Goal: Transaction & Acquisition: Purchase product/service

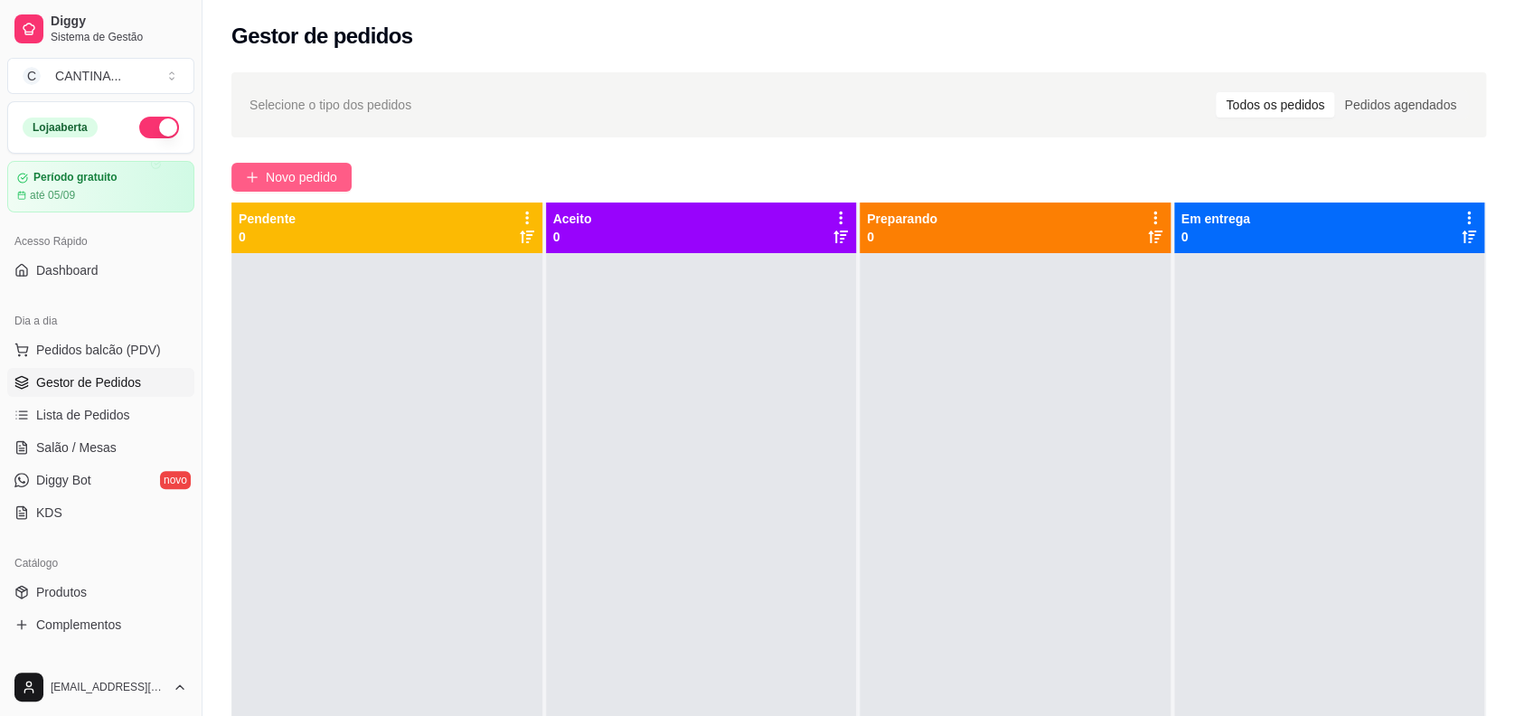
click at [337, 175] on span "Novo pedido" at bounding box center [301, 177] width 71 height 20
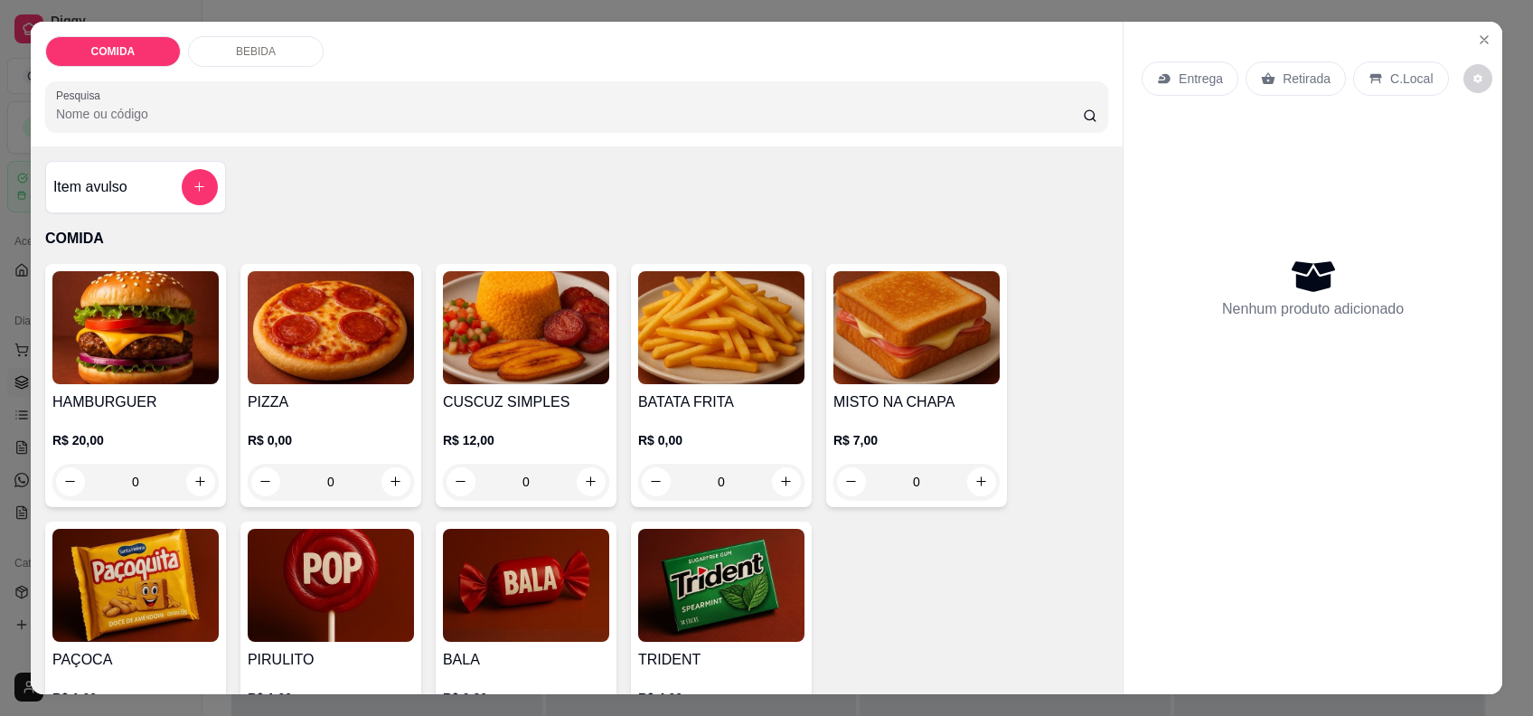
click at [374, 278] on img at bounding box center [331, 327] width 166 height 113
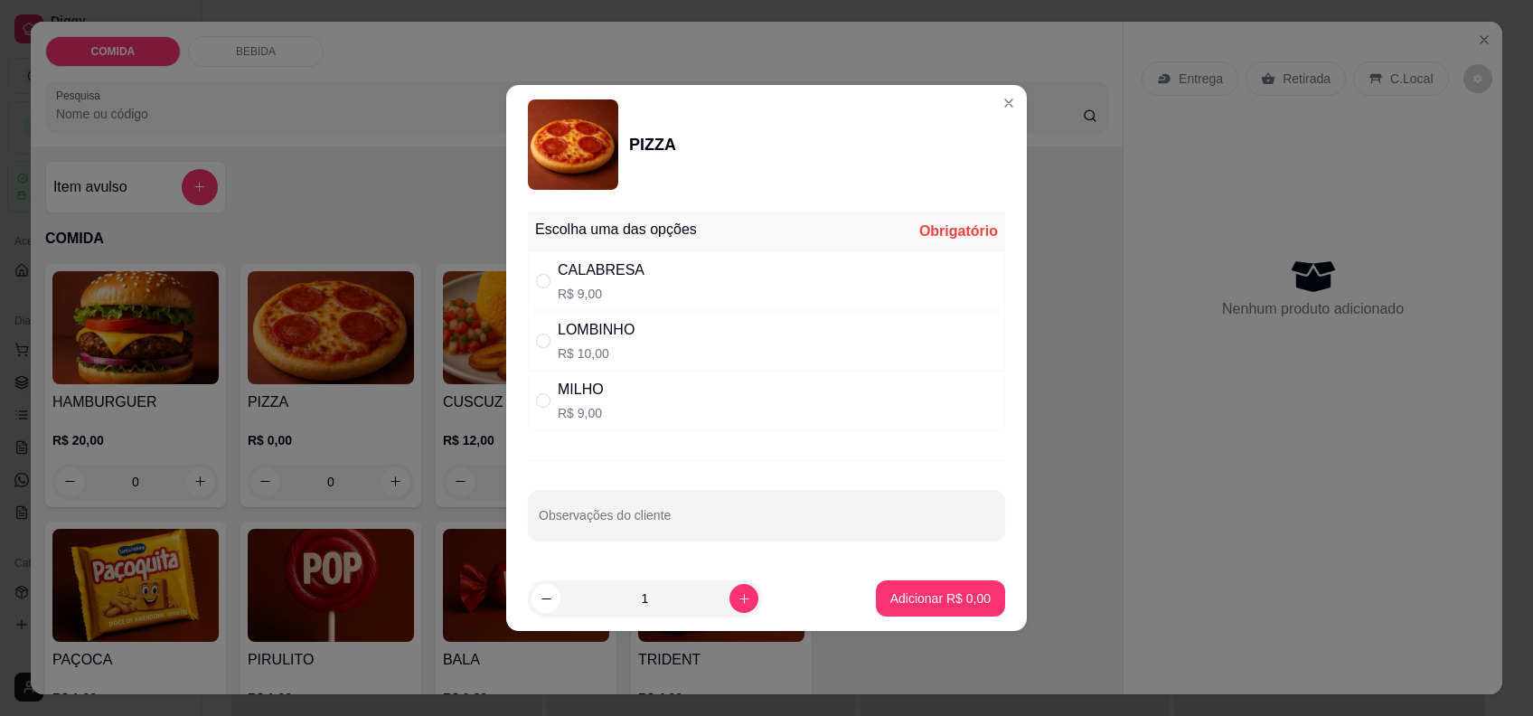
click at [612, 277] on div "CALABRESA" at bounding box center [601, 270] width 87 height 22
radio input "true"
click at [906, 597] on p "Adicionar R$ 9,00" at bounding box center [940, 597] width 98 height 17
type input "1"
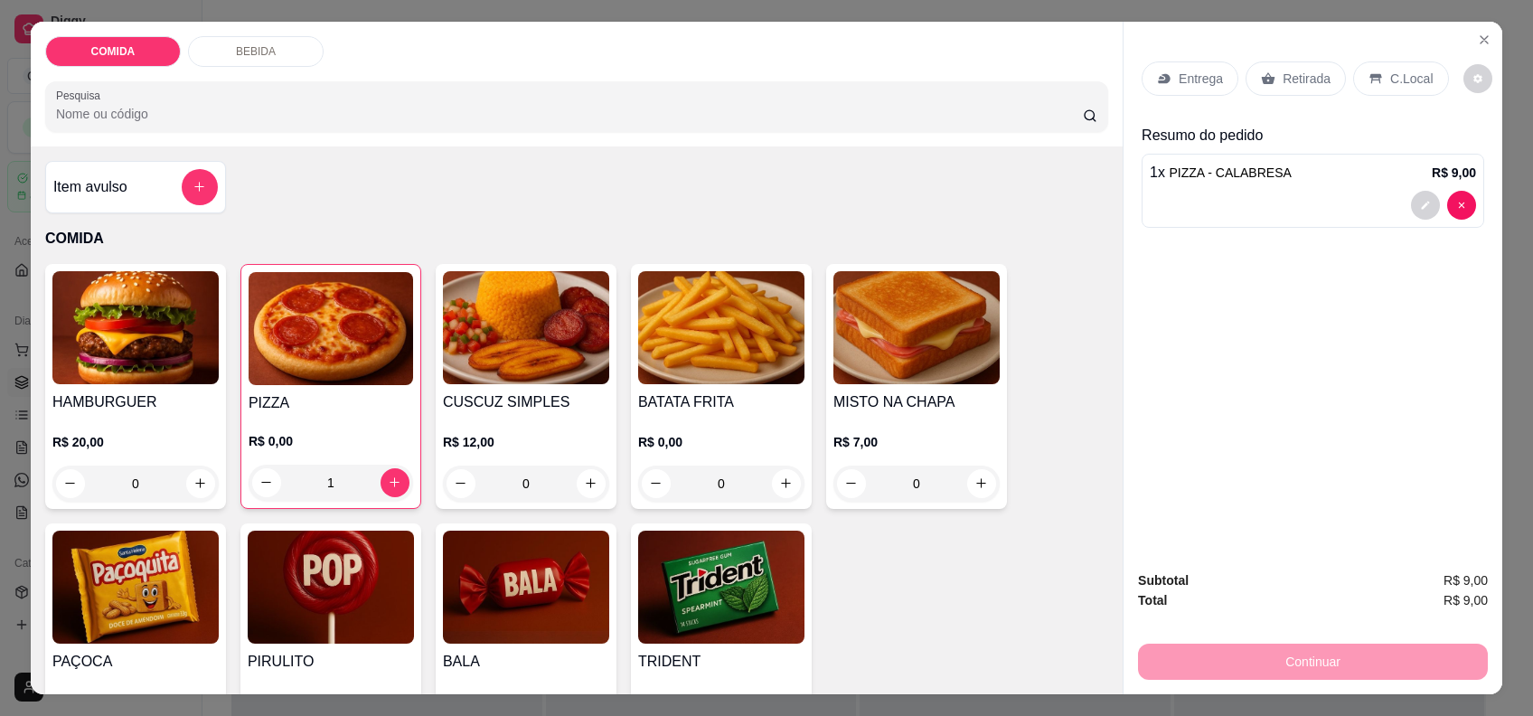
drag, startPoint x: 1364, startPoint y: 80, endPoint x: 1373, endPoint y: 104, distance: 25.2
click at [1368, 81] on icon at bounding box center [1375, 78] width 14 height 14
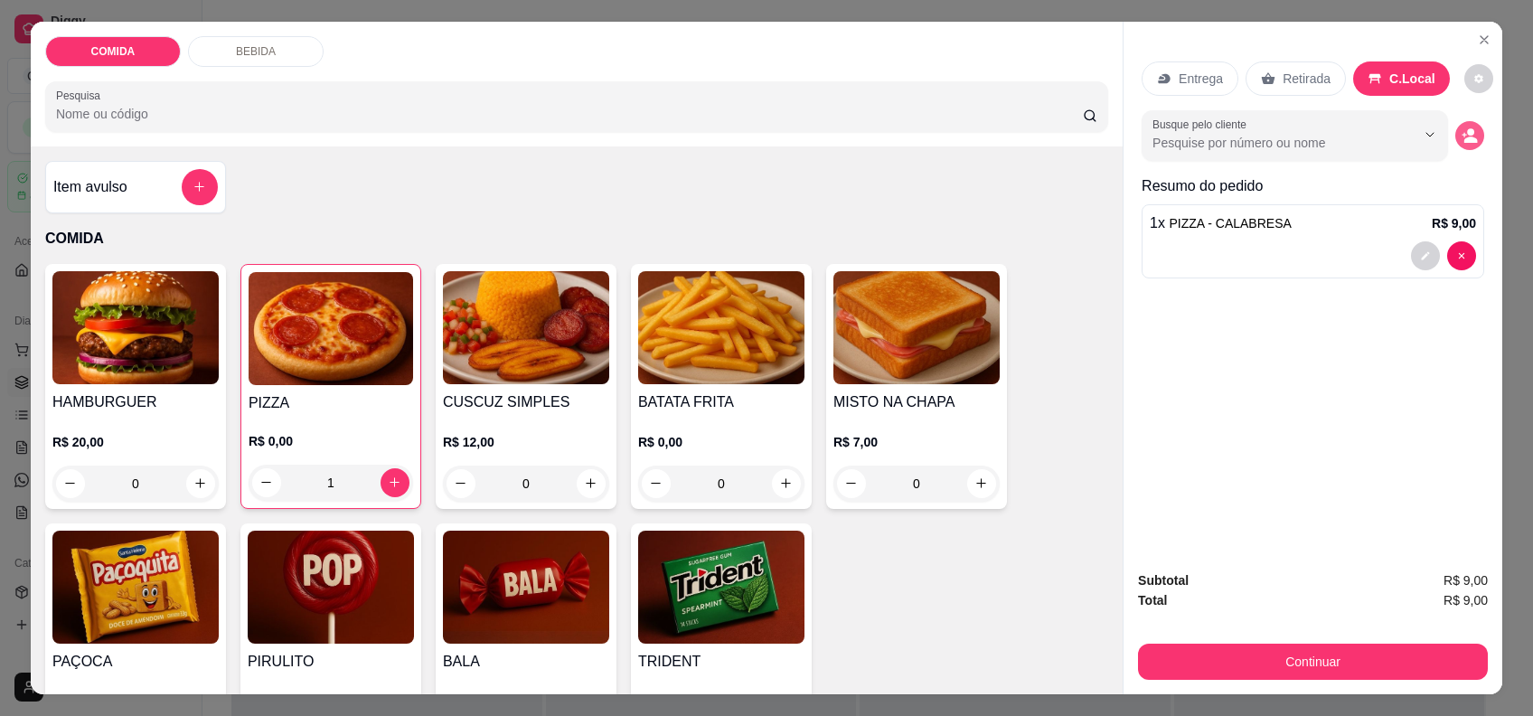
click at [1467, 132] on circle "decrease-product-quantity" at bounding box center [1470, 131] width 7 height 7
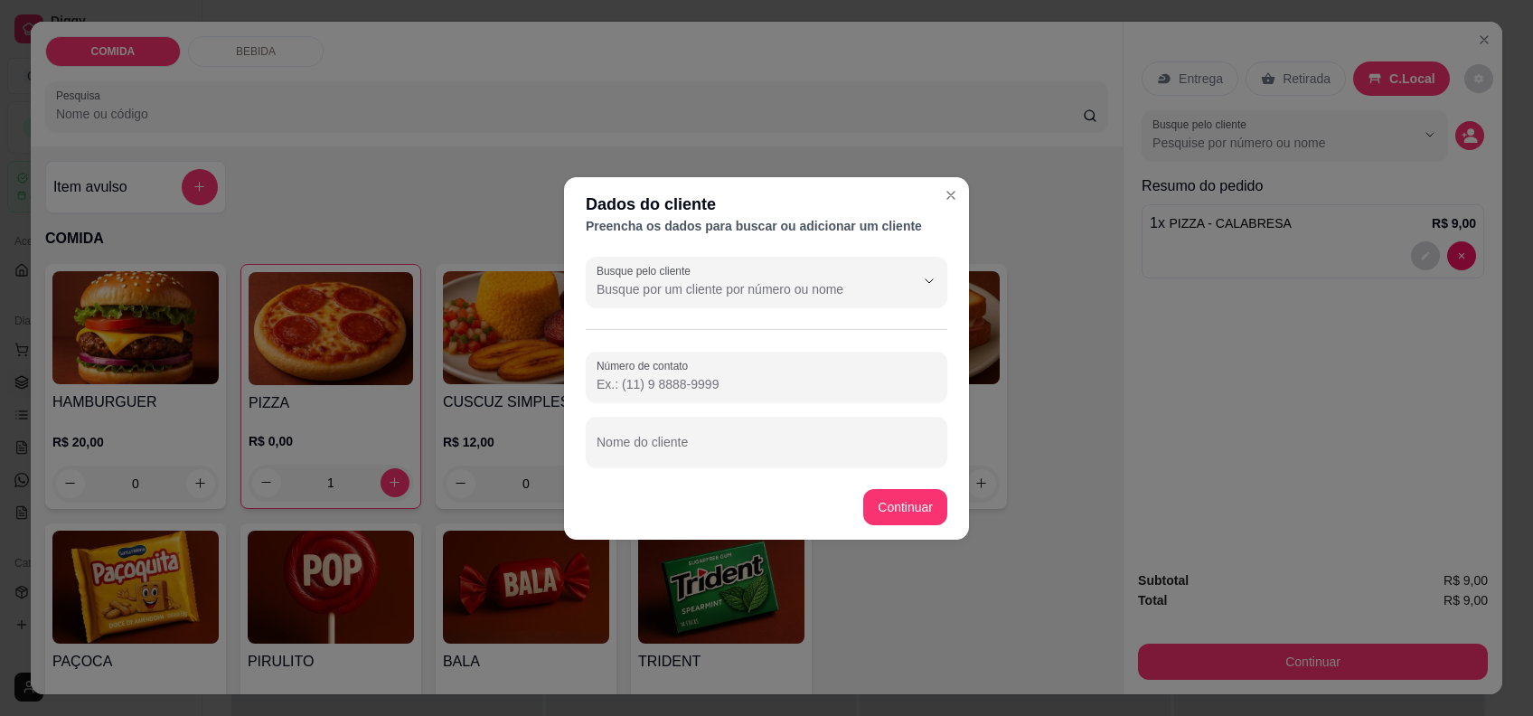
click at [832, 415] on div "Número de contato Nome do cliente" at bounding box center [767, 410] width 362 height 116
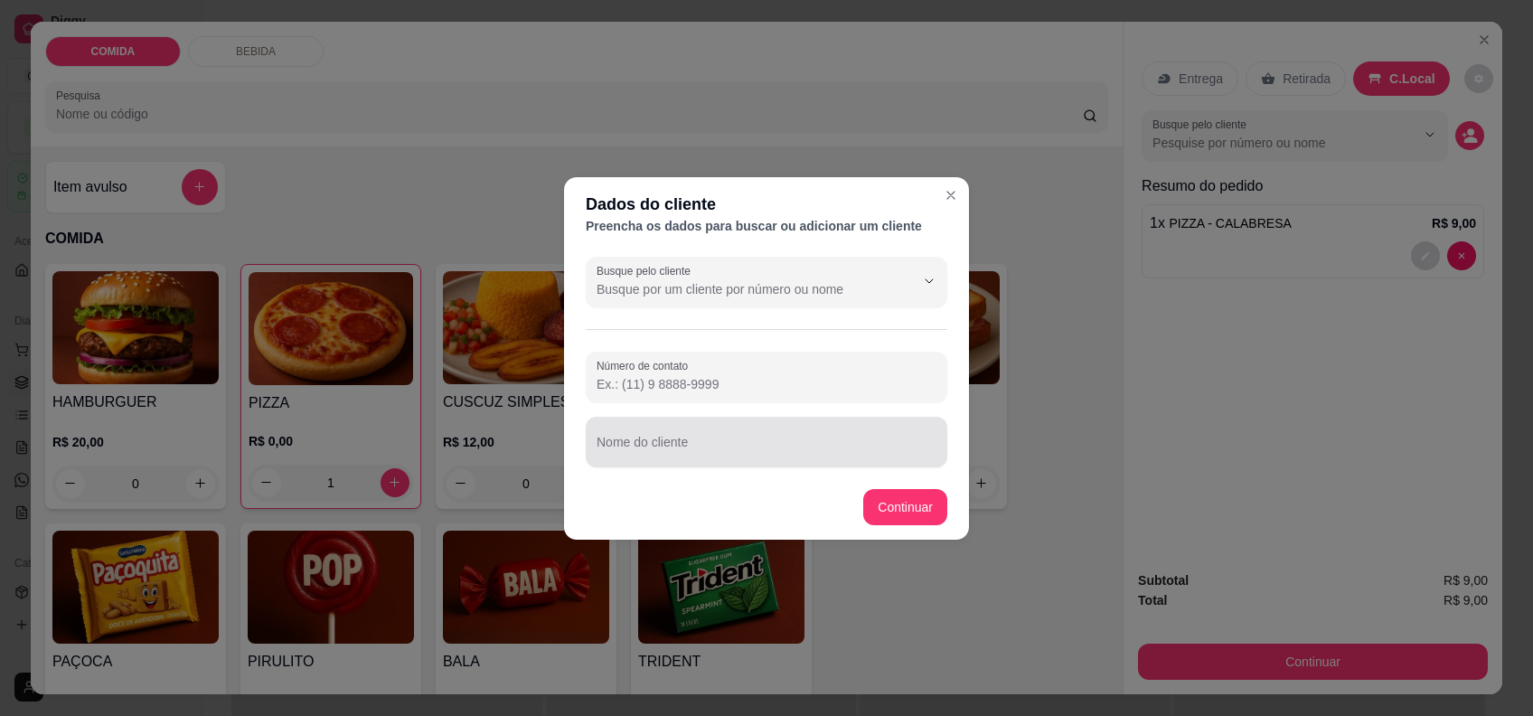
click at [820, 431] on div at bounding box center [767, 442] width 340 height 36
type input "m"
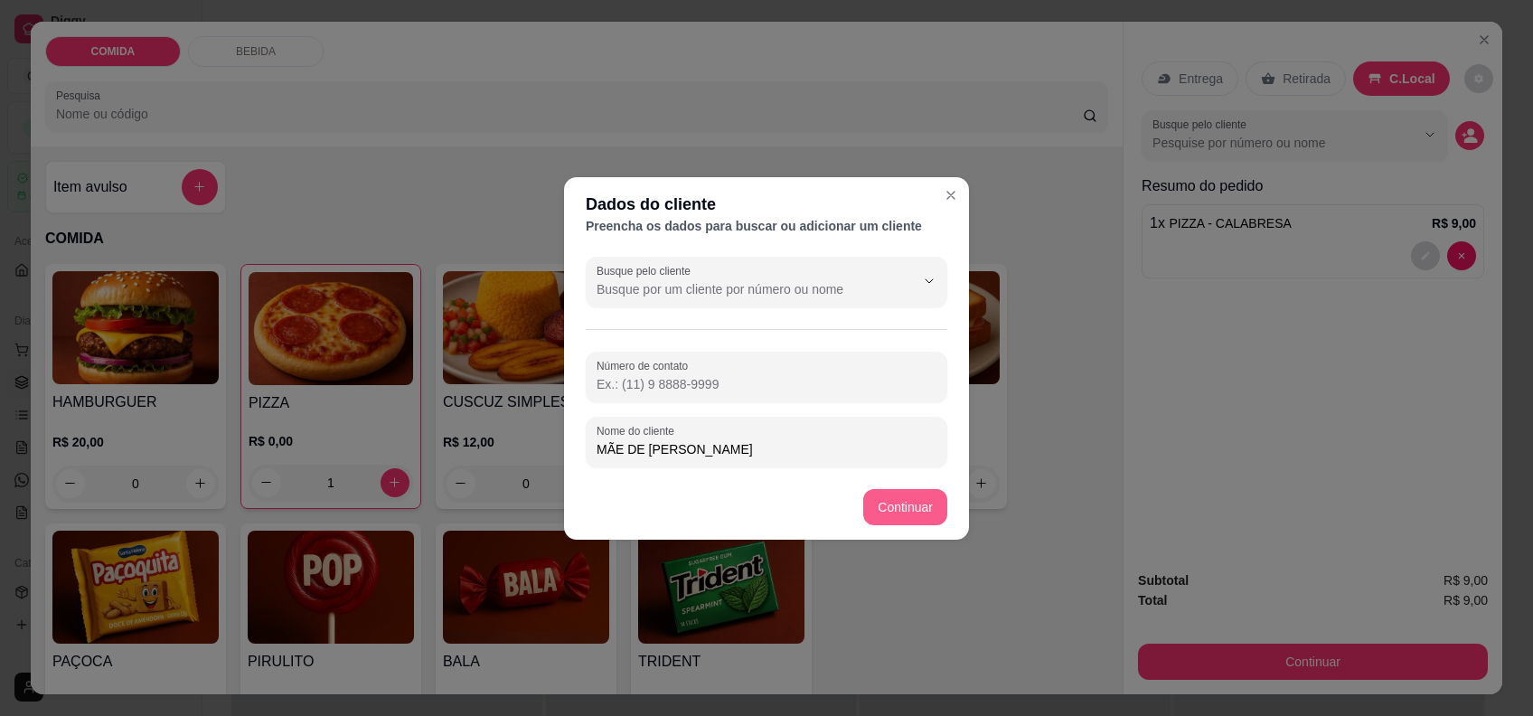
type input "MÃE DE [PERSON_NAME]"
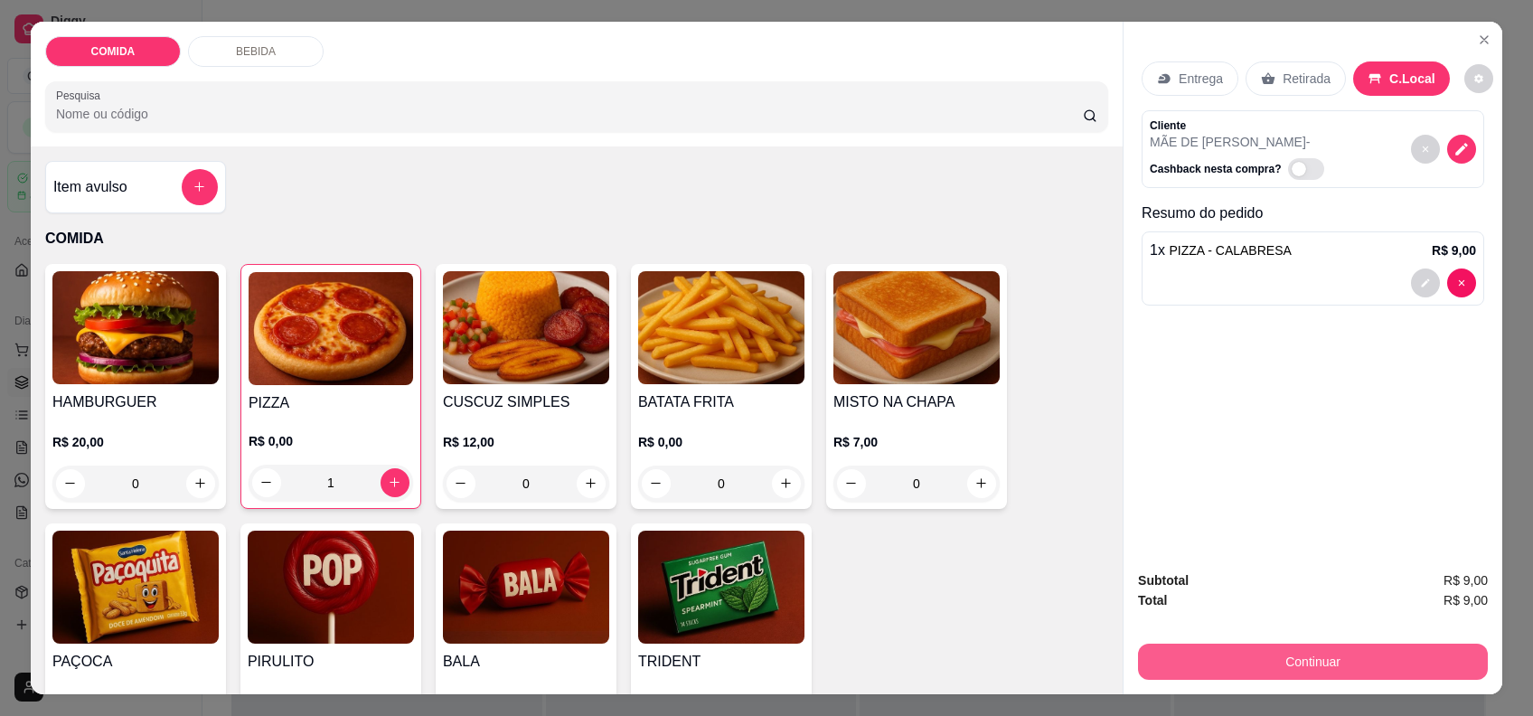
click at [1421, 663] on button "Continuar" at bounding box center [1313, 662] width 350 height 36
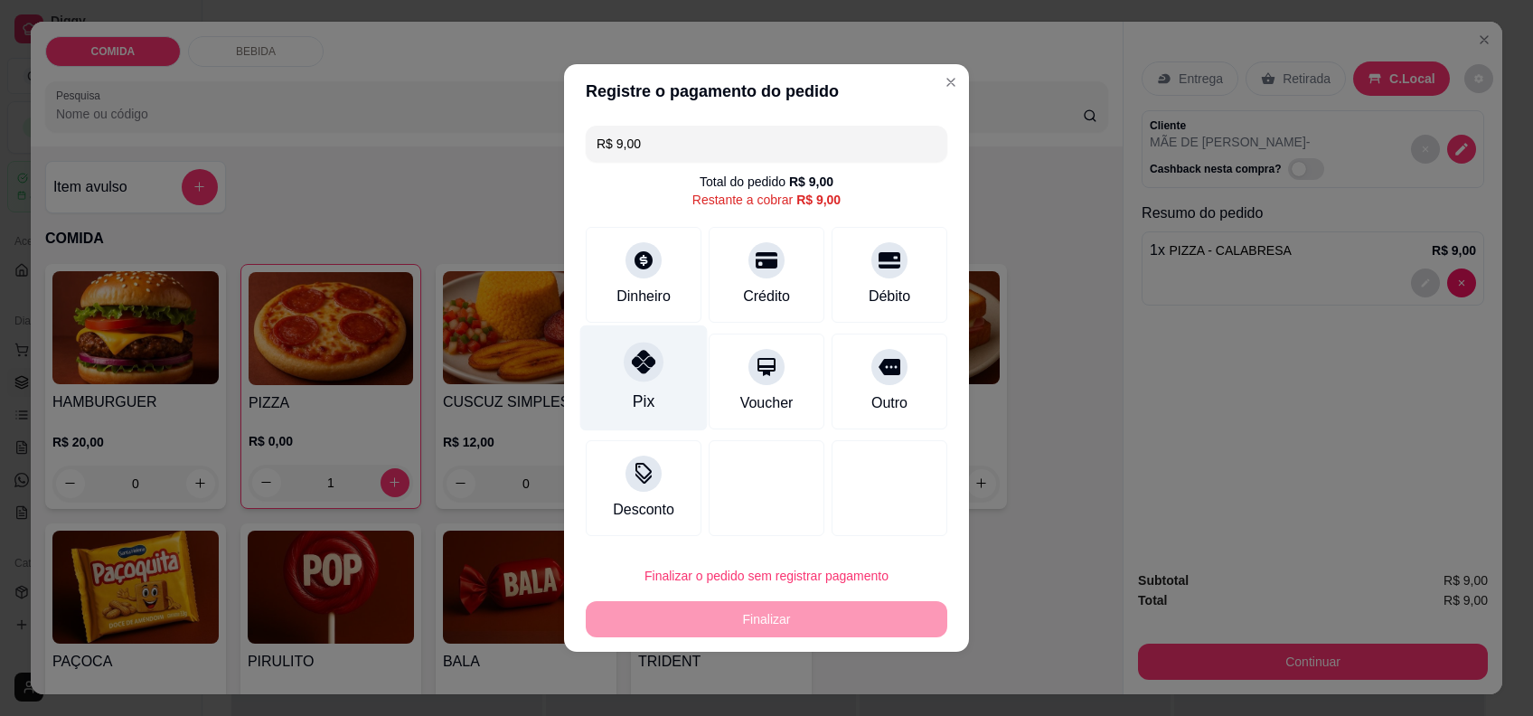
drag, startPoint x: 664, startPoint y: 351, endPoint x: 672, endPoint y: 365, distance: 16.6
click at [670, 358] on div "Pix" at bounding box center [643, 378] width 127 height 106
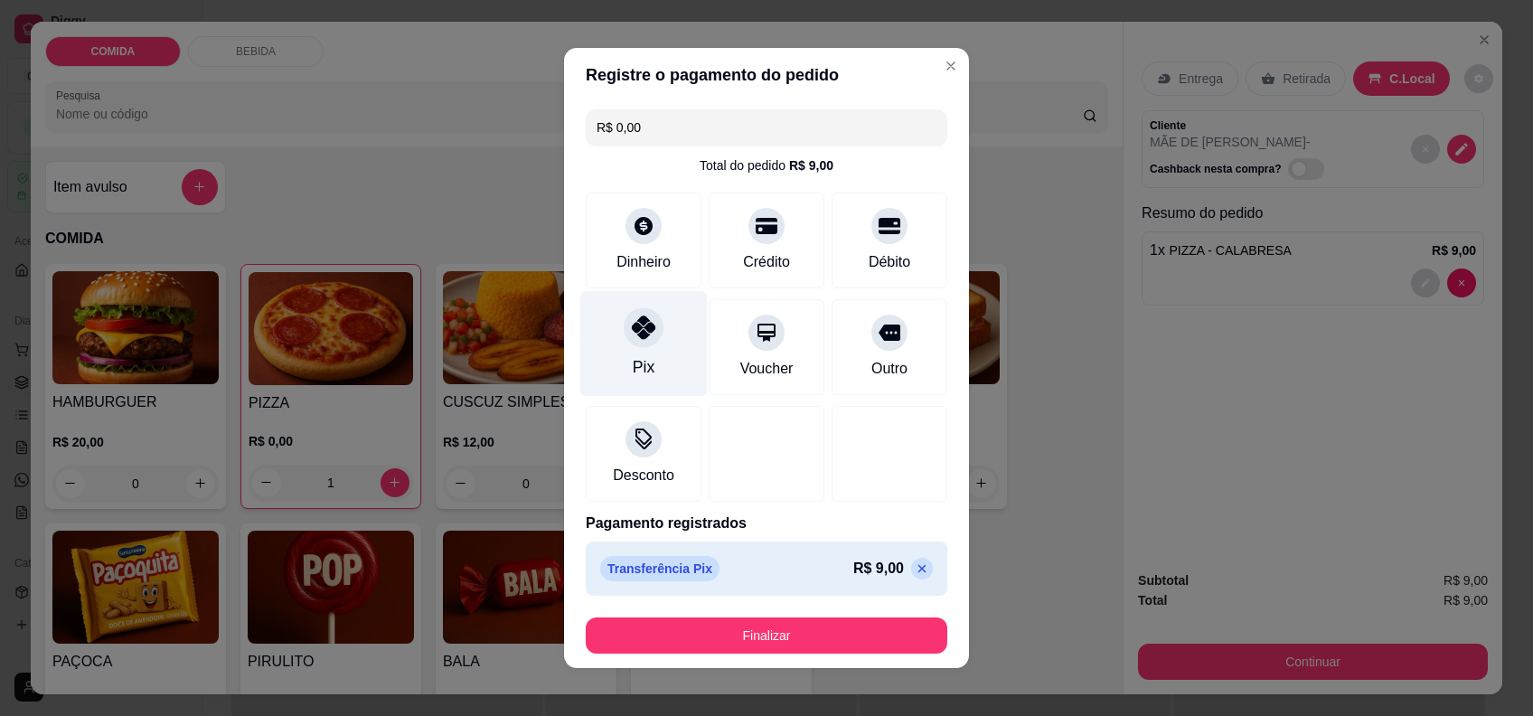
type input "R$ 0,00"
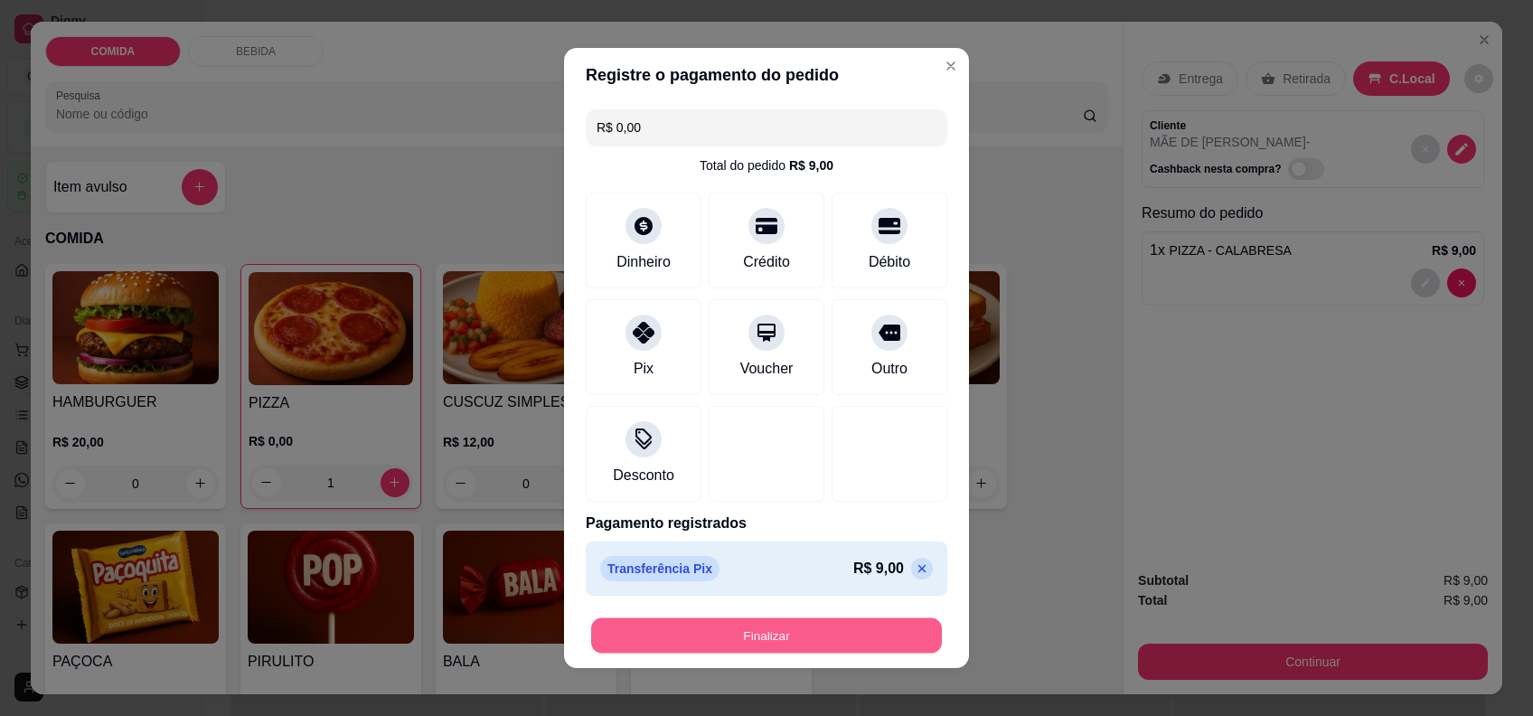
click at [836, 625] on button "Finalizar" at bounding box center [766, 635] width 351 height 35
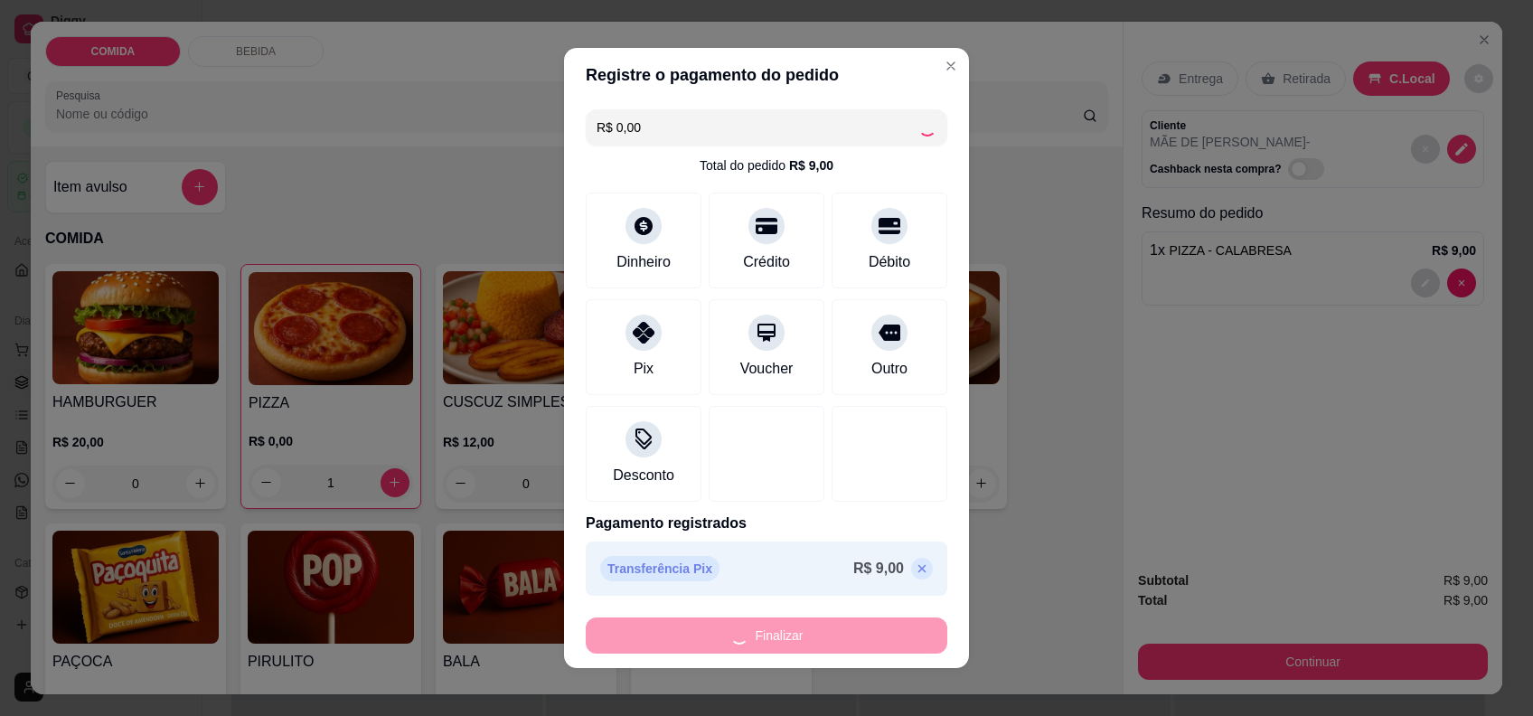
type input "0"
type input "-R$ 9,00"
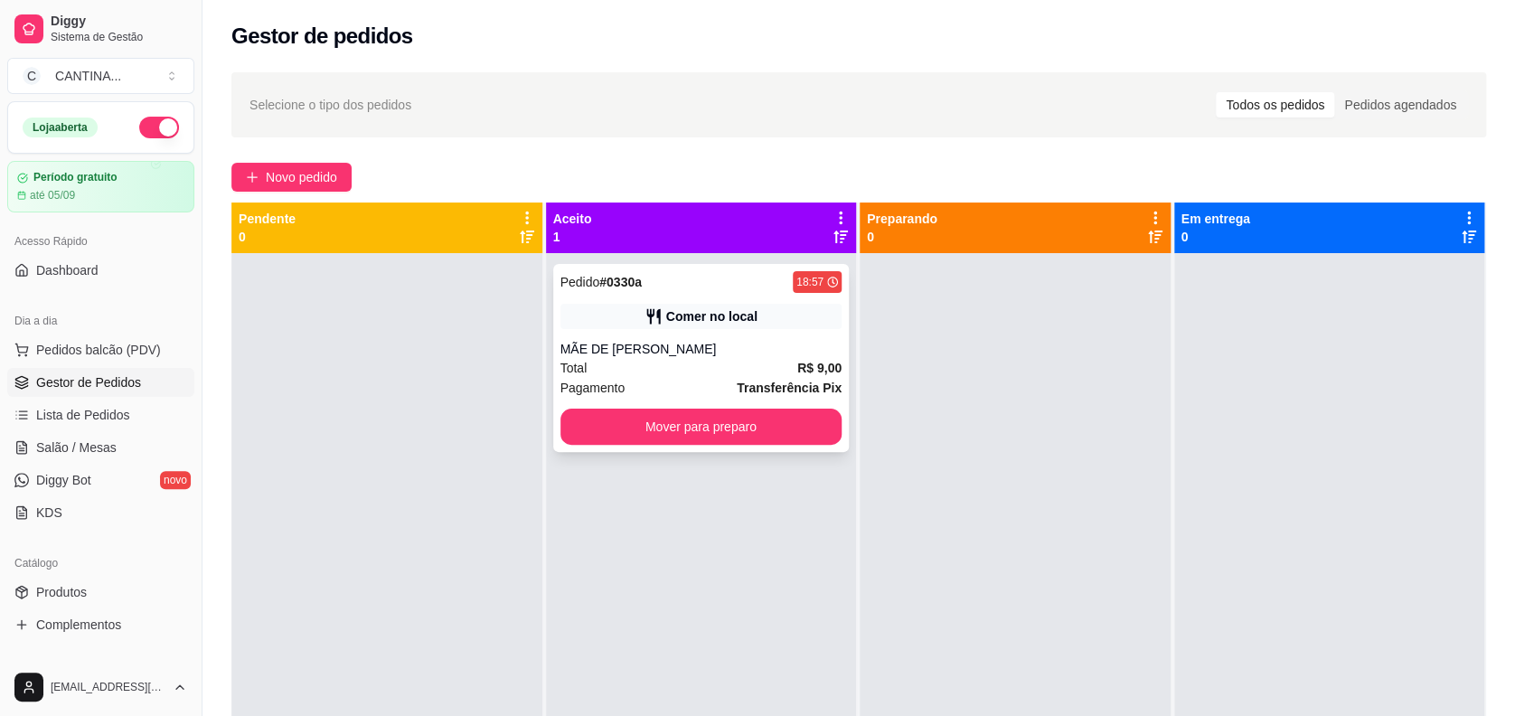
click at [752, 351] on div "MÃE DE [PERSON_NAME]" at bounding box center [701, 349] width 282 height 18
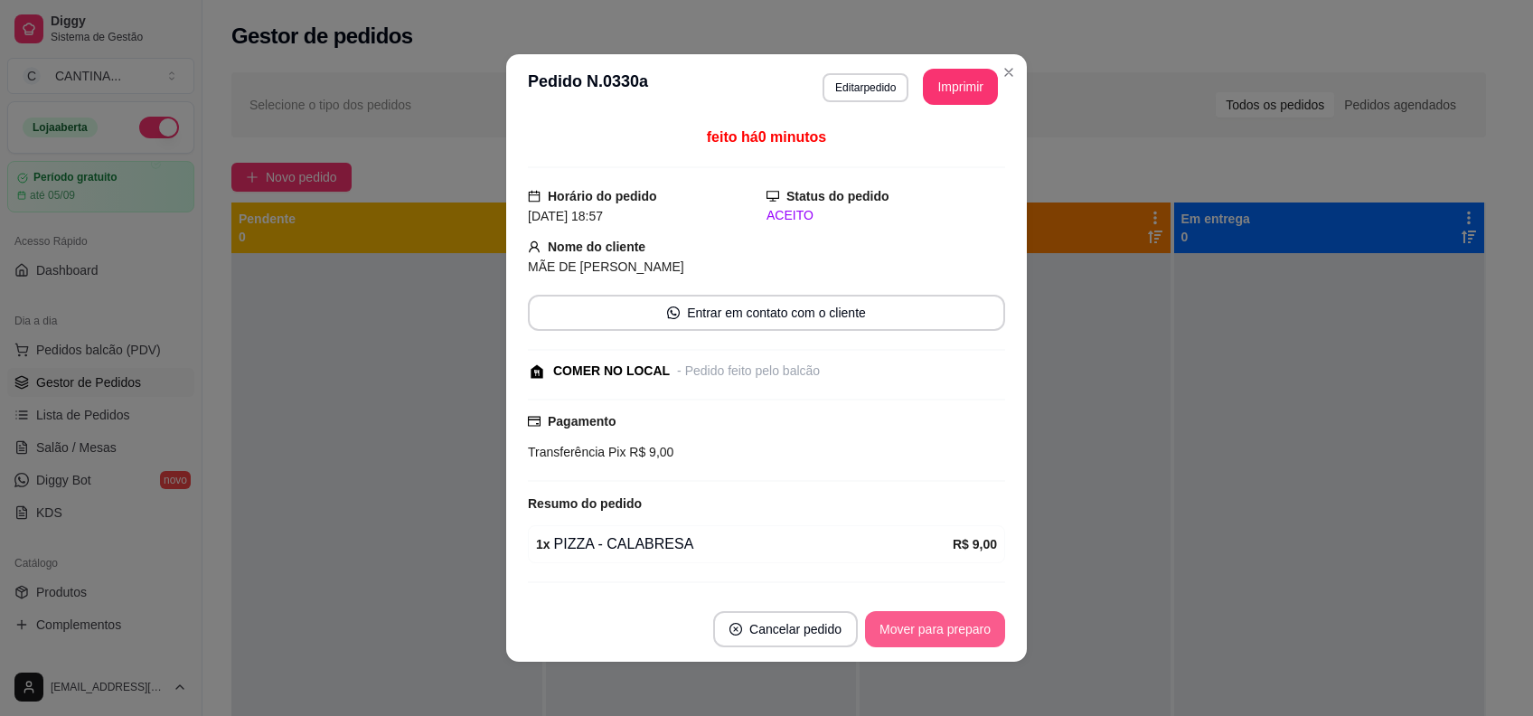
click at [901, 629] on button "Mover para preparo" at bounding box center [935, 629] width 140 height 36
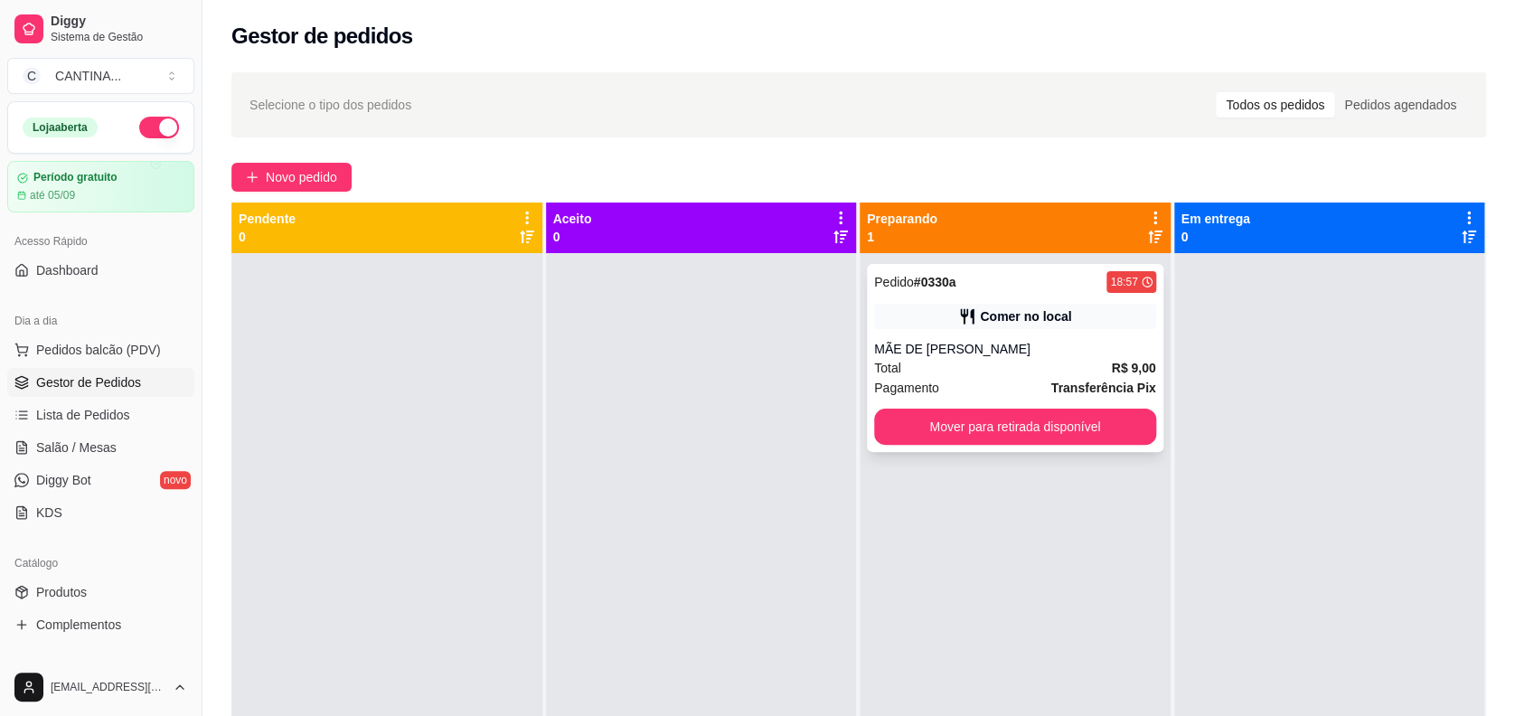
click at [1029, 333] on div "Pedido # 0330a 18:57 Comer no local MÃE DE GABI Total R$ 9,00 Pagamento Transfe…" at bounding box center [1015, 358] width 296 height 188
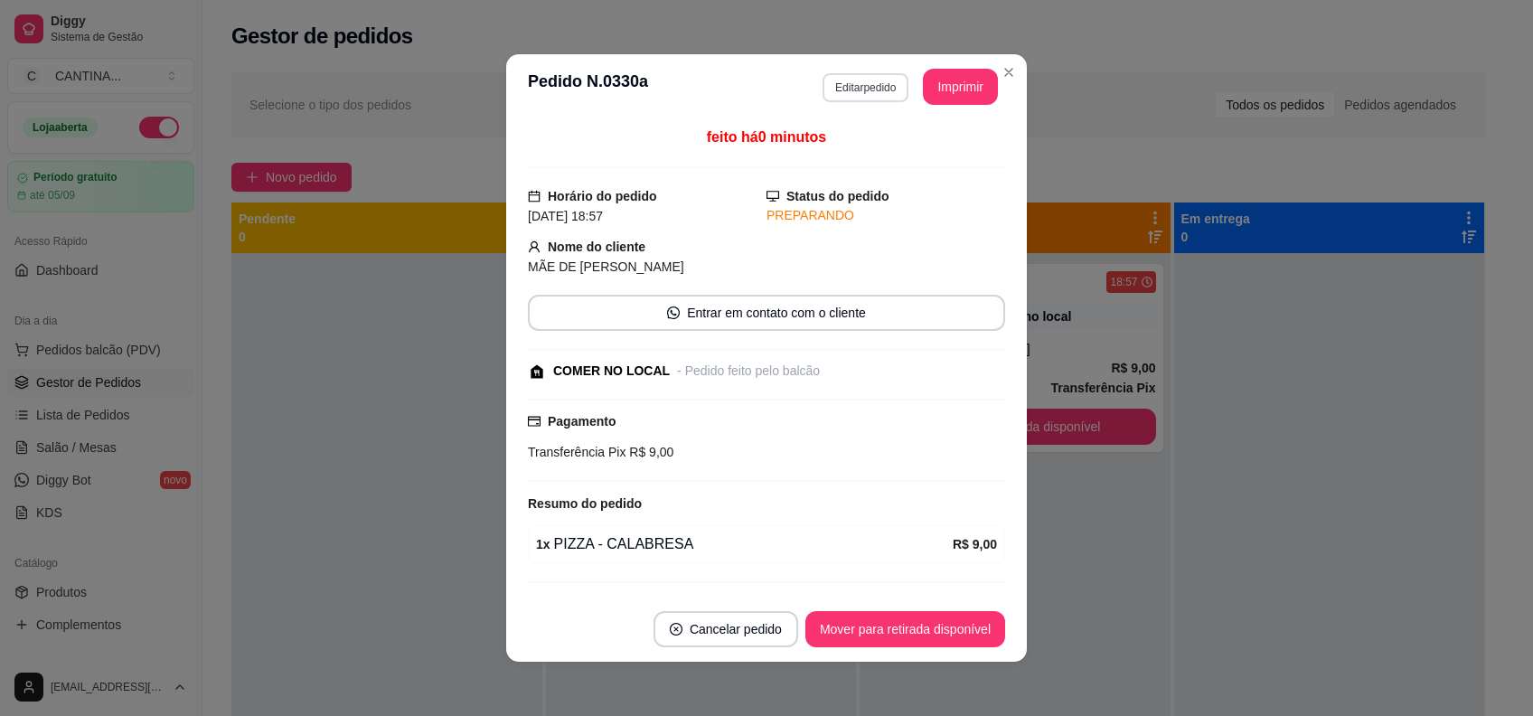
click at [837, 83] on button "Editar pedido" at bounding box center [865, 87] width 86 height 29
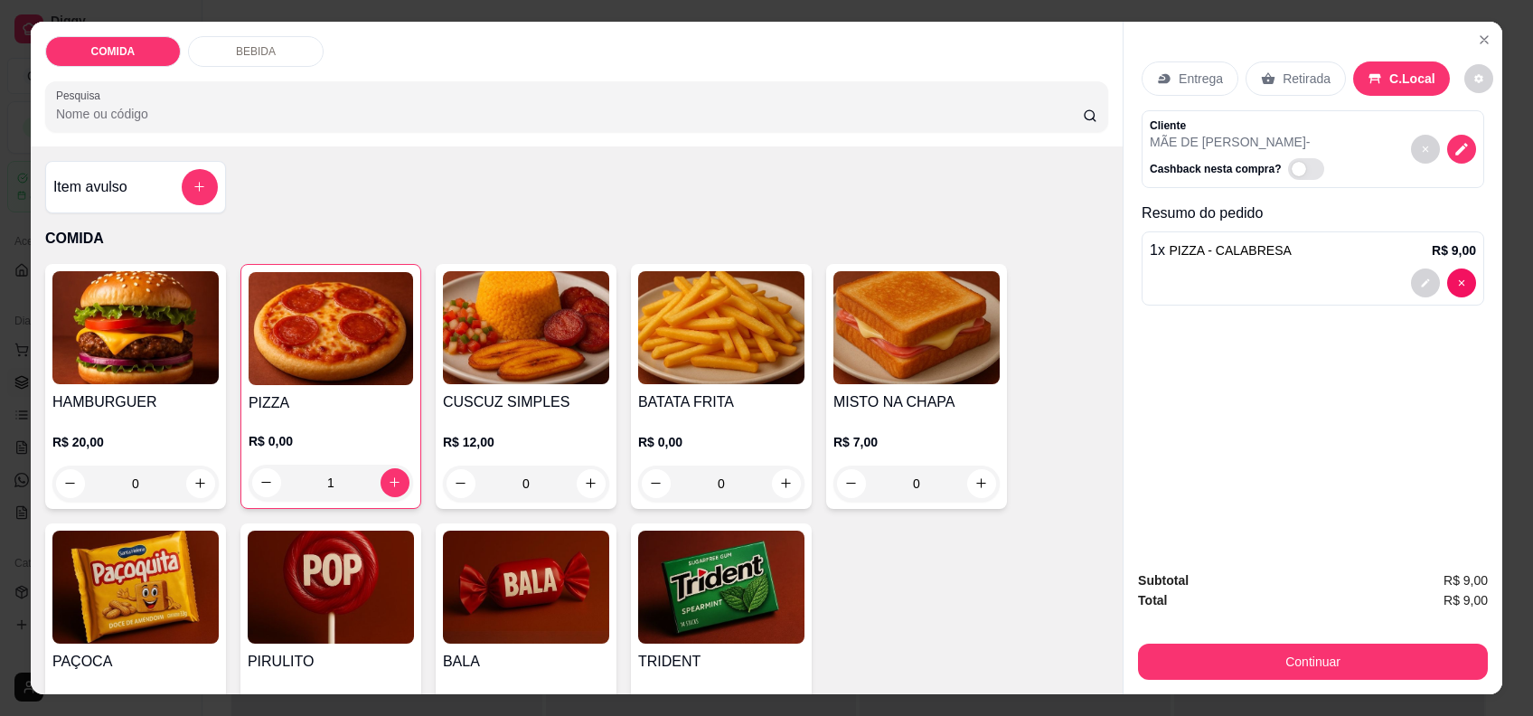
scroll to position [120, 0]
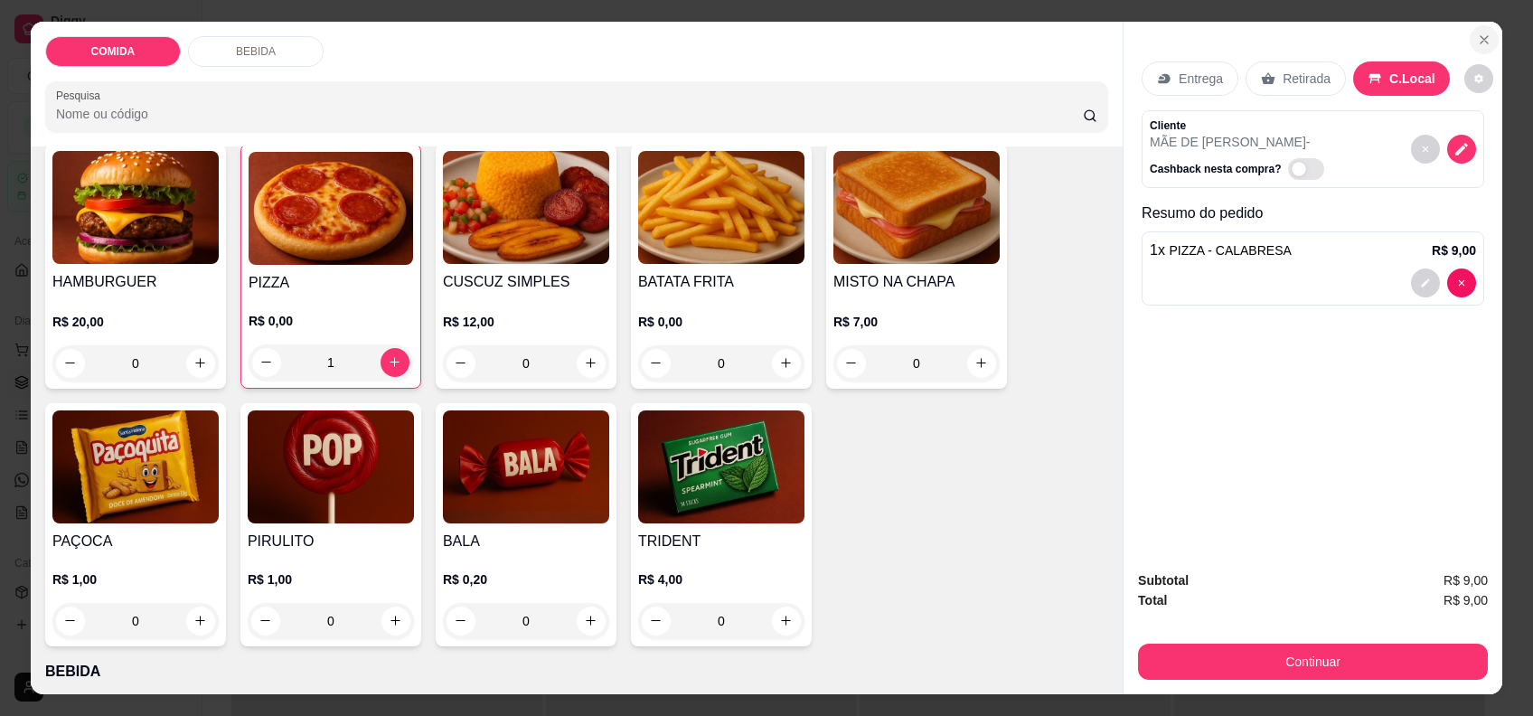
click at [1480, 41] on icon "Close" at bounding box center [1483, 39] width 7 height 7
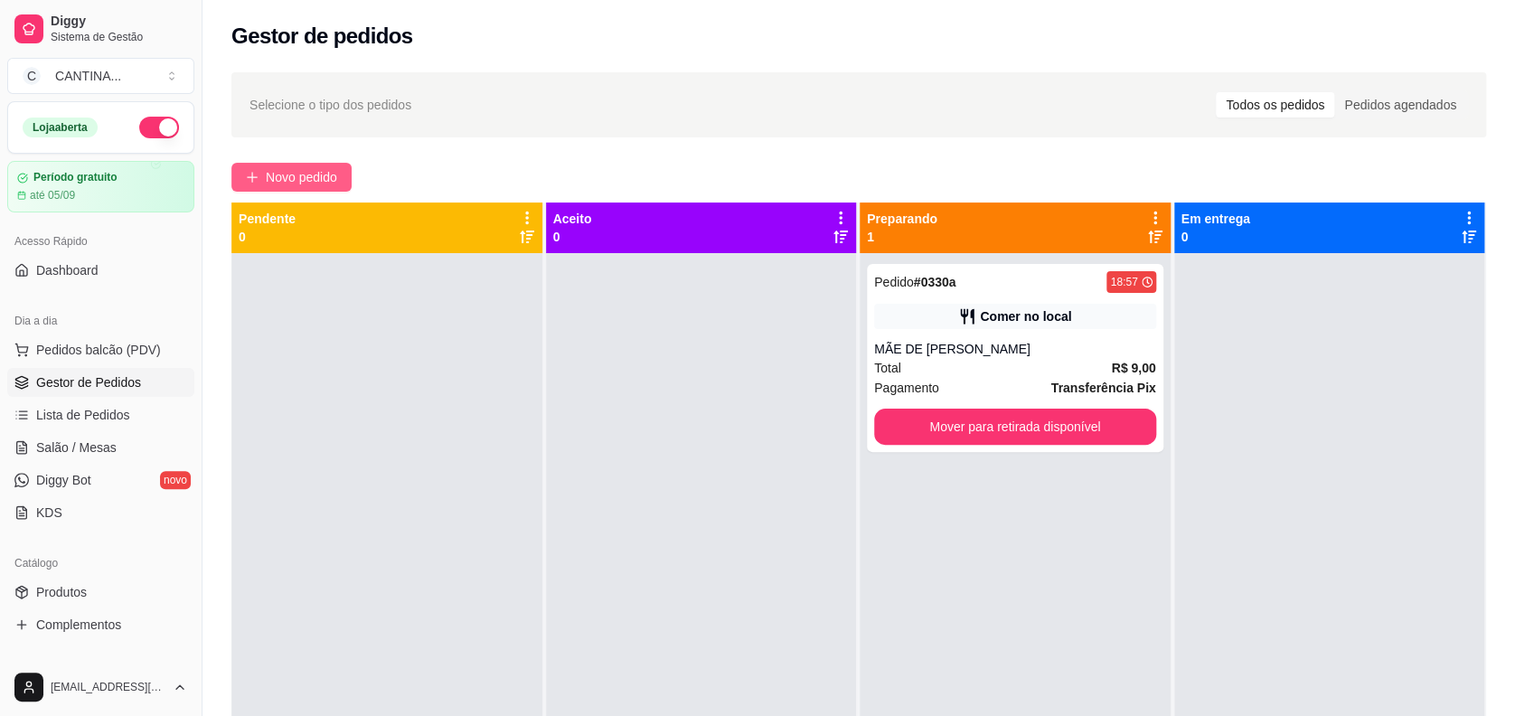
click at [325, 183] on span "Novo pedido" at bounding box center [301, 177] width 71 height 20
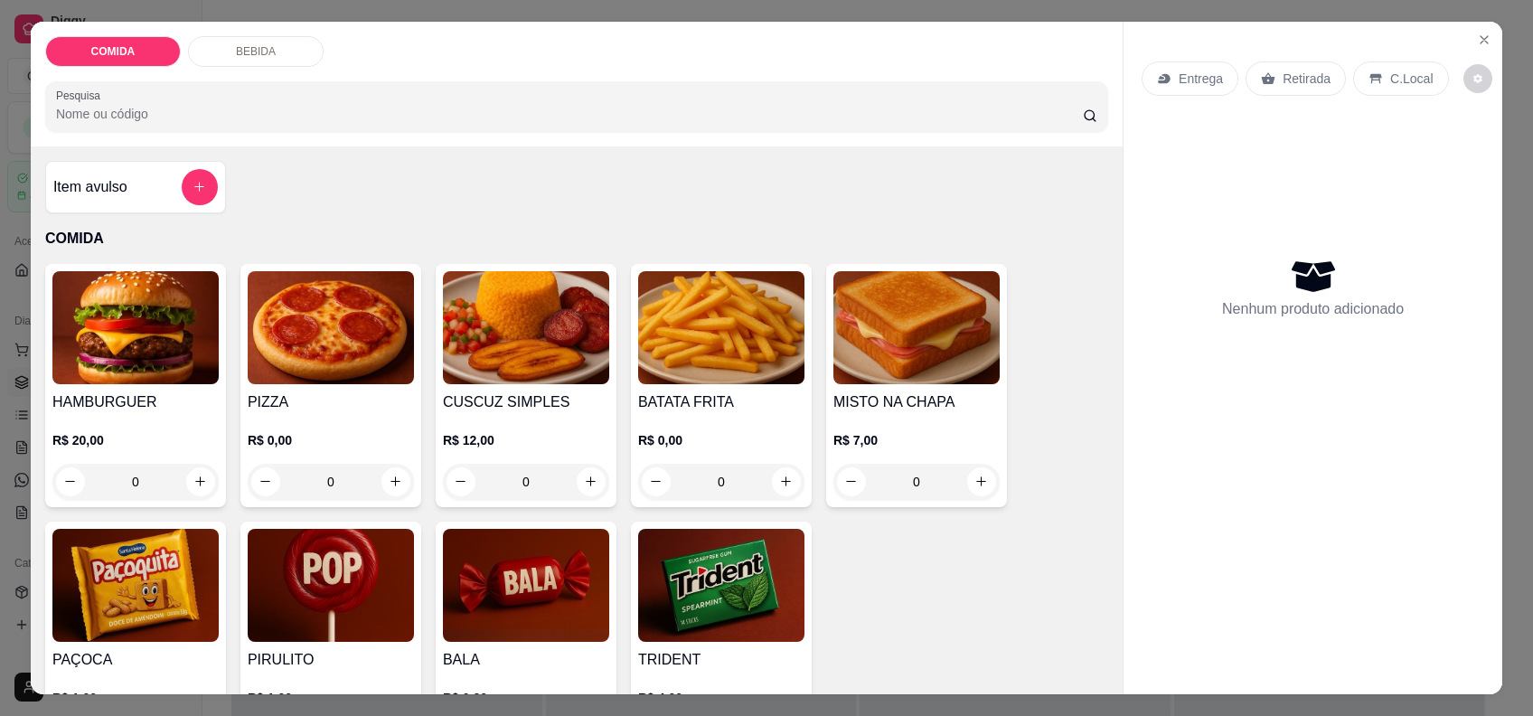
click at [758, 347] on img at bounding box center [721, 327] width 166 height 113
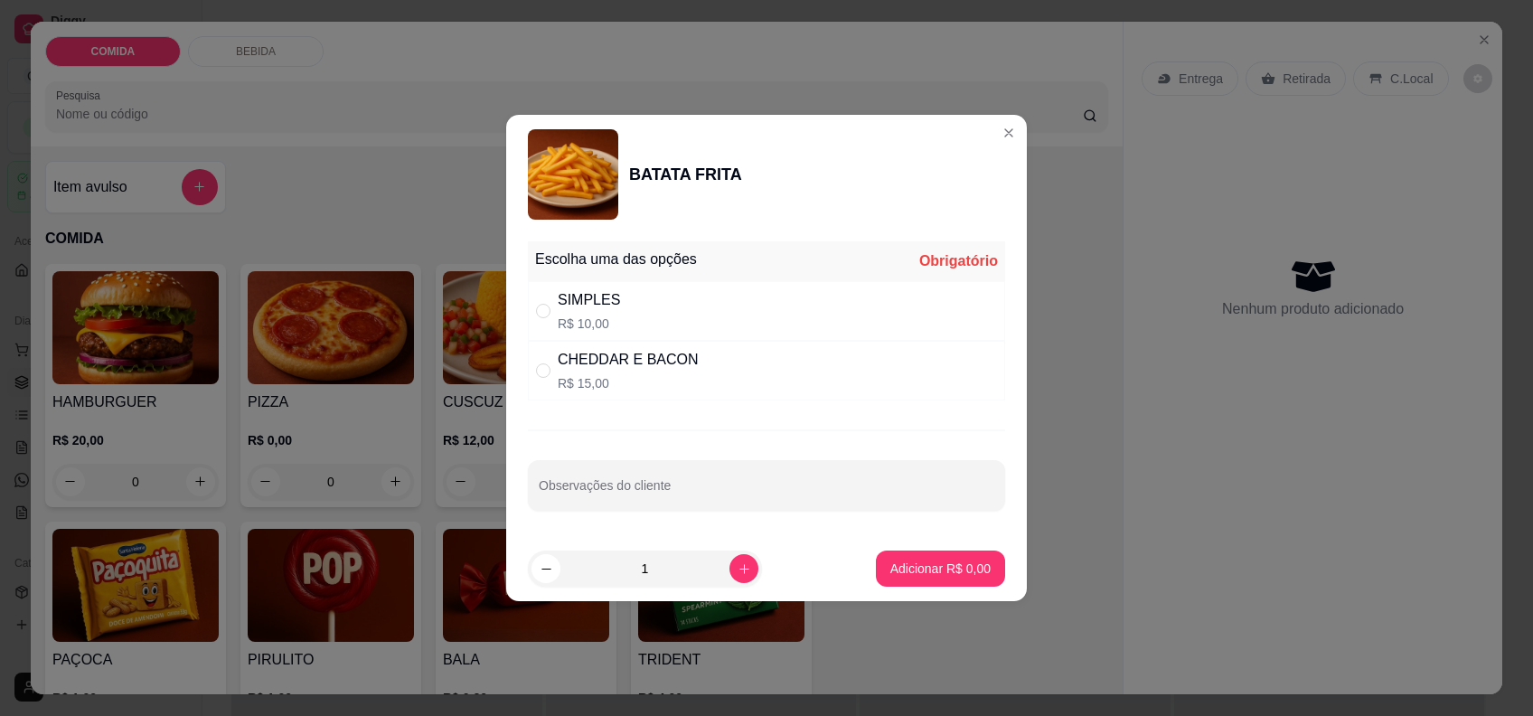
click at [778, 333] on div "SIMPLES R$ 10,00" at bounding box center [766, 311] width 477 height 60
radio input "true"
click at [954, 557] on button "Adicionar R$ 10,00" at bounding box center [937, 568] width 136 height 36
type input "1"
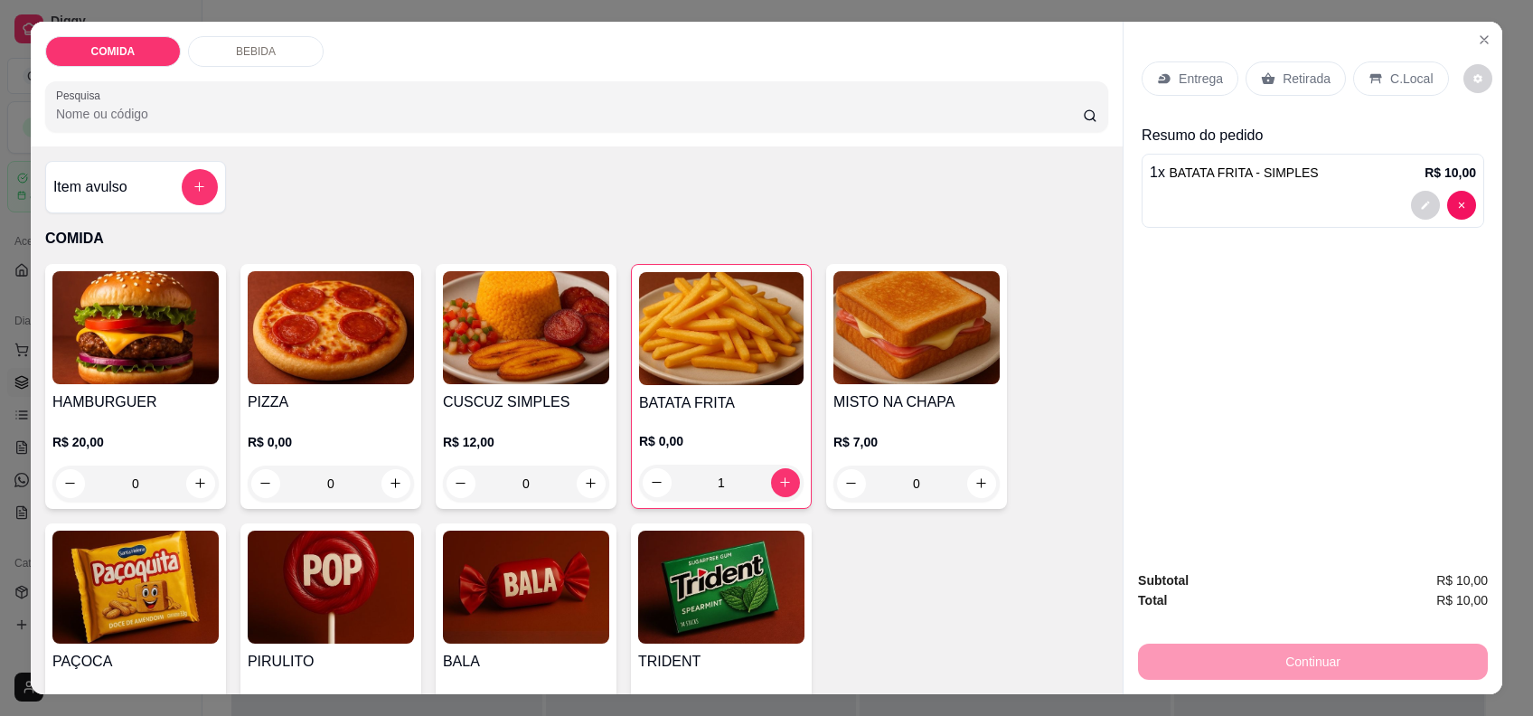
click at [1419, 82] on div "C.Local" at bounding box center [1400, 78] width 95 height 34
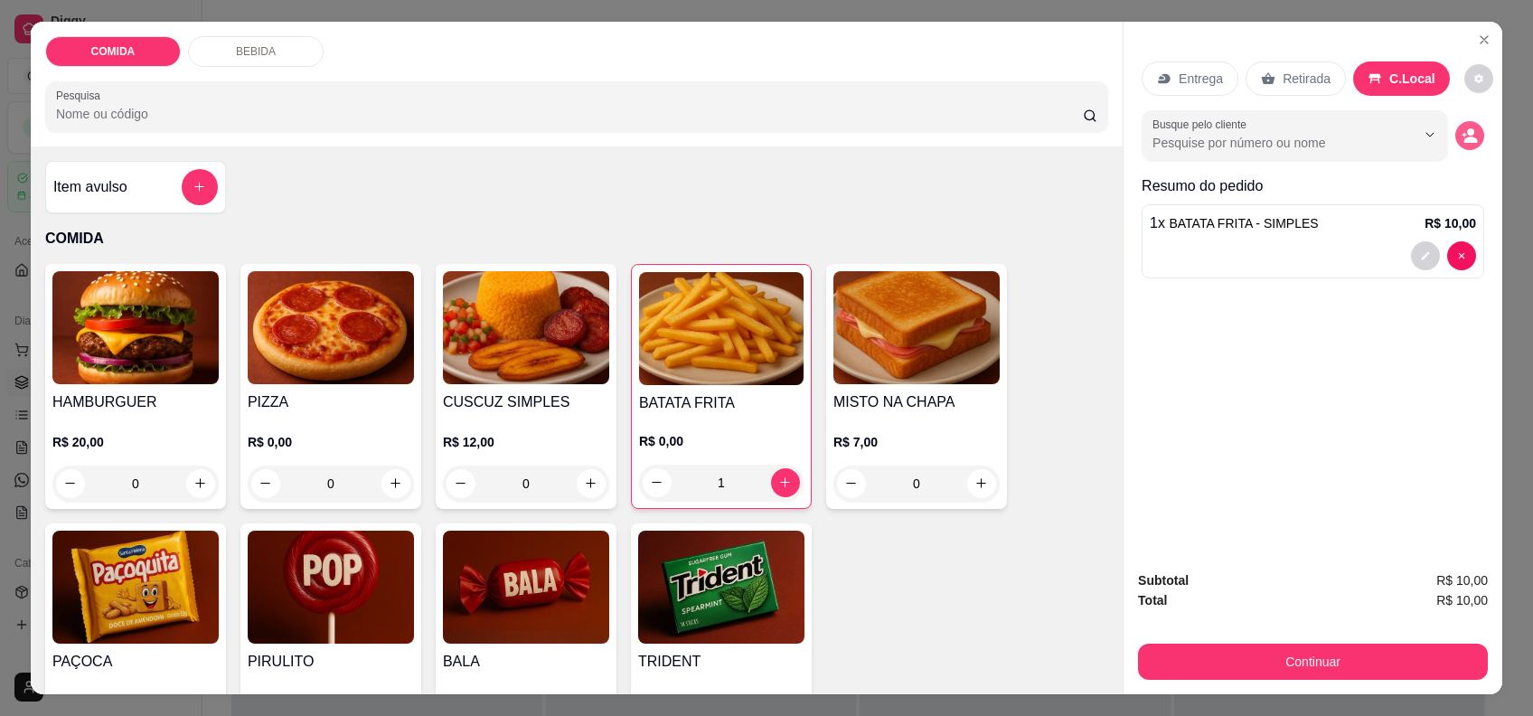
click at [1462, 136] on icon "decrease-product-quantity" at bounding box center [1470, 135] width 16 height 16
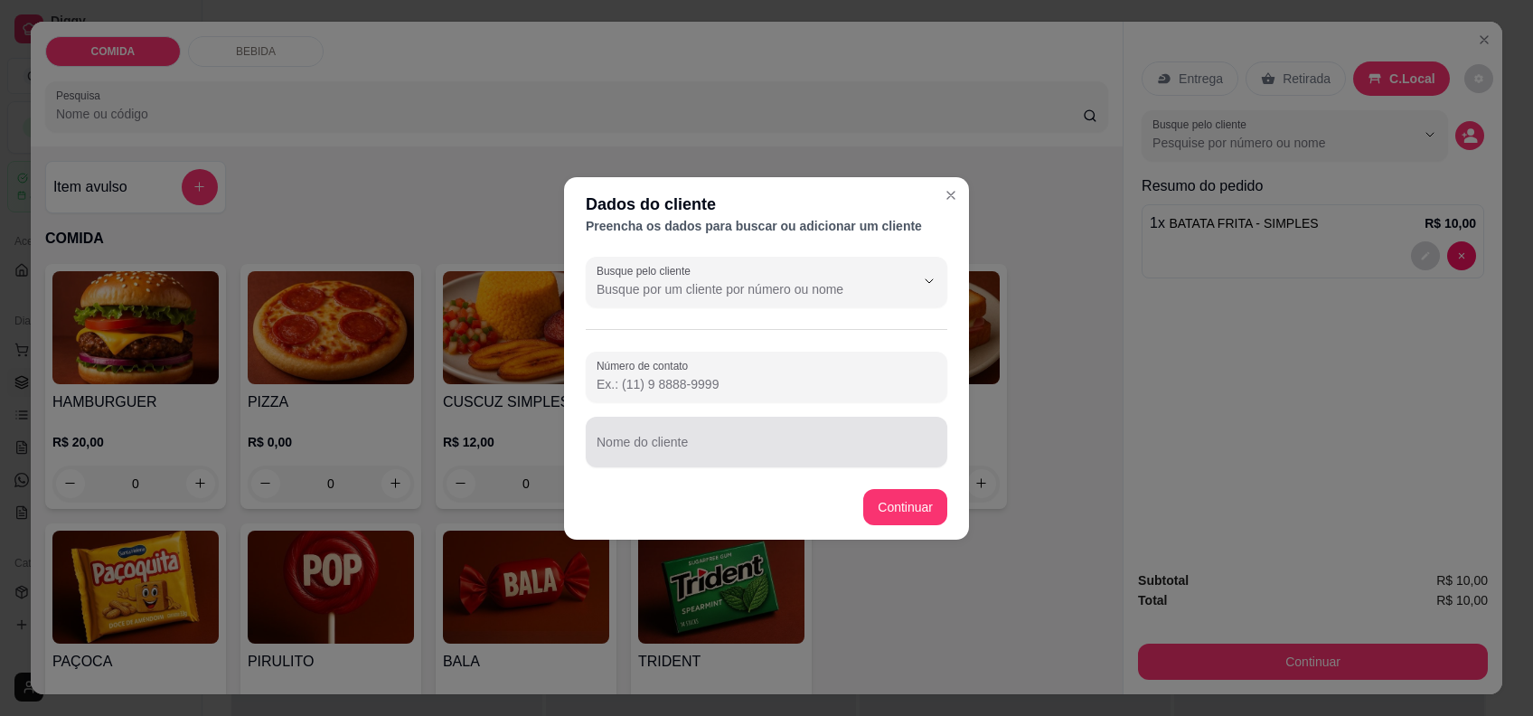
click at [771, 430] on div at bounding box center [767, 442] width 340 height 36
type input "[PERSON_NAME]"
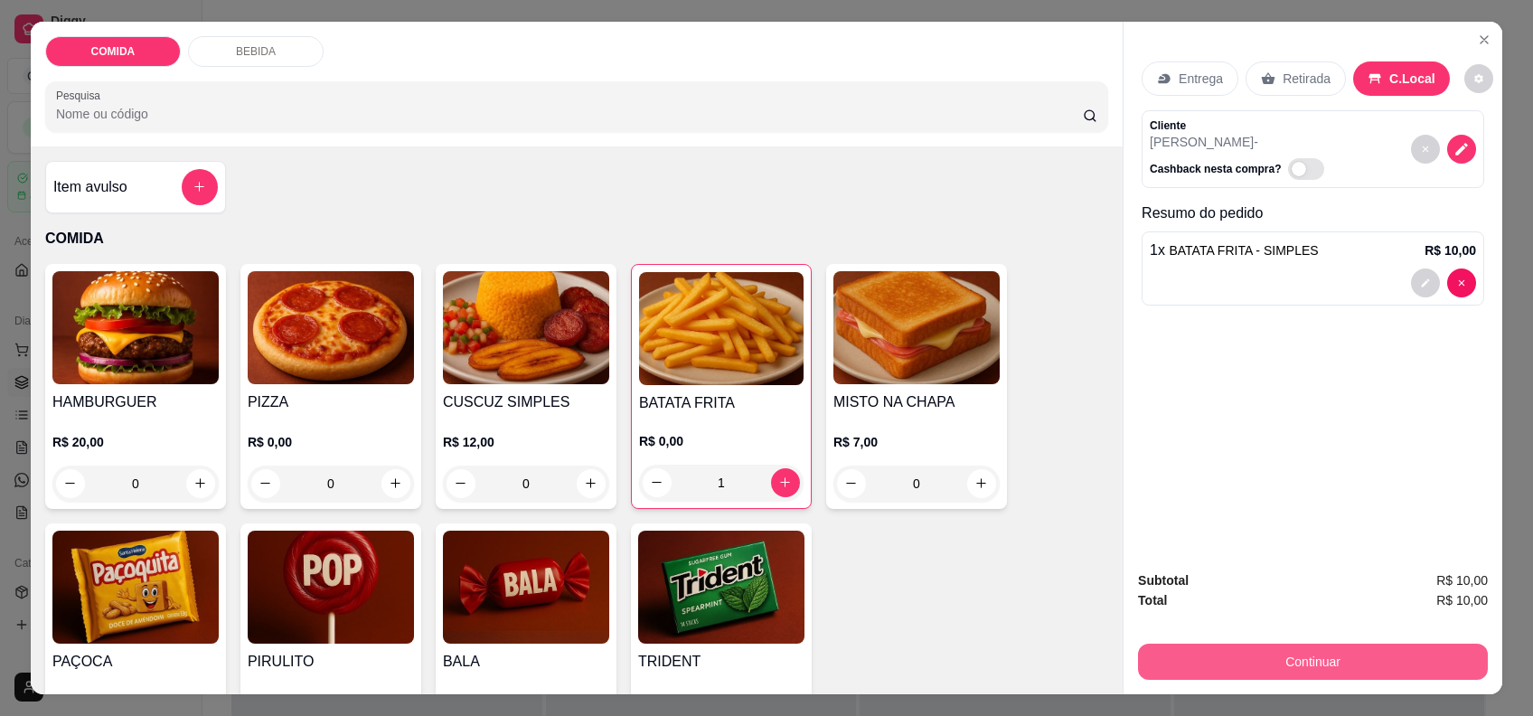
click at [1195, 657] on button "Continuar" at bounding box center [1313, 662] width 350 height 36
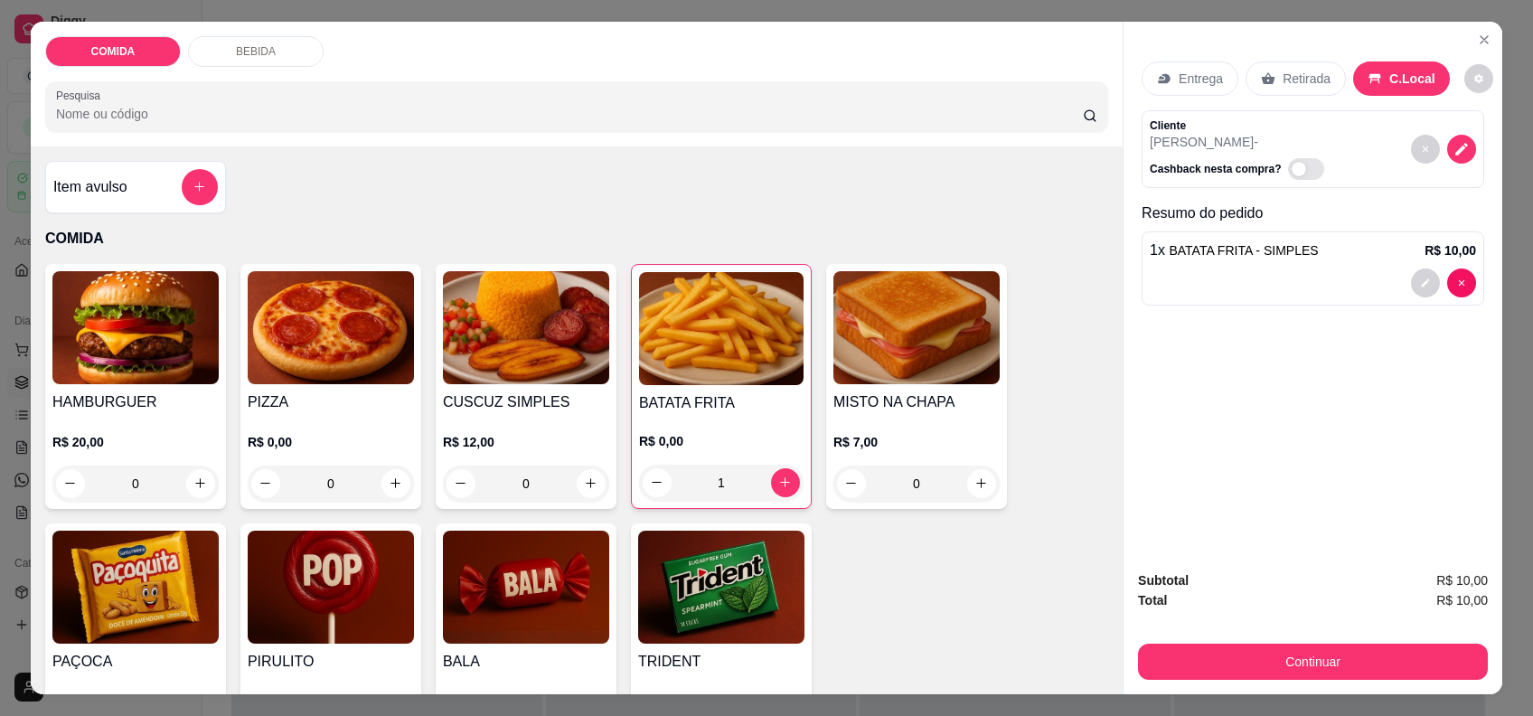
click at [697, 449] on div "R$ 0,00 1" at bounding box center [721, 466] width 164 height 69
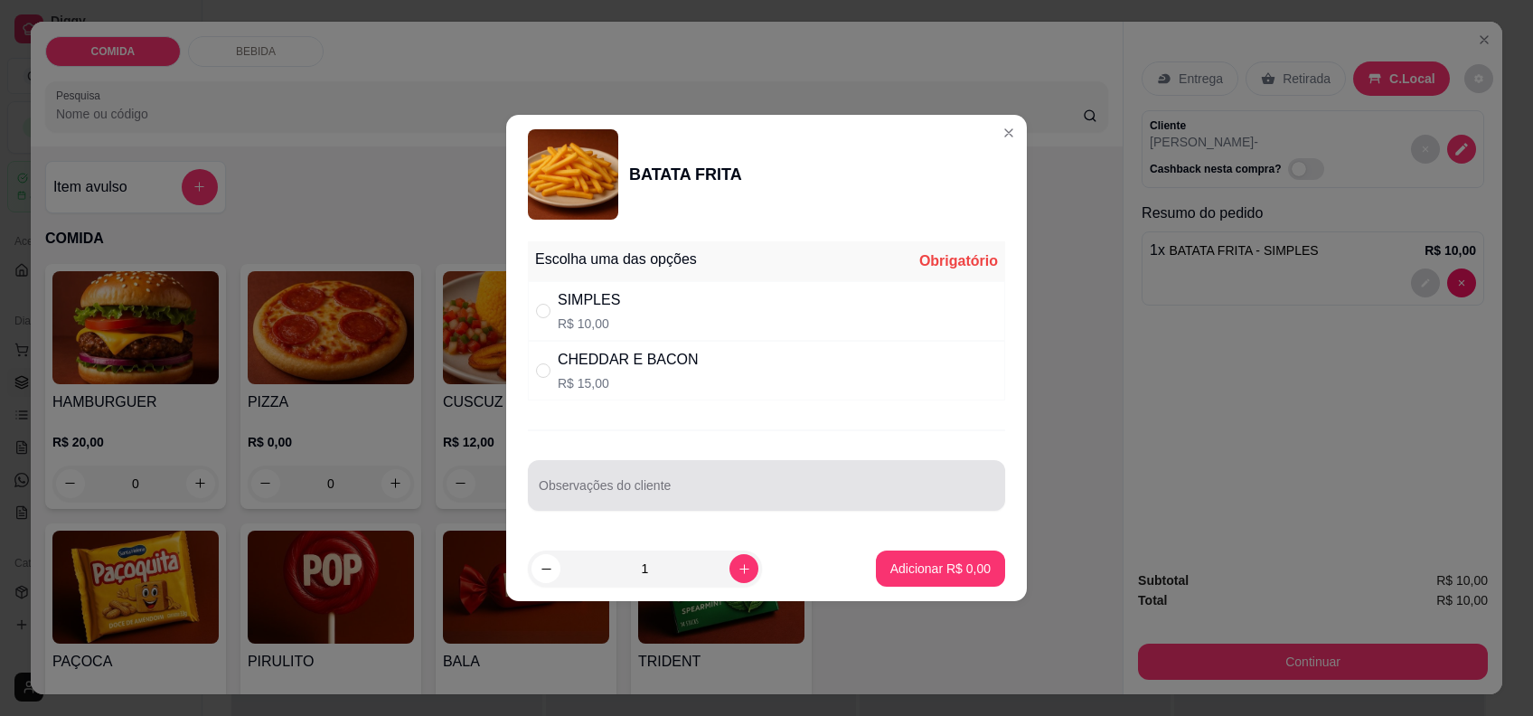
click at [702, 494] on input "Observações do cliente" at bounding box center [767, 493] width 456 height 18
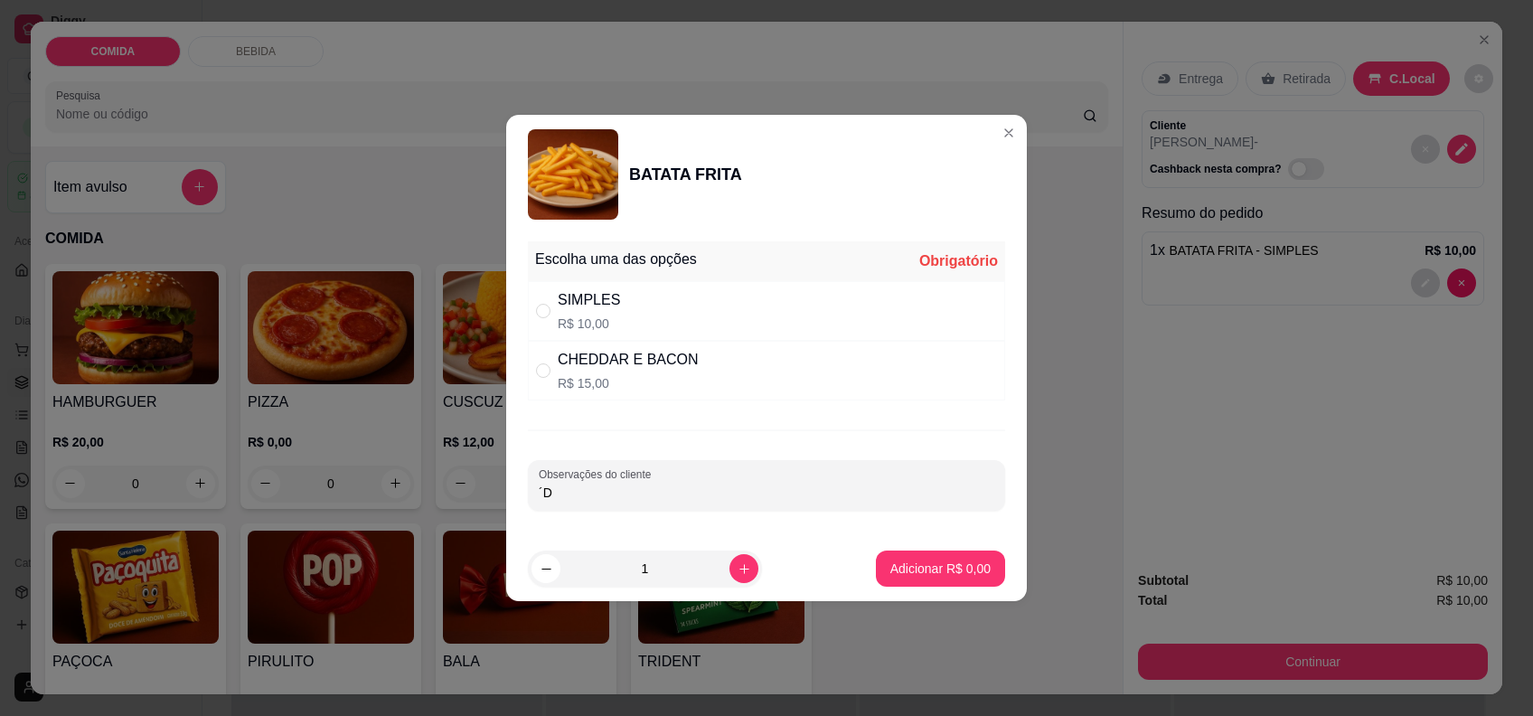
type input "´"
click at [935, 527] on section "BATATA FRITA Escolha uma das opções Obrigatório SIMPLES R$ 10,00 CHEDDAR E BACO…" at bounding box center [766, 358] width 521 height 486
type input "É UM REFI DE 1 LITRO"
drag, startPoint x: 835, startPoint y: 349, endPoint x: 841, endPoint y: 340, distance: 10.5
click at [839, 345] on div "CHEDDAR E BACON R$ 15,00" at bounding box center [766, 371] width 477 height 60
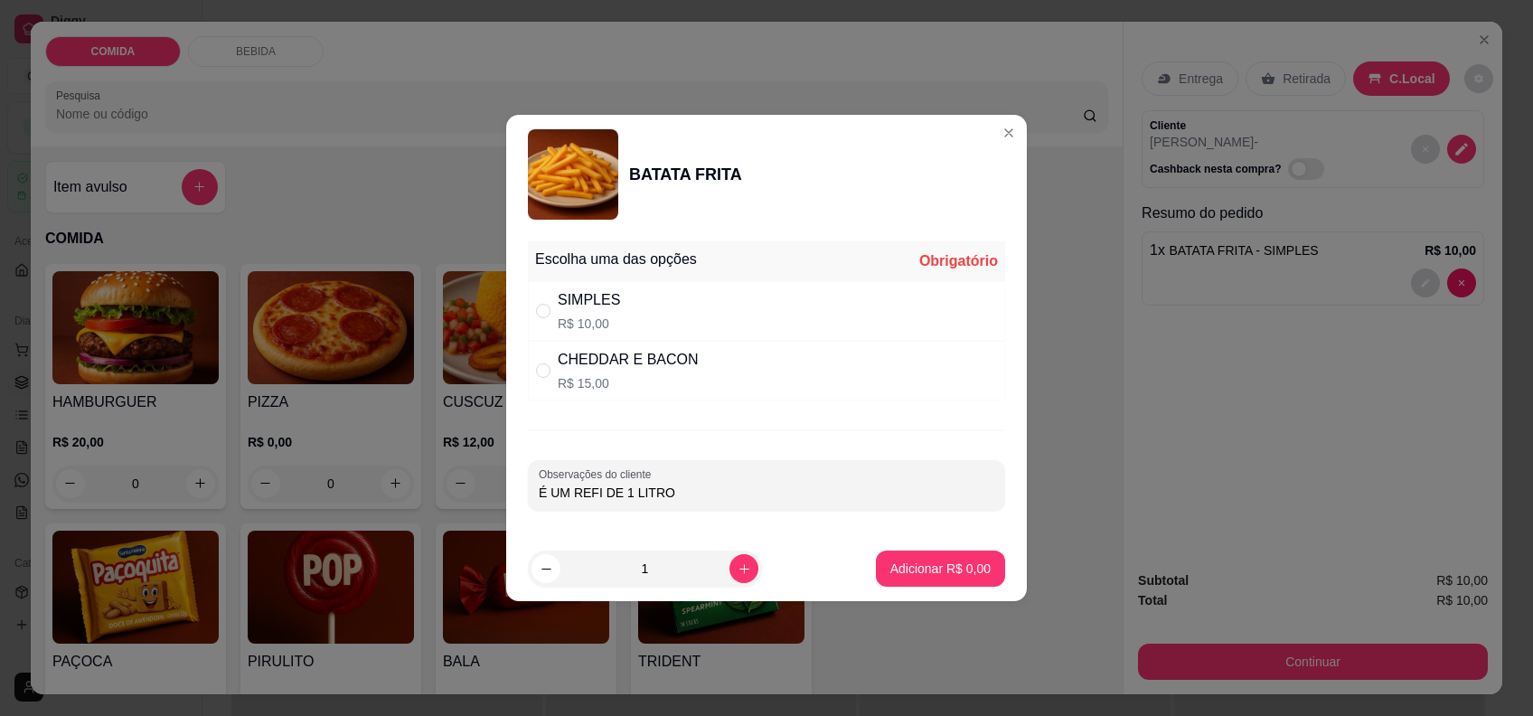
radio input "true"
click at [854, 321] on div "SIMPLES R$ 10,00" at bounding box center [766, 311] width 477 height 60
radio input "true"
radio input "false"
click at [920, 569] on p "Adicionar R$ 10,00" at bounding box center [937, 568] width 108 height 18
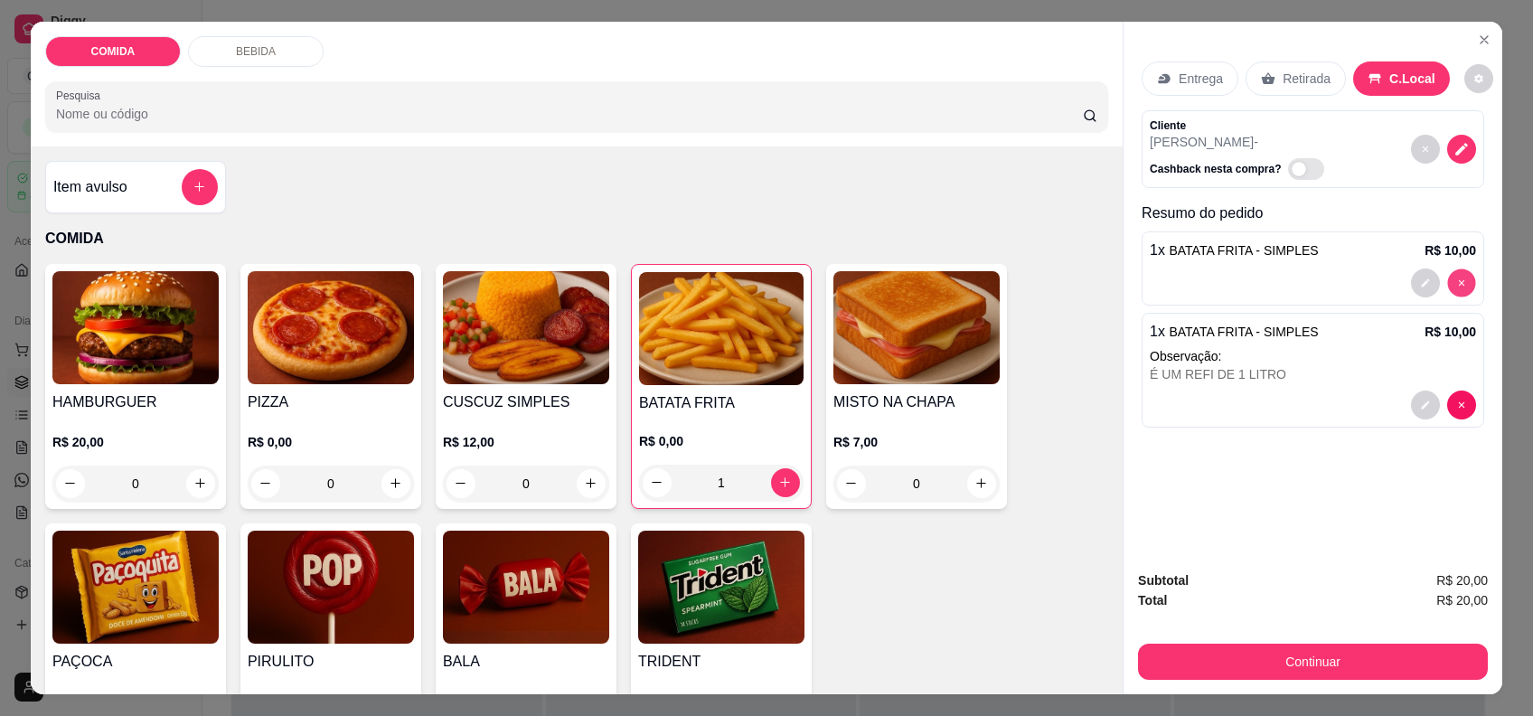
type input "0"
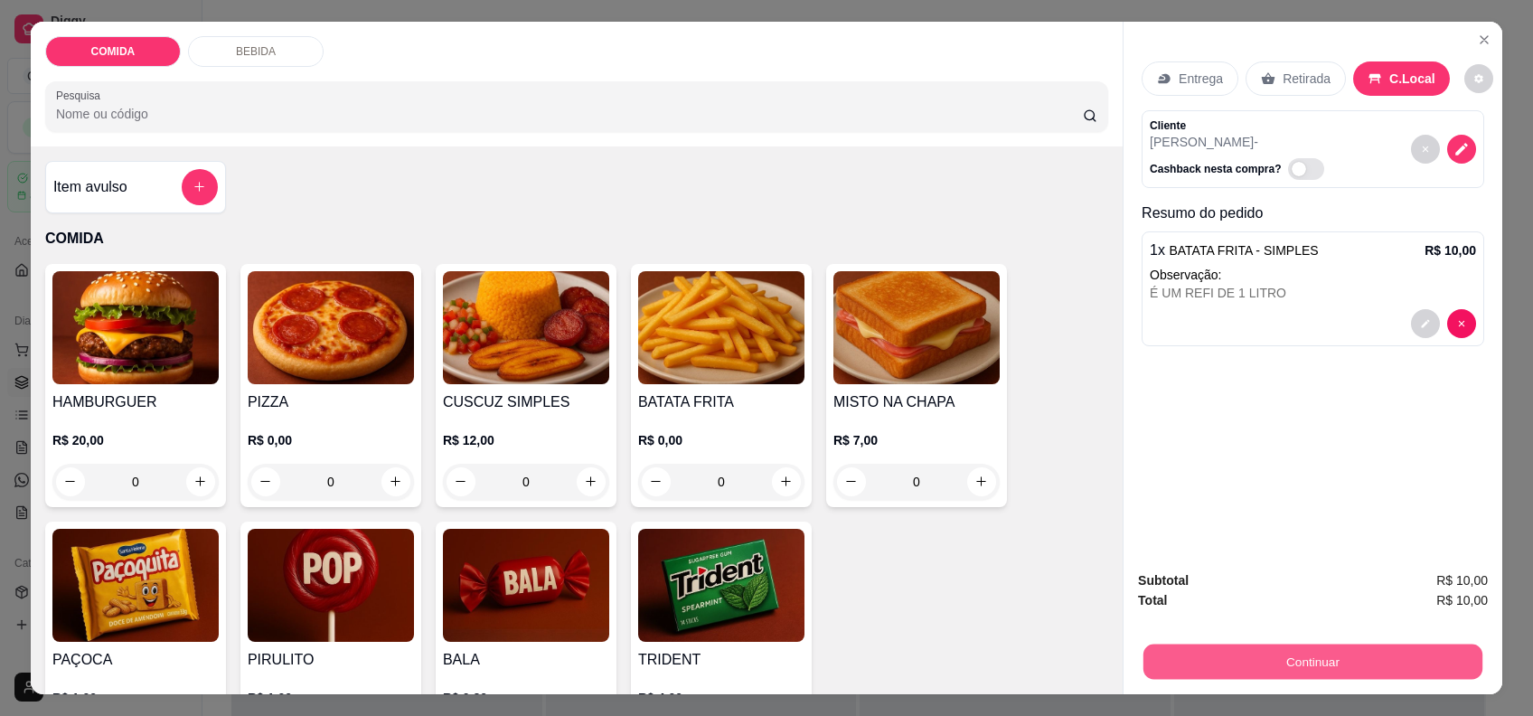
click at [1181, 648] on button "Continuar" at bounding box center [1312, 661] width 339 height 35
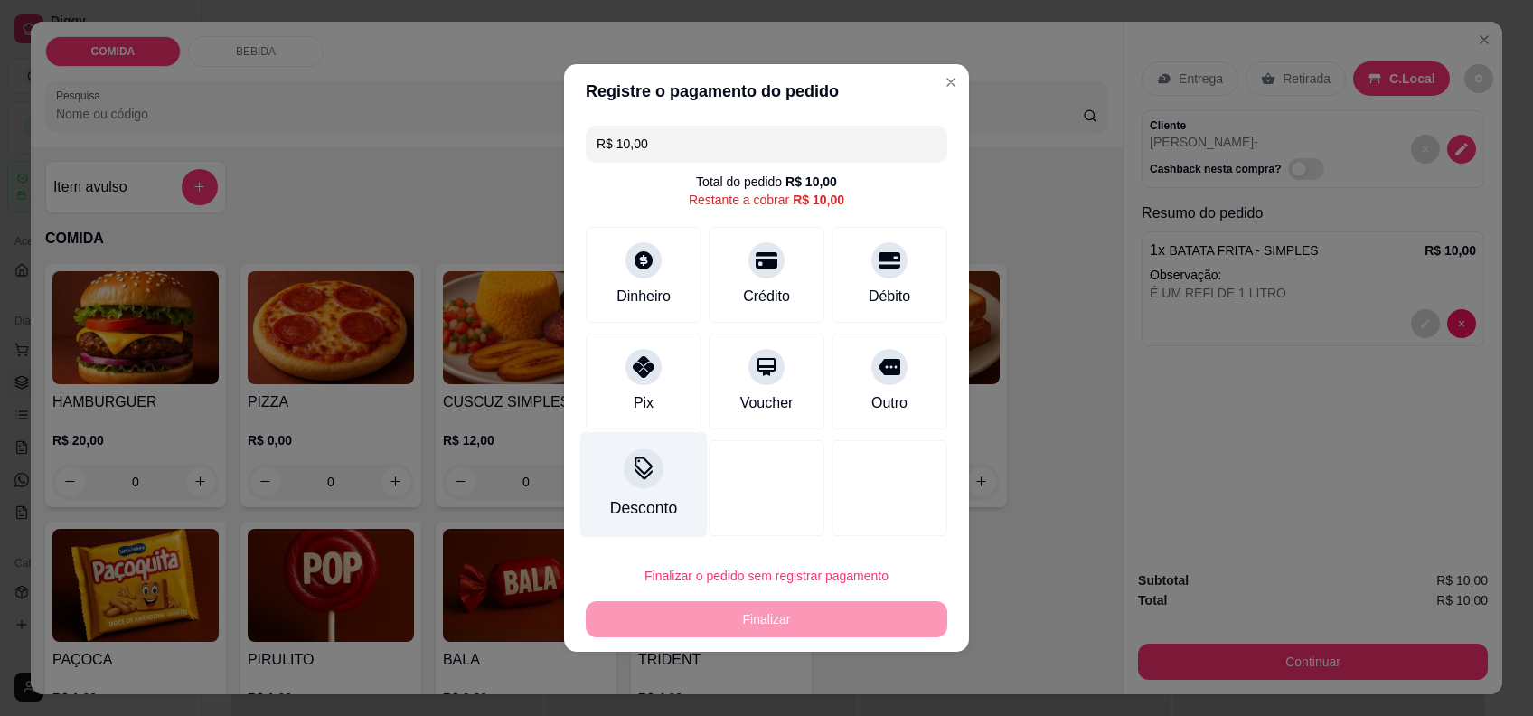
drag, startPoint x: 633, startPoint y: 374, endPoint x: 681, endPoint y: 429, distance: 73.0
click at [638, 376] on div at bounding box center [643, 367] width 36 height 36
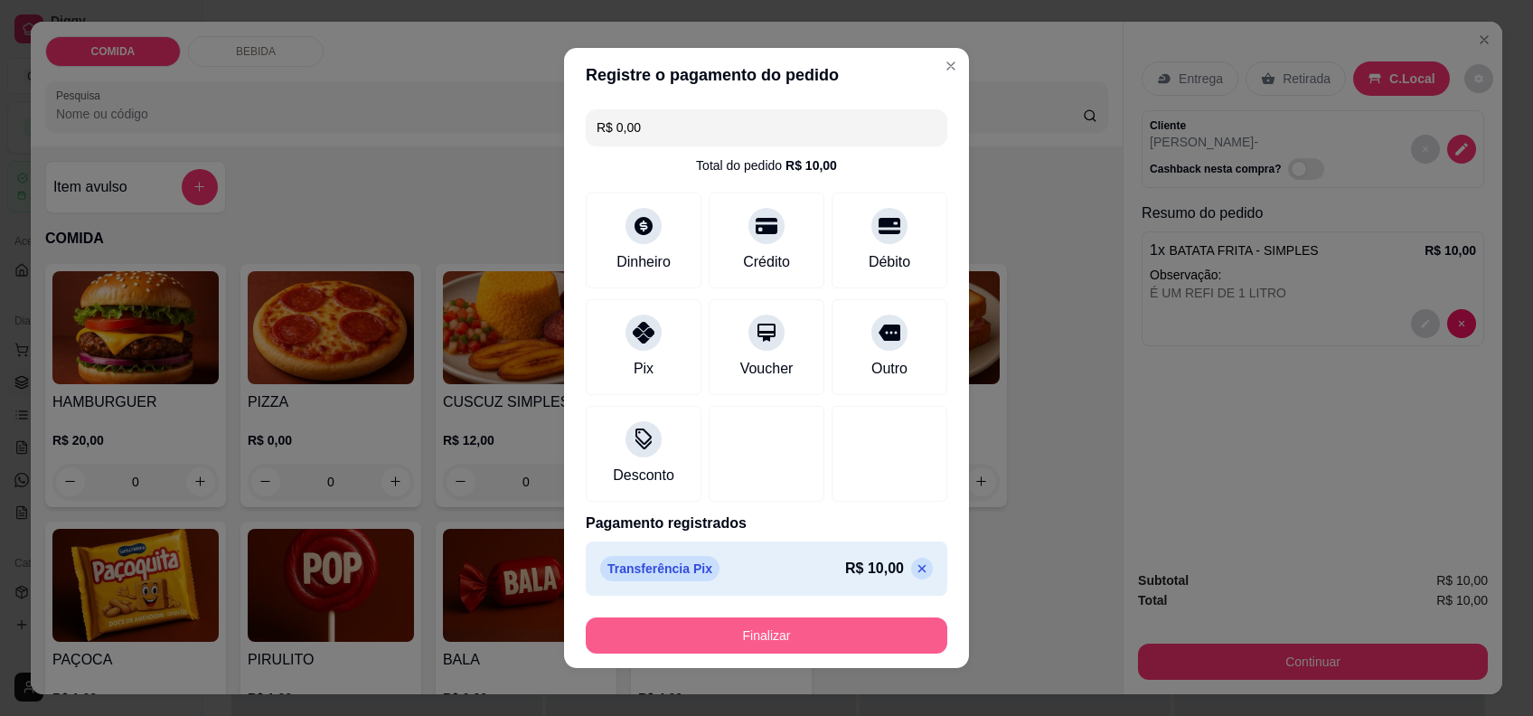
click at [804, 646] on button "Finalizar" at bounding box center [767, 635] width 362 height 36
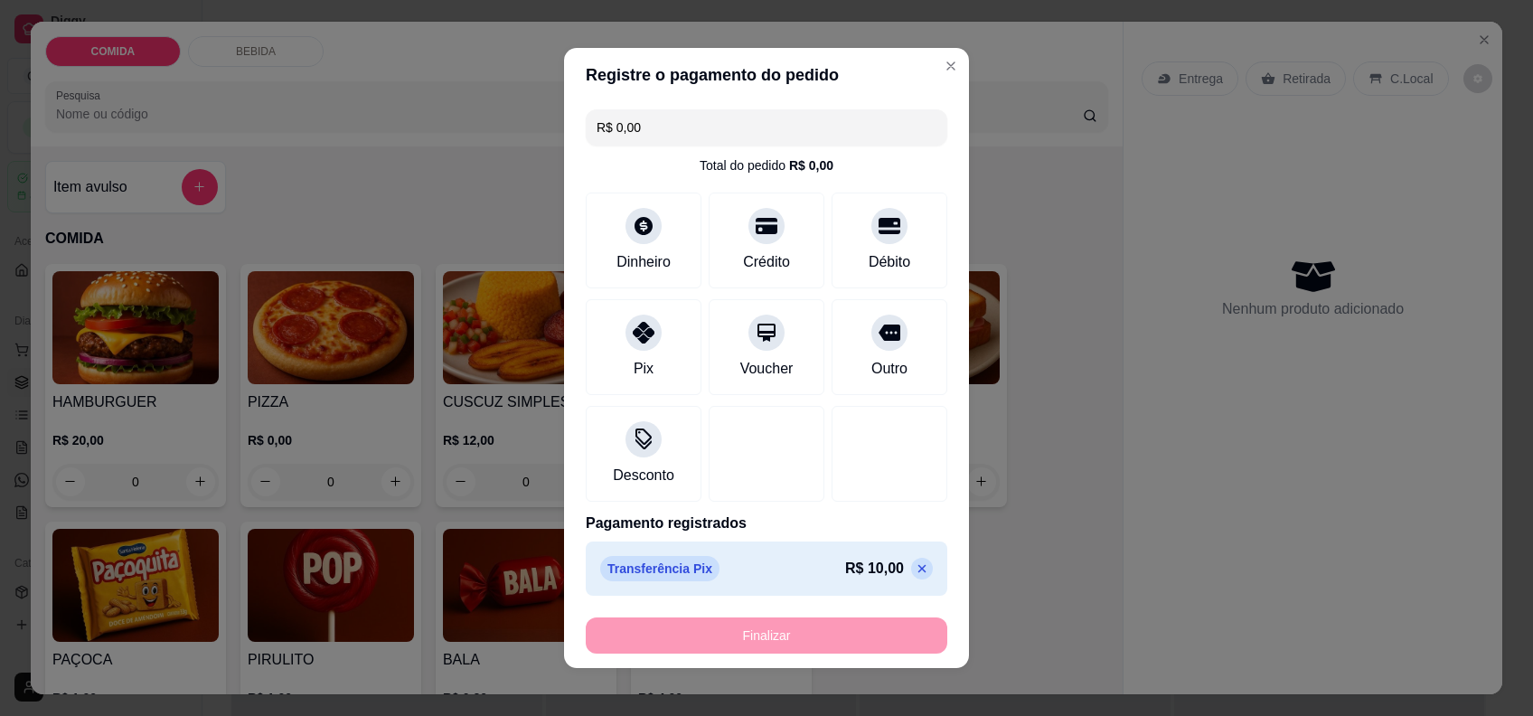
type input "-R$ 10,00"
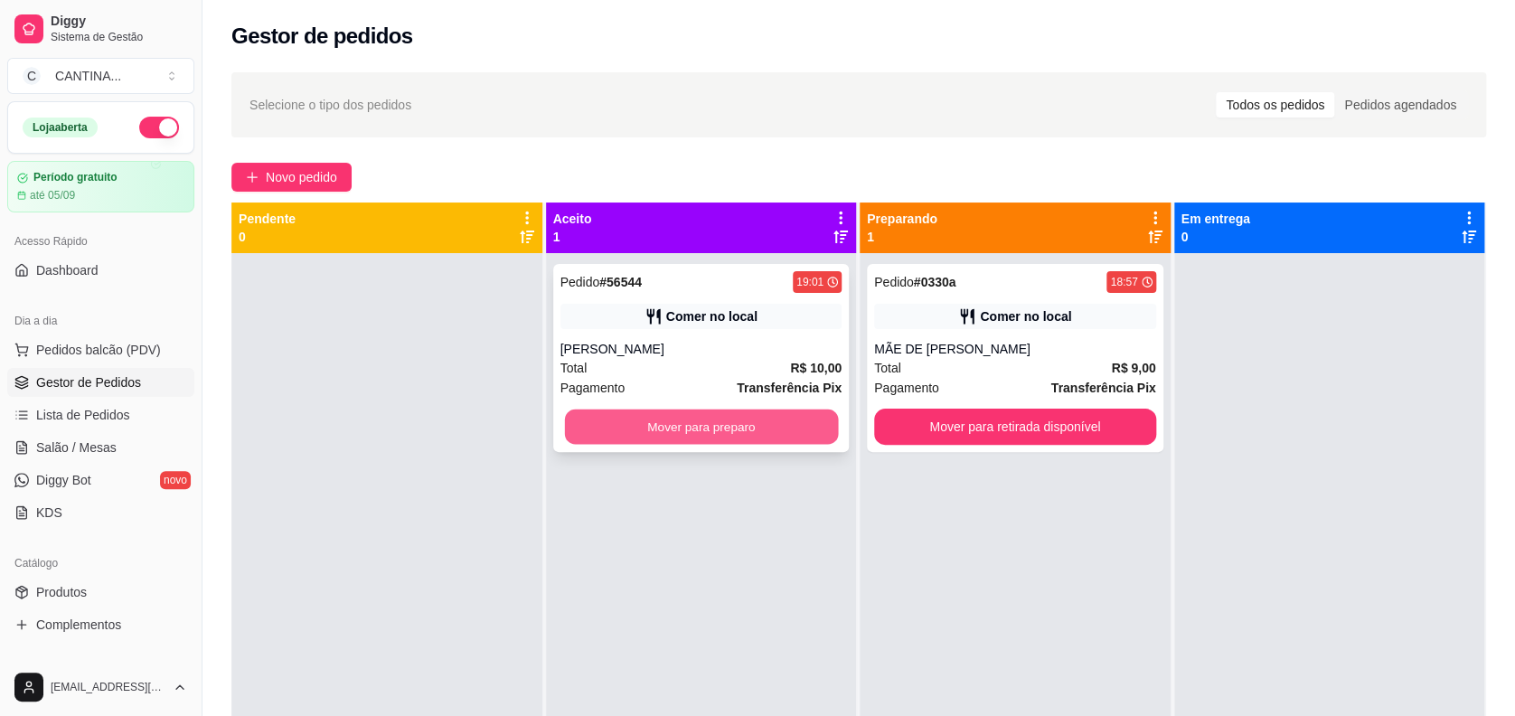
click at [687, 440] on button "Mover para preparo" at bounding box center [700, 426] width 273 height 35
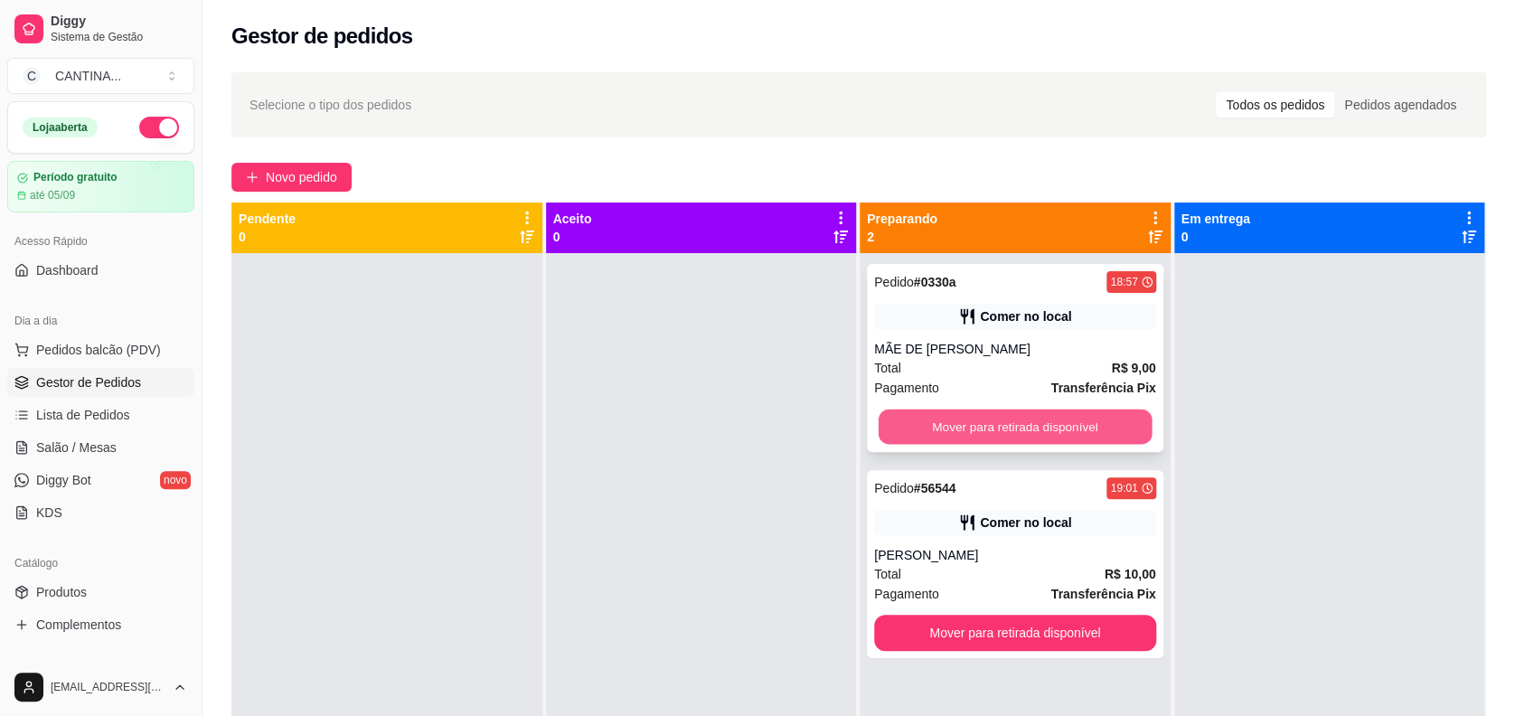
click at [999, 439] on button "Mover para retirada disponível" at bounding box center [1015, 426] width 273 height 35
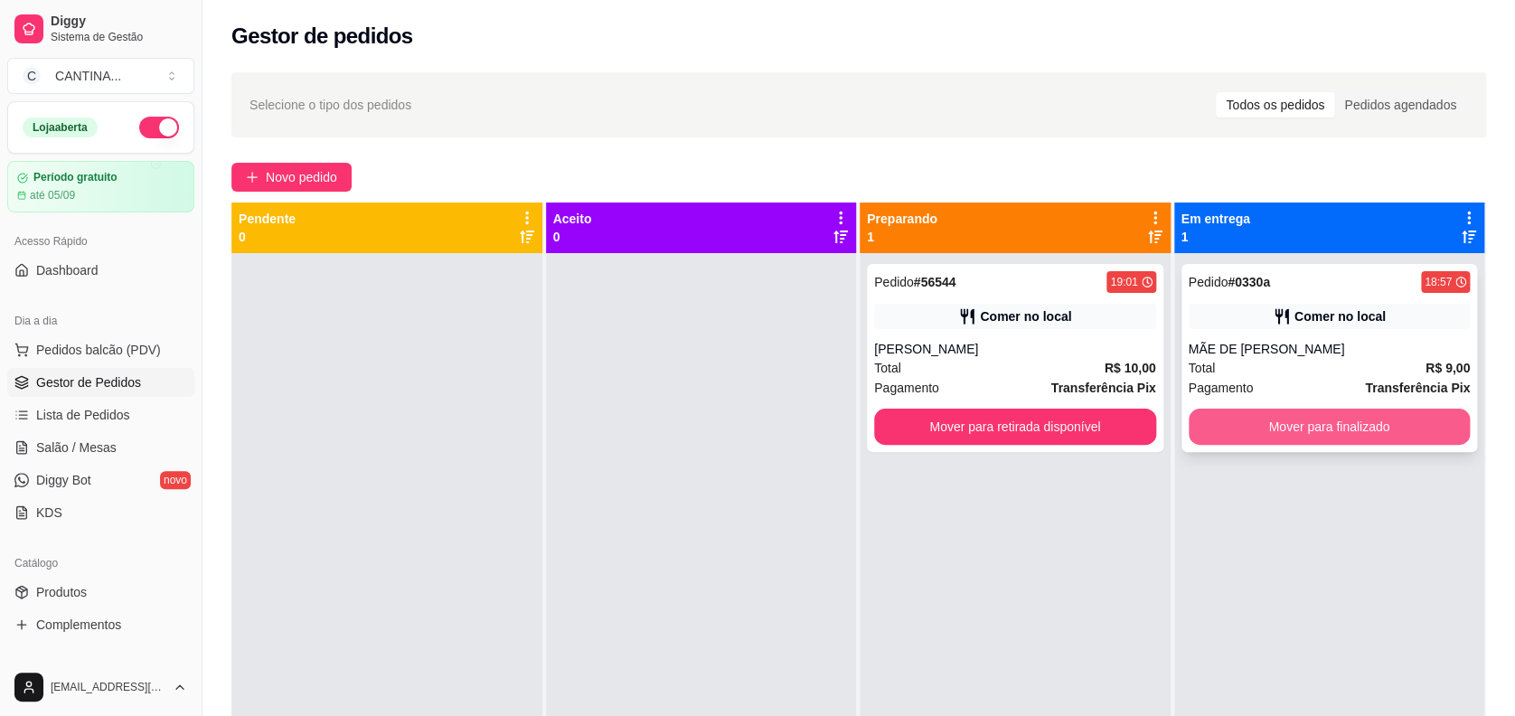
click at [1364, 437] on button "Mover para finalizado" at bounding box center [1330, 427] width 282 height 36
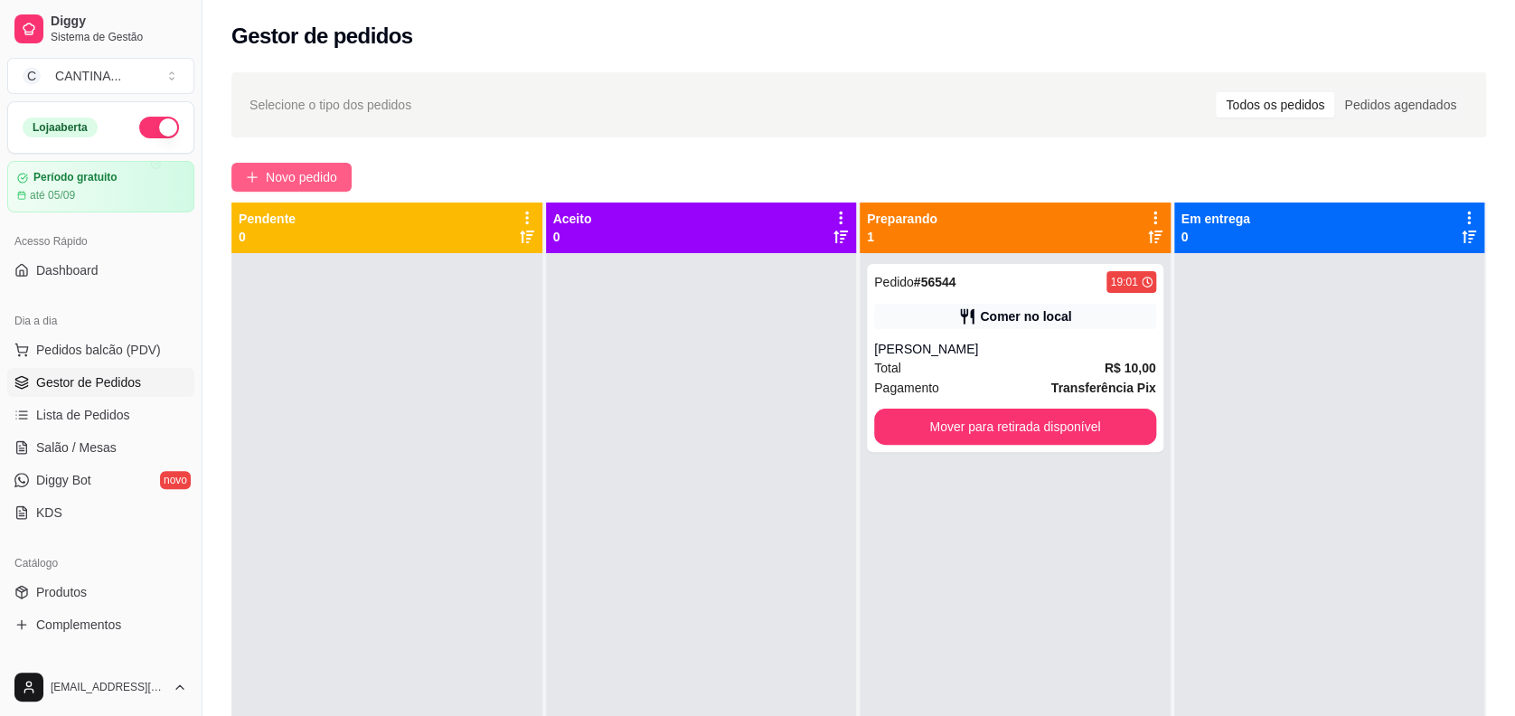
click at [334, 159] on div "Selecione o tipo dos pedidos Todos os pedidos Pedidos agendados Novo pedido Pen…" at bounding box center [858, 500] width 1312 height 879
click at [321, 181] on span "Novo pedido" at bounding box center [301, 177] width 71 height 20
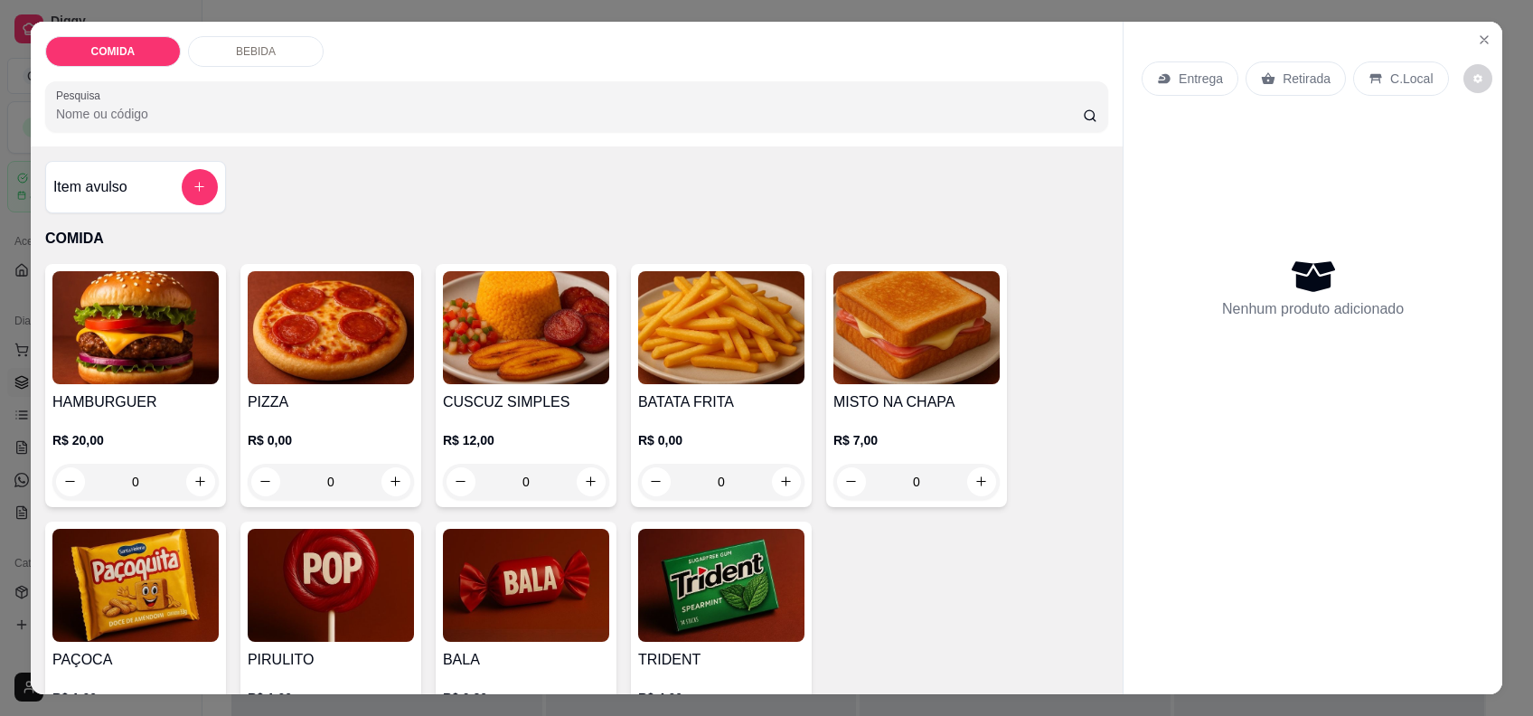
click at [271, 352] on img at bounding box center [331, 327] width 166 height 113
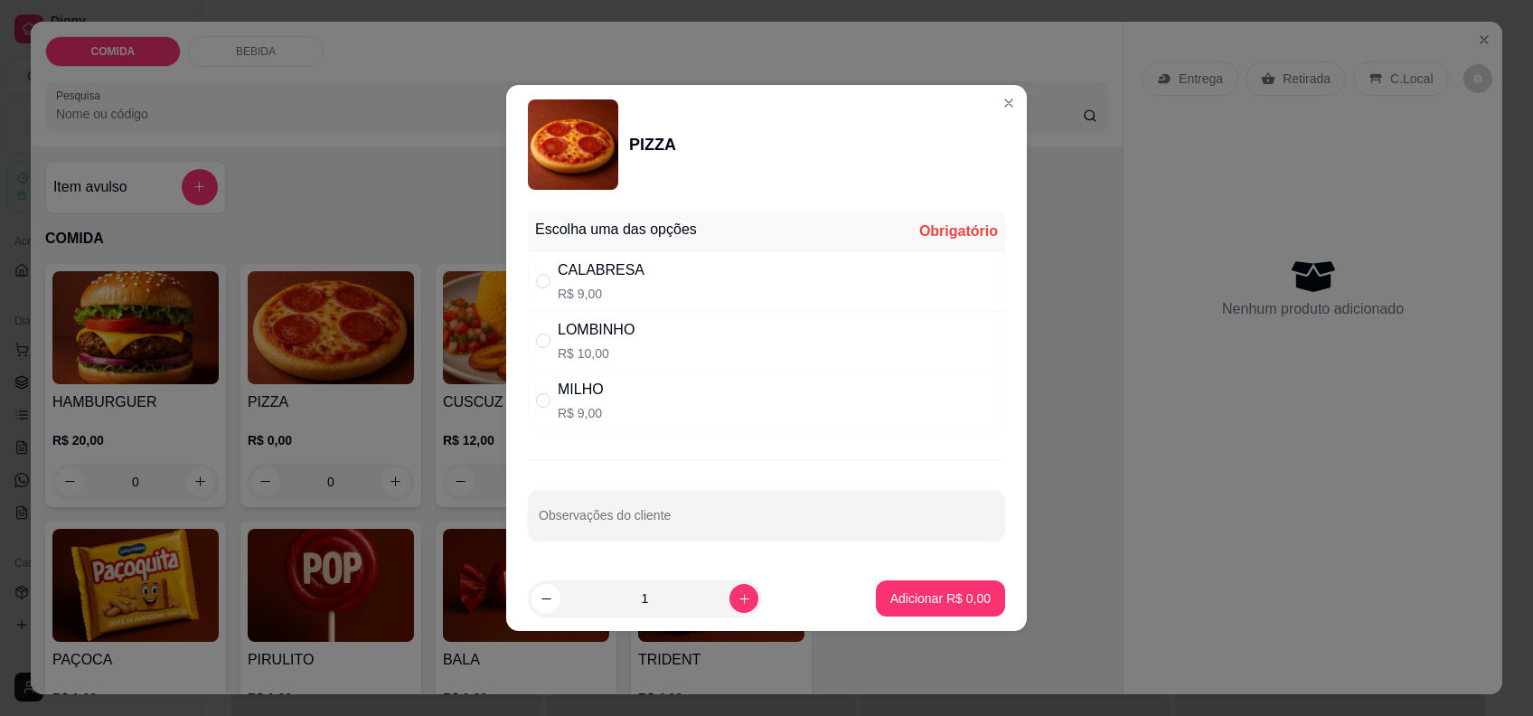
click at [654, 277] on div "CALABRESA R$ 9,00" at bounding box center [766, 281] width 477 height 60
radio input "true"
click at [946, 593] on p "Adicionar R$ 9,00" at bounding box center [940, 598] width 100 height 18
type input "1"
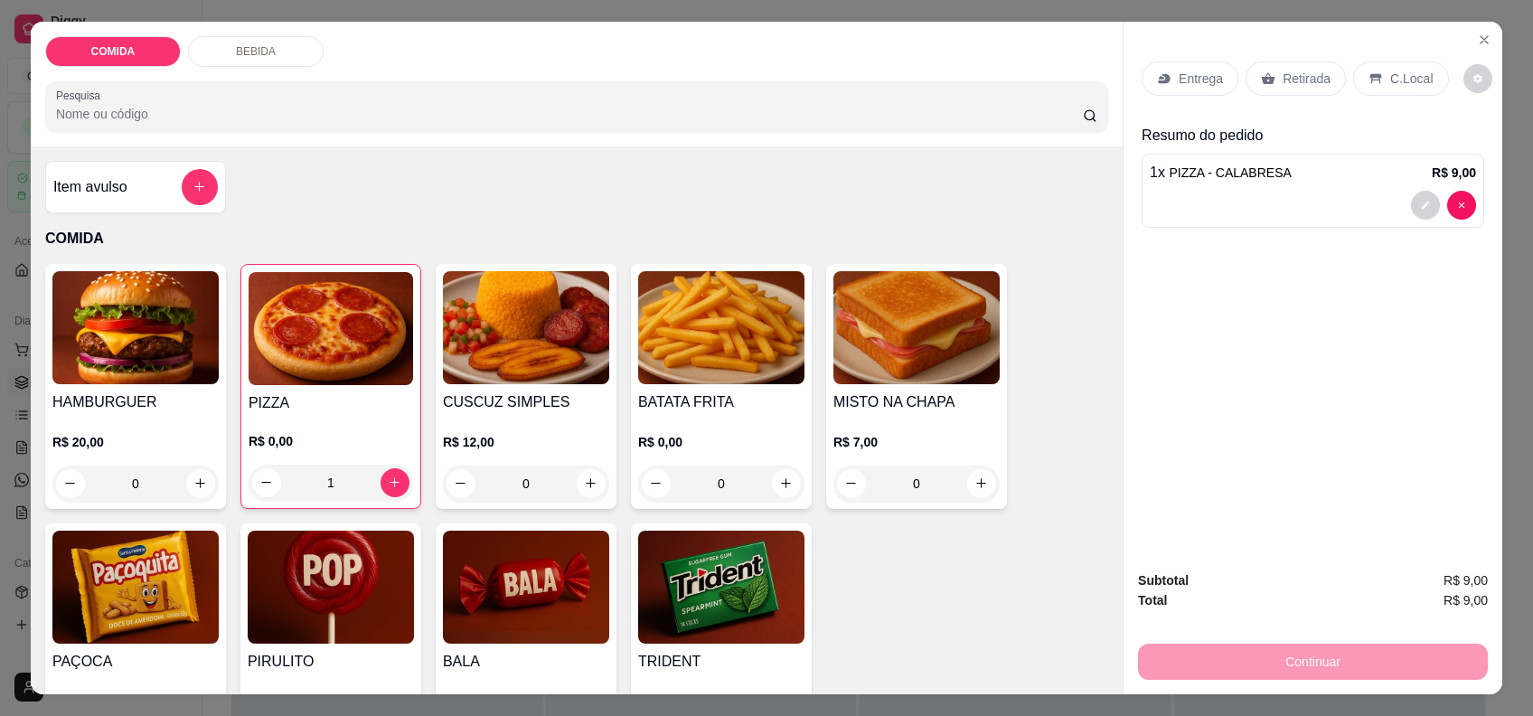
drag, startPoint x: 1388, startPoint y: 61, endPoint x: 1391, endPoint y: 85, distance: 23.7
click at [1388, 64] on div "C.Local" at bounding box center [1400, 78] width 95 height 34
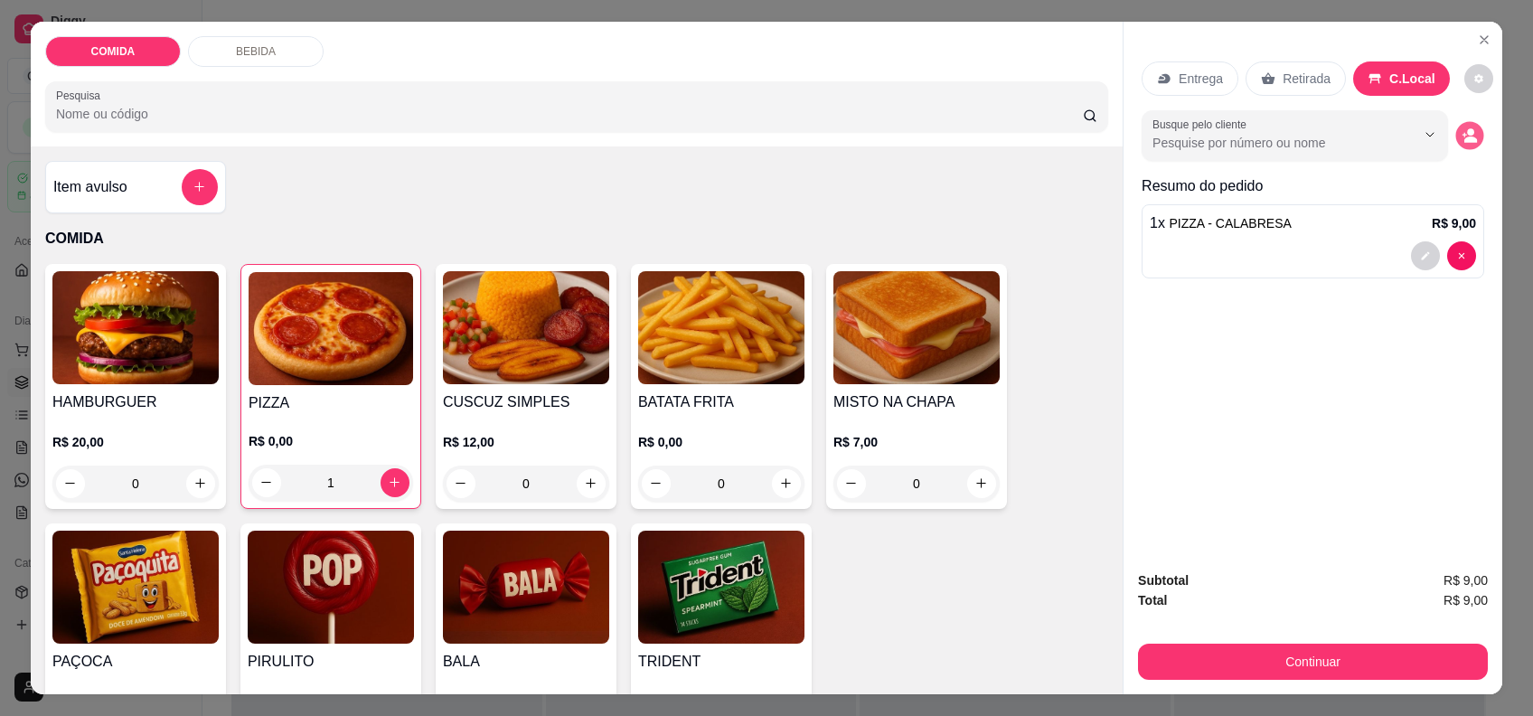
click at [1467, 131] on circle "decrease-product-quantity" at bounding box center [1470, 131] width 7 height 7
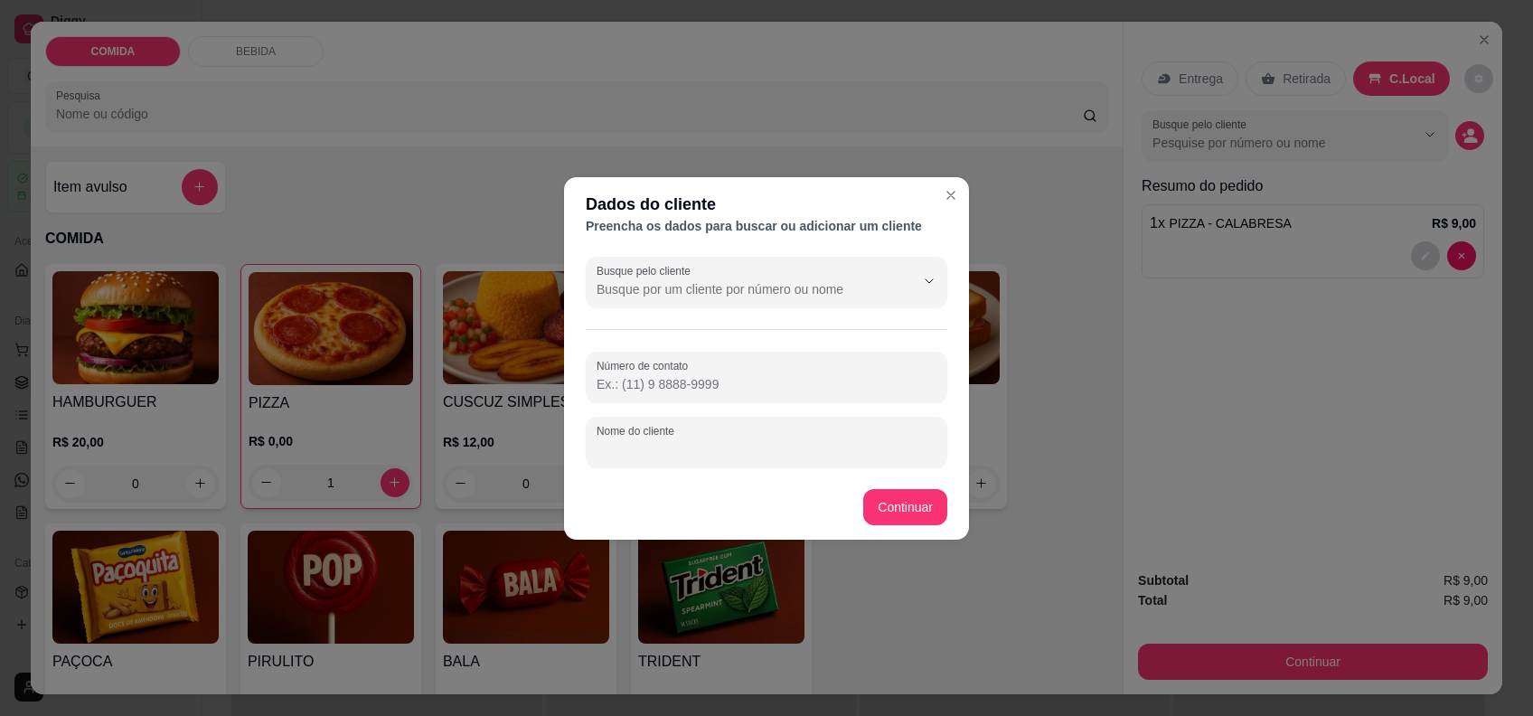
click at [750, 441] on input "Nome do cliente" at bounding box center [767, 449] width 340 height 18
type input "[PERSON_NAME]"
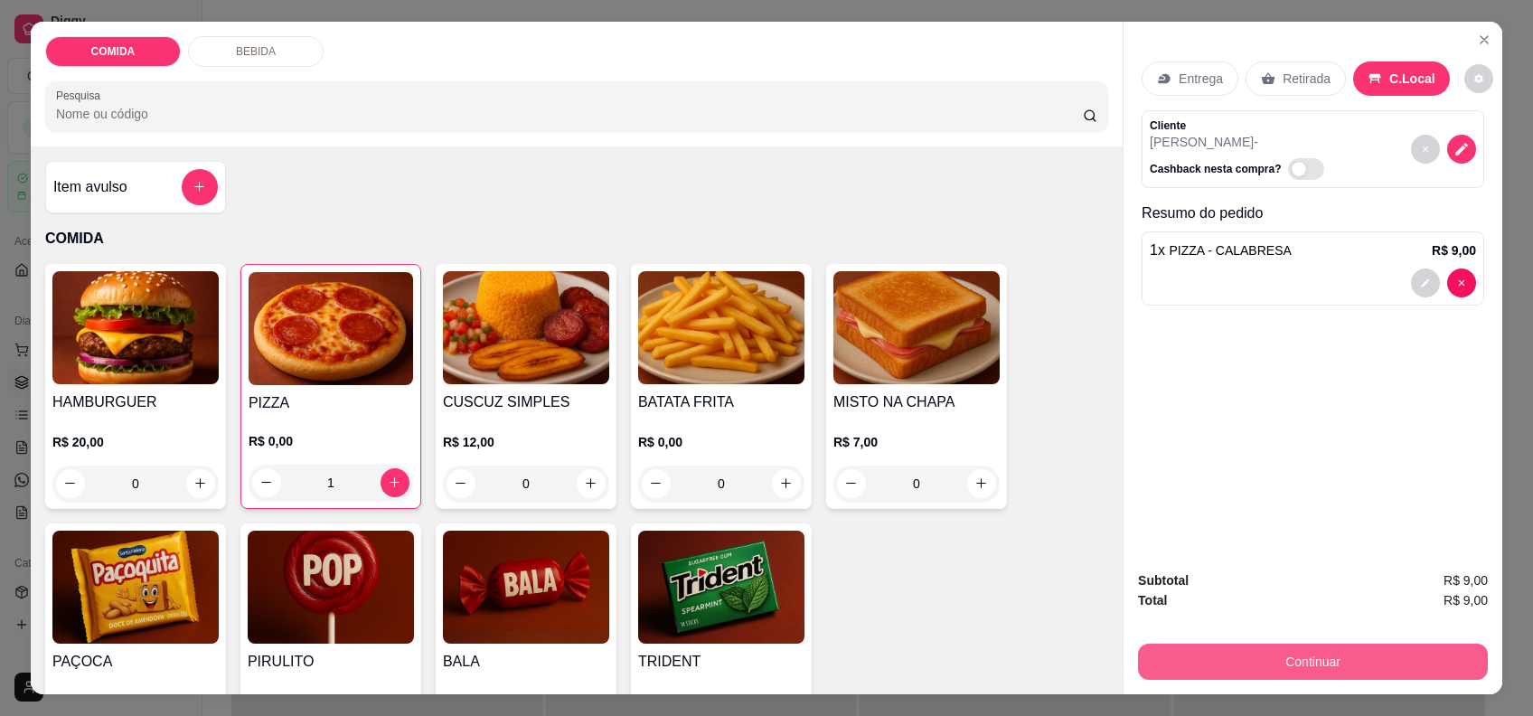
click at [1331, 647] on button "Continuar" at bounding box center [1313, 662] width 350 height 36
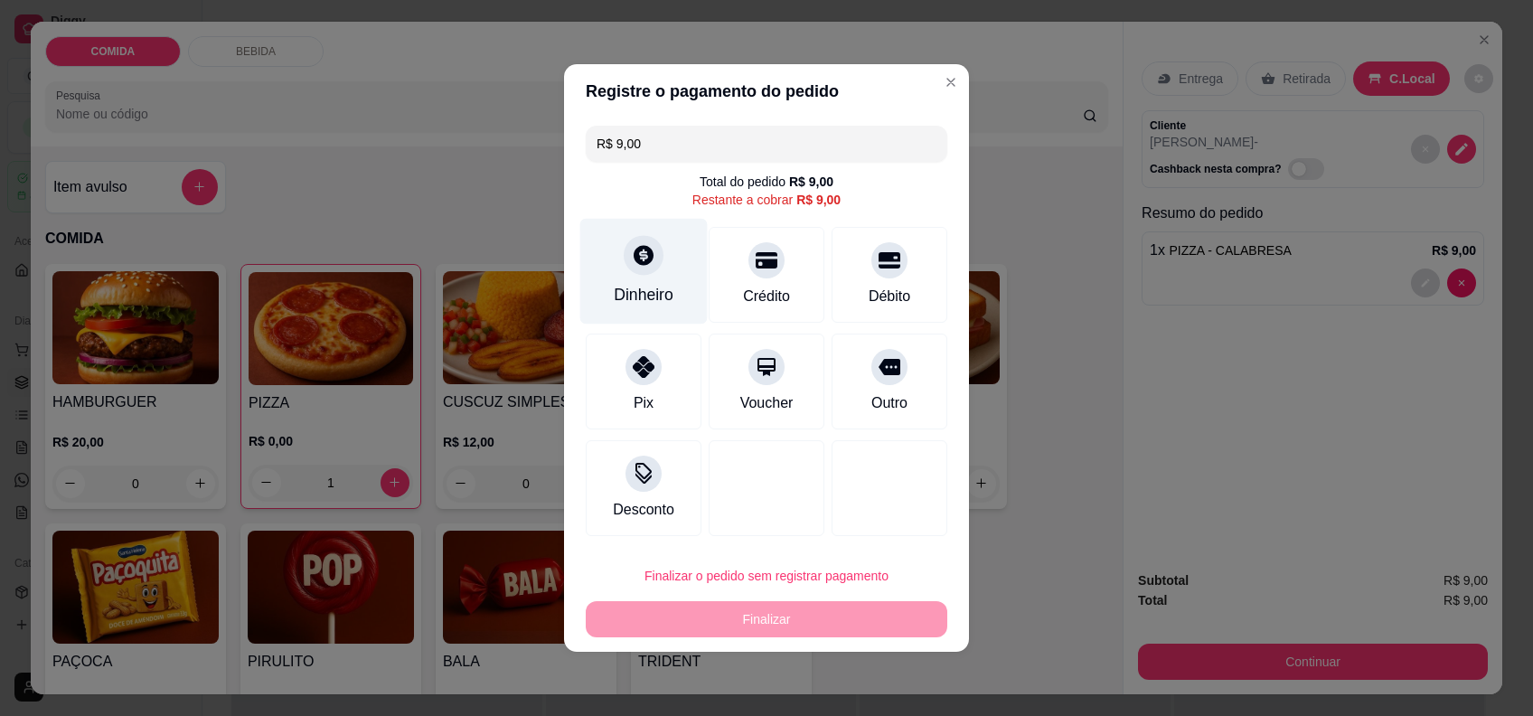
click at [680, 273] on div "Dinheiro" at bounding box center [643, 272] width 127 height 106
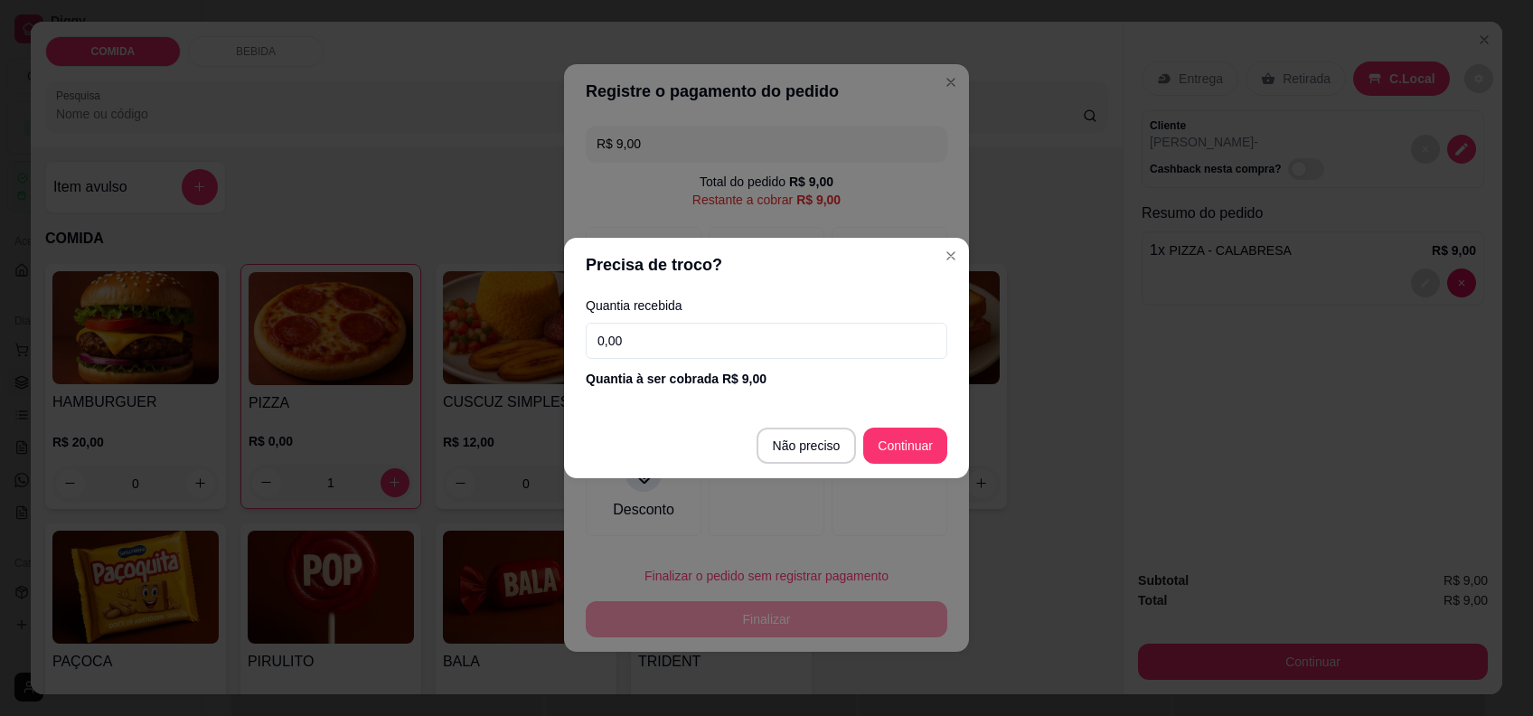
click at [741, 335] on input "0,00" at bounding box center [767, 341] width 362 height 36
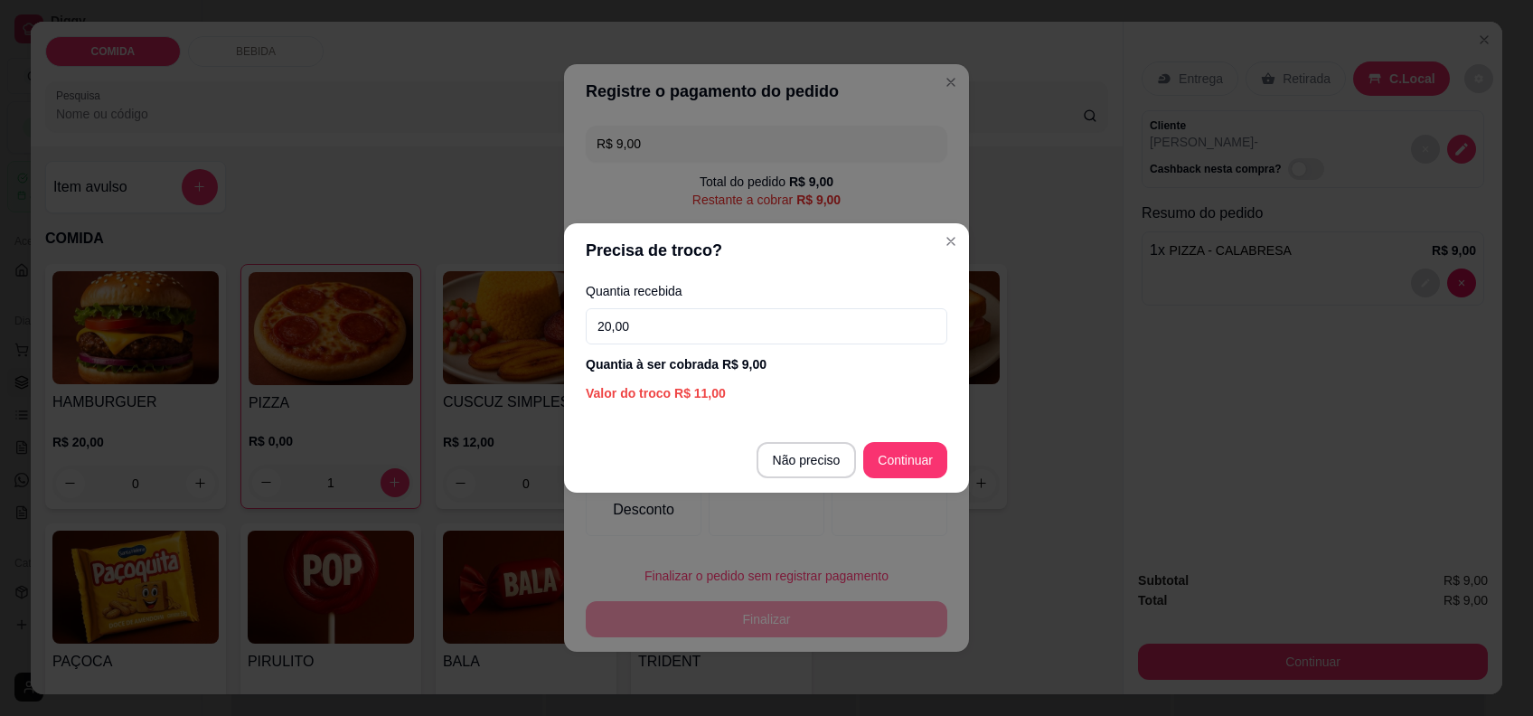
type input "20,00"
drag, startPoint x: 892, startPoint y: 435, endPoint x: 904, endPoint y: 458, distance: 26.3
click at [895, 438] on footer "Não preciso Continuar" at bounding box center [766, 460] width 405 height 65
type input "R$ 0,00"
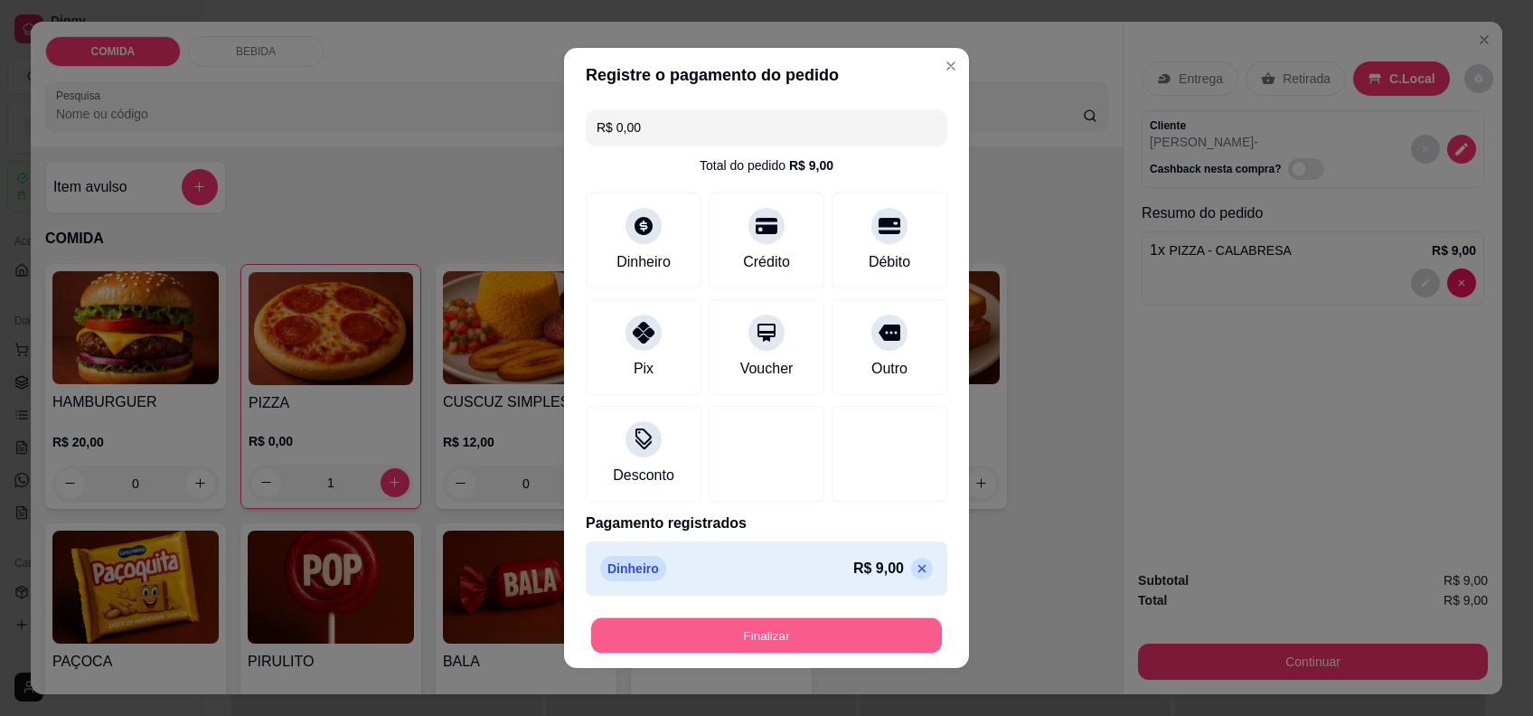
click at [811, 648] on button "Finalizar" at bounding box center [766, 635] width 351 height 35
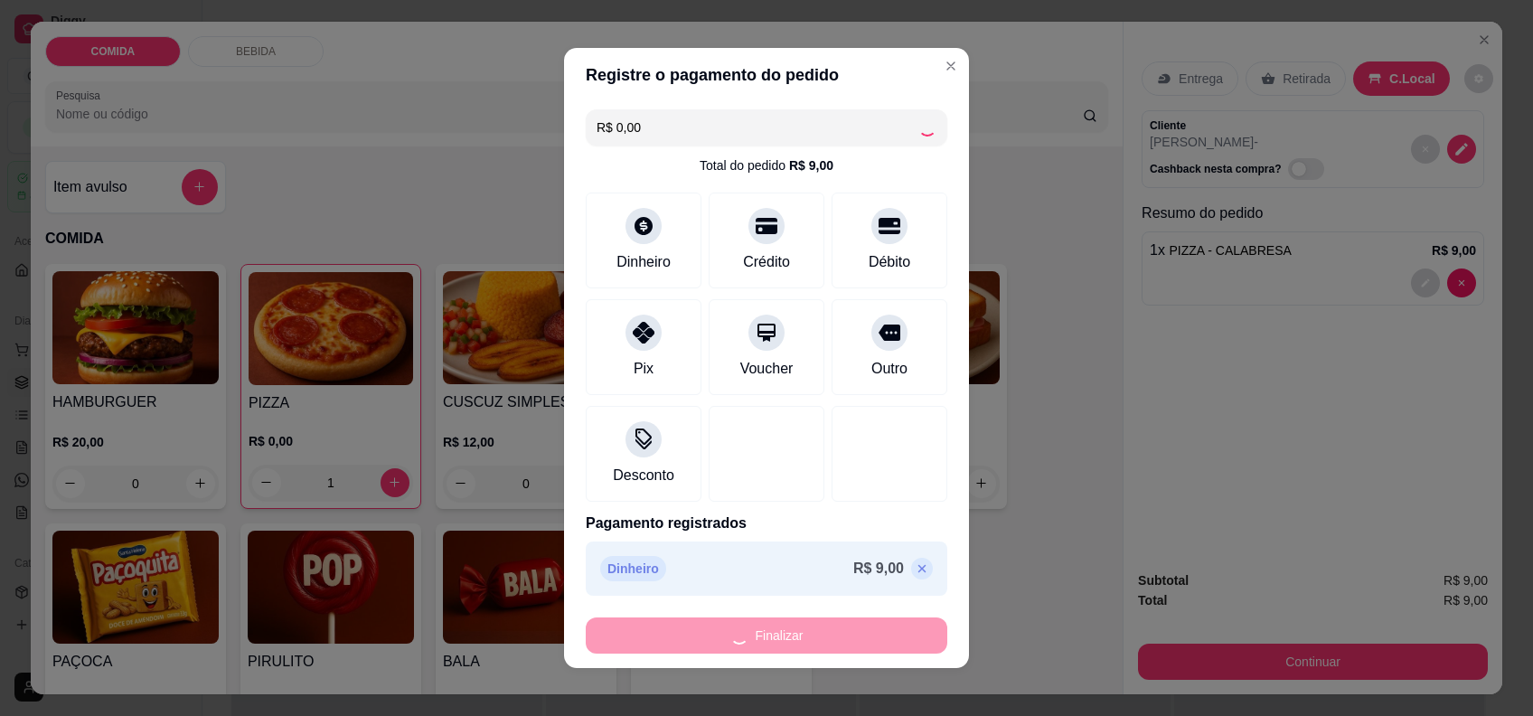
type input "0"
type input "-R$ 9,00"
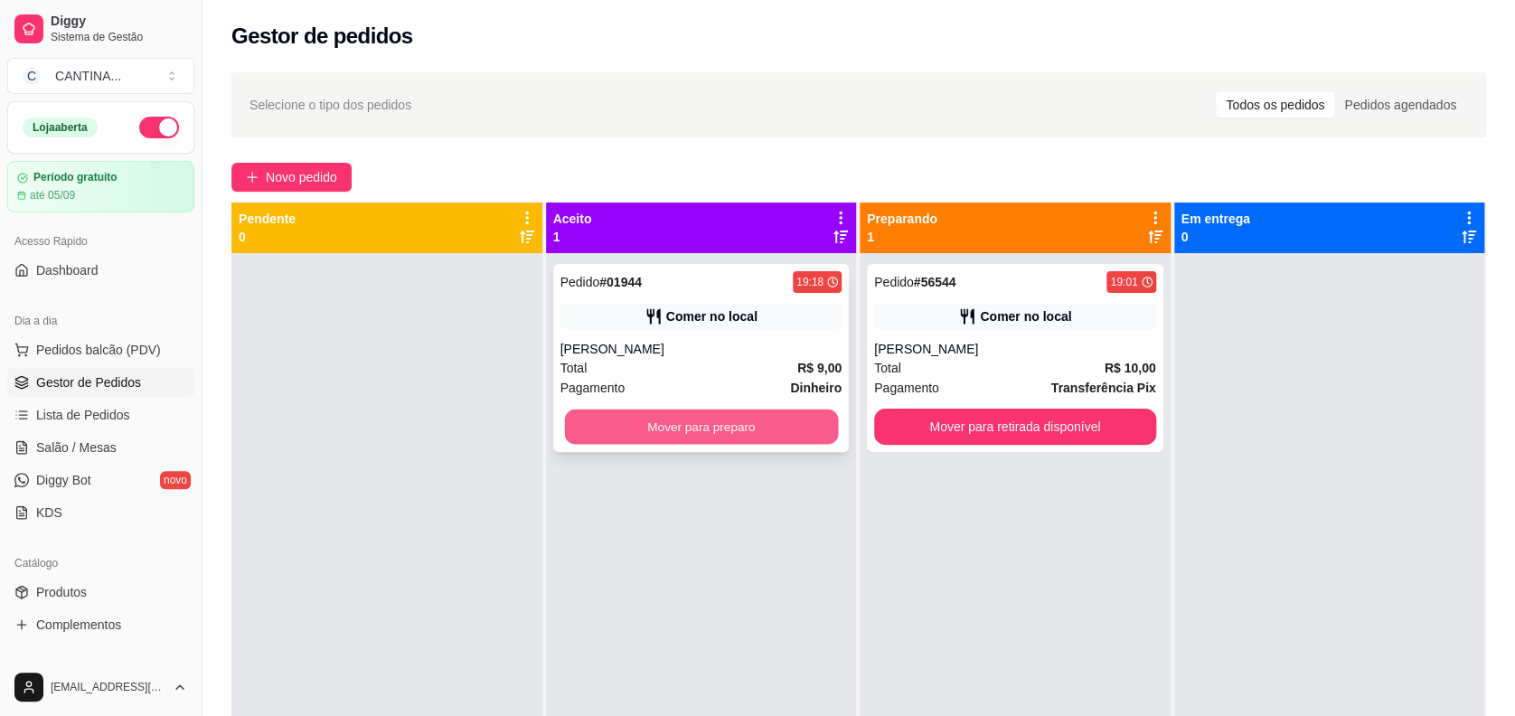
click at [752, 429] on button "Mover para preparo" at bounding box center [700, 426] width 273 height 35
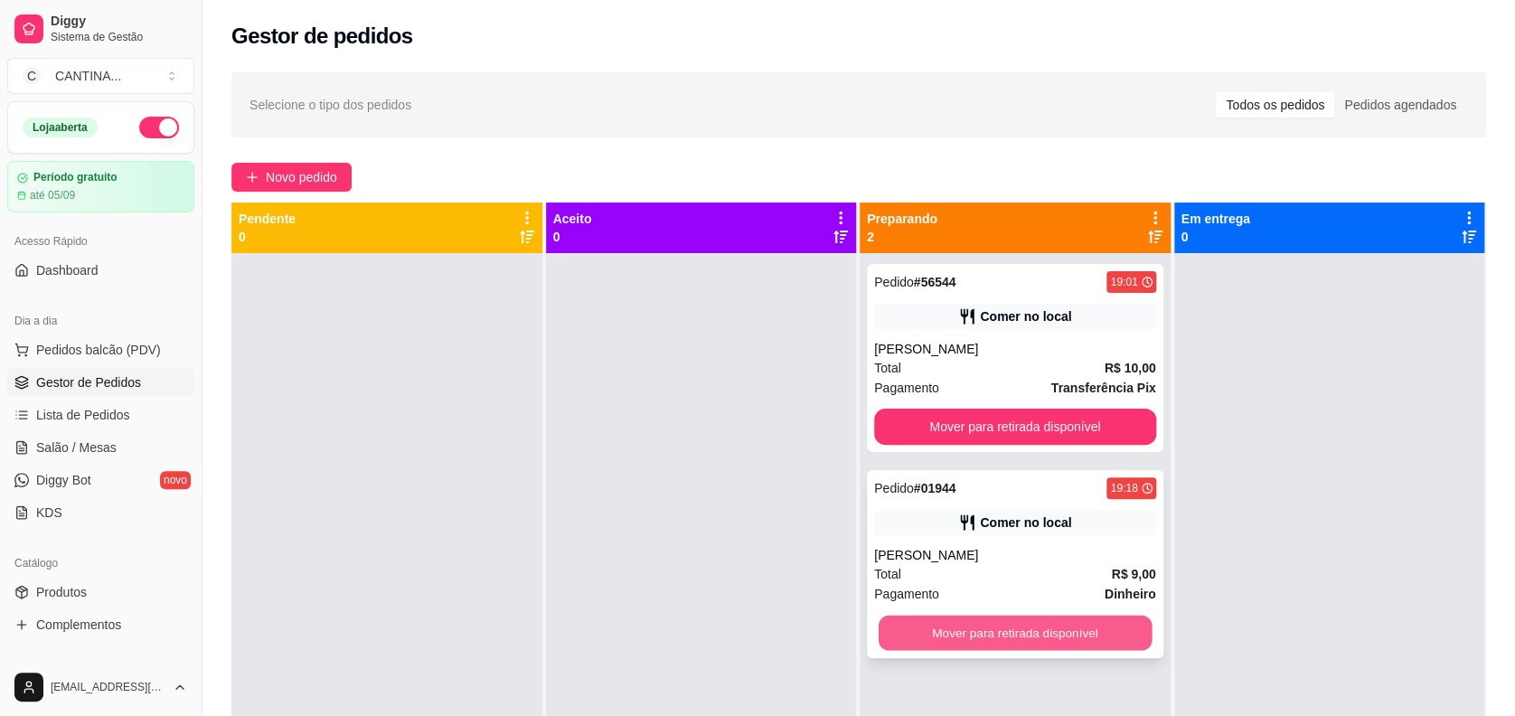
click at [955, 627] on button "Mover para retirada disponível" at bounding box center [1015, 633] width 273 height 35
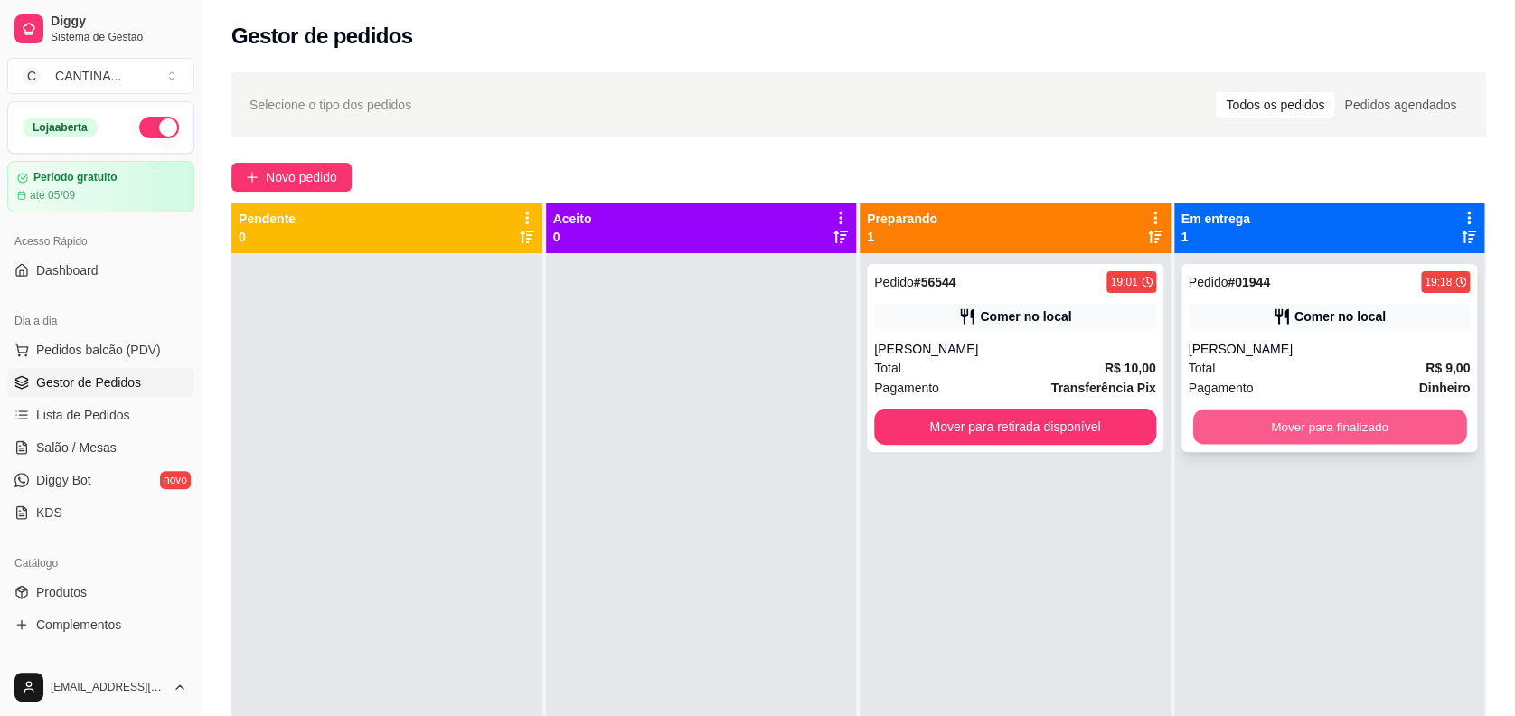
click at [1289, 416] on button "Mover para finalizado" at bounding box center [1328, 426] width 273 height 35
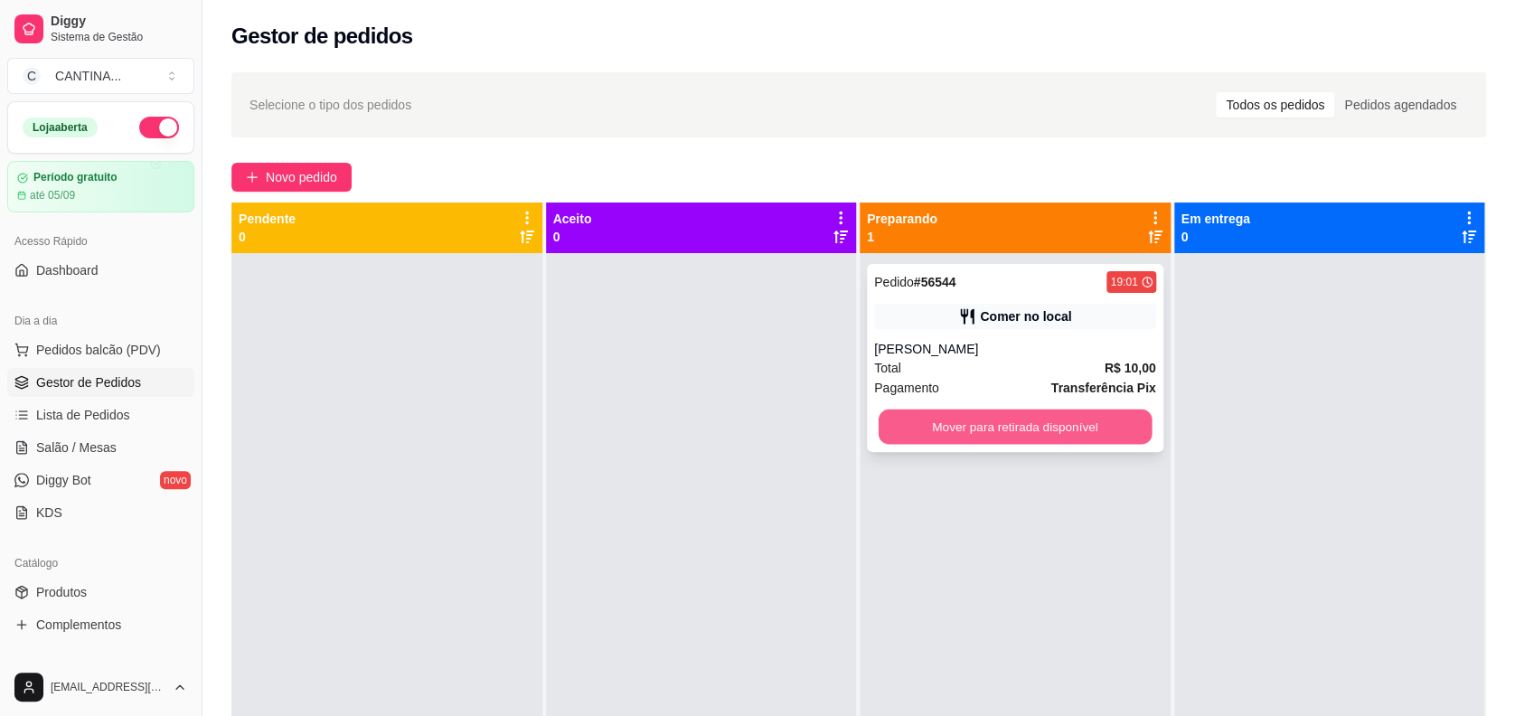
click at [1061, 421] on button "Mover para retirada disponível" at bounding box center [1015, 426] width 273 height 35
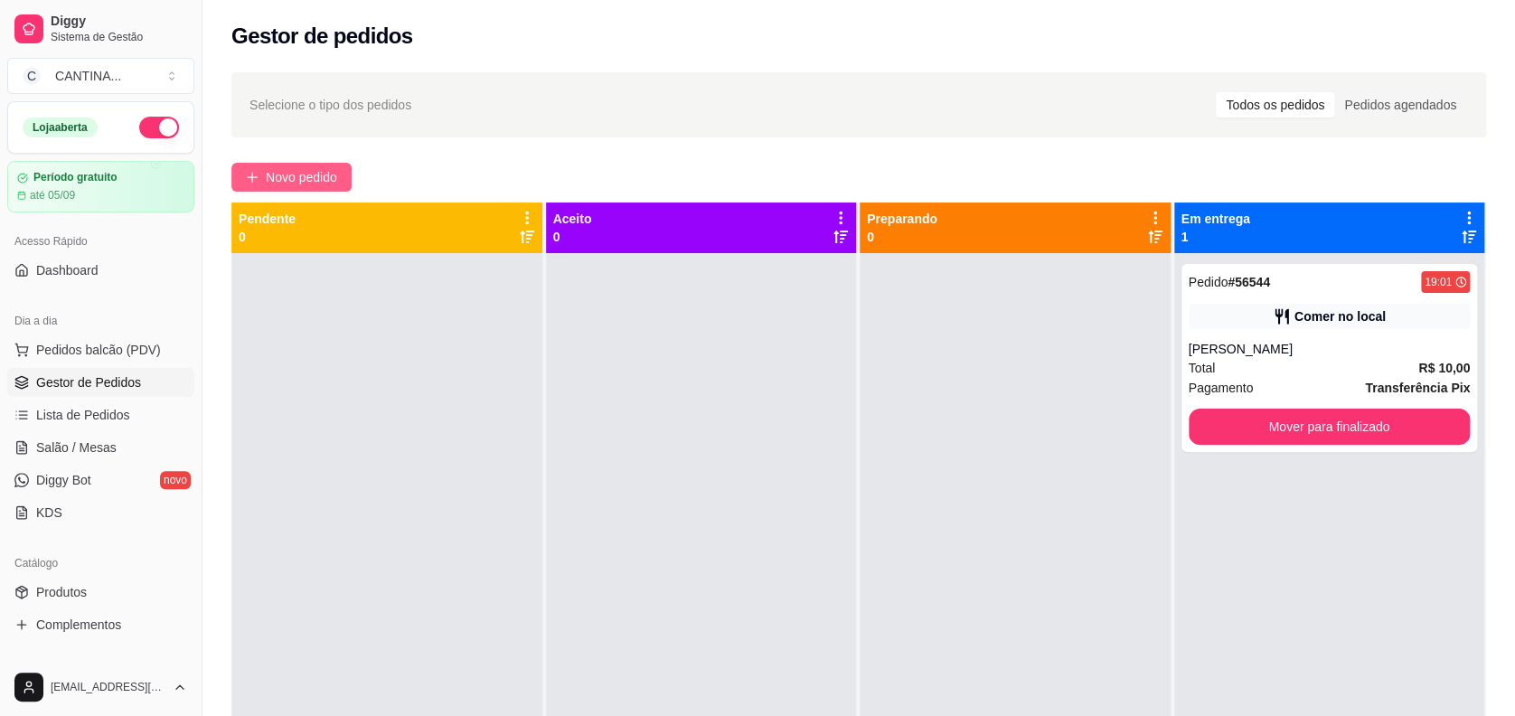
click at [336, 166] on button "Novo pedido" at bounding box center [291, 177] width 120 height 29
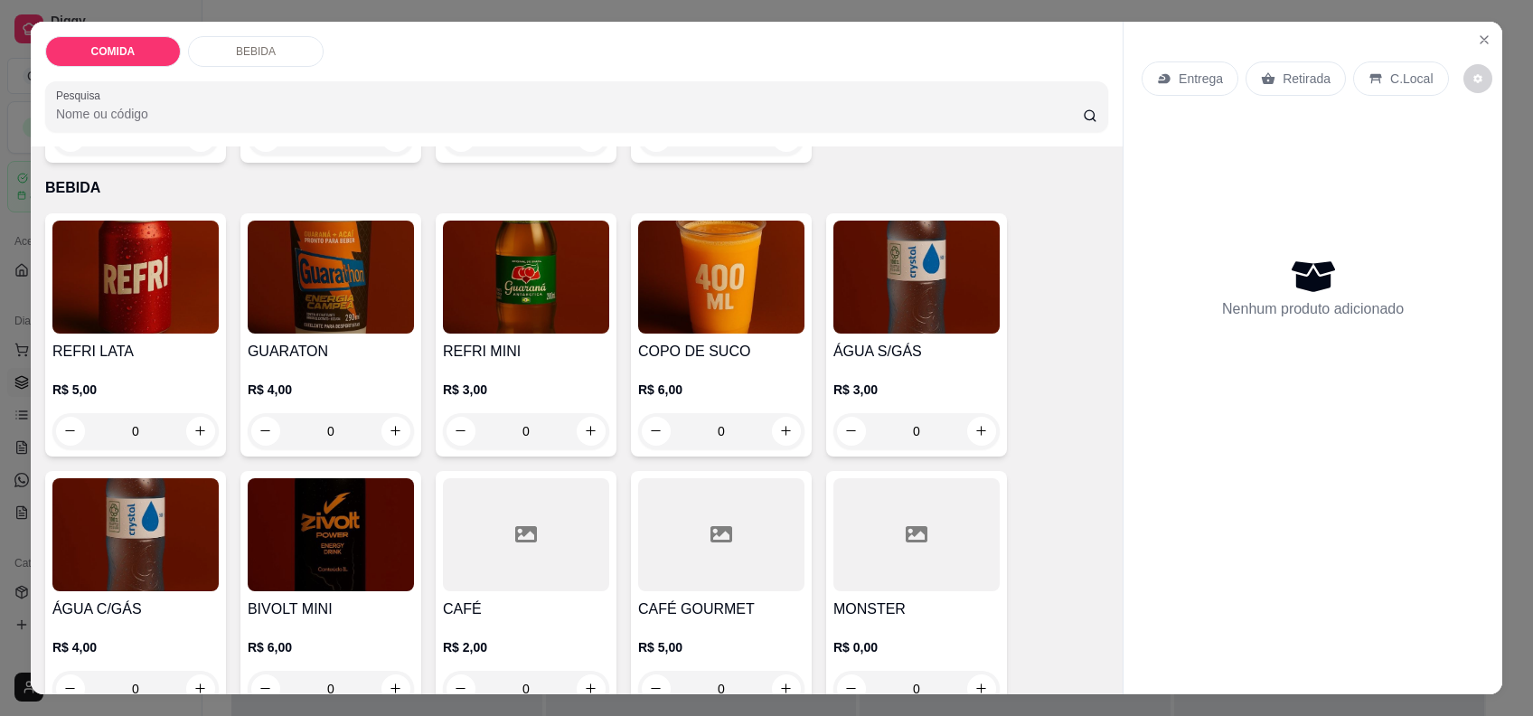
scroll to position [635, 0]
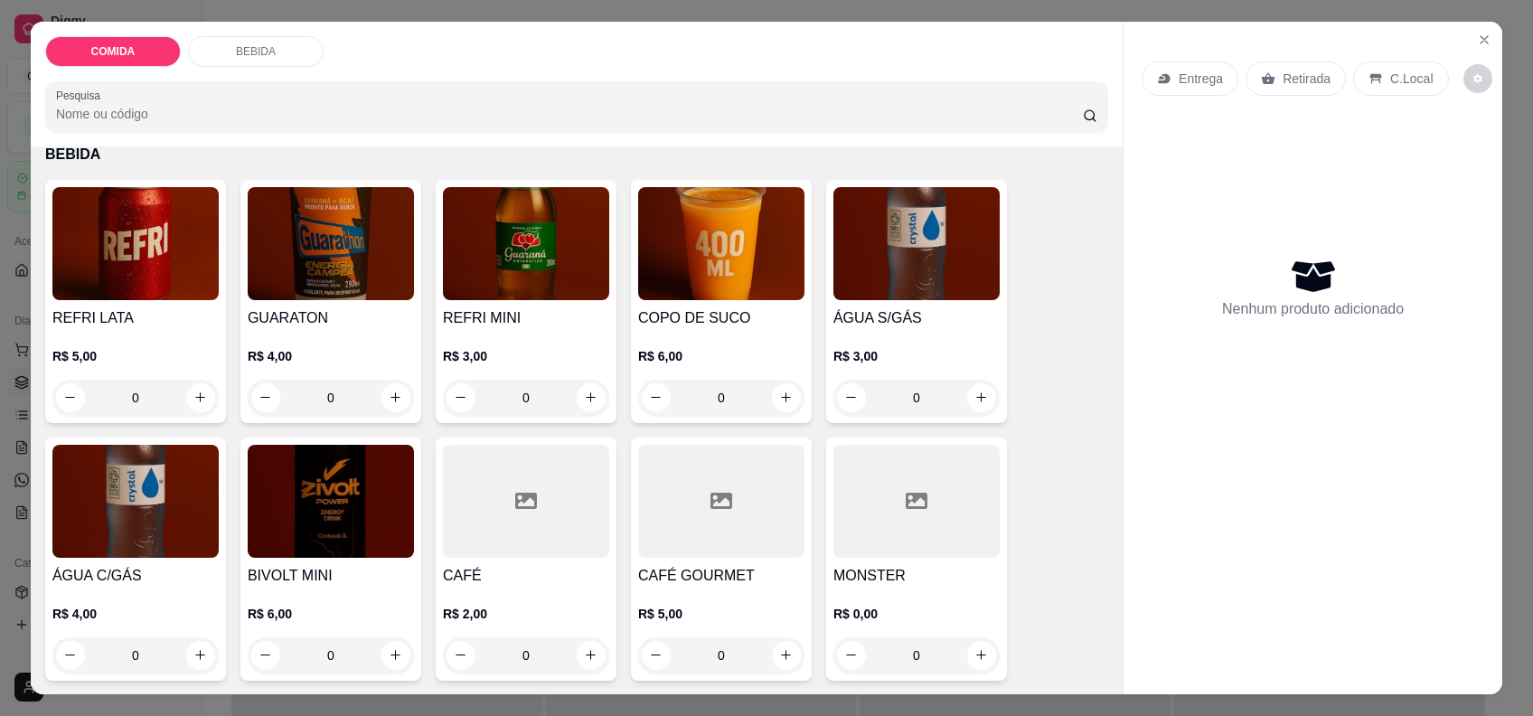
click at [718, 521] on div at bounding box center [721, 501] width 166 height 113
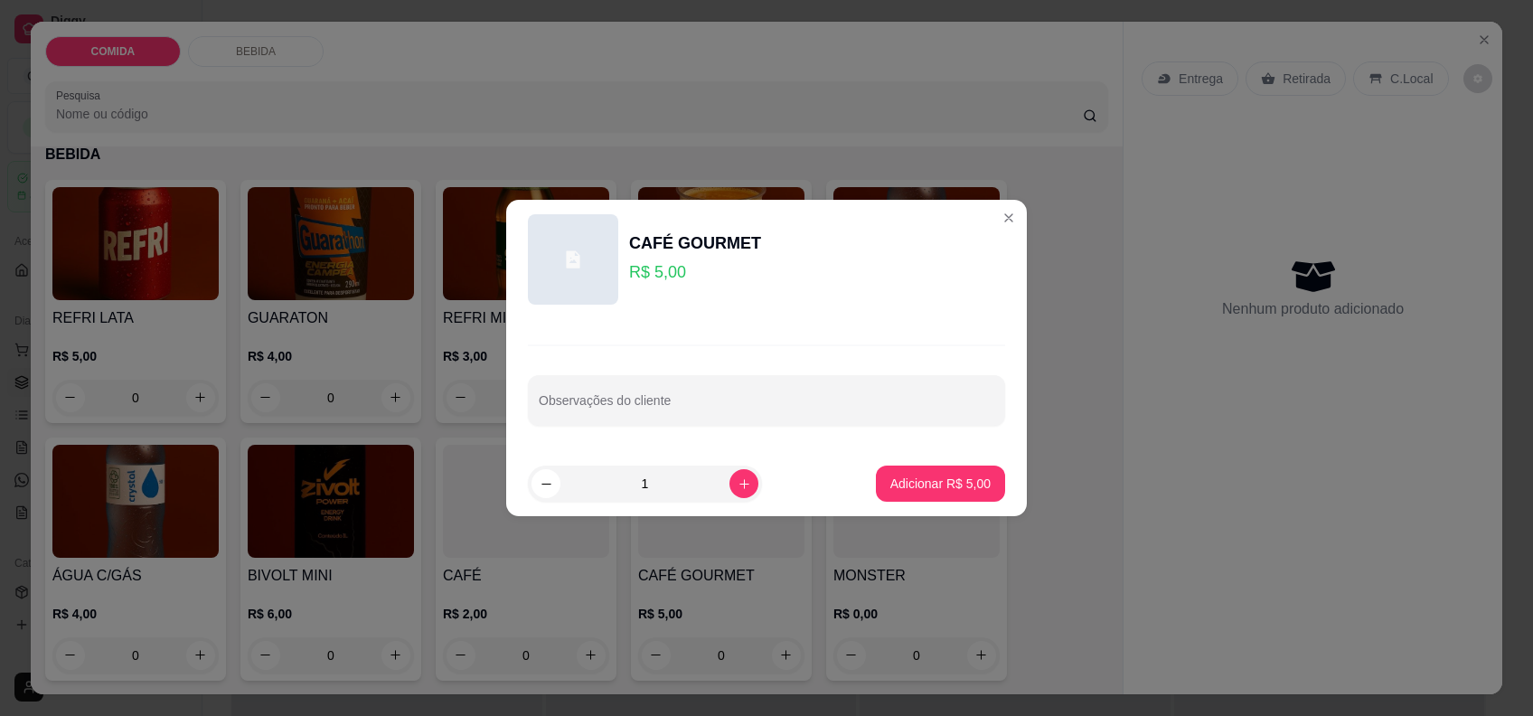
click at [900, 467] on footer "1 Adicionar R$ 5,00" at bounding box center [766, 483] width 521 height 65
click at [901, 469] on button "Adicionar R$ 5,00" at bounding box center [941, 483] width 126 height 35
type input "1"
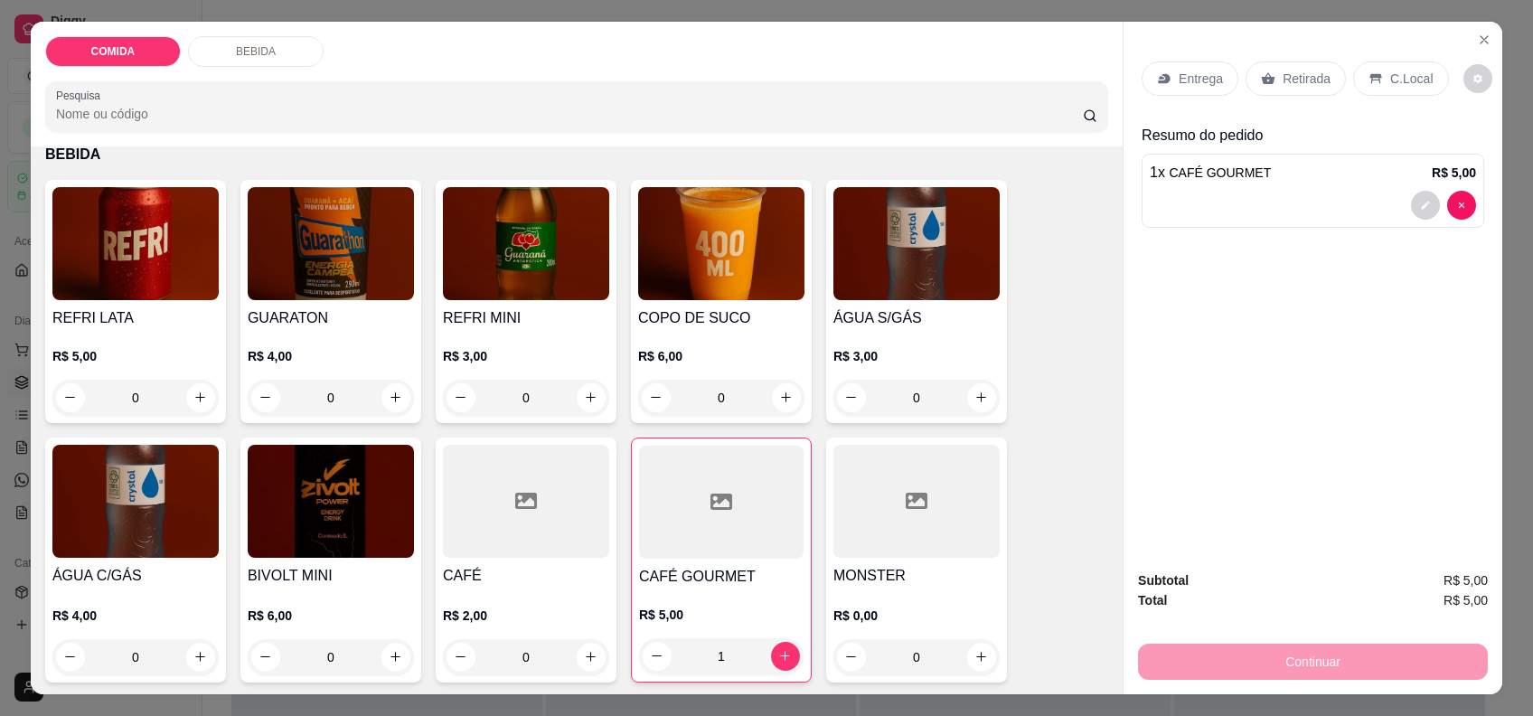
click at [591, 661] on div "0" at bounding box center [526, 657] width 166 height 36
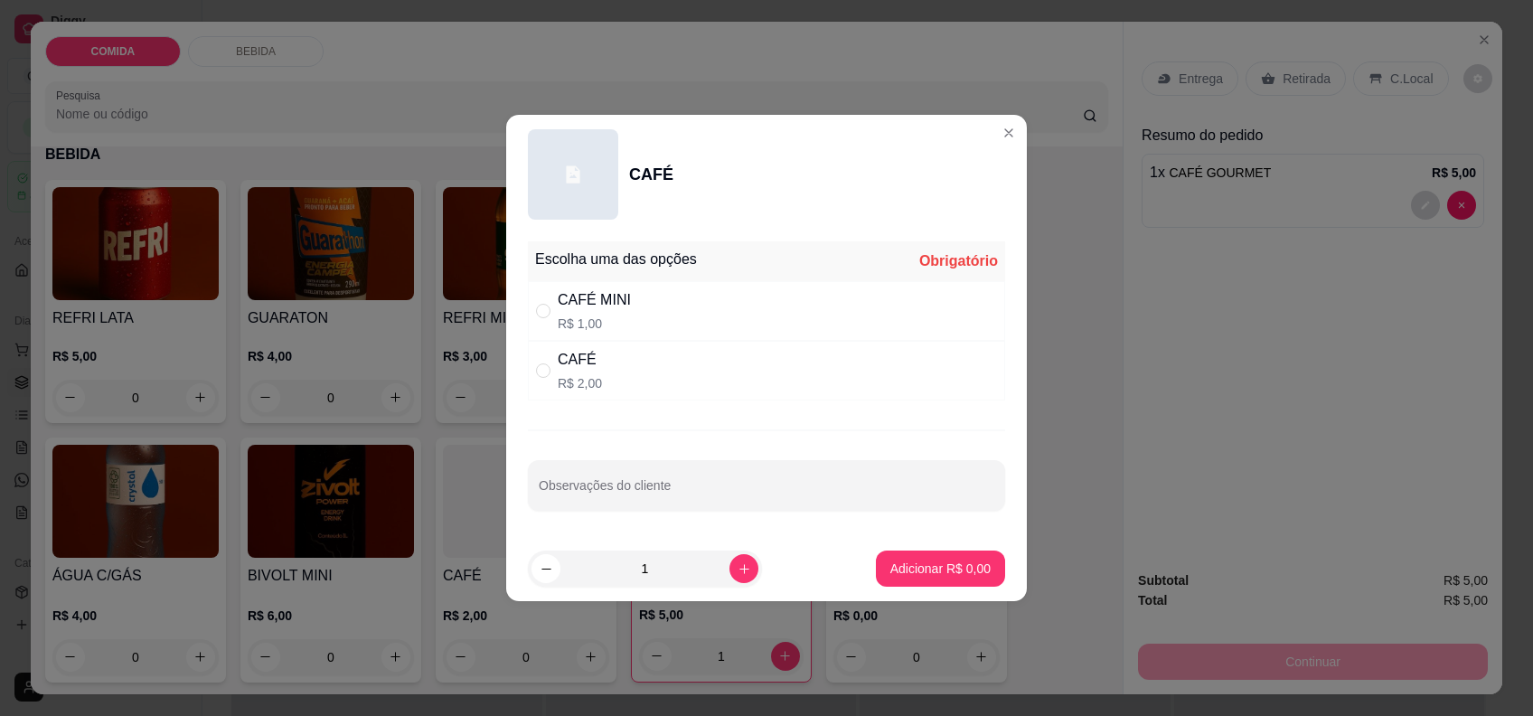
click at [687, 404] on div "Escolha uma das opções Obrigatório CAFÉ MINI R$ 1,00 CAFÉ R$ 2,00 Observações d…" at bounding box center [766, 385] width 521 height 302
click at [712, 388] on div "CAFÉ R$ 2,00" at bounding box center [766, 371] width 477 height 60
radio input "true"
click at [919, 588] on footer "1 Adicionar R$ 2,00" at bounding box center [766, 568] width 521 height 65
click at [925, 572] on p "Adicionar R$ 2,00" at bounding box center [940, 568] width 100 height 18
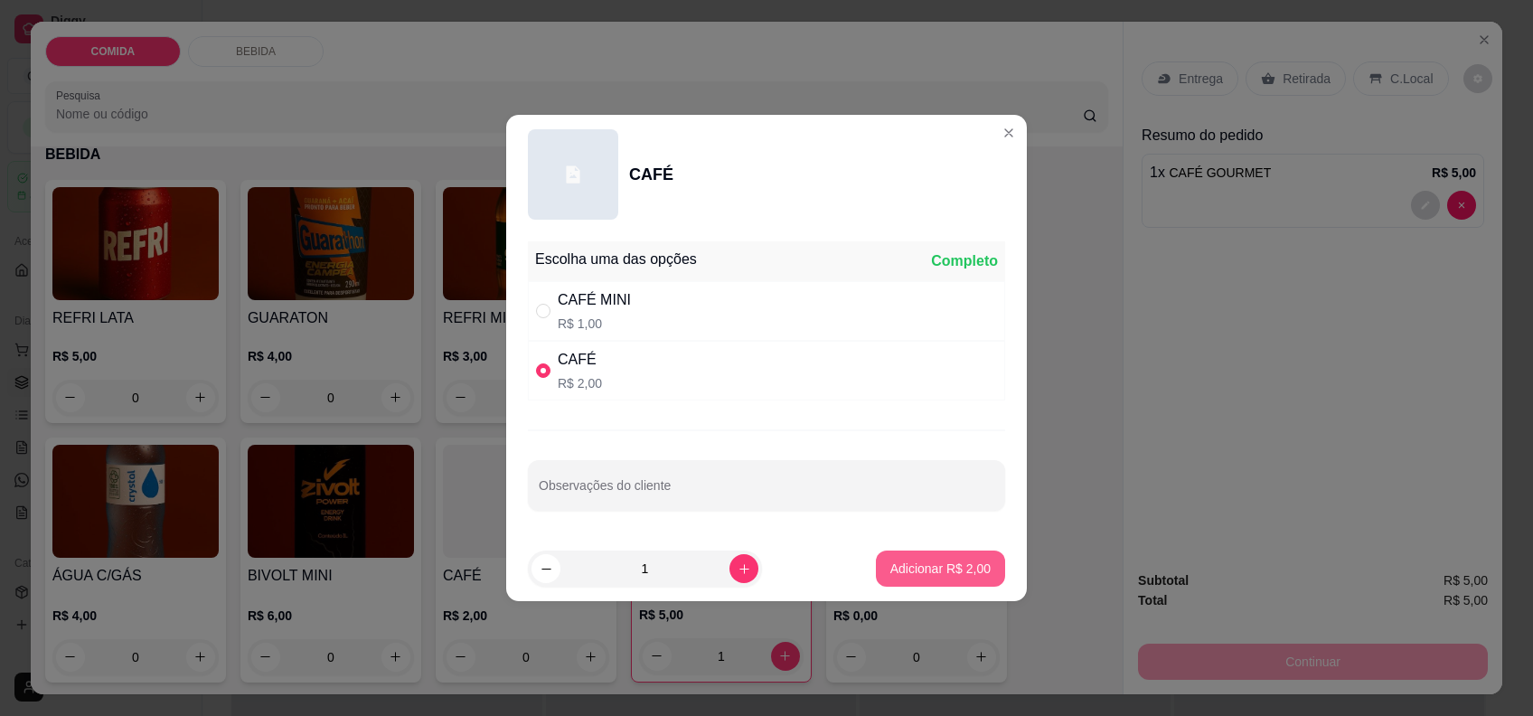
type input "1"
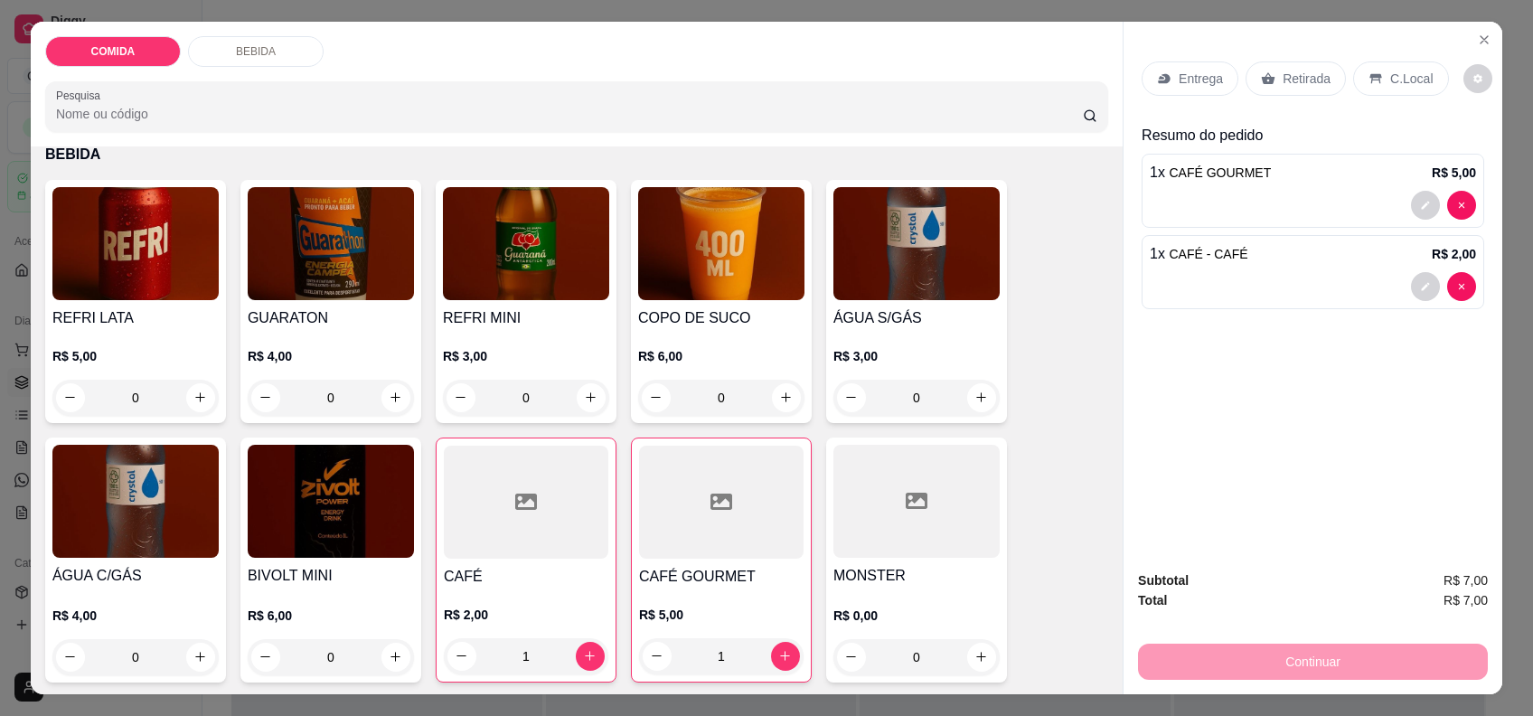
drag, startPoint x: 1380, startPoint y: 71, endPoint x: 1396, endPoint y: 98, distance: 30.4
click at [1390, 72] on p "C.Local" at bounding box center [1411, 79] width 42 height 18
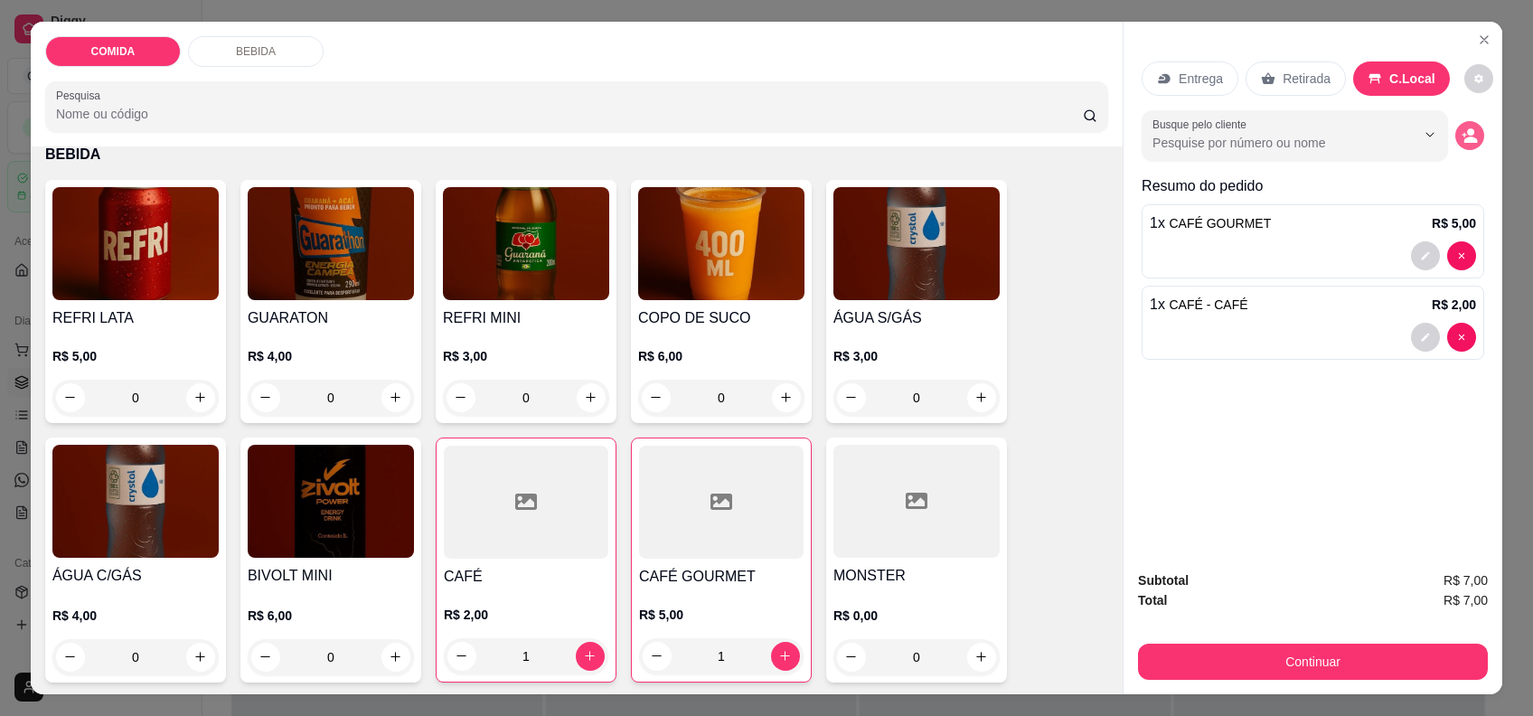
click at [1449, 145] on div "Busque pelo cliente" at bounding box center [1313, 135] width 343 height 51
click at [1455, 134] on button "decrease-product-quantity" at bounding box center [1469, 135] width 29 height 29
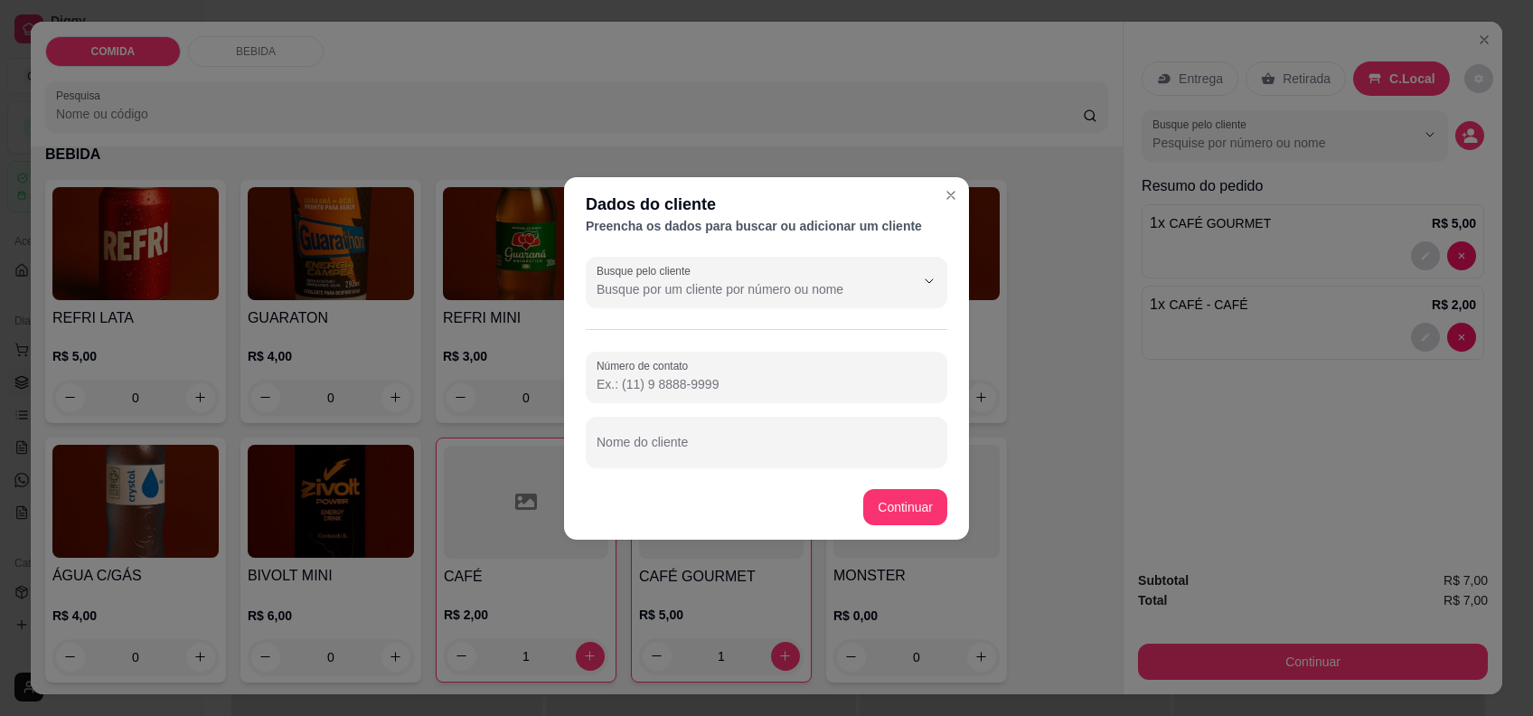
click at [953, 408] on div "Busque pelo cliente Número de contato Nome do cliente" at bounding box center [766, 361] width 405 height 225
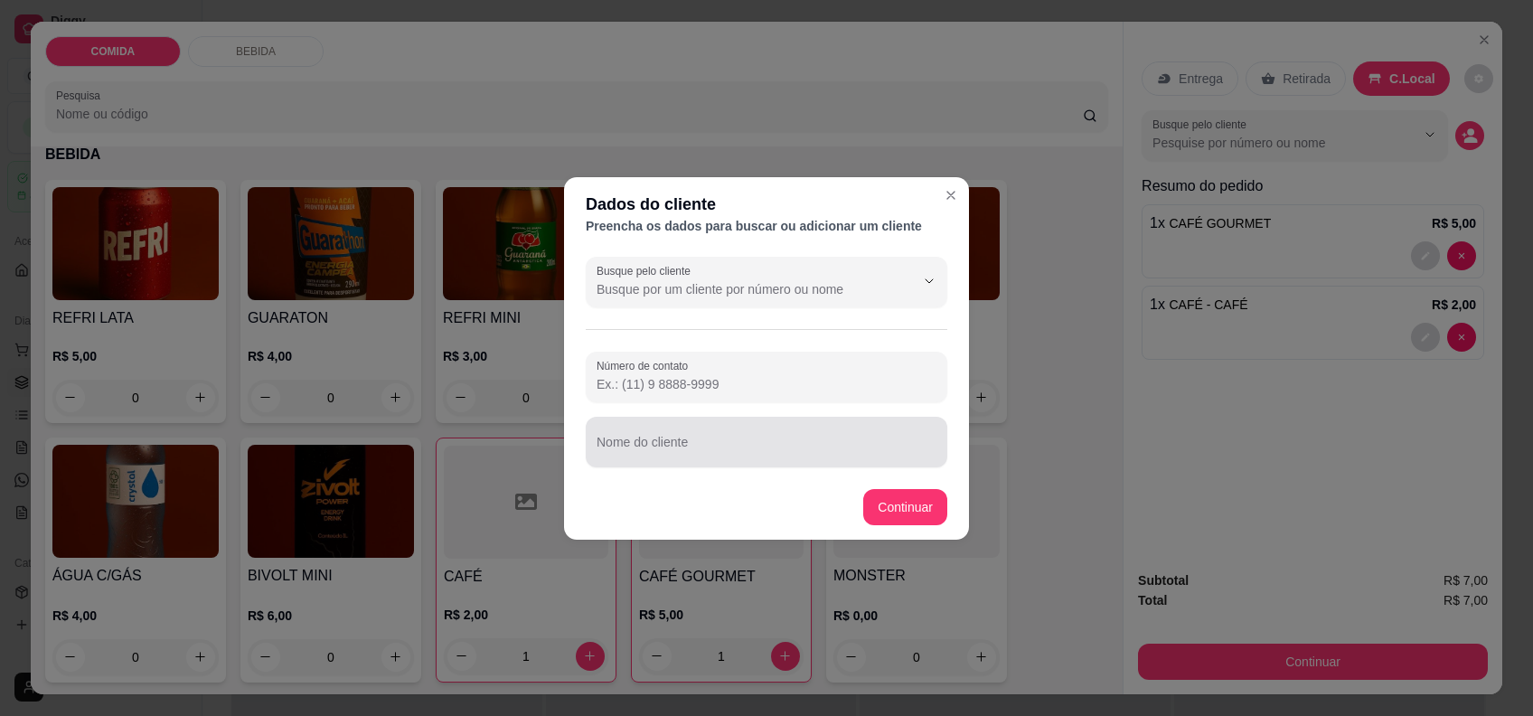
click at [849, 444] on input "Nome do cliente" at bounding box center [767, 449] width 340 height 18
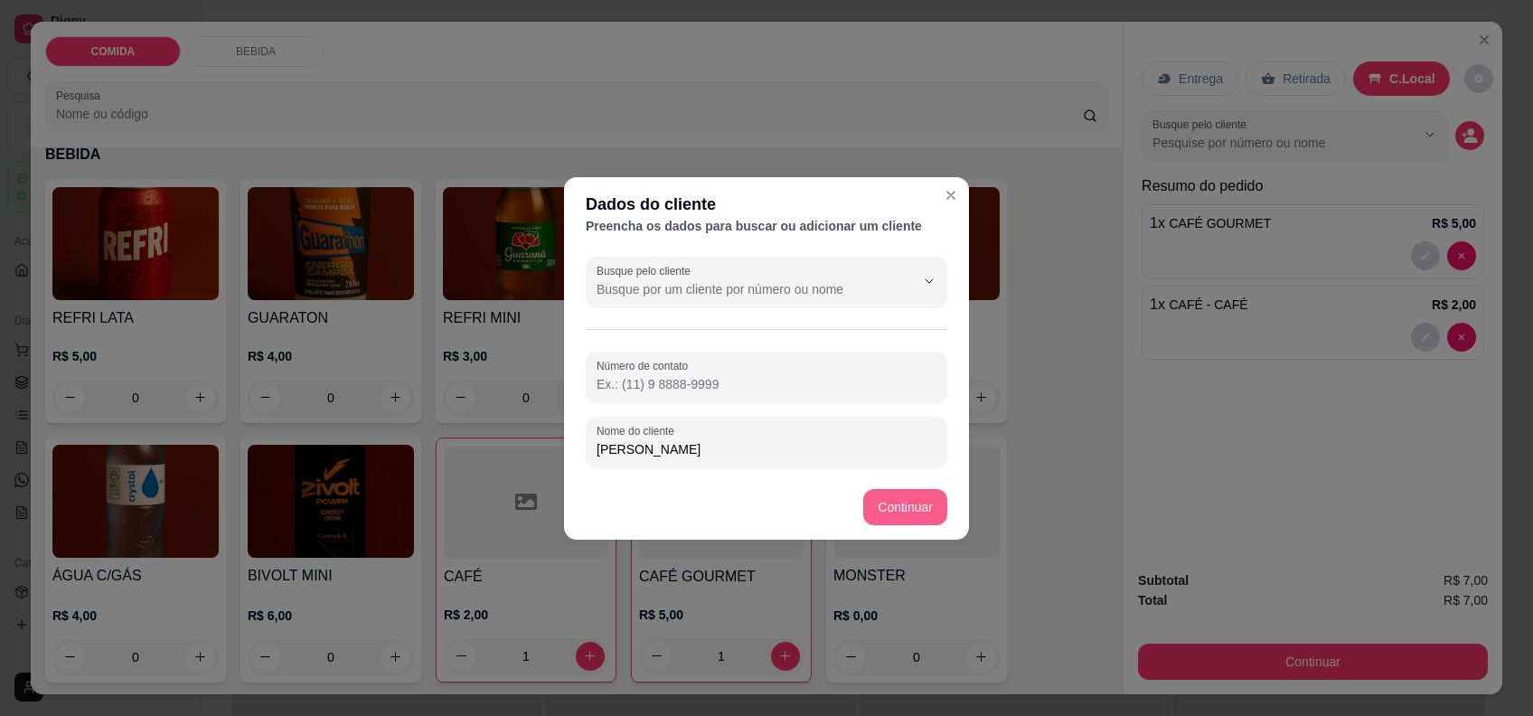
type input "[PERSON_NAME]"
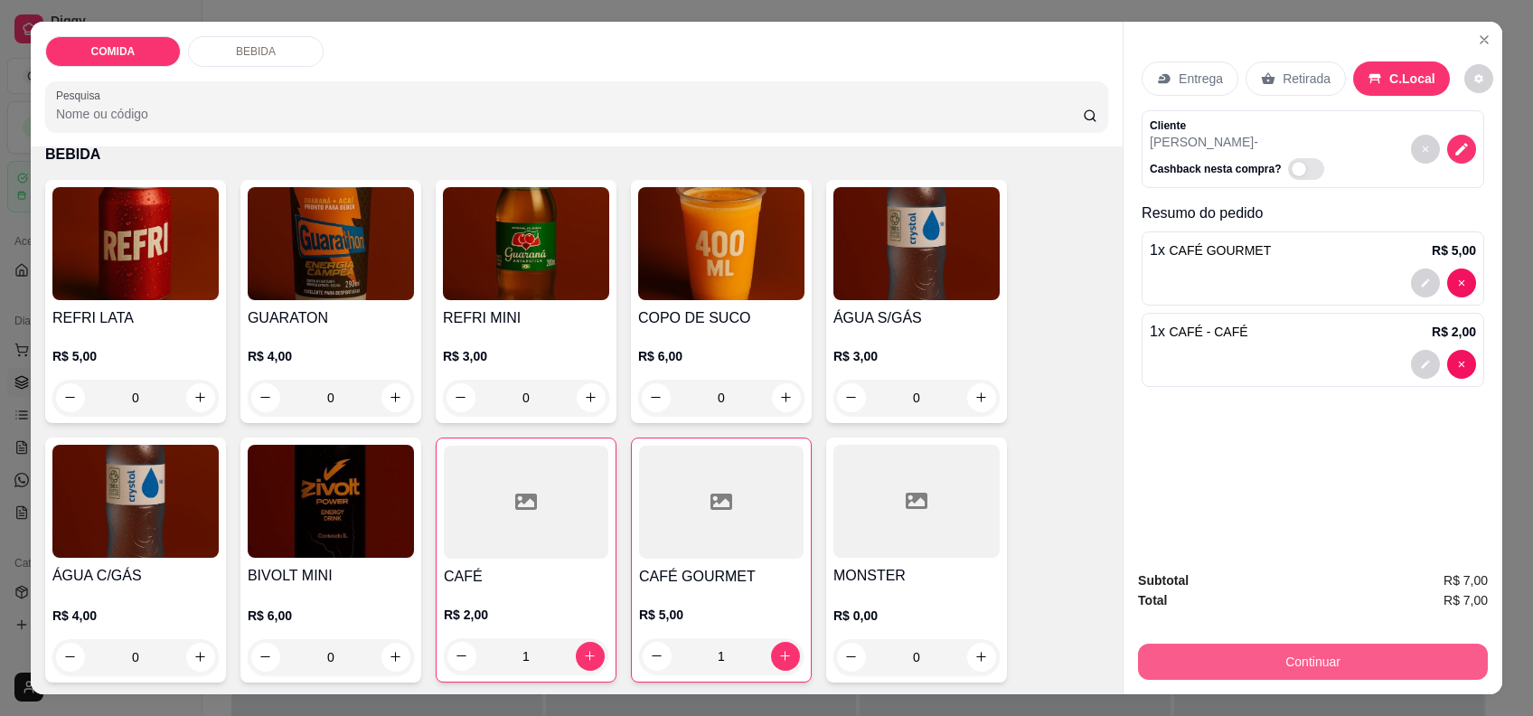
click at [1189, 673] on button "Continuar" at bounding box center [1313, 662] width 350 height 36
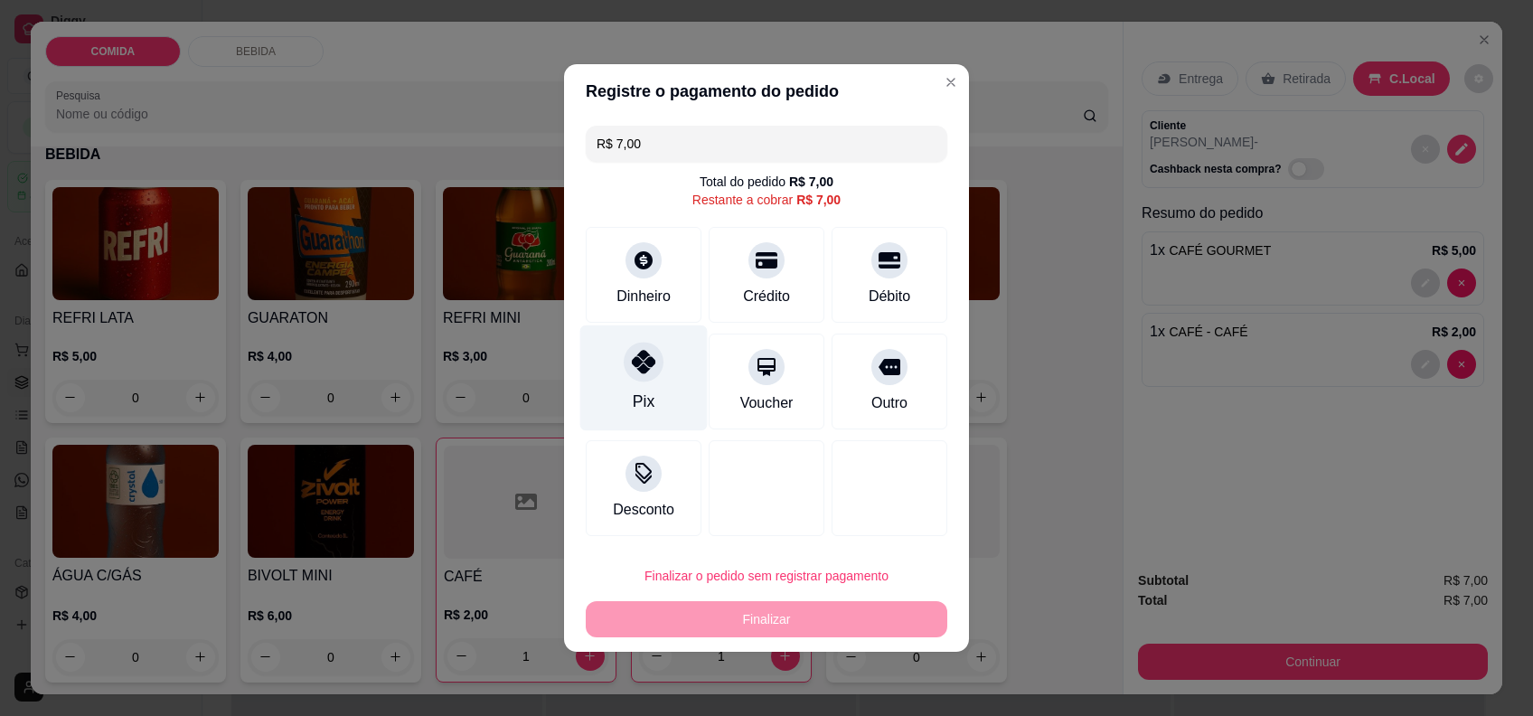
click at [649, 384] on div "Pix" at bounding box center [643, 378] width 127 height 106
type input "R$ 0,00"
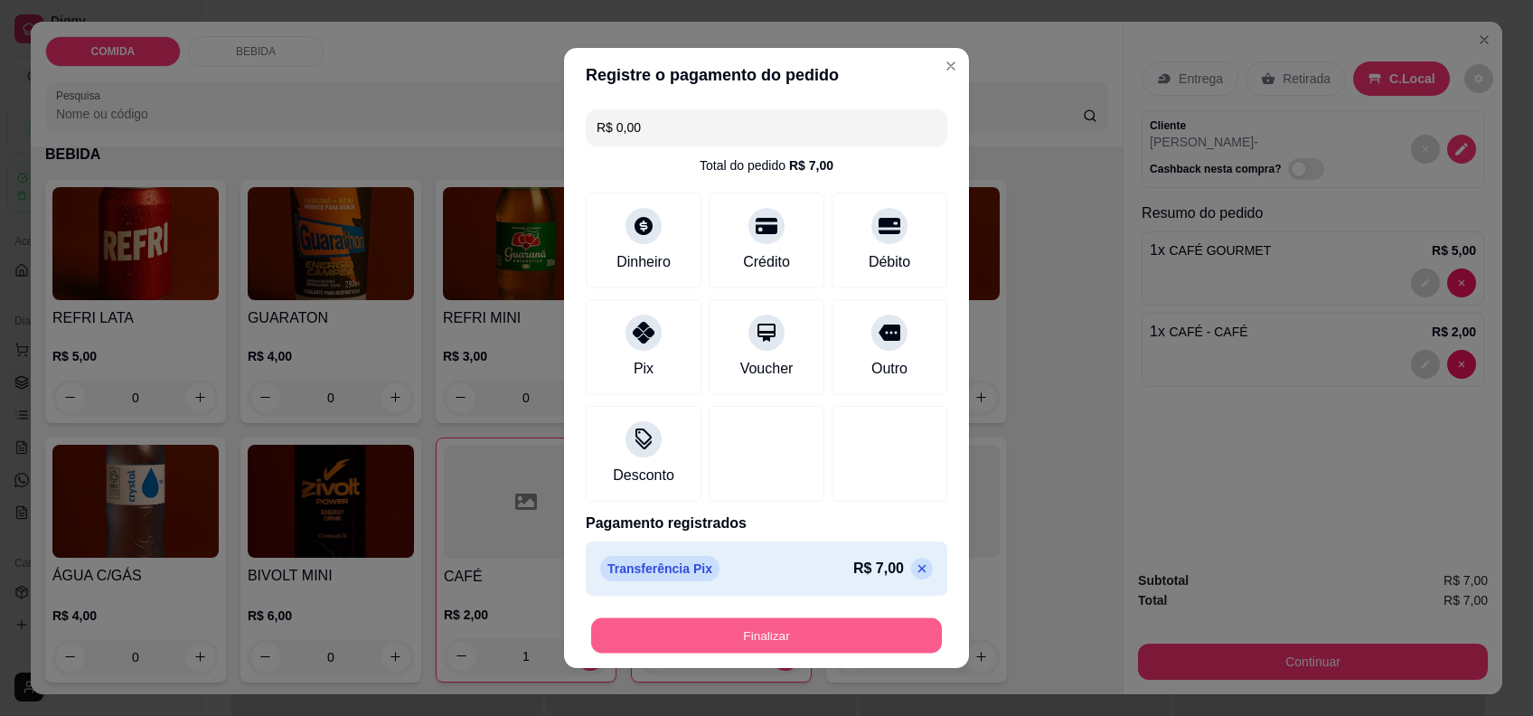
click at [771, 641] on button "Finalizar" at bounding box center [766, 635] width 351 height 35
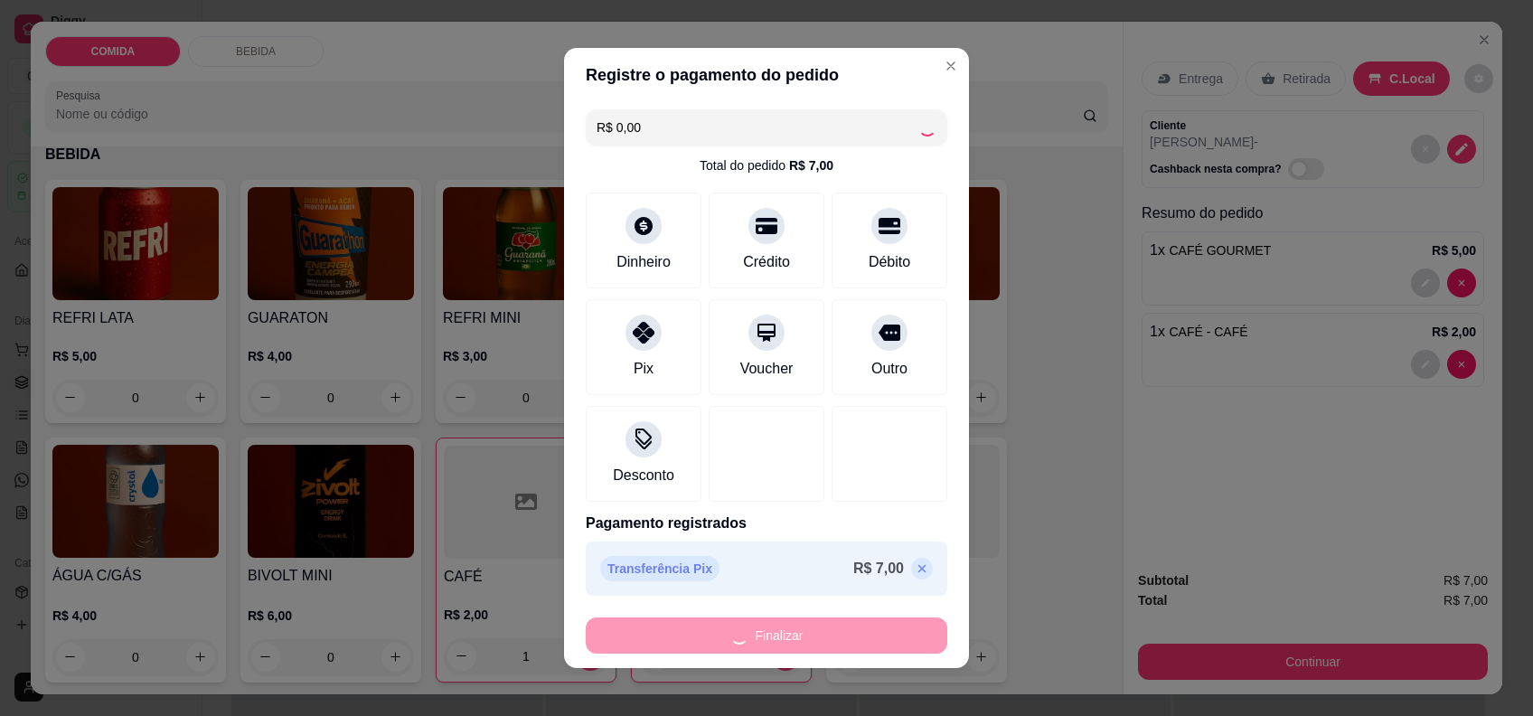
type input "0"
type input "-R$ 7,00"
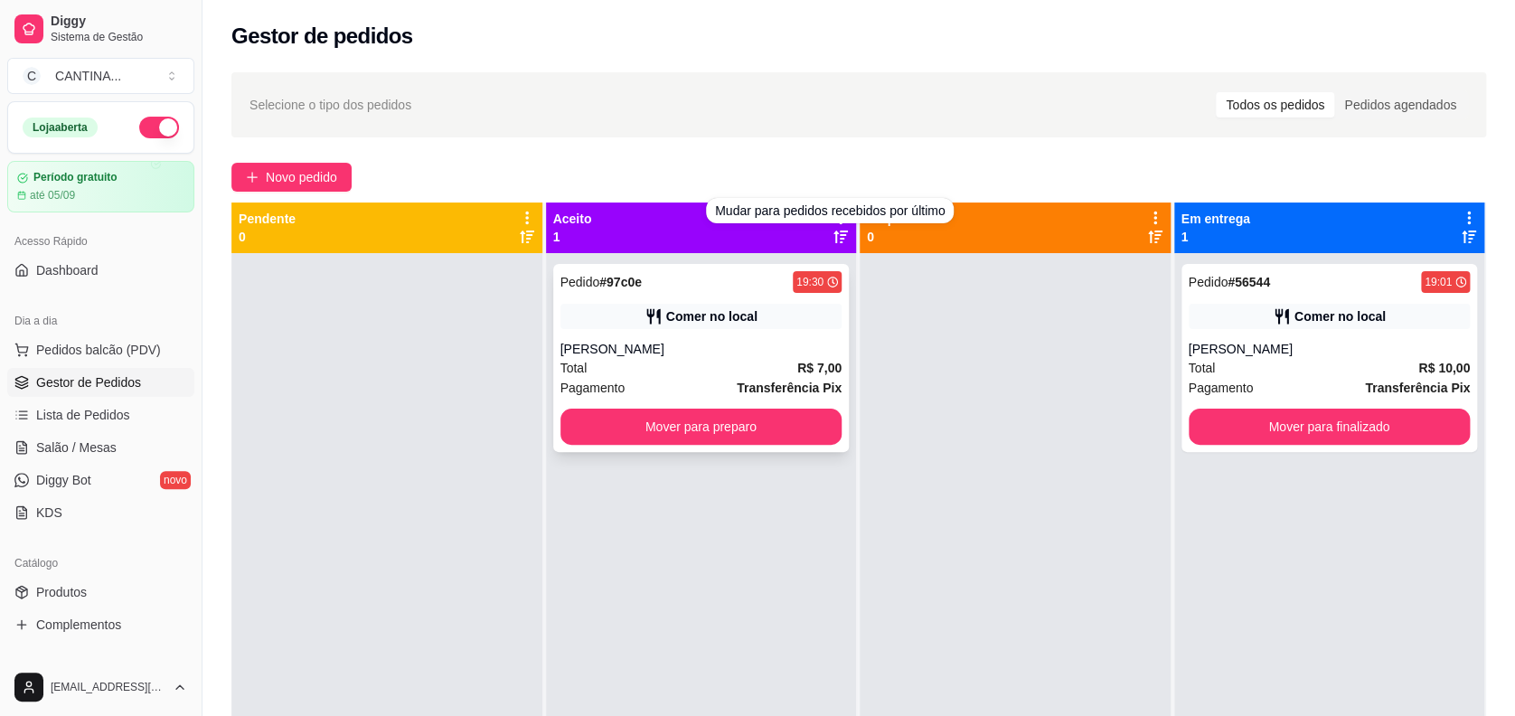
click at [790, 344] on div "[PERSON_NAME]" at bounding box center [701, 349] width 282 height 18
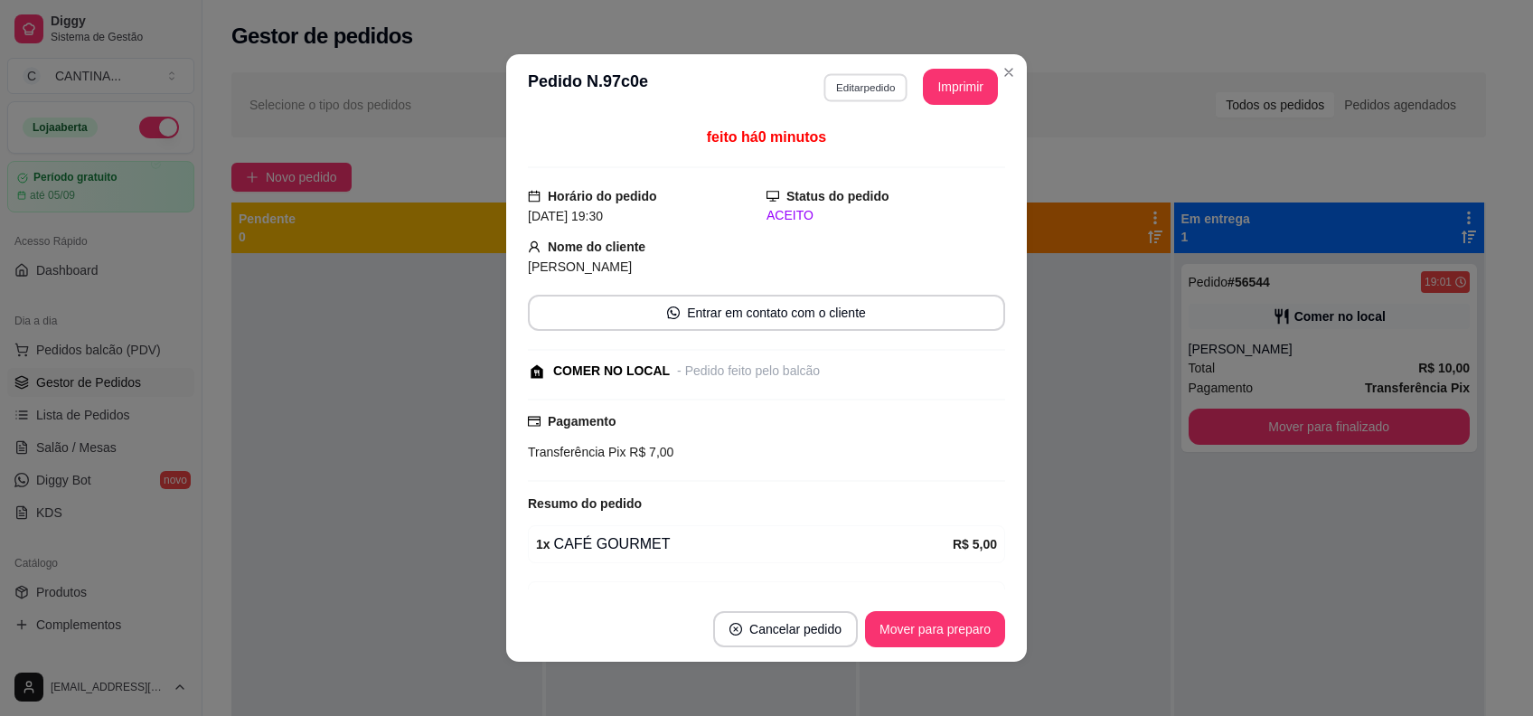
click at [849, 83] on button "Editar pedido" at bounding box center [865, 87] width 84 height 28
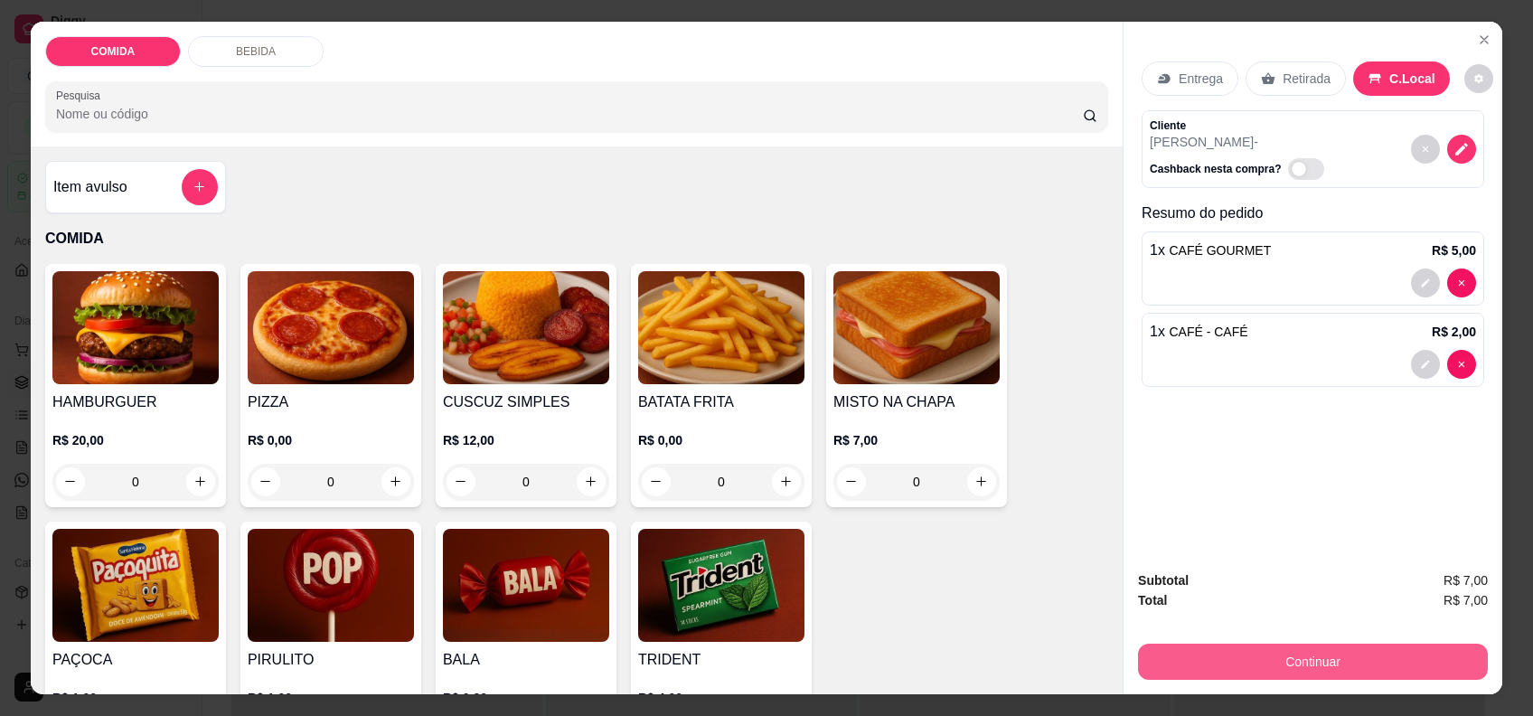
click at [1367, 672] on button "Continuar" at bounding box center [1313, 662] width 350 height 36
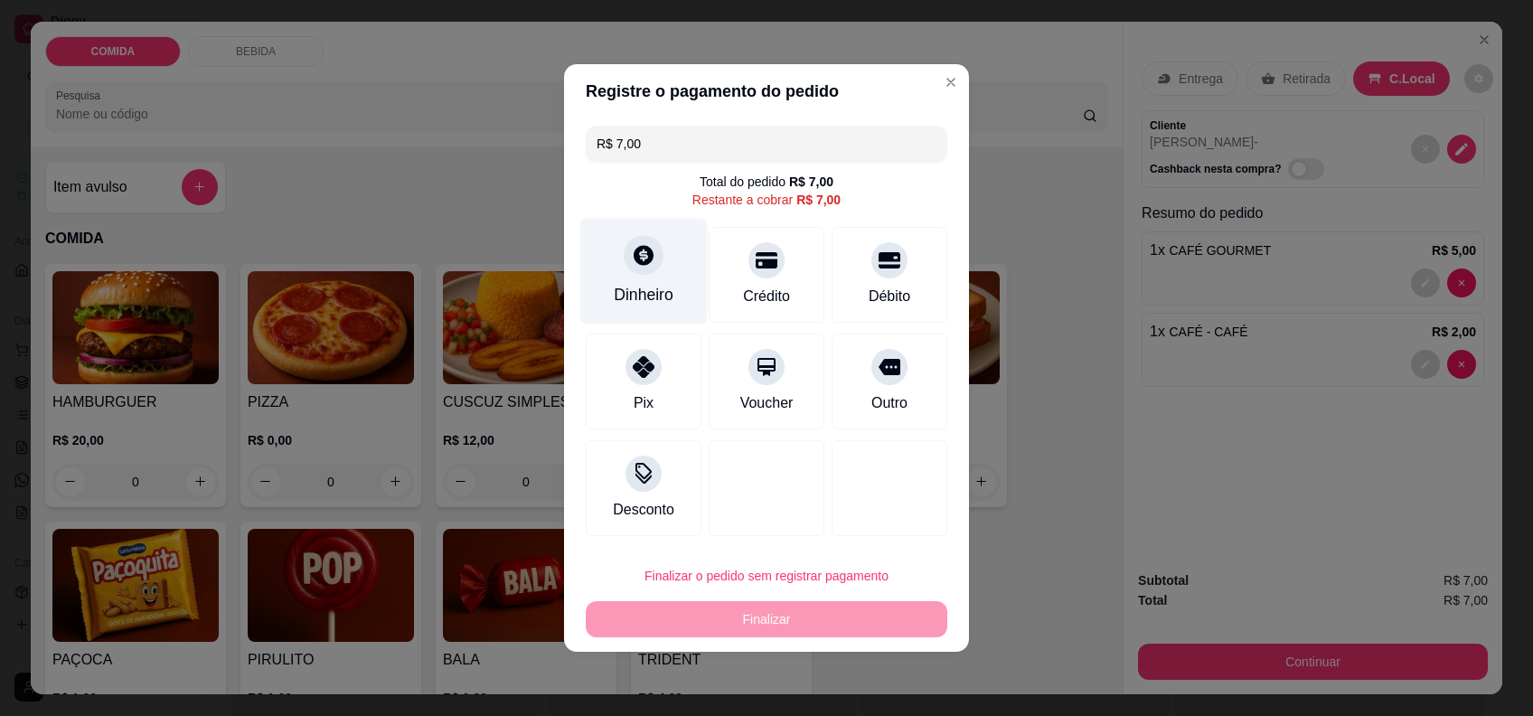
click at [644, 256] on icon at bounding box center [643, 254] width 23 height 23
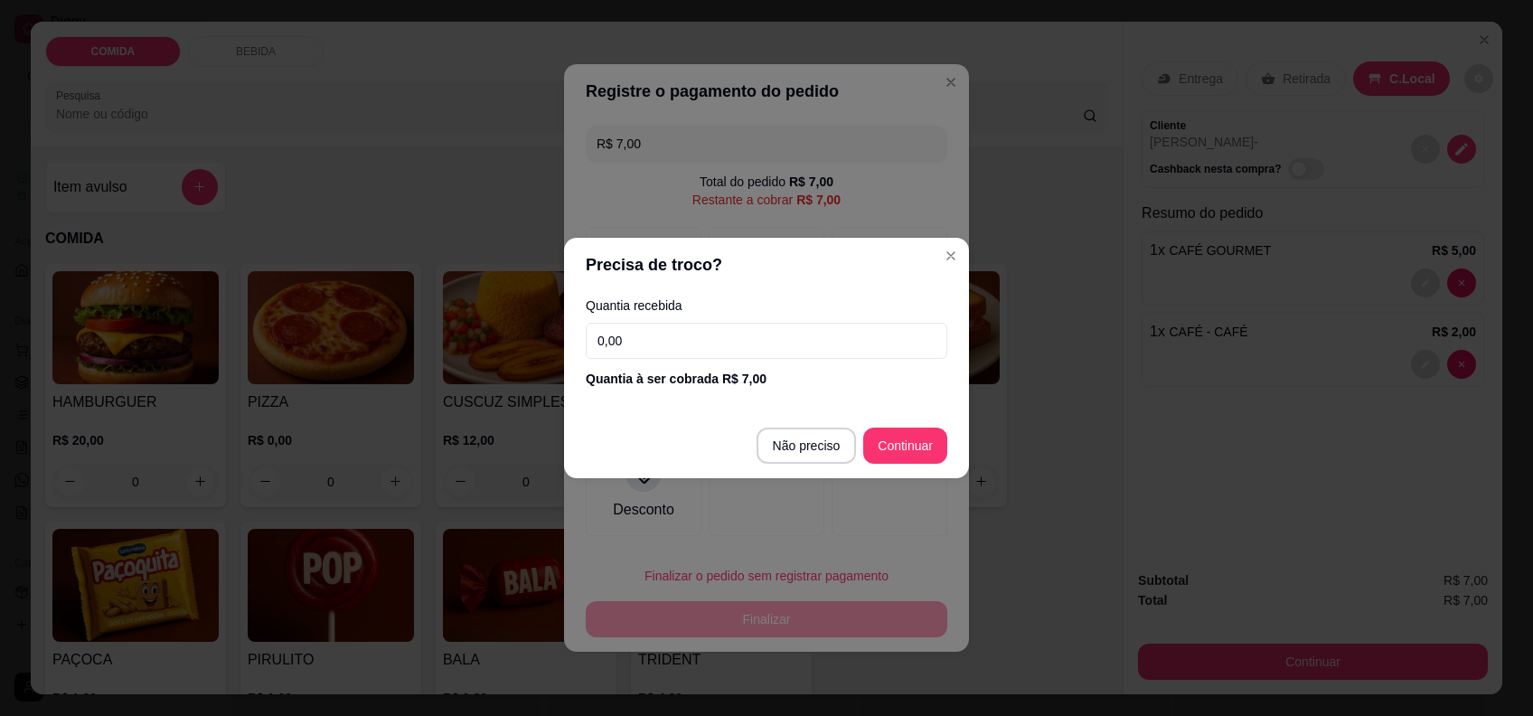
click at [739, 351] on input "0,00" at bounding box center [767, 341] width 362 height 36
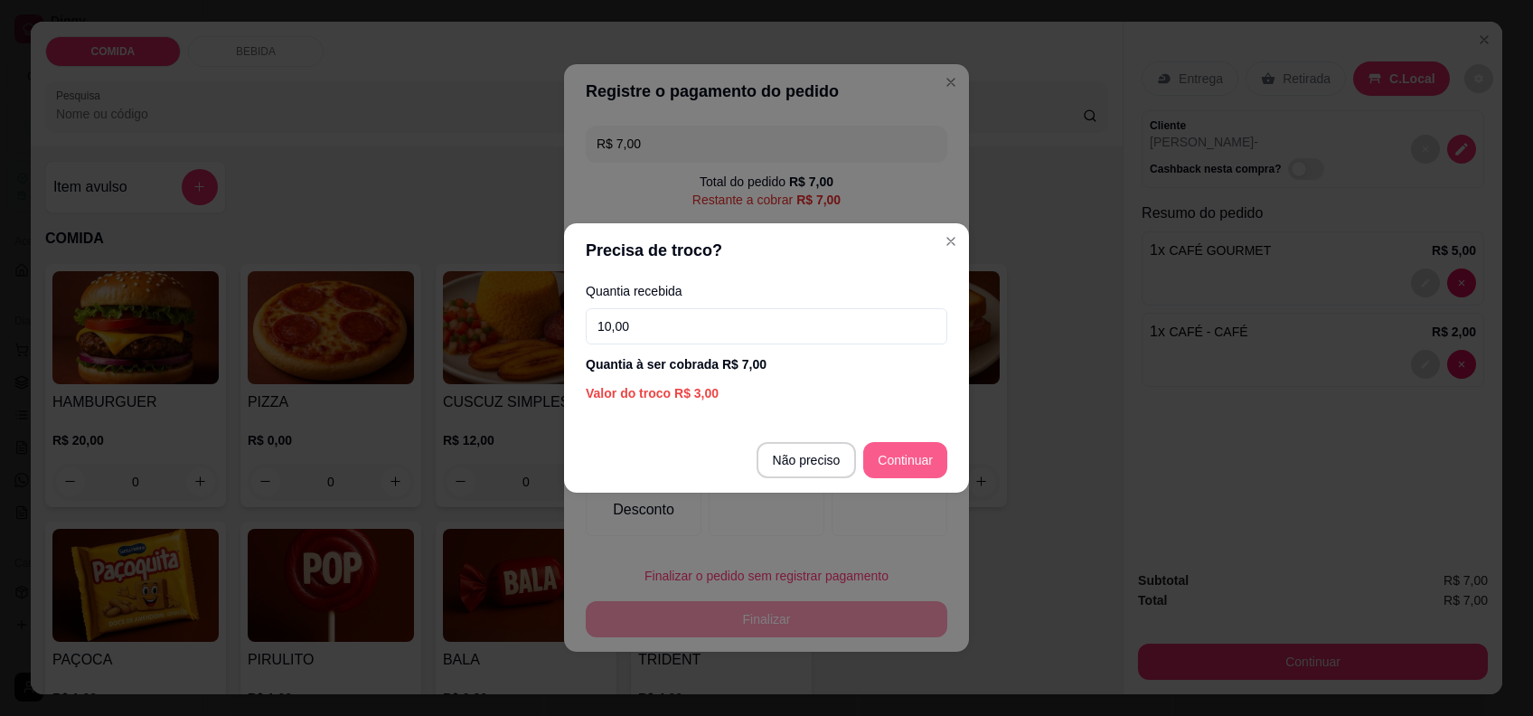
type input "10,00"
type input "R$ 0,00"
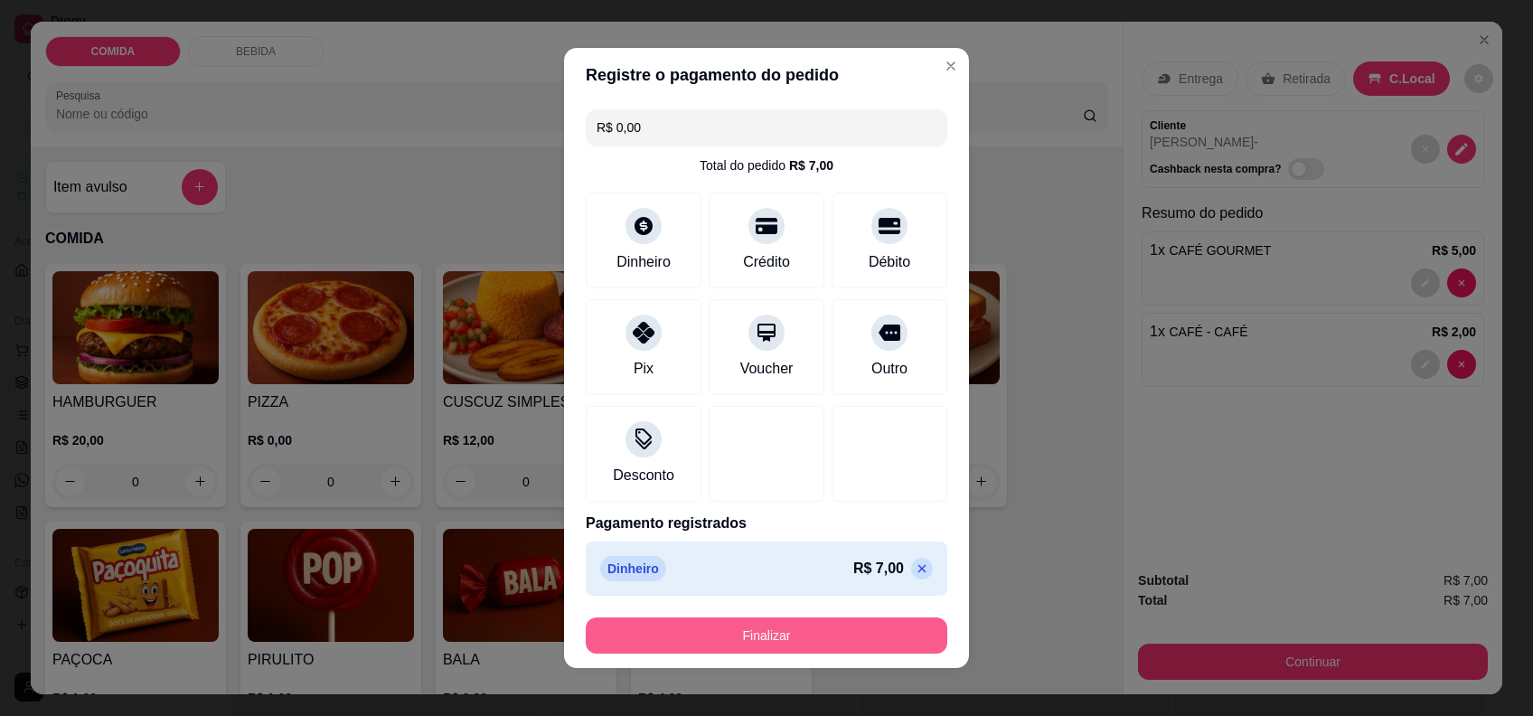
click at [869, 640] on button "Finalizar" at bounding box center [767, 635] width 362 height 36
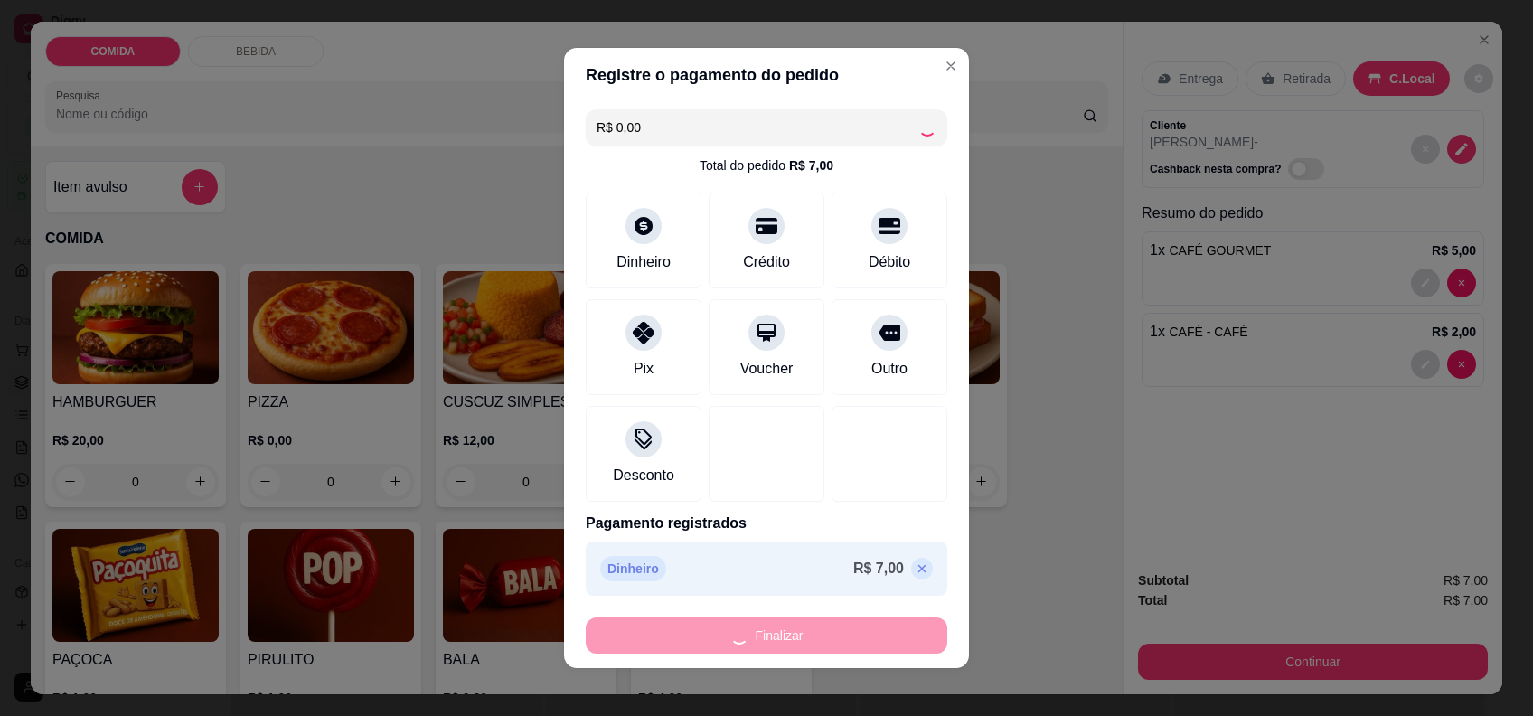
type input "0"
type input "-R$ 7,00"
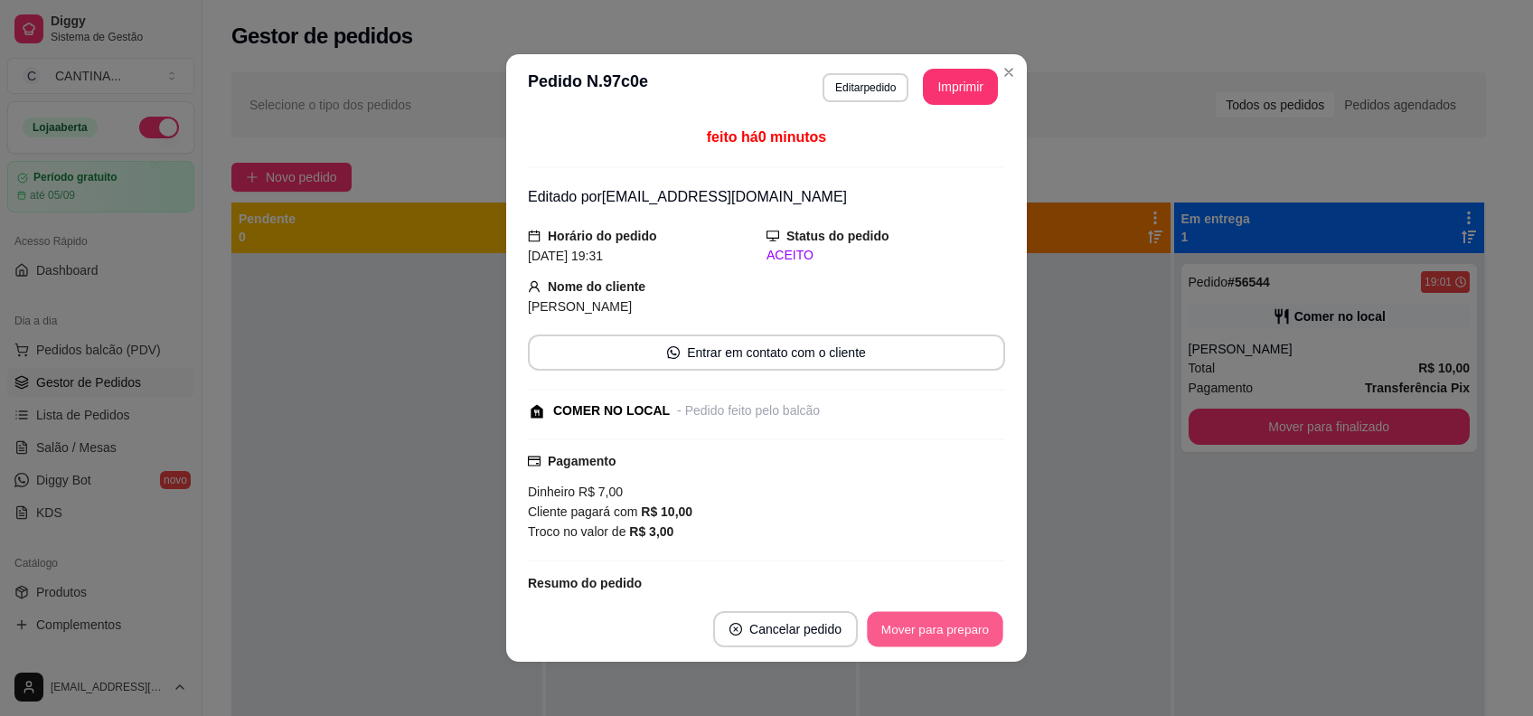
click at [931, 624] on button "Mover para preparo" at bounding box center [935, 629] width 136 height 35
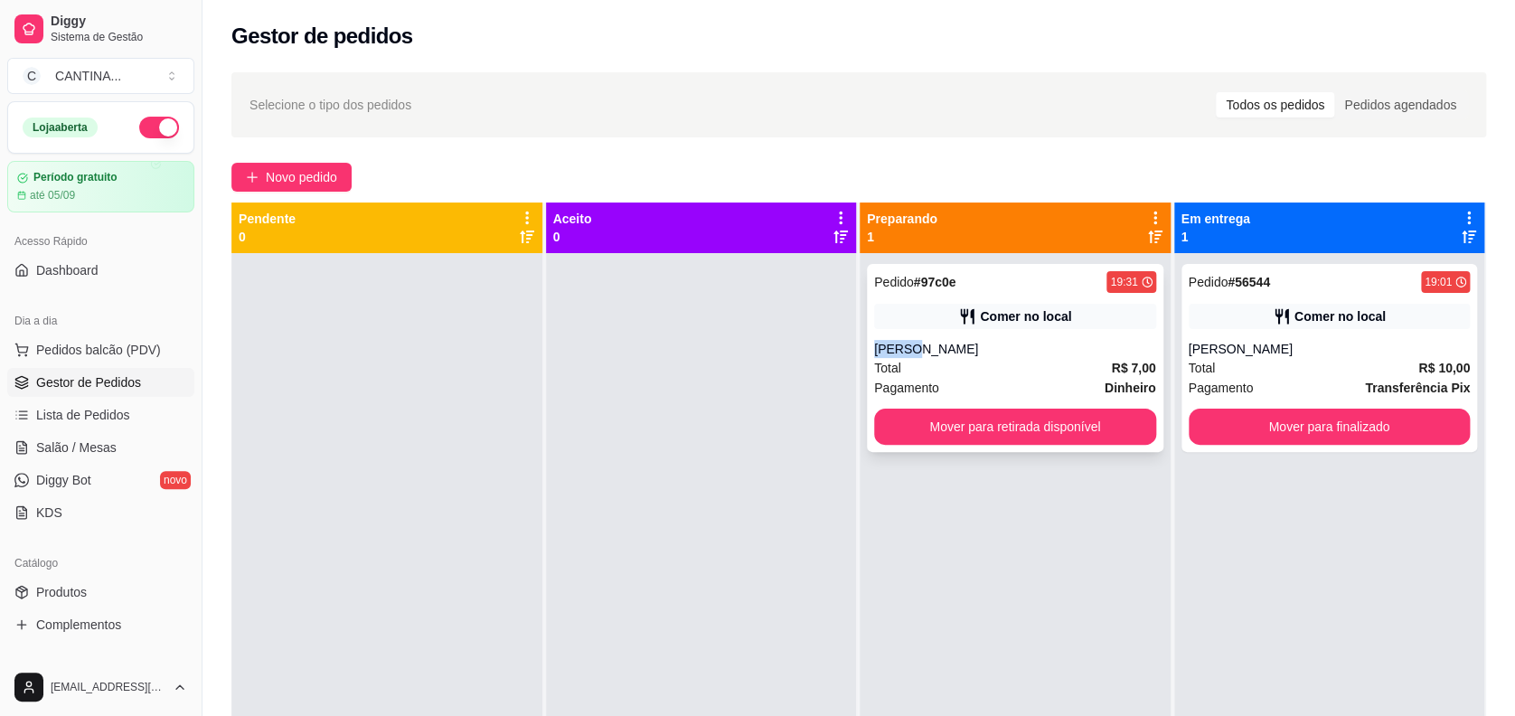
click at [1073, 329] on div "Pedido # 97c0e 19:31 Comer no local DENISE Total R$ 7,00 Pagamento Dinheiro Mov…" at bounding box center [1015, 358] width 296 height 188
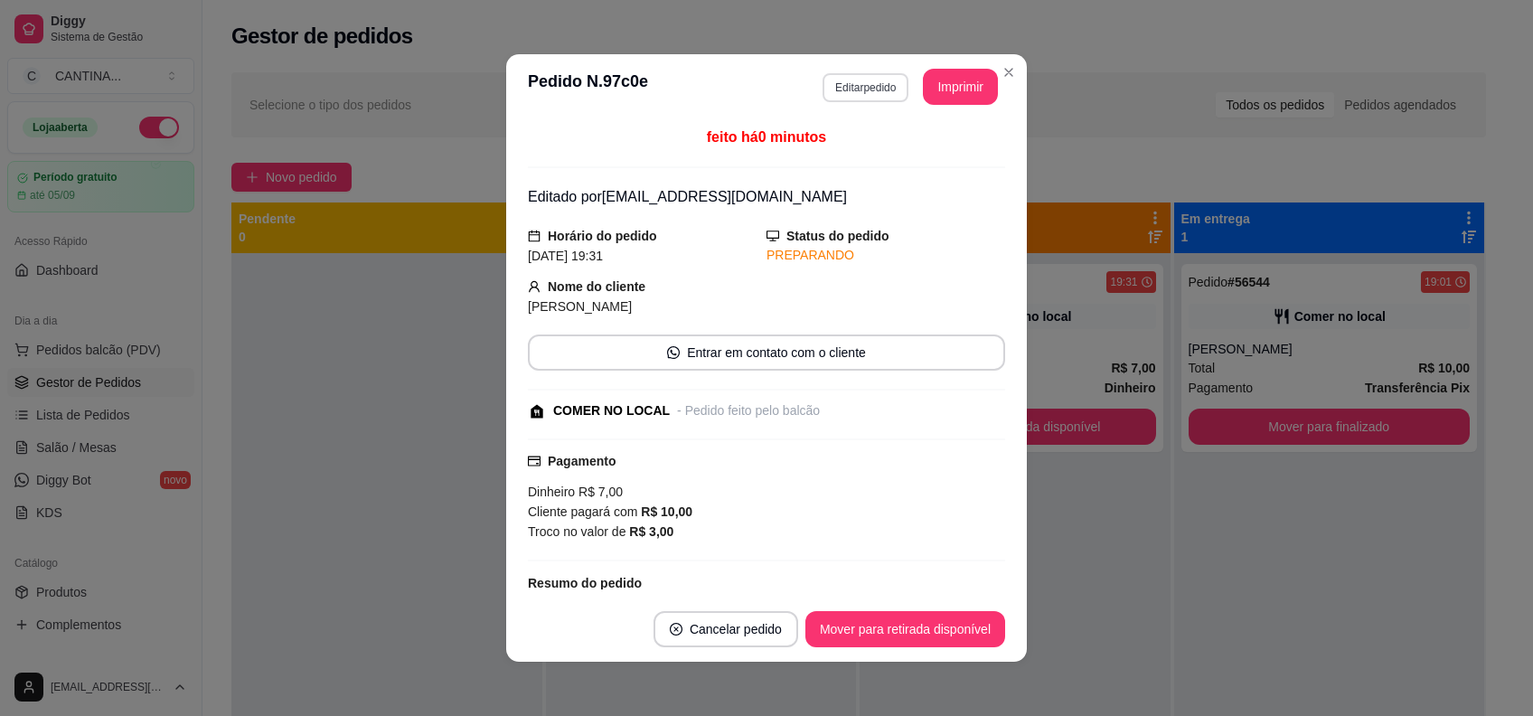
click at [860, 77] on button "Editar pedido" at bounding box center [865, 87] width 86 height 29
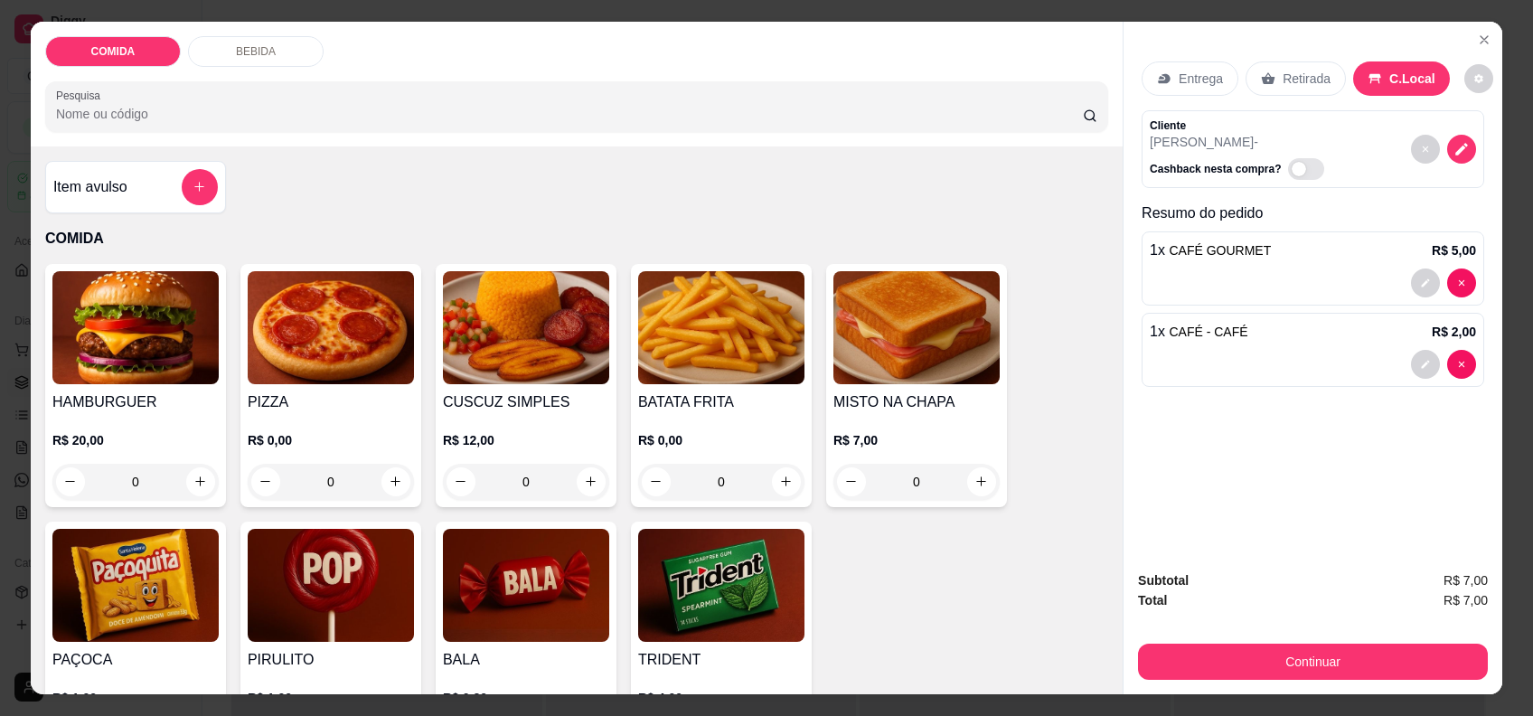
click at [334, 369] on img at bounding box center [331, 327] width 166 height 113
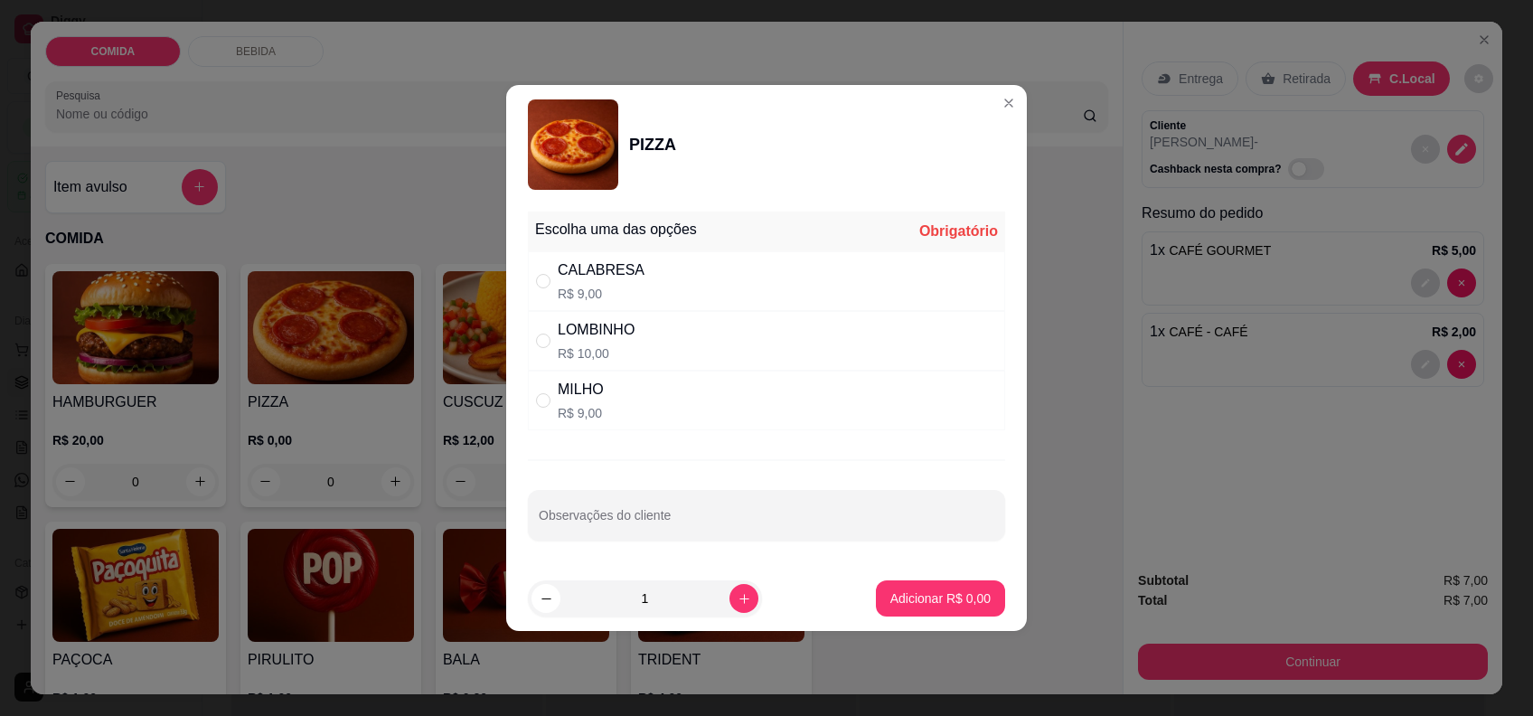
drag, startPoint x: 637, startPoint y: 325, endPoint x: 708, endPoint y: 388, distance: 94.1
click at [637, 325] on div "LOMBINHO R$ 10,00" at bounding box center [766, 341] width 477 height 60
radio input "true"
click at [968, 584] on button "Adicionar R$ 10,00" at bounding box center [936, 598] width 133 height 35
type input "1"
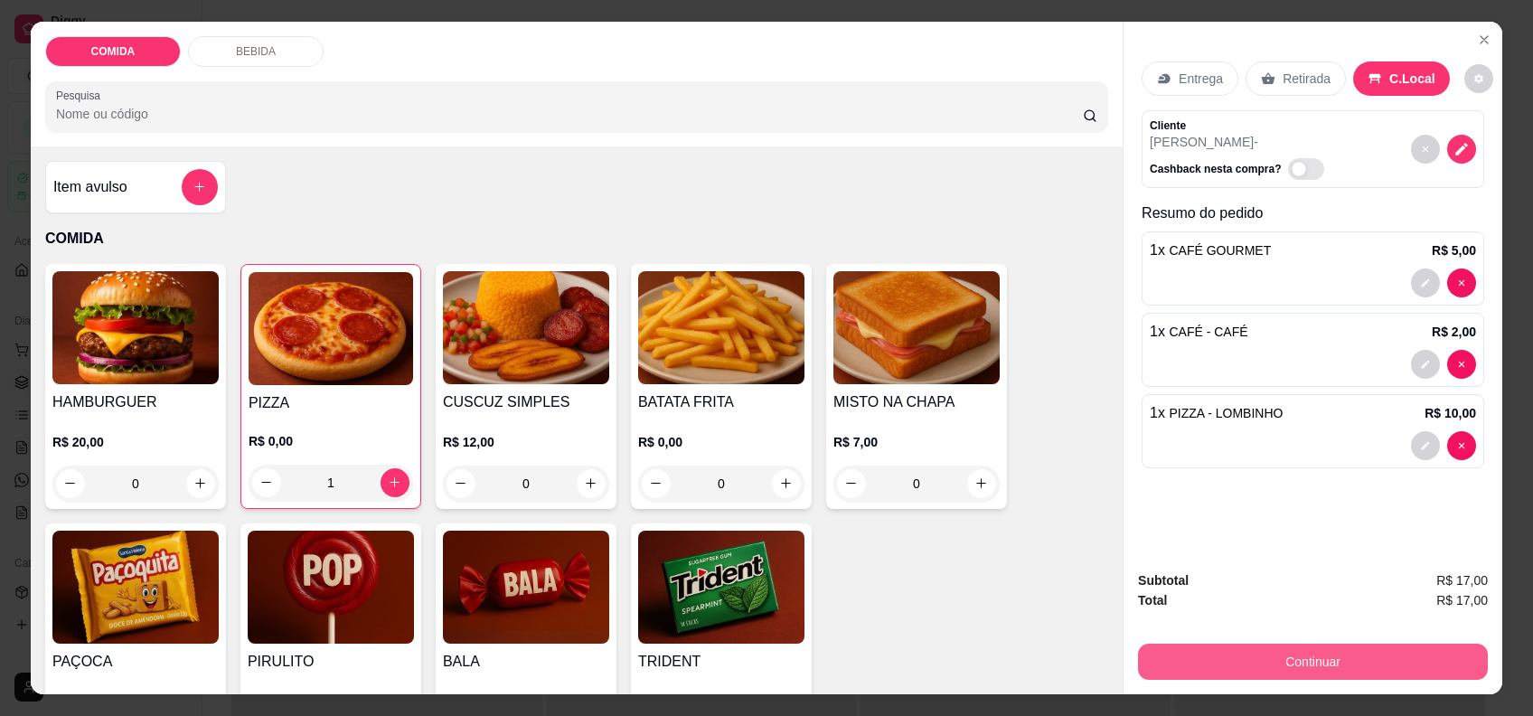
click at [1273, 661] on button "Continuar" at bounding box center [1313, 662] width 350 height 36
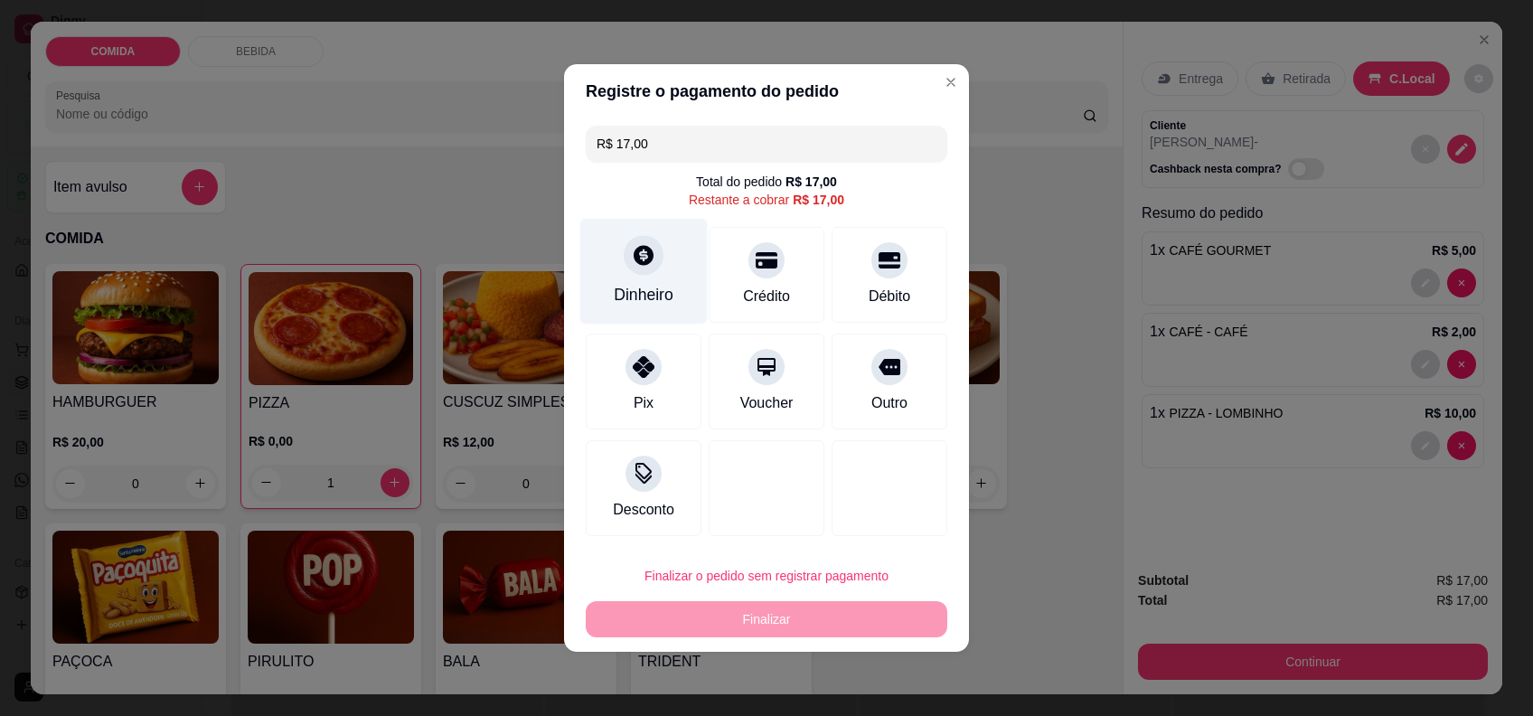
click at [625, 263] on div at bounding box center [644, 255] width 40 height 40
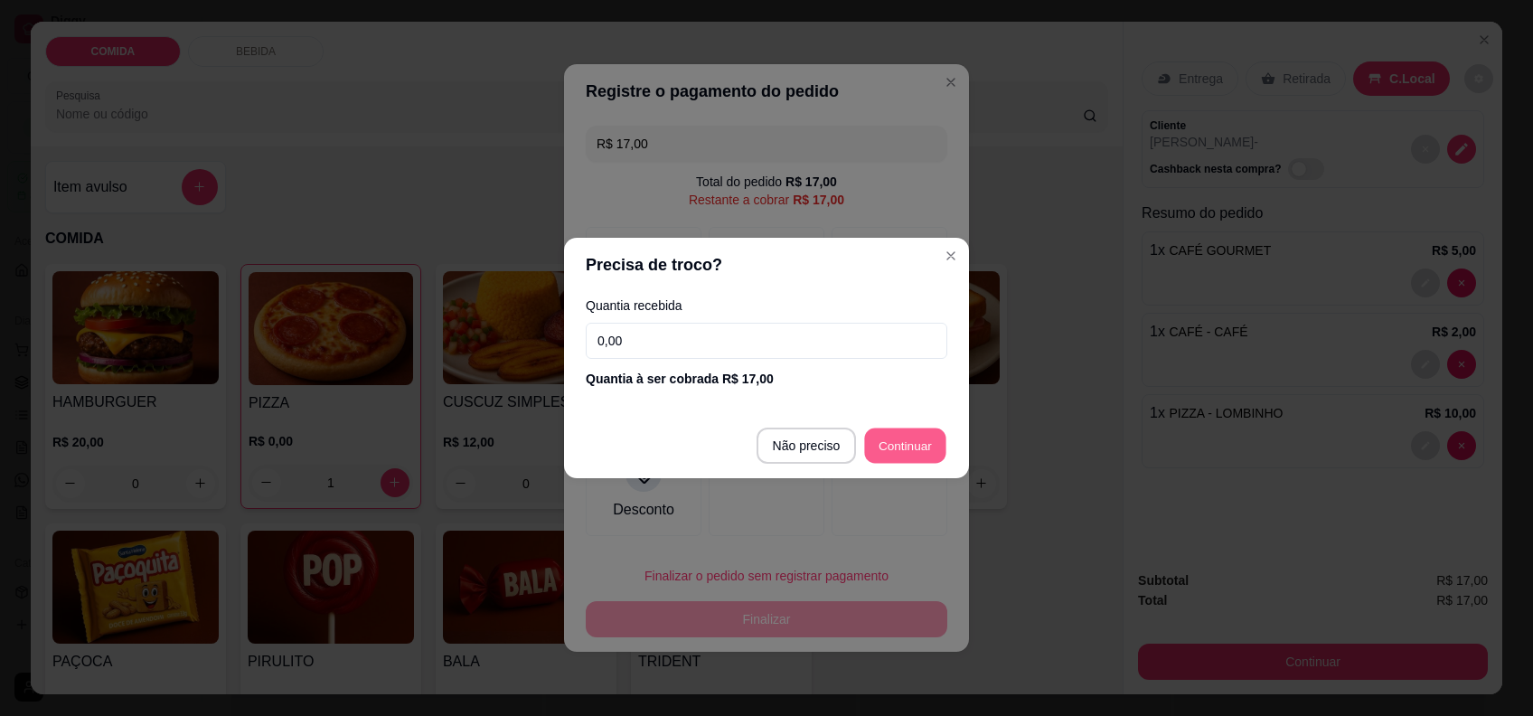
type input "R$ 0,00"
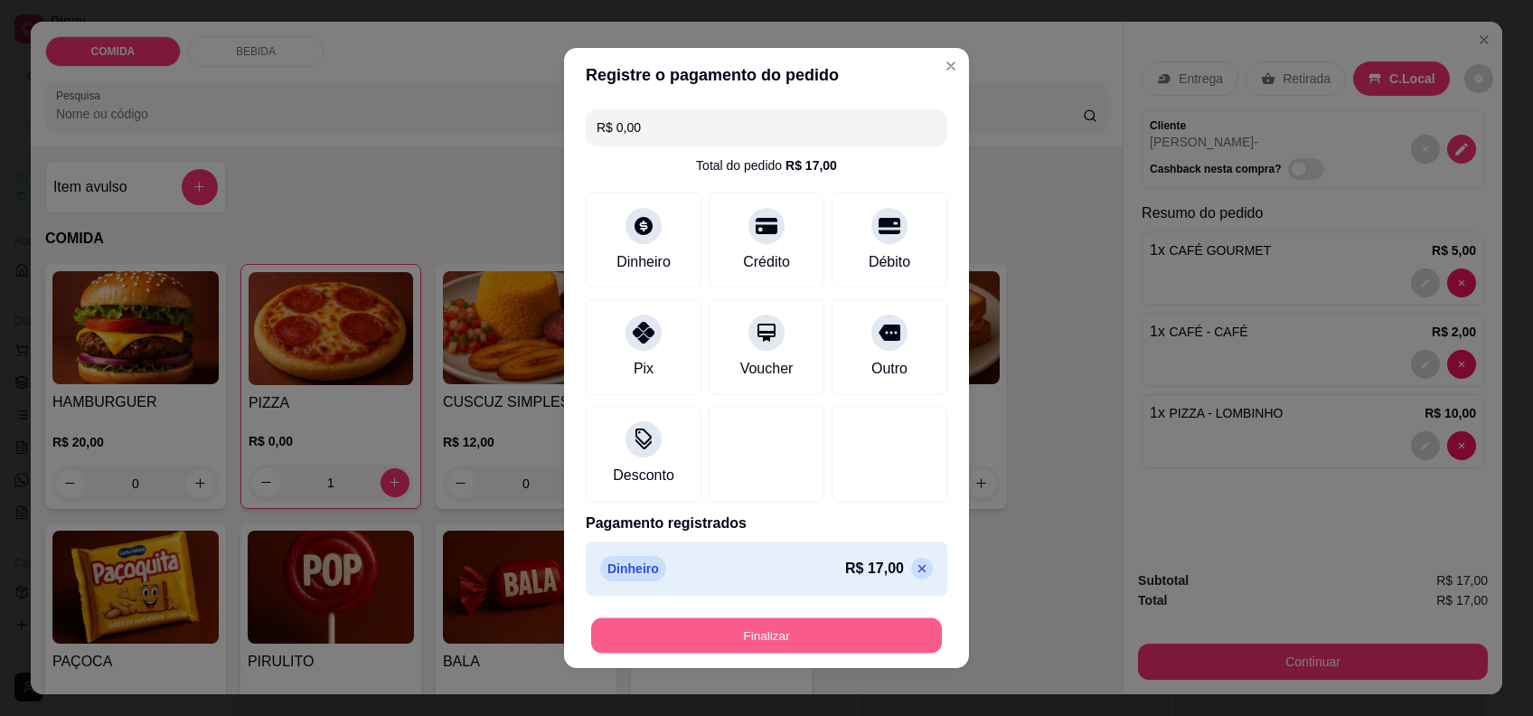
click at [822, 623] on button "Finalizar" at bounding box center [766, 635] width 351 height 35
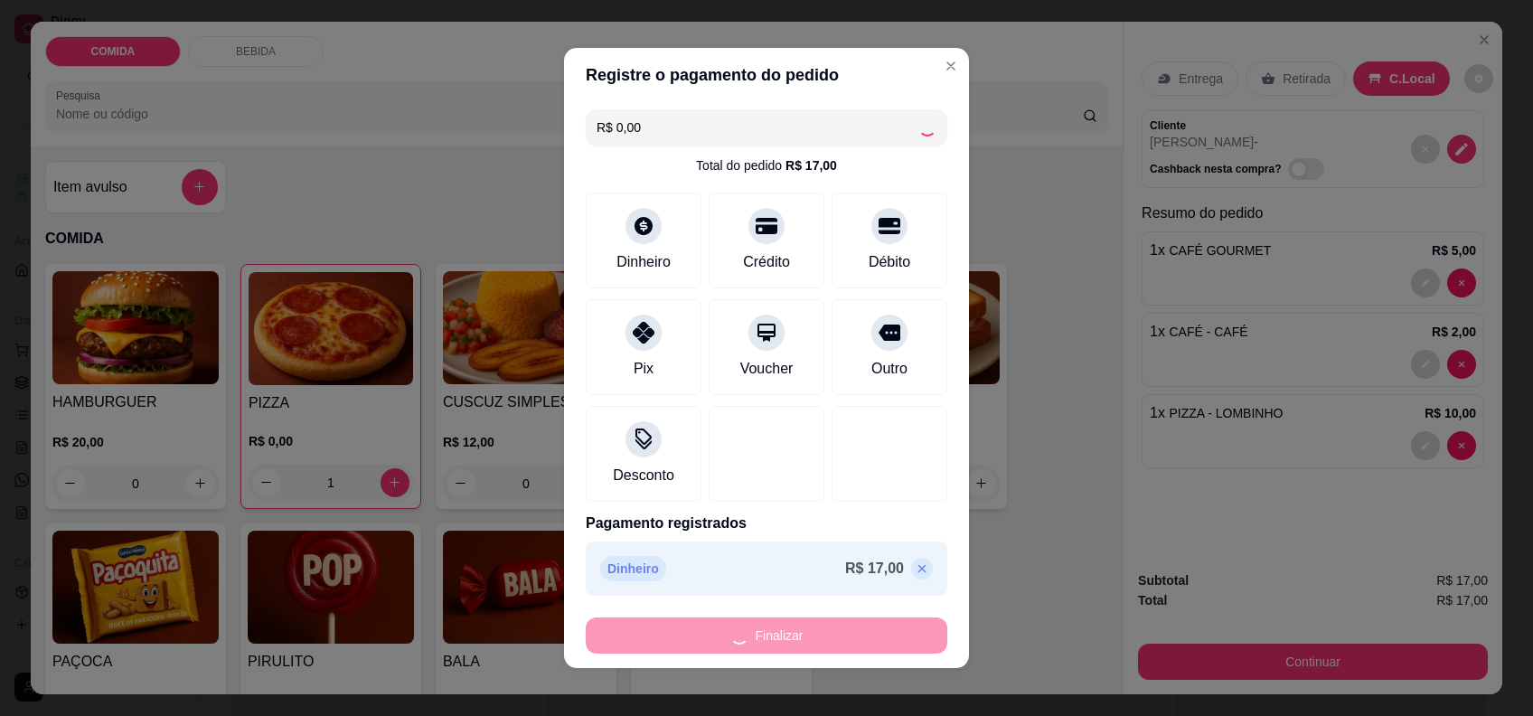
type input "0"
type input "-R$ 17,00"
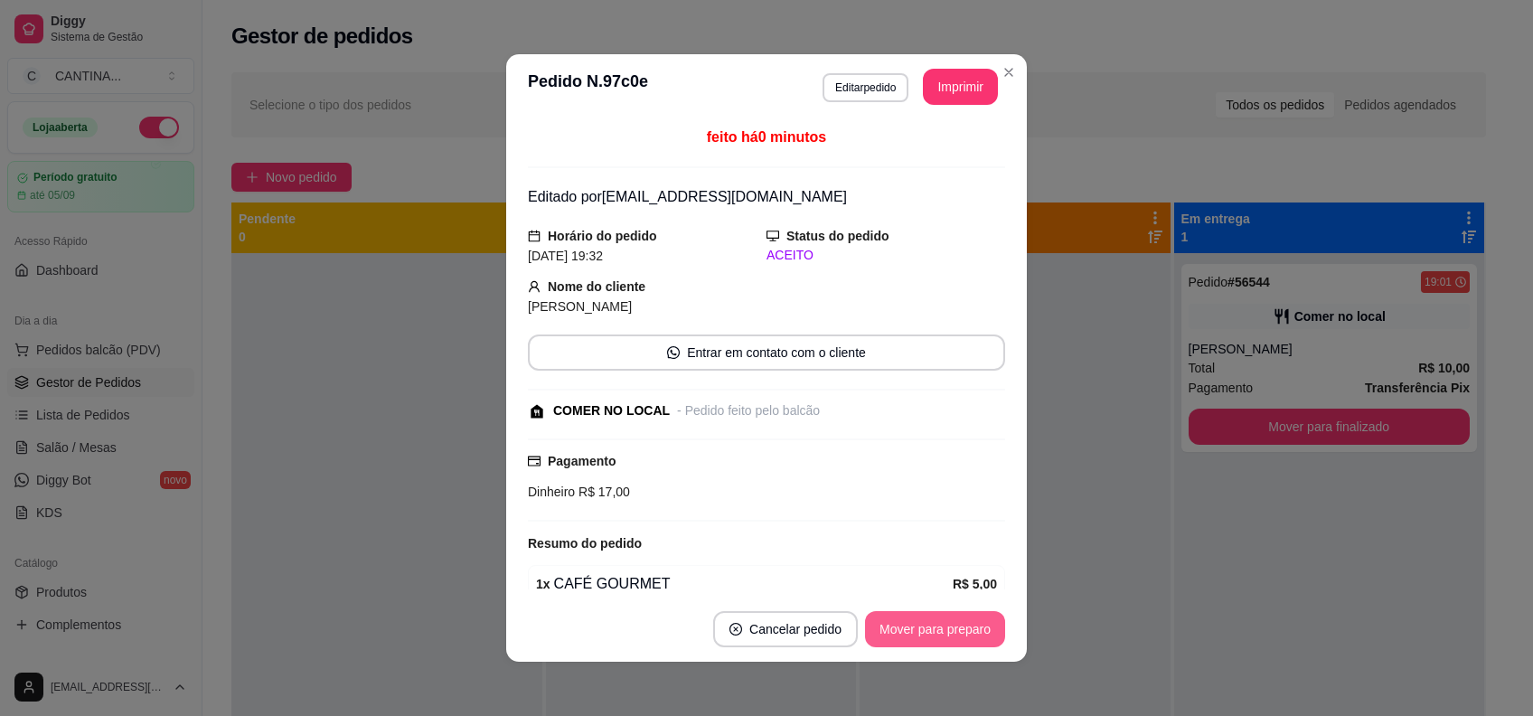
click at [962, 632] on button "Mover para preparo" at bounding box center [935, 629] width 140 height 36
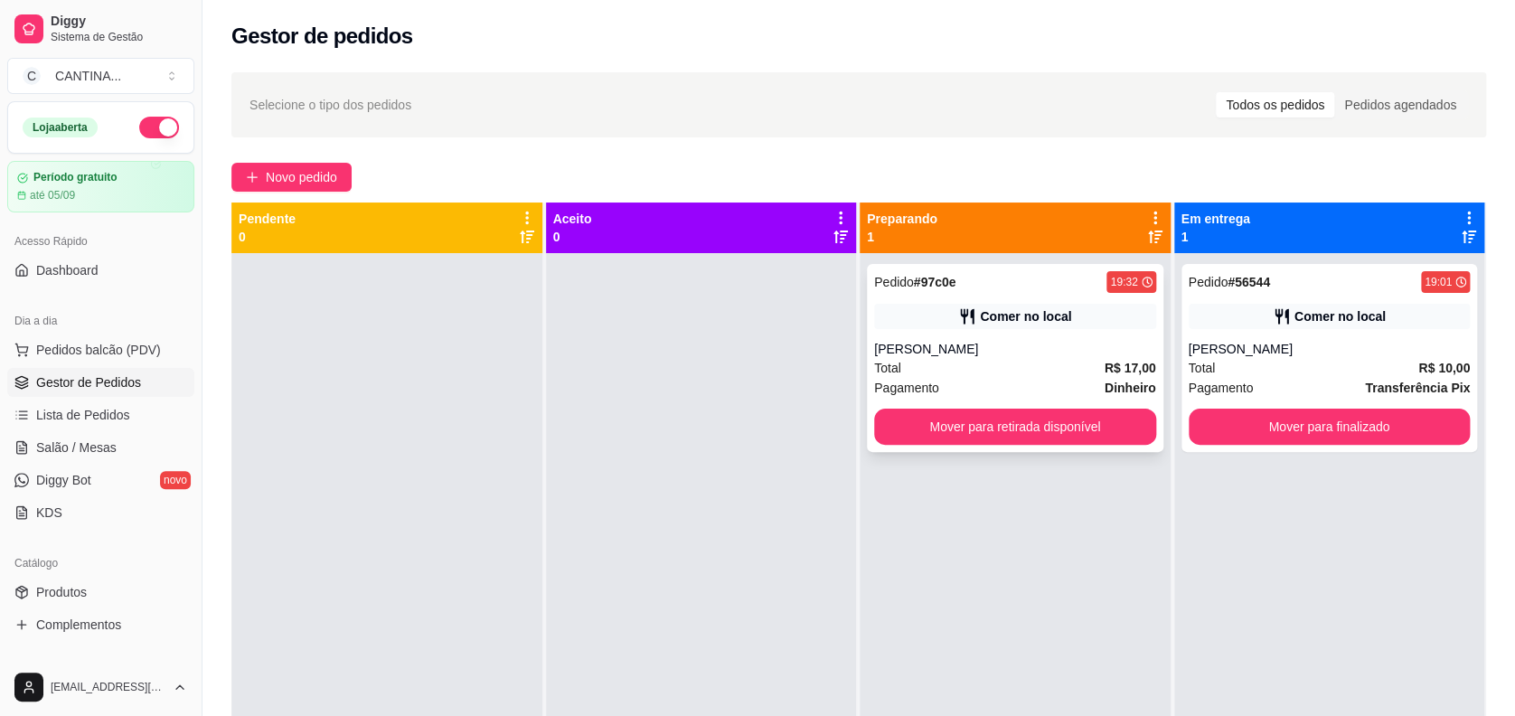
click at [945, 324] on div "Comer no local" at bounding box center [1015, 316] width 282 height 25
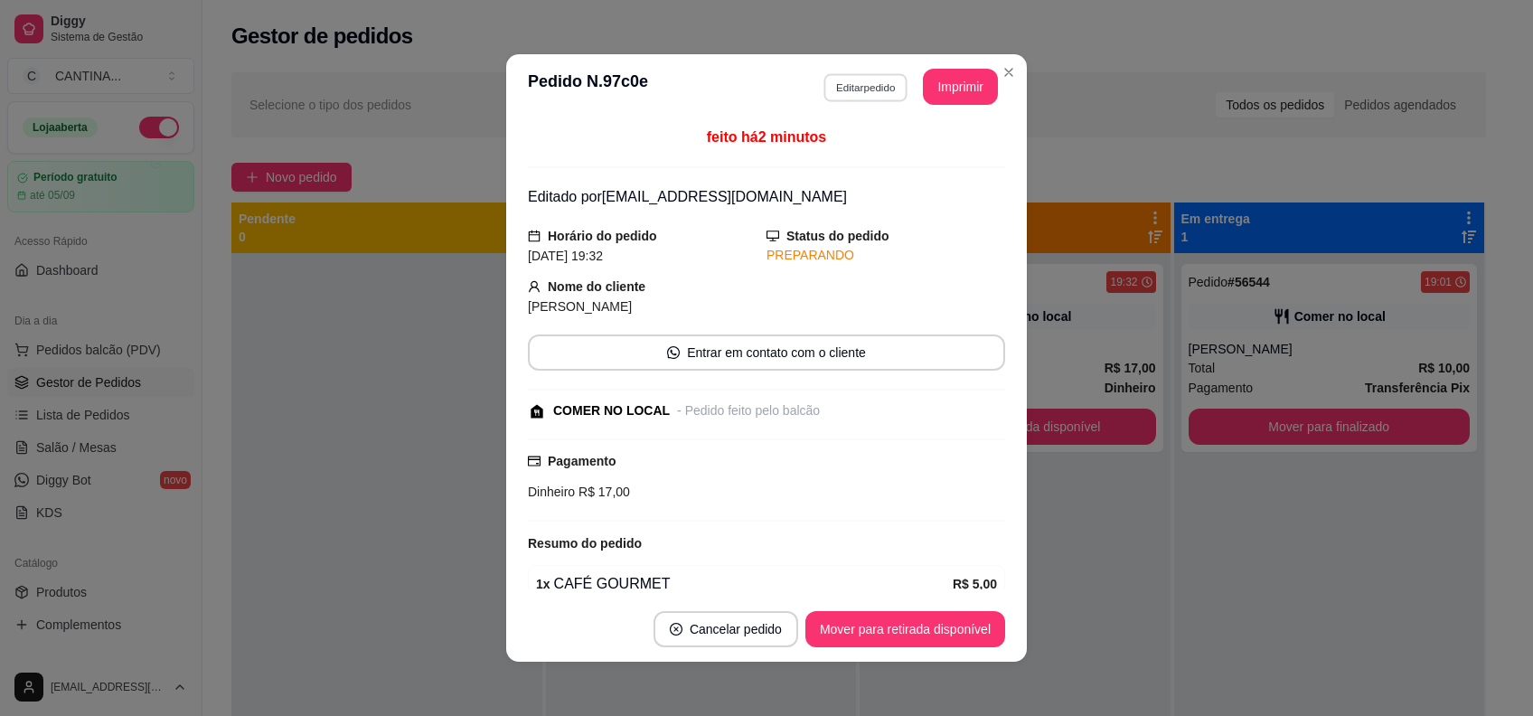
click at [841, 78] on button "Editar pedido" at bounding box center [865, 87] width 84 height 28
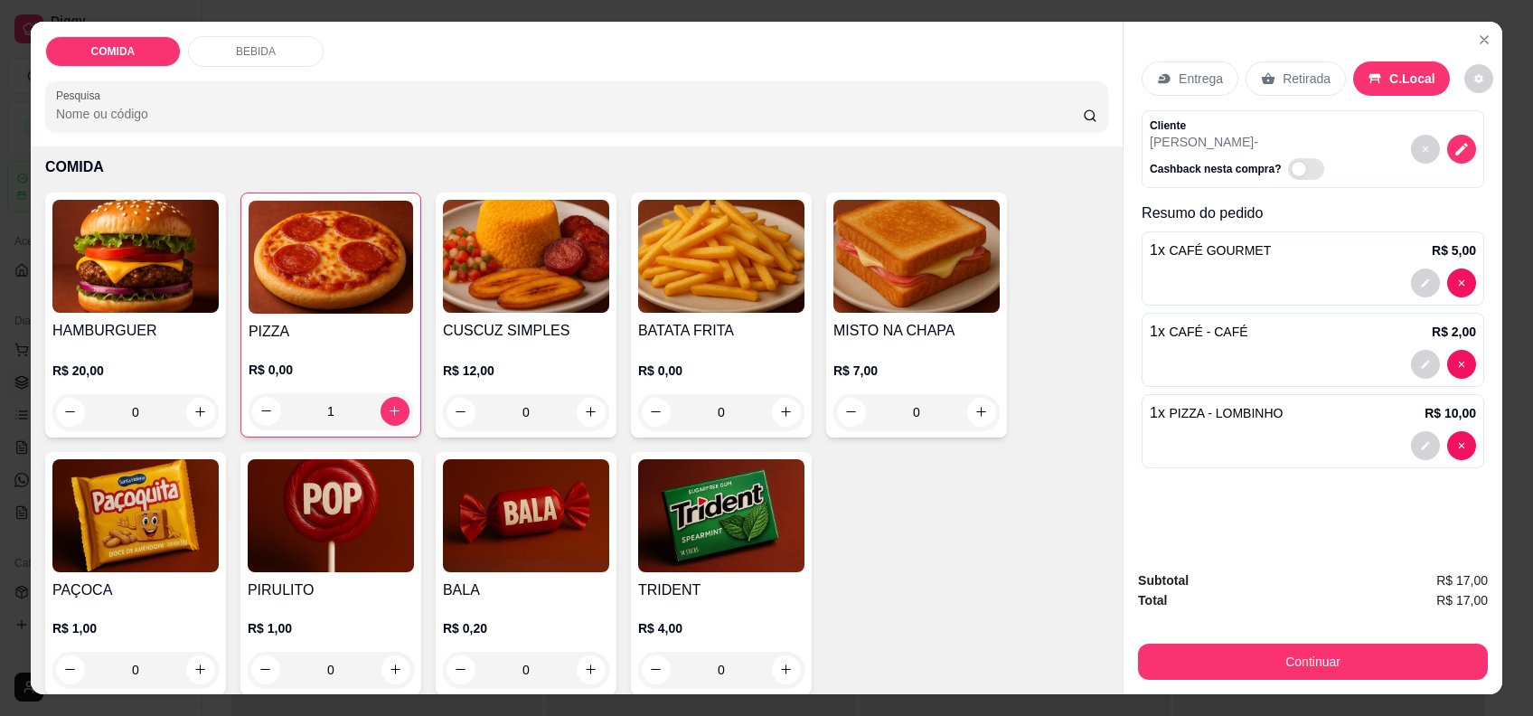
scroll to position [240, 0]
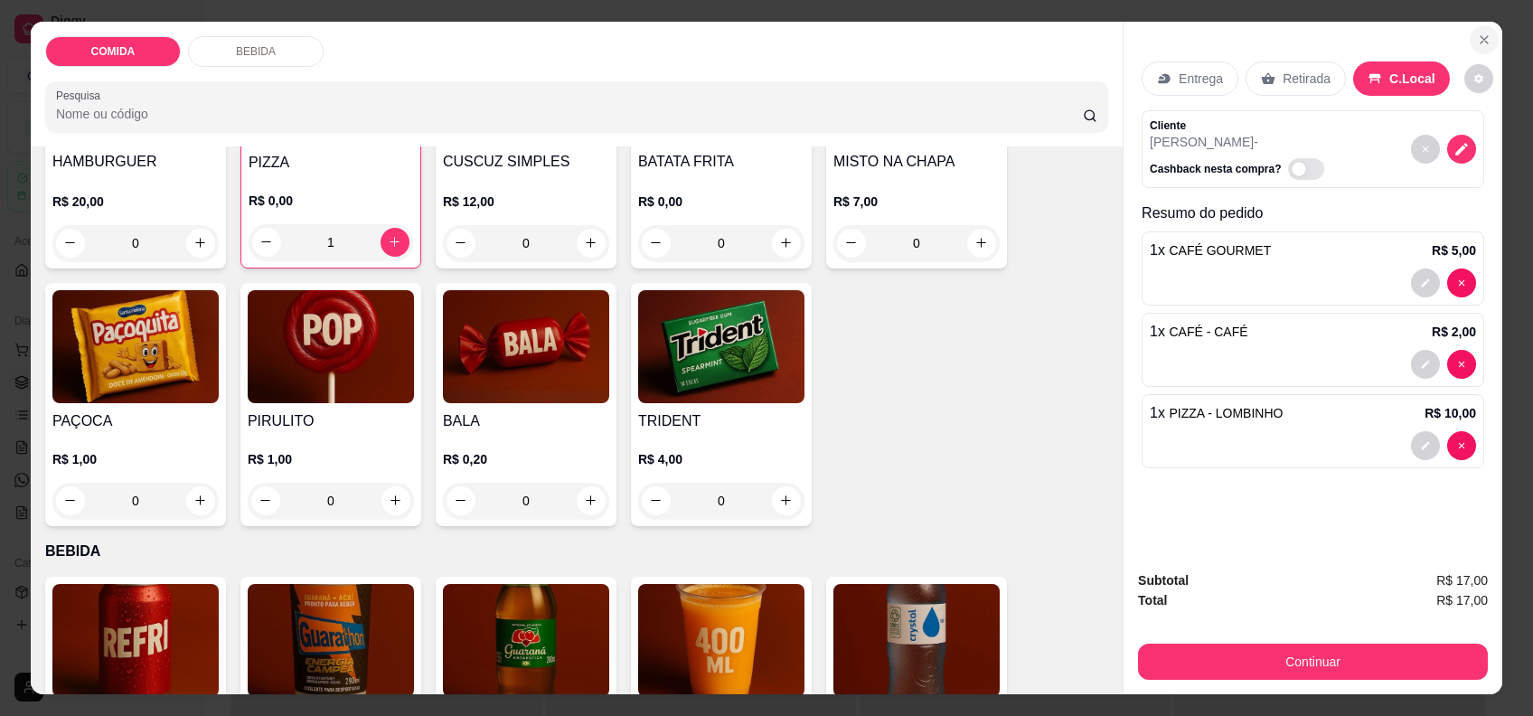
click at [1484, 36] on button "Close" at bounding box center [1484, 39] width 29 height 29
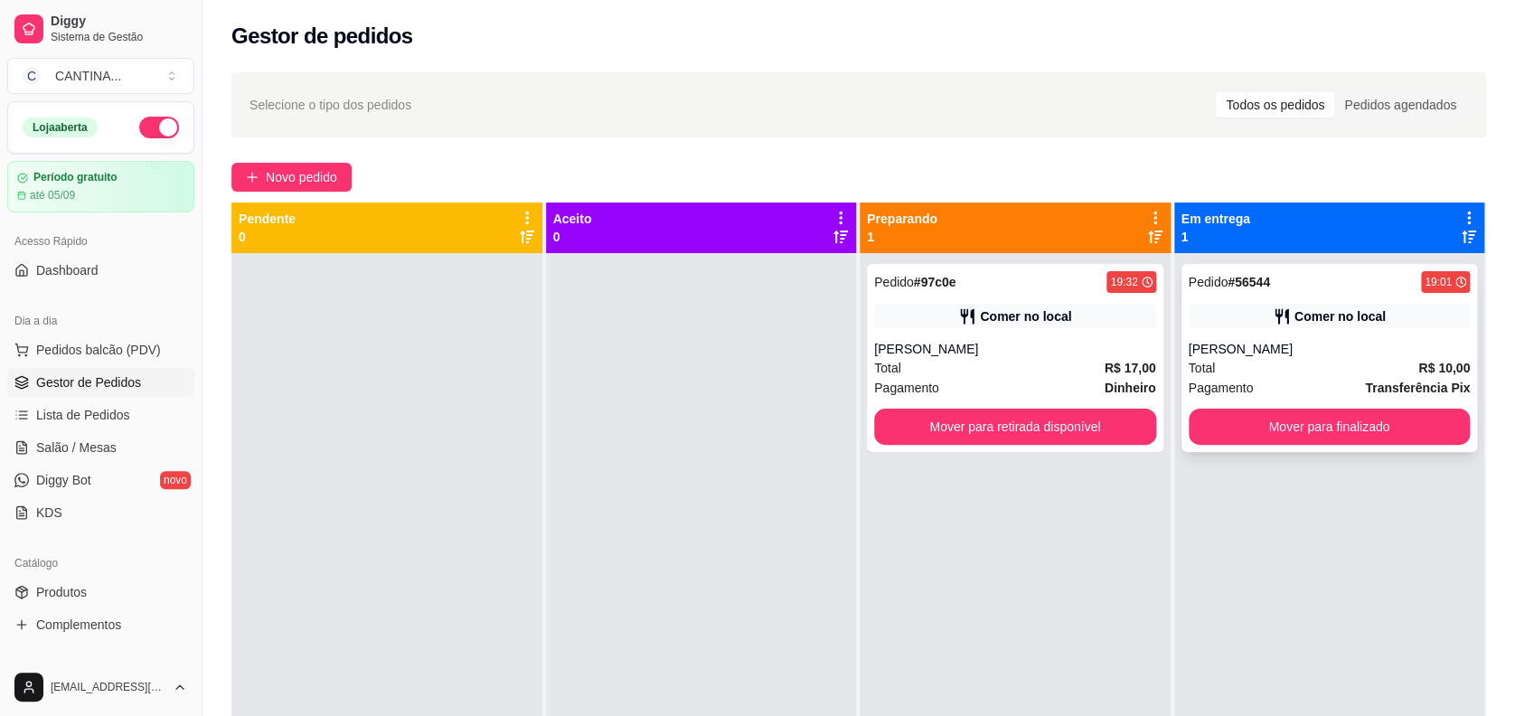
click at [1276, 301] on div "Pedido # 56544 19:01 Comer no local JULIA Total R$ 10,00 Pagamento Transferênci…" at bounding box center [1329, 358] width 296 height 188
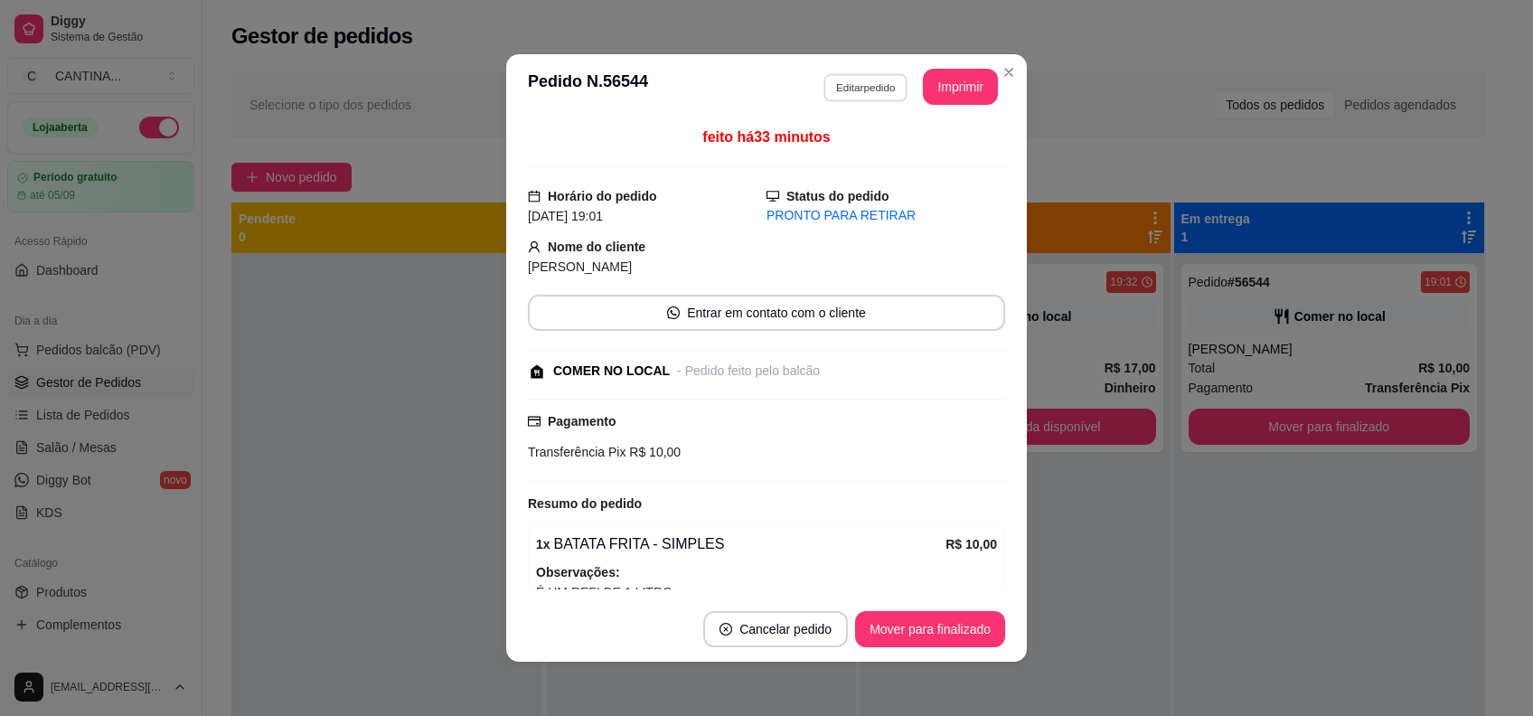
click at [839, 92] on button "Editar pedido" at bounding box center [865, 87] width 84 height 28
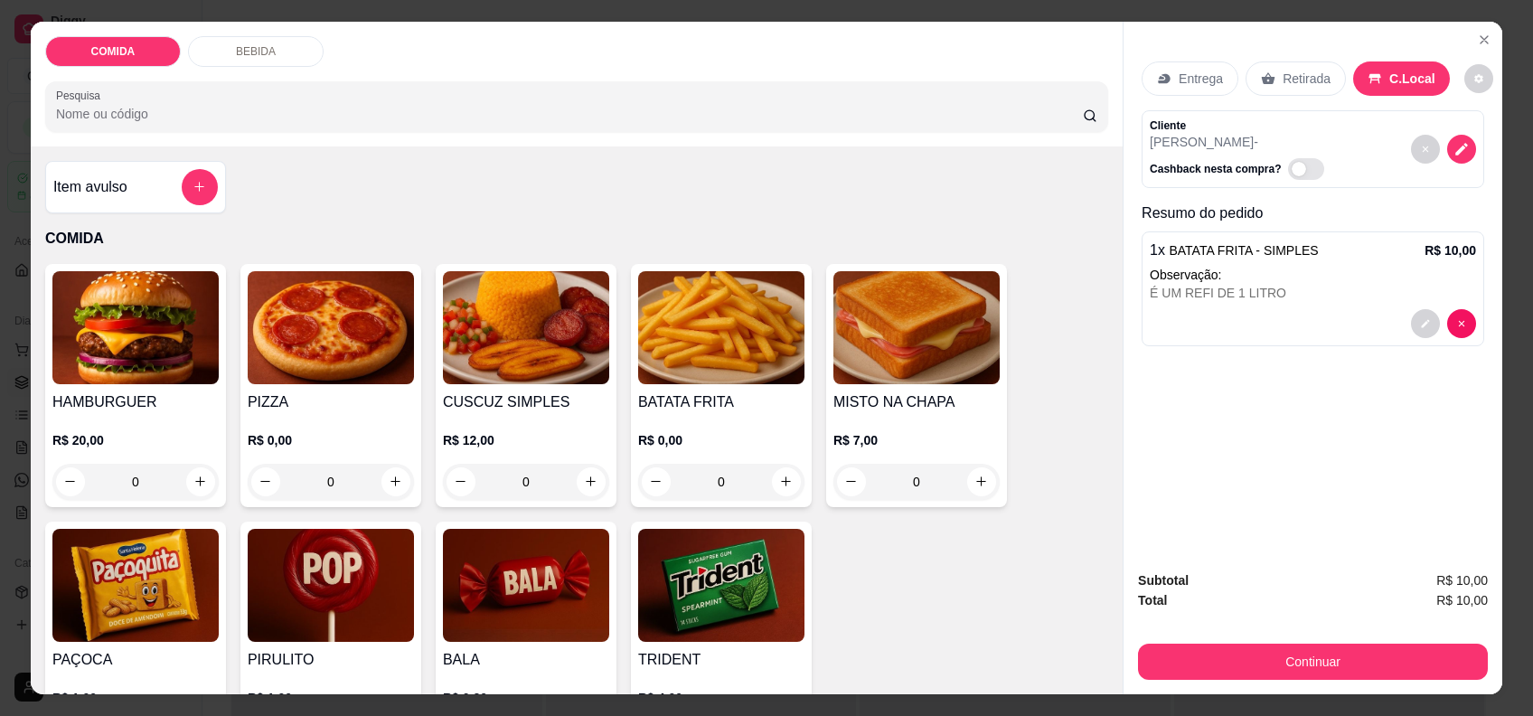
drag, startPoint x: 152, startPoint y: 428, endPoint x: 174, endPoint y: 424, distance: 22.9
click at [174, 424] on div "R$ 20,00 0" at bounding box center [135, 456] width 166 height 87
click at [321, 354] on img at bounding box center [331, 327] width 166 height 113
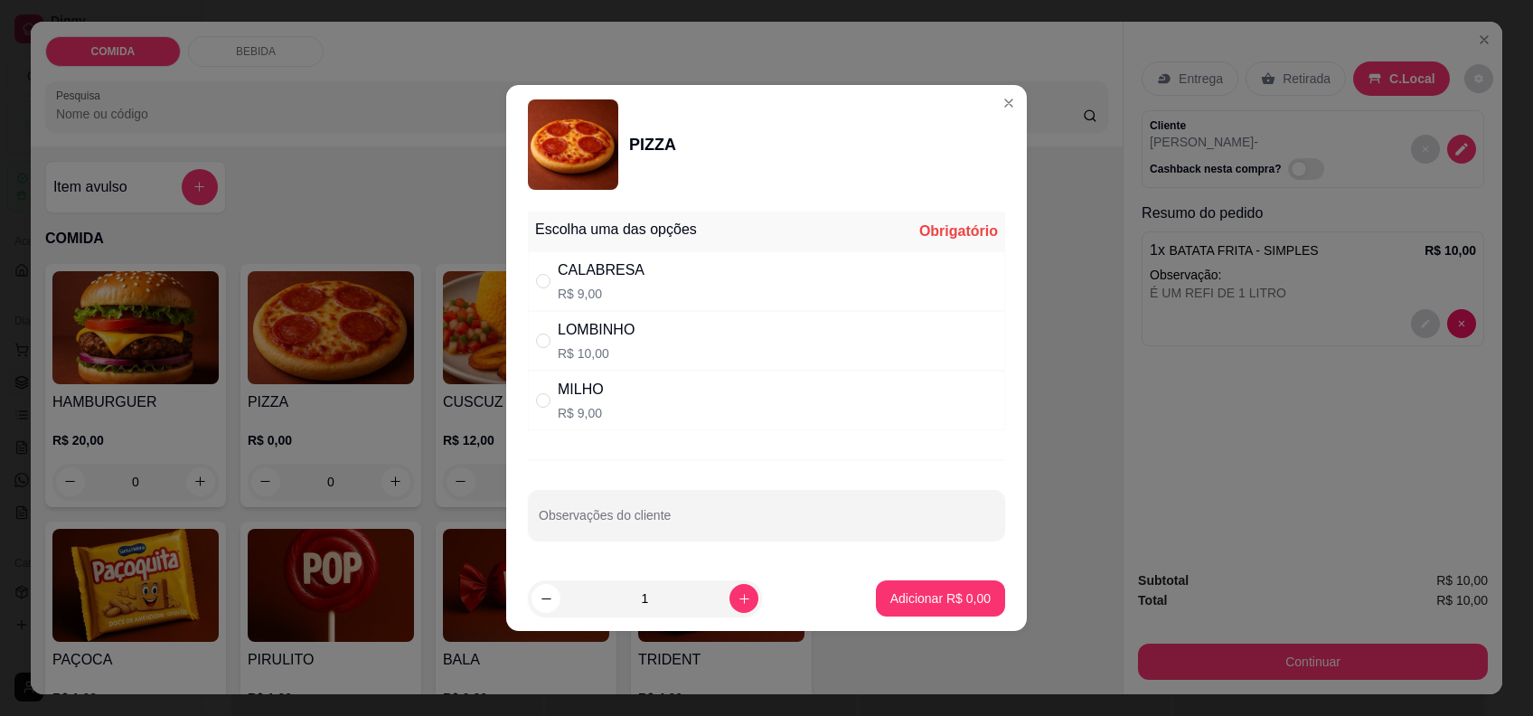
click at [577, 282] on div "CALABRESA R$ 9,00" at bounding box center [601, 280] width 87 height 43
radio input "true"
click at [898, 604] on p "Adicionar R$ 9,00" at bounding box center [940, 598] width 100 height 18
type input "1"
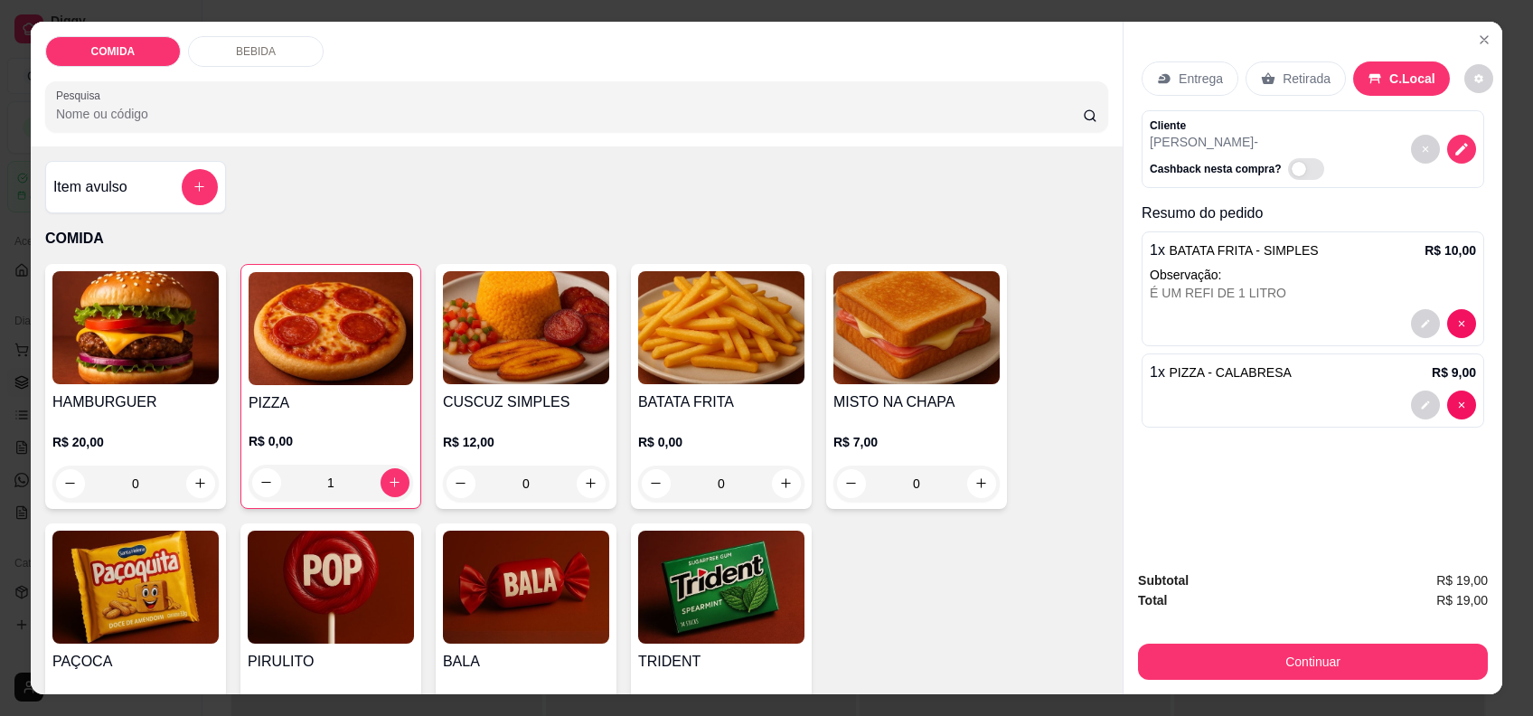
scroll to position [636, 0]
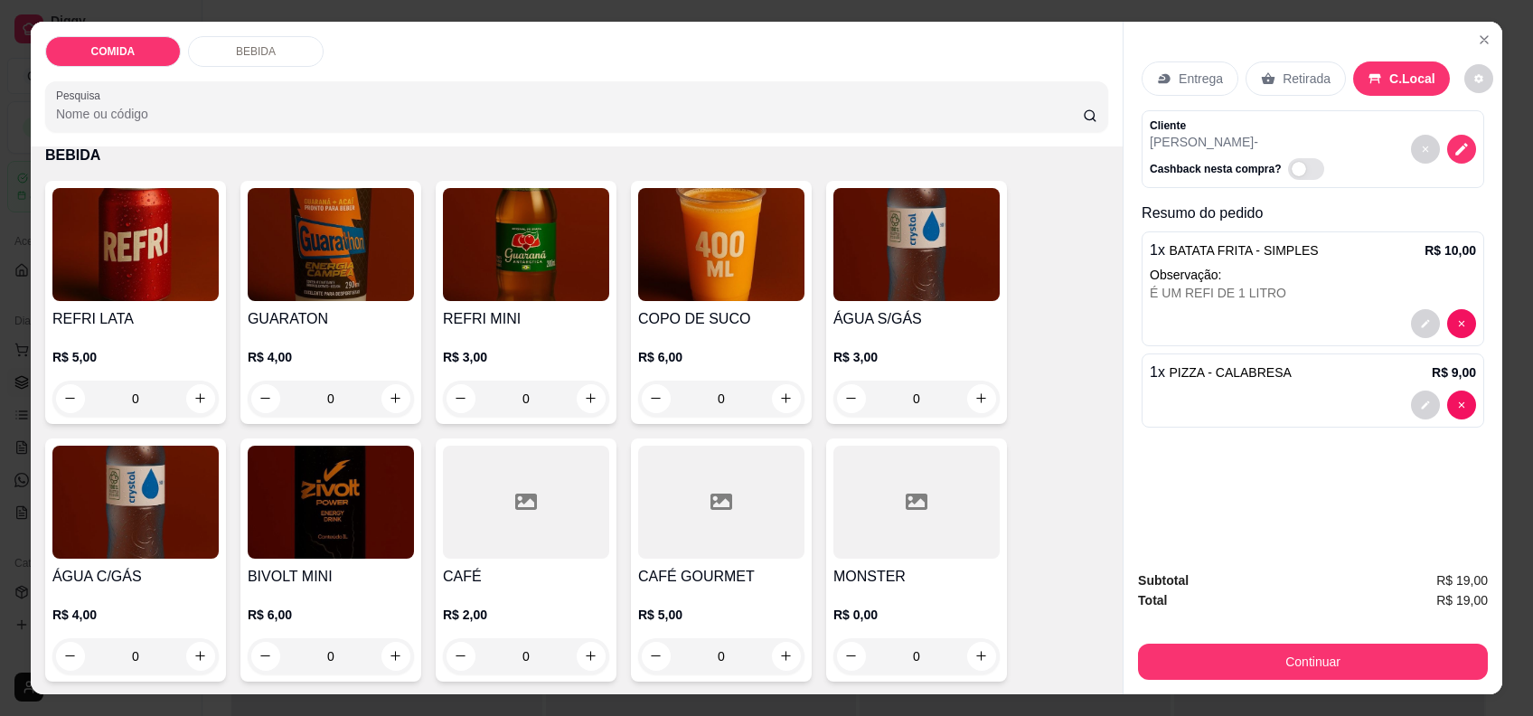
click at [501, 575] on h4 "CAFÉ" at bounding box center [526, 577] width 166 height 22
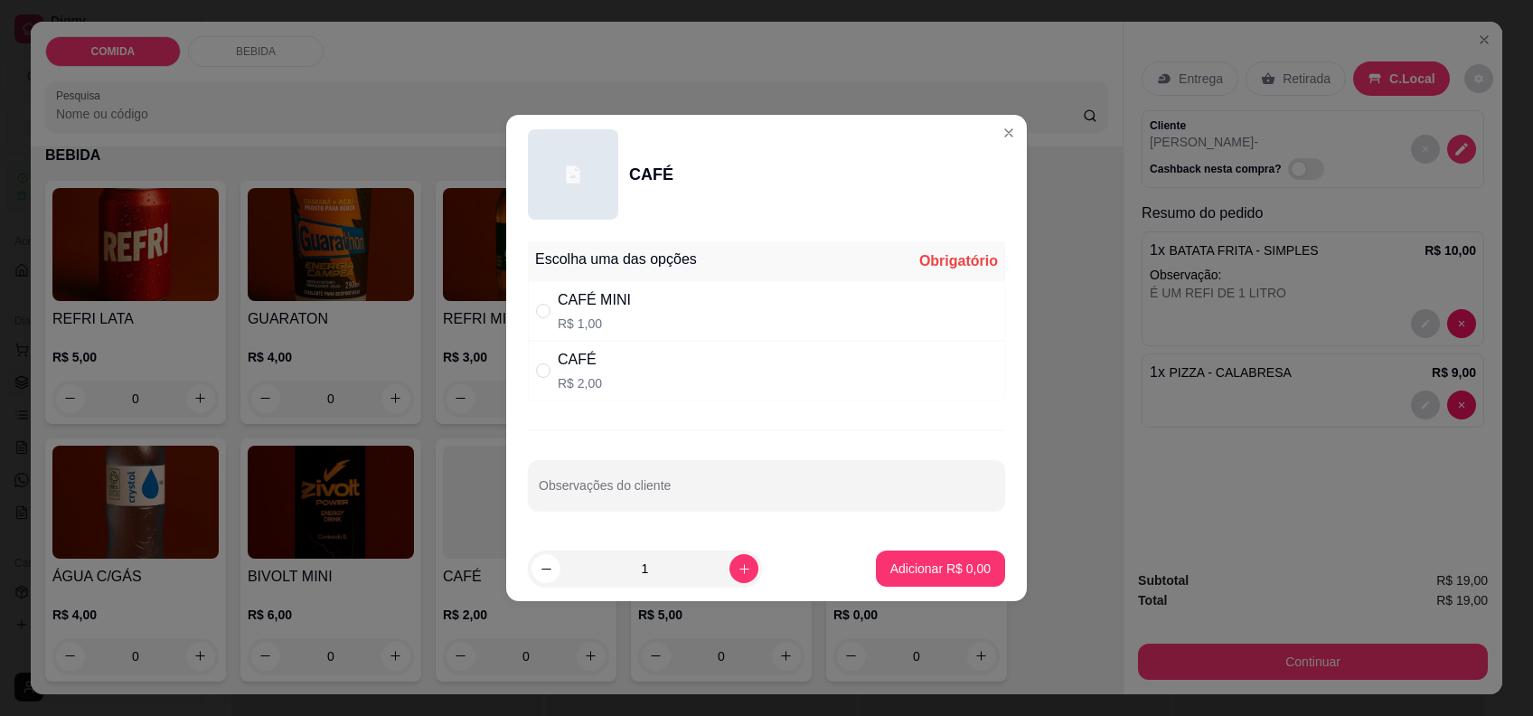
click at [597, 393] on div "CAFÉ R$ 2,00" at bounding box center [766, 371] width 477 height 60
radio input "true"
click at [904, 559] on p "Adicionar R$ 2,00" at bounding box center [940, 568] width 100 height 18
type input "1"
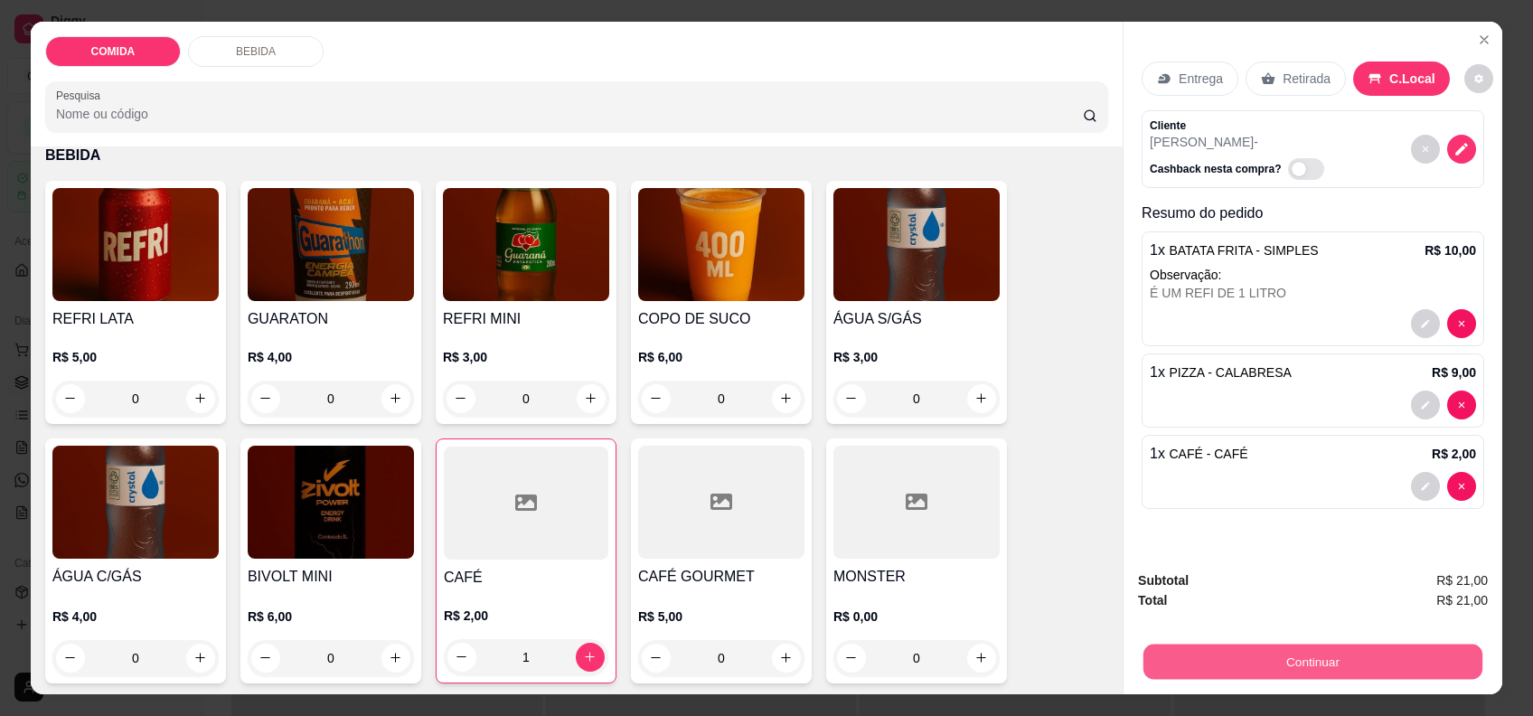
click at [1335, 651] on button "Continuar" at bounding box center [1312, 661] width 339 height 35
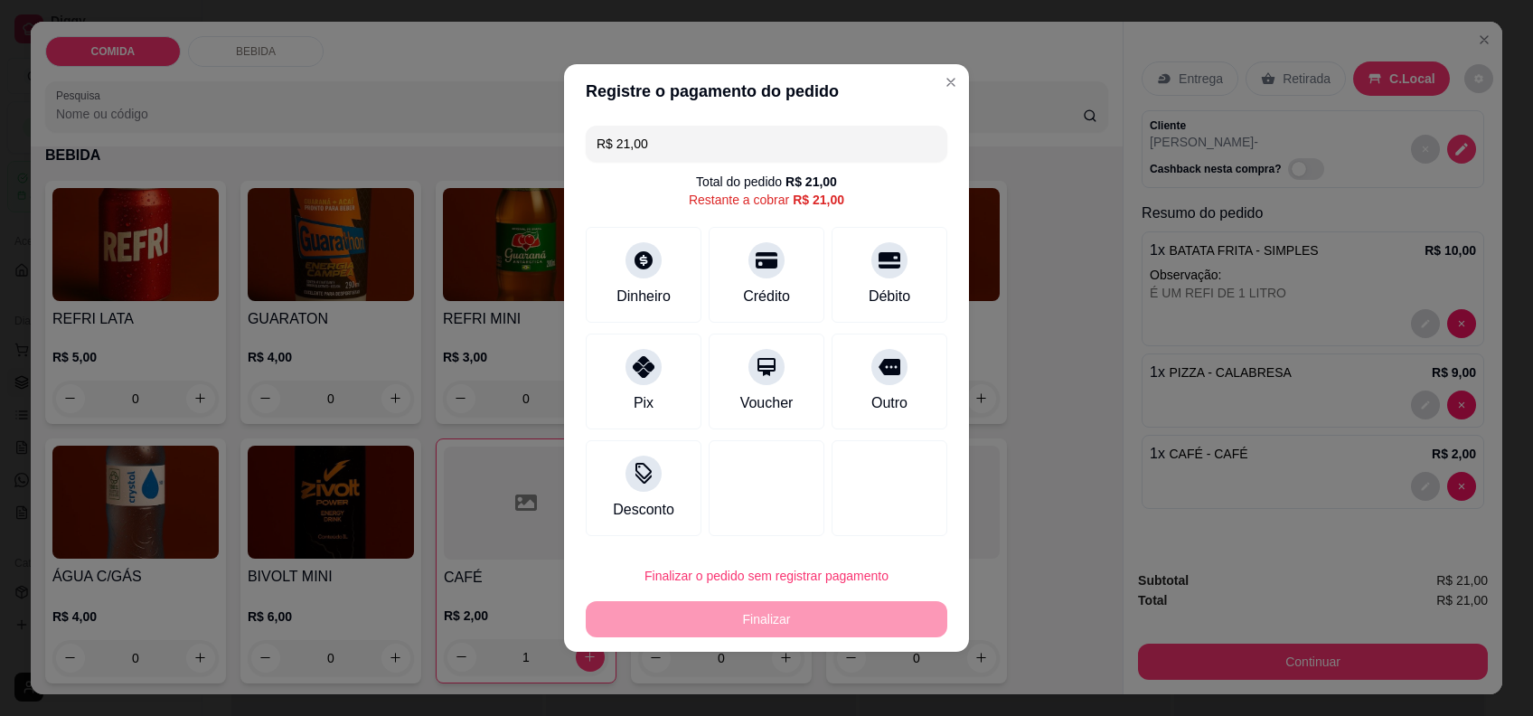
drag, startPoint x: 608, startPoint y: 381, endPoint x: 740, endPoint y: 402, distance: 133.6
click at [609, 381] on div "Pix" at bounding box center [644, 382] width 116 height 96
type input "R$ 0,00"
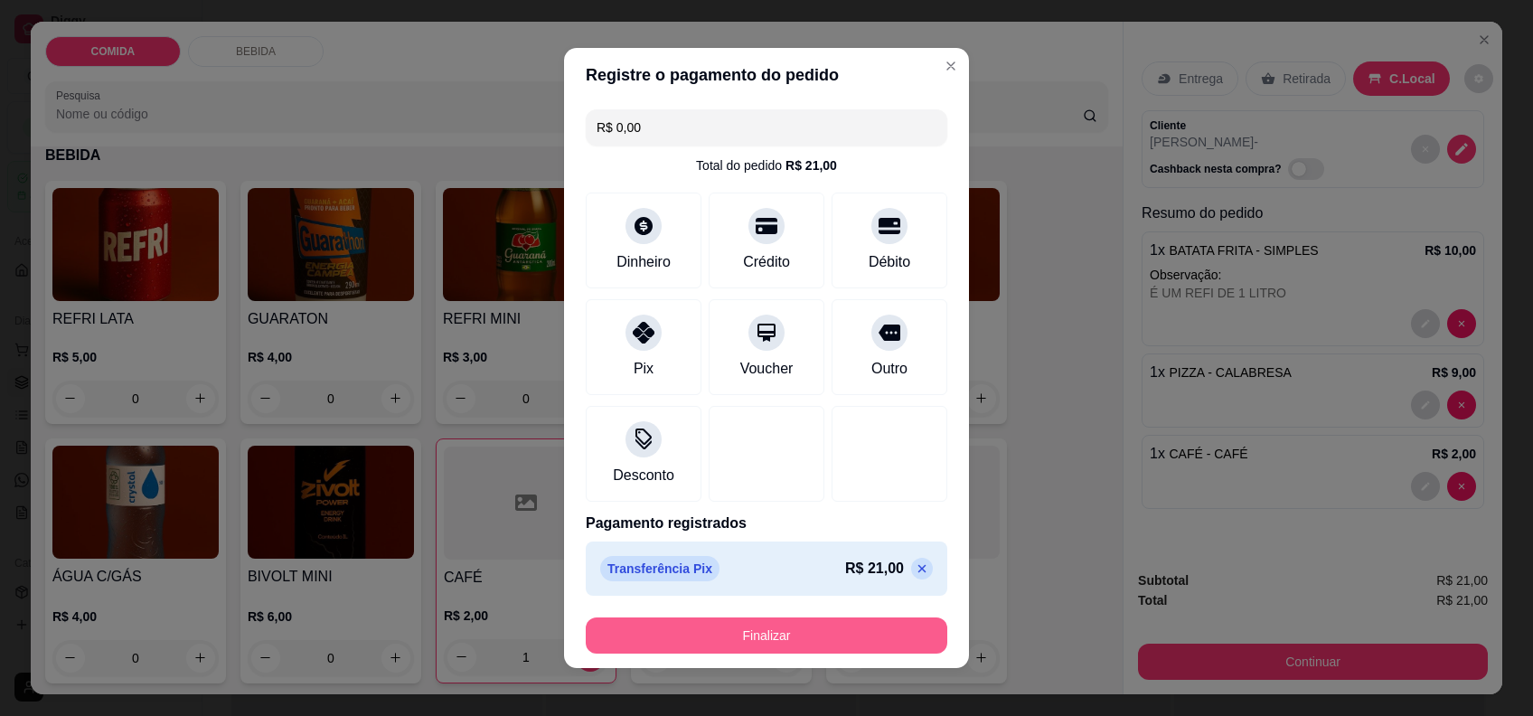
click at [738, 625] on button "Finalizar" at bounding box center [767, 635] width 362 height 36
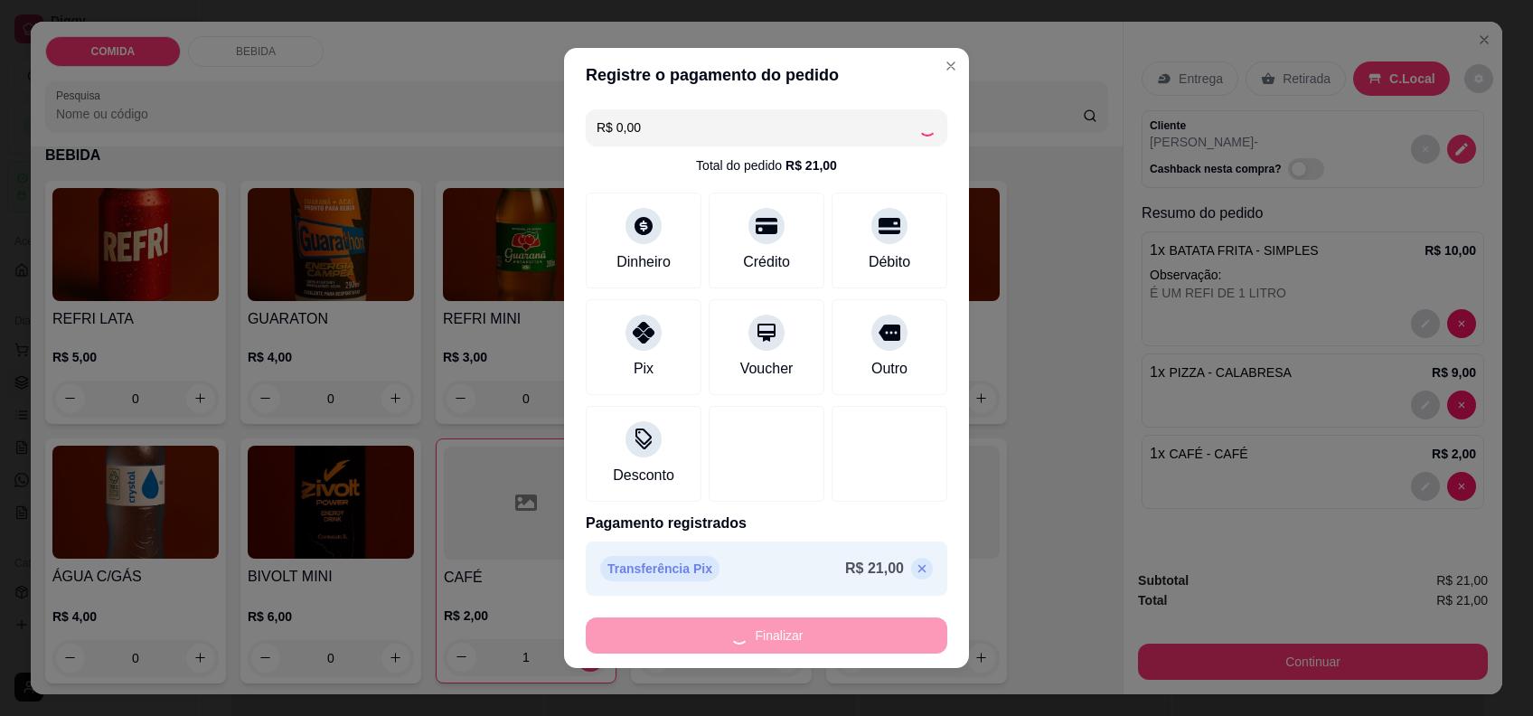
type input "0"
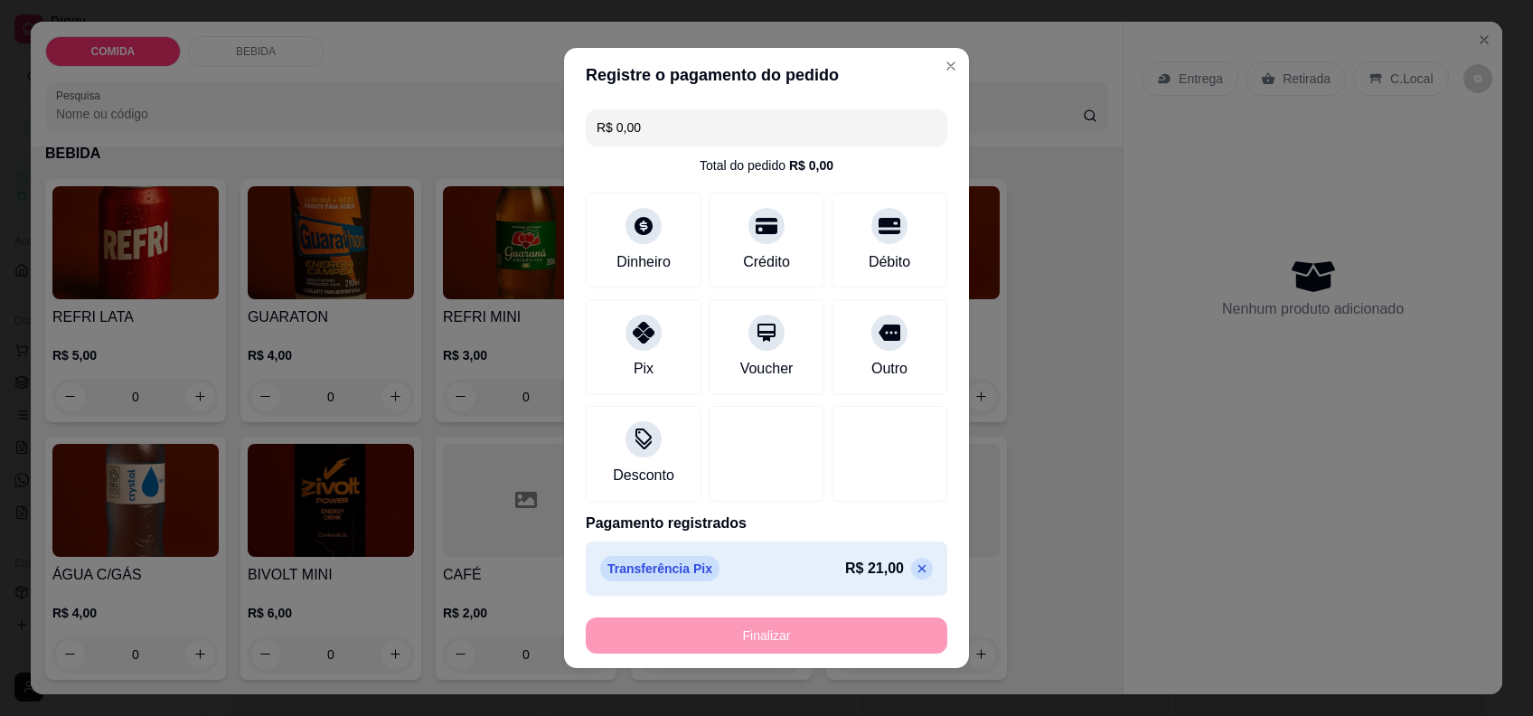
type input "-R$ 21,00"
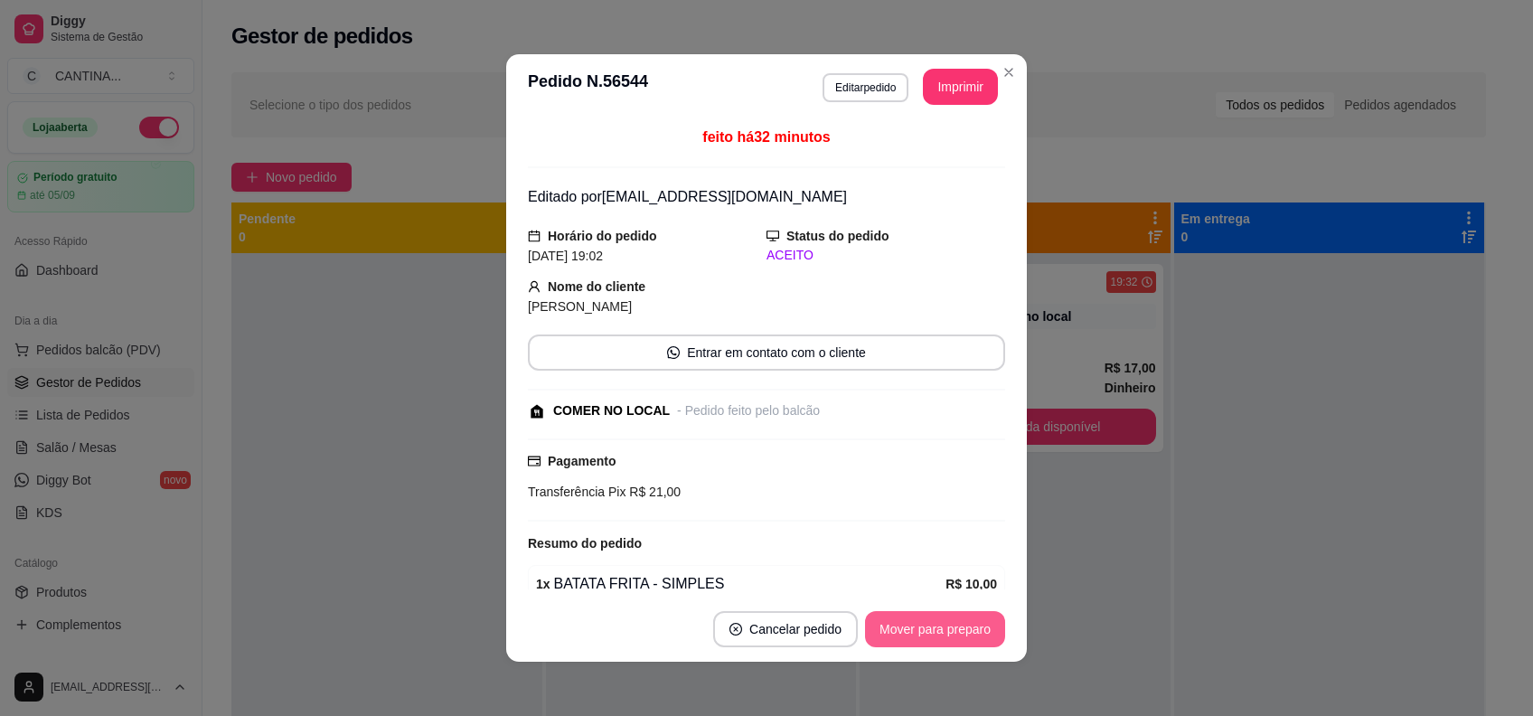
click at [896, 644] on button "Mover para preparo" at bounding box center [935, 629] width 140 height 36
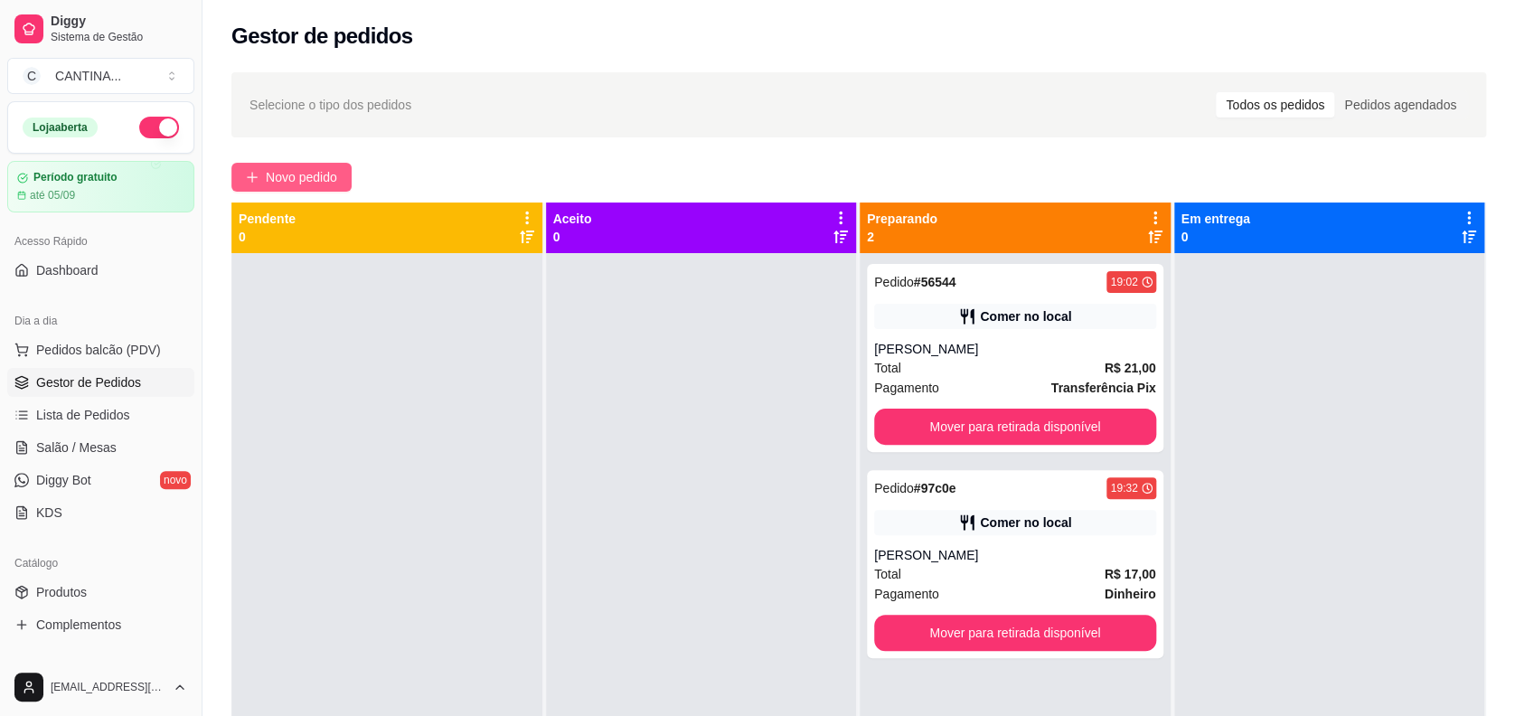
click at [323, 176] on span "Novo pedido" at bounding box center [301, 177] width 71 height 20
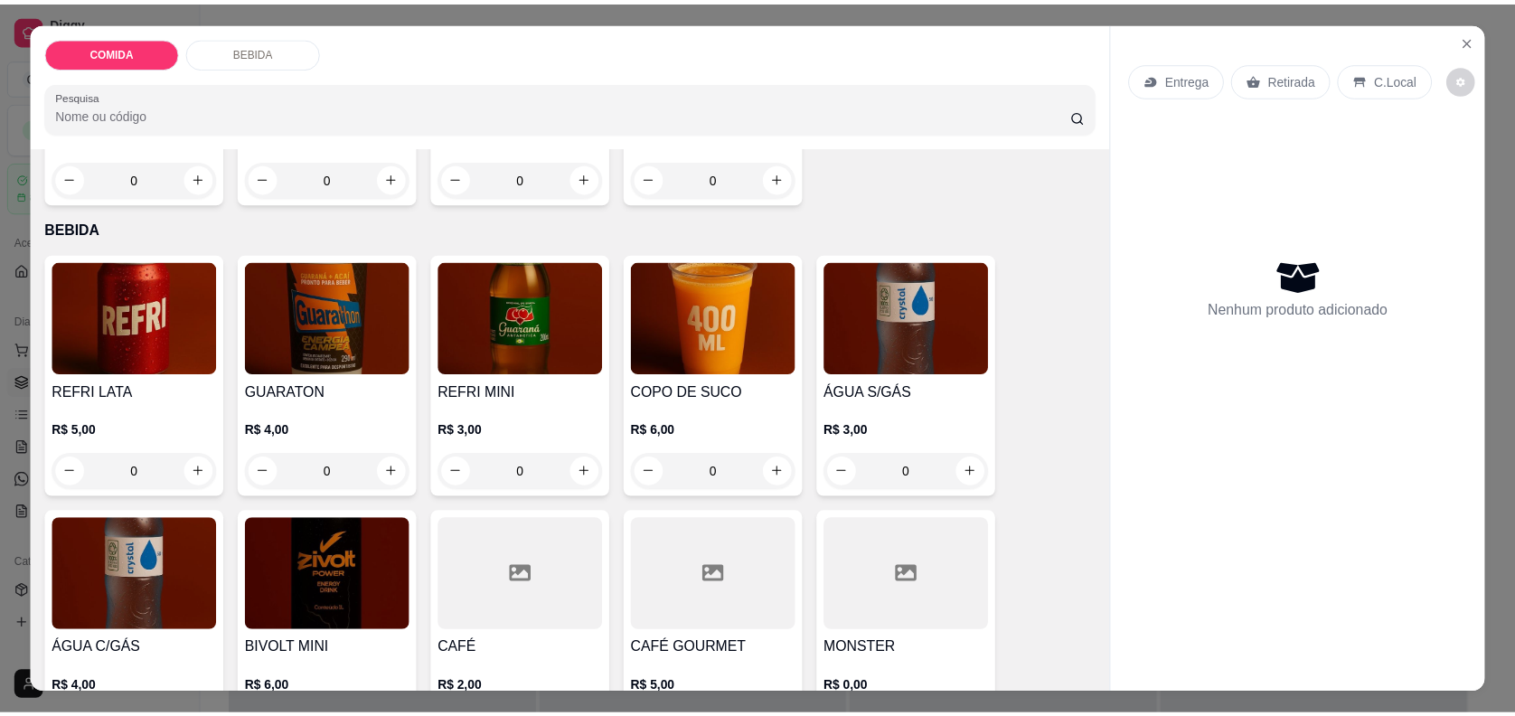
scroll to position [635, 0]
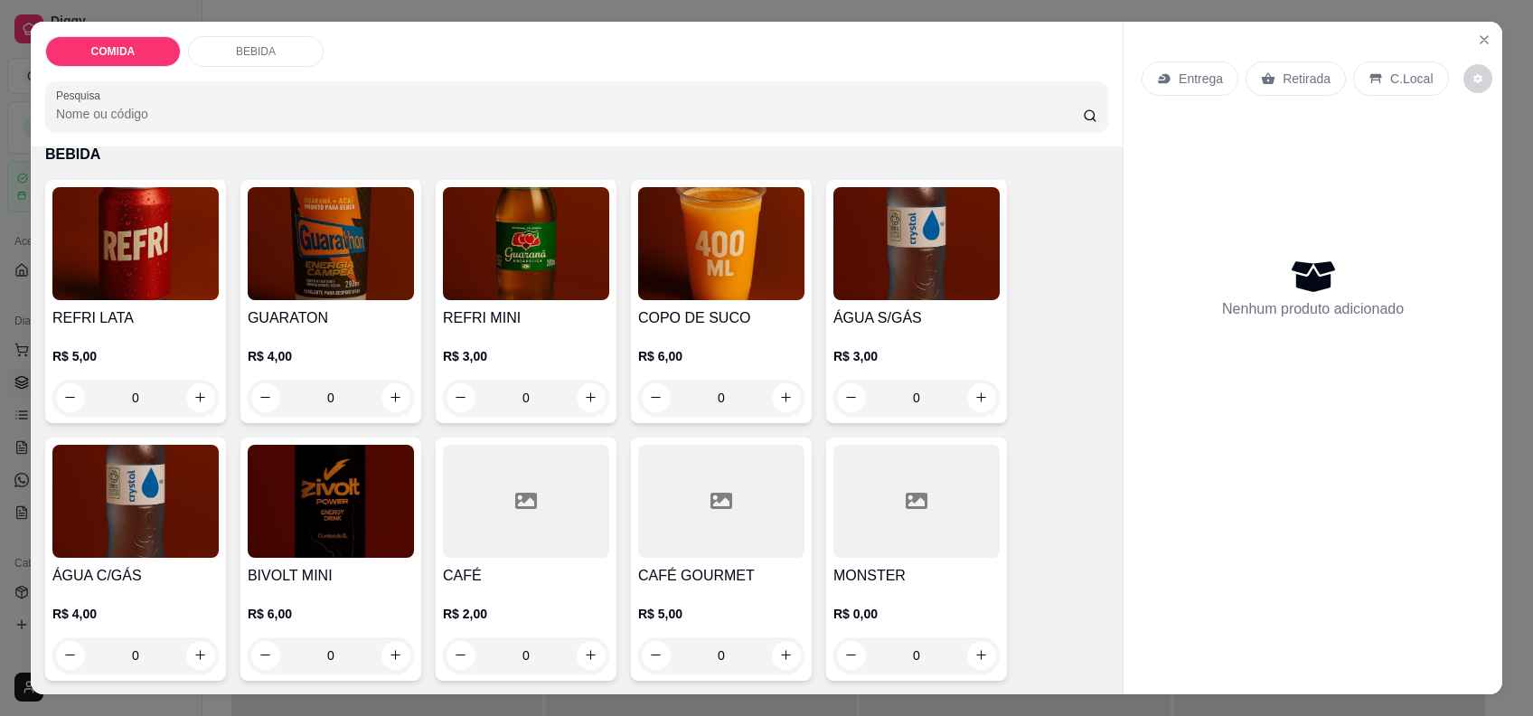
click at [129, 289] on img at bounding box center [135, 243] width 166 height 113
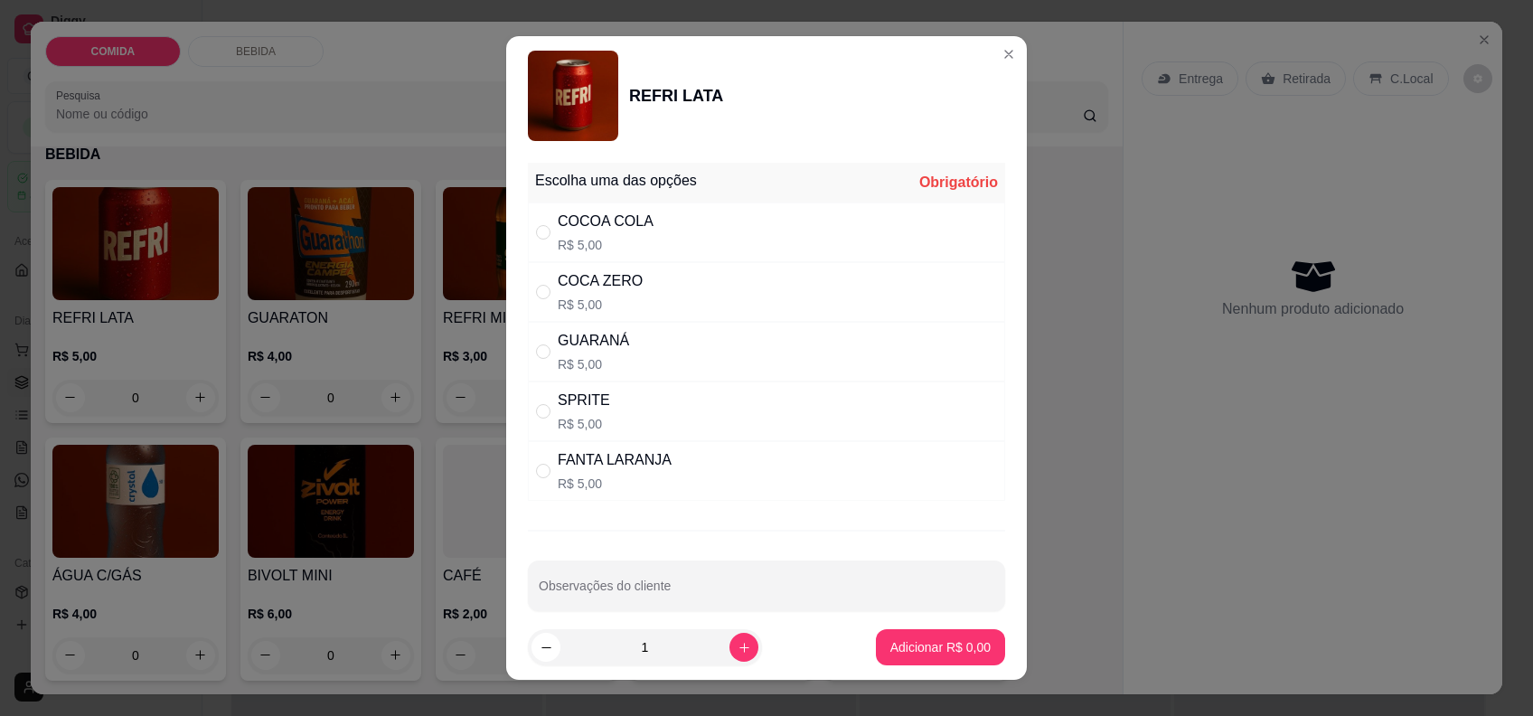
drag, startPoint x: 609, startPoint y: 215, endPoint x: 667, endPoint y: 251, distance: 68.2
click at [632, 234] on div "COCOA COLA R$ 5,00" at bounding box center [606, 232] width 96 height 43
radio input "true"
click at [899, 657] on button "Adicionar R$ 5,00" at bounding box center [941, 647] width 126 height 35
type input "1"
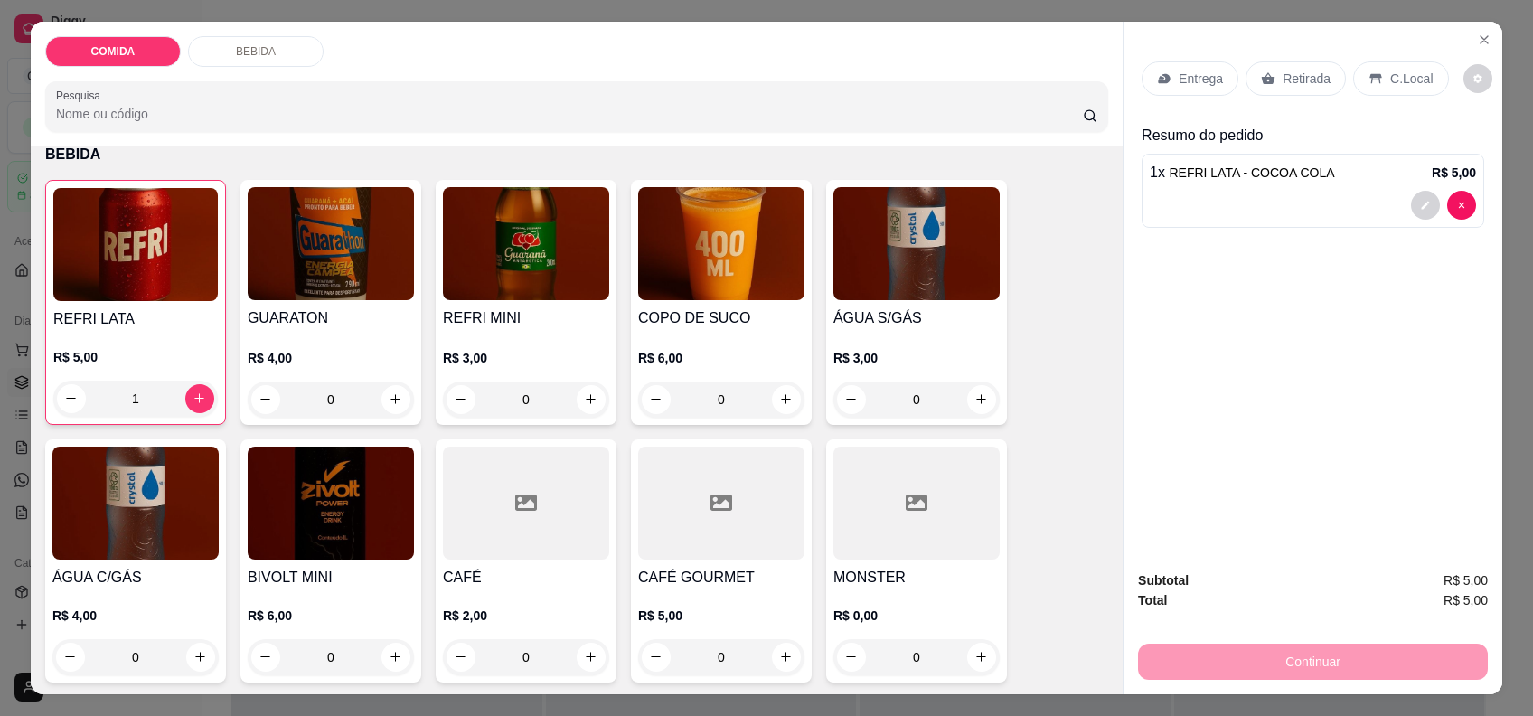
click at [1406, 72] on p "C.Local" at bounding box center [1411, 79] width 42 height 18
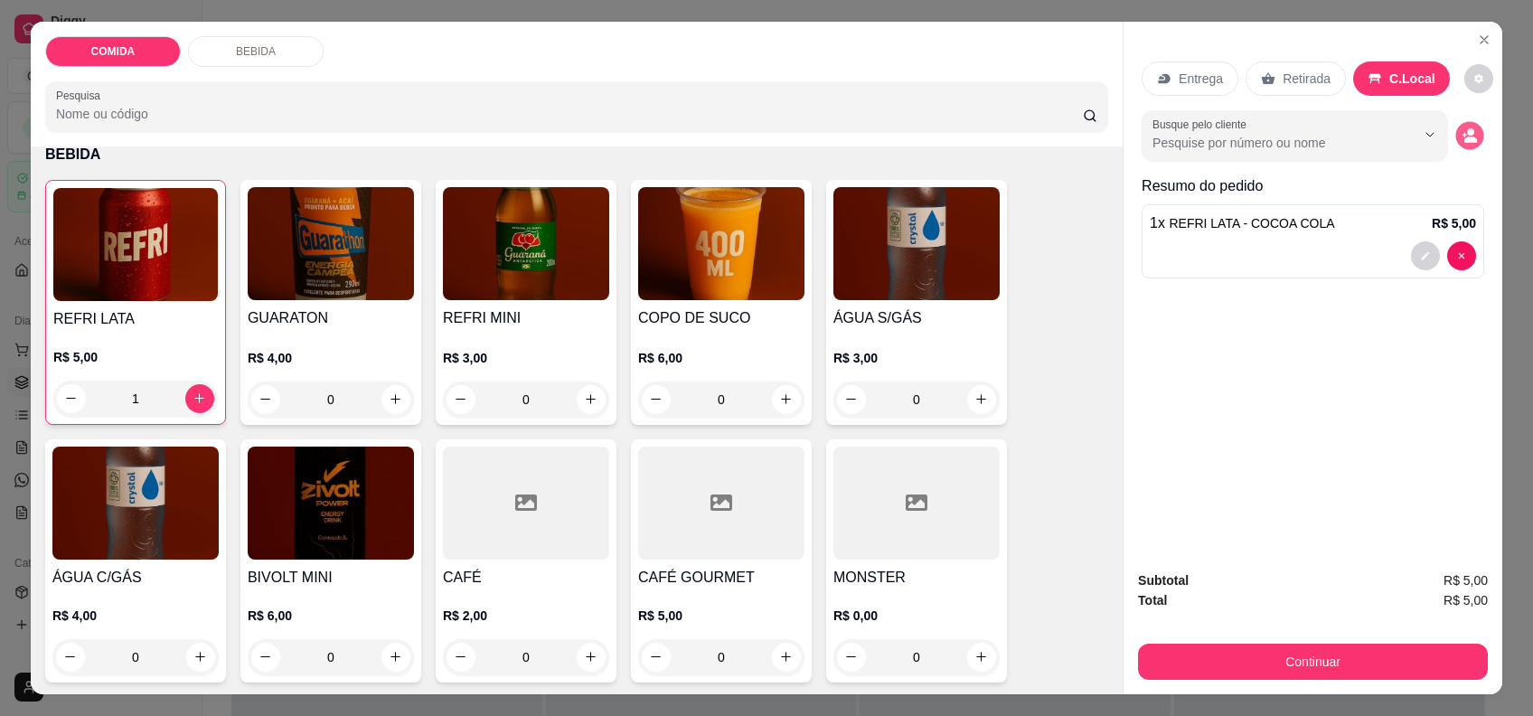
click at [1467, 136] on icon "decrease-product-quantity" at bounding box center [1469, 134] width 15 height 15
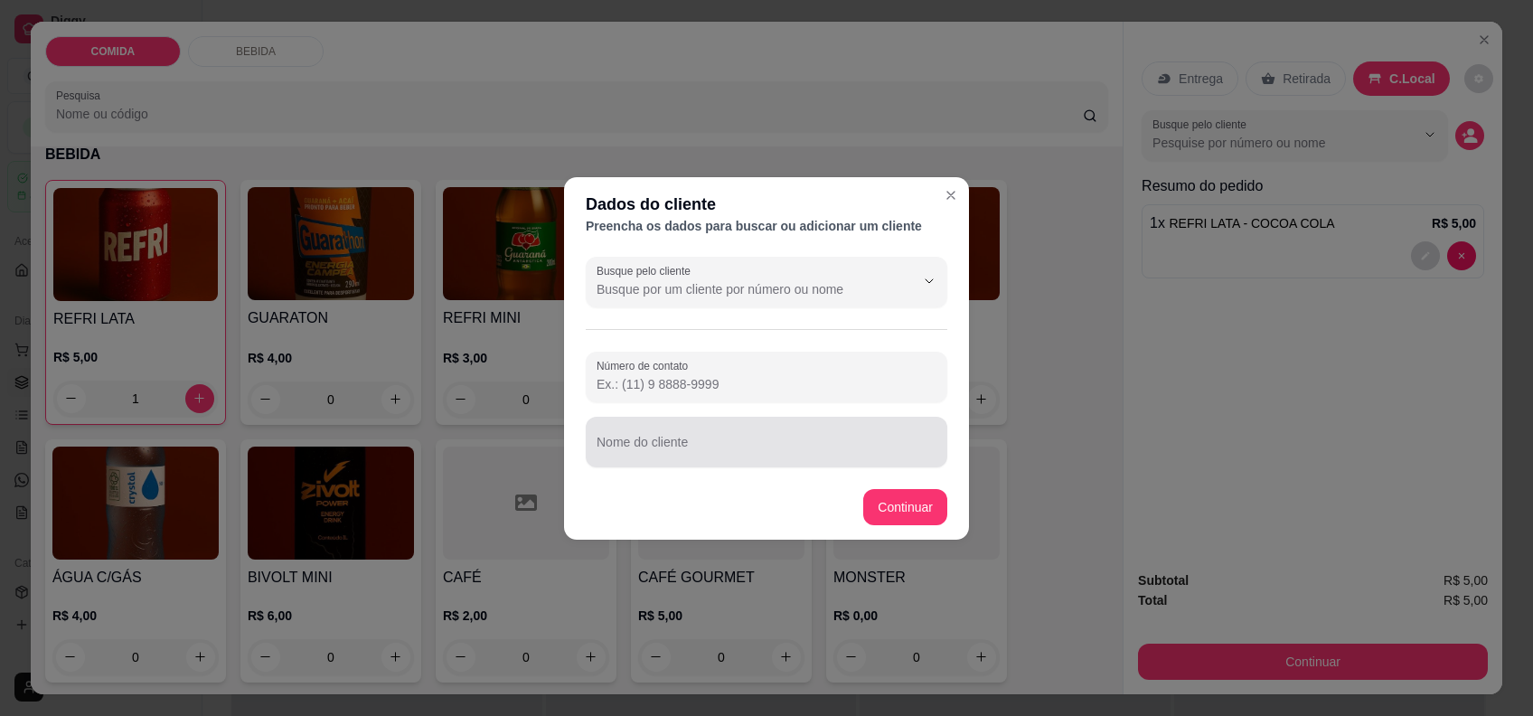
click at [691, 463] on div "Nome do cliente" at bounding box center [767, 442] width 362 height 51
type input "[PERSON_NAME]"
drag, startPoint x: 954, startPoint y: 480, endPoint x: 933, endPoint y: 500, distance: 29.4
click at [954, 479] on footer "Continuar" at bounding box center [766, 507] width 405 height 65
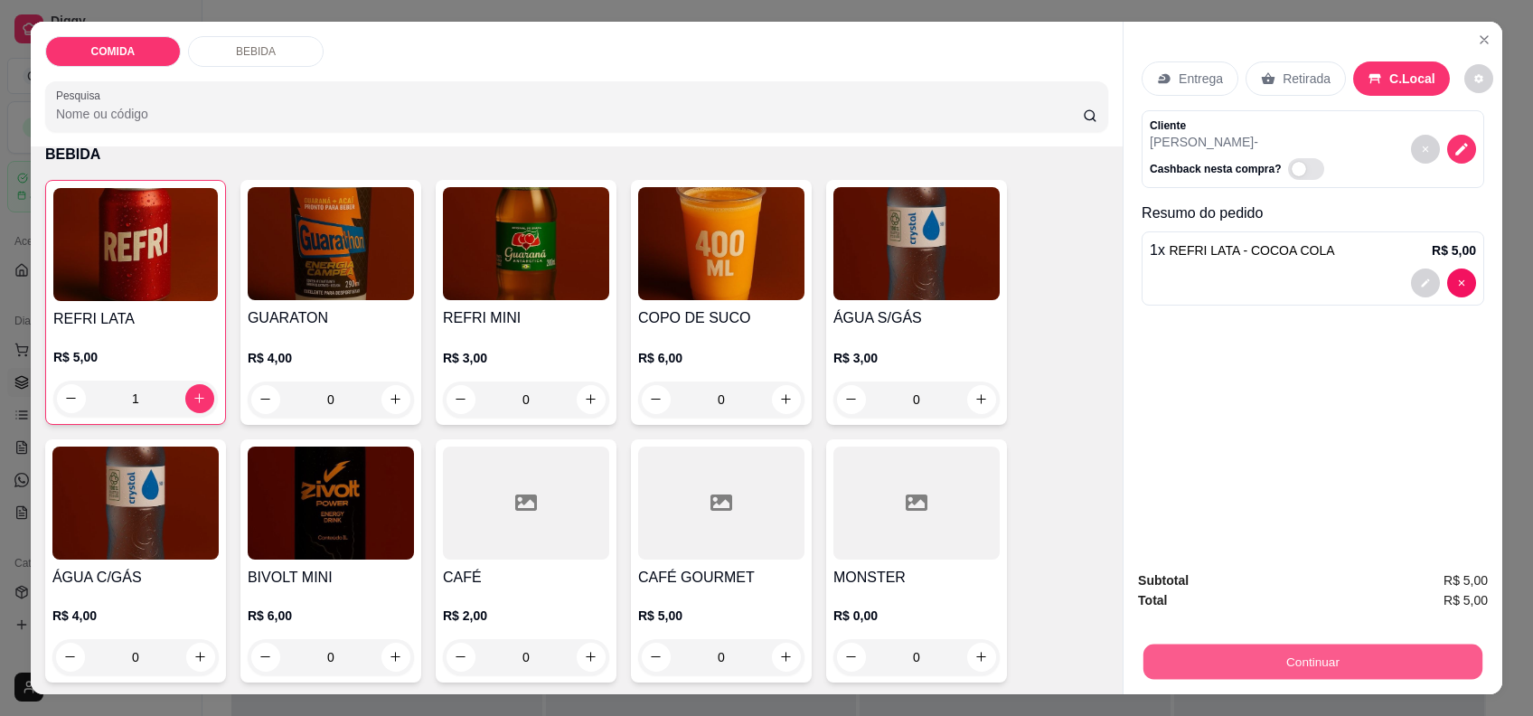
click at [1302, 658] on button "Continuar" at bounding box center [1312, 661] width 339 height 35
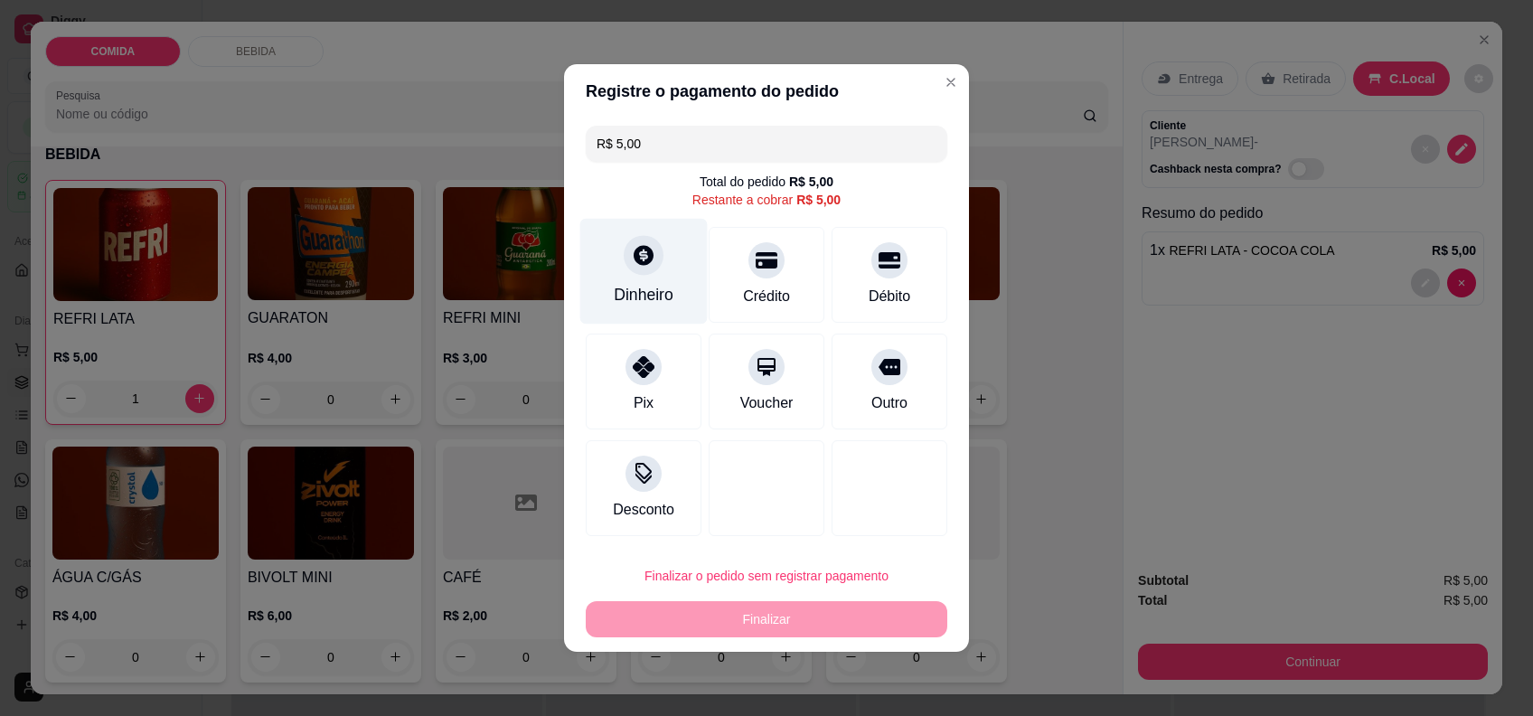
click at [631, 294] on div "Dinheiro" at bounding box center [644, 294] width 60 height 23
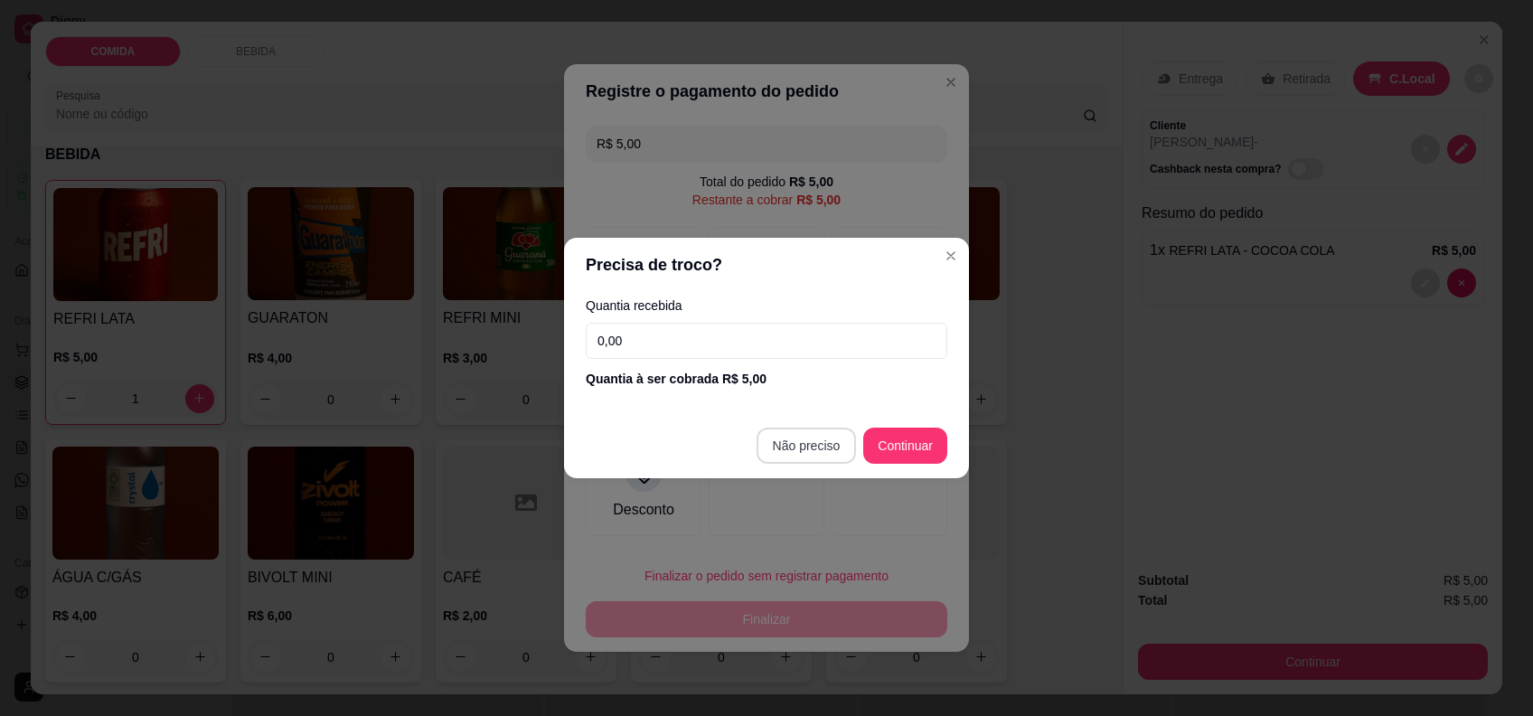
type input "R$ 0,00"
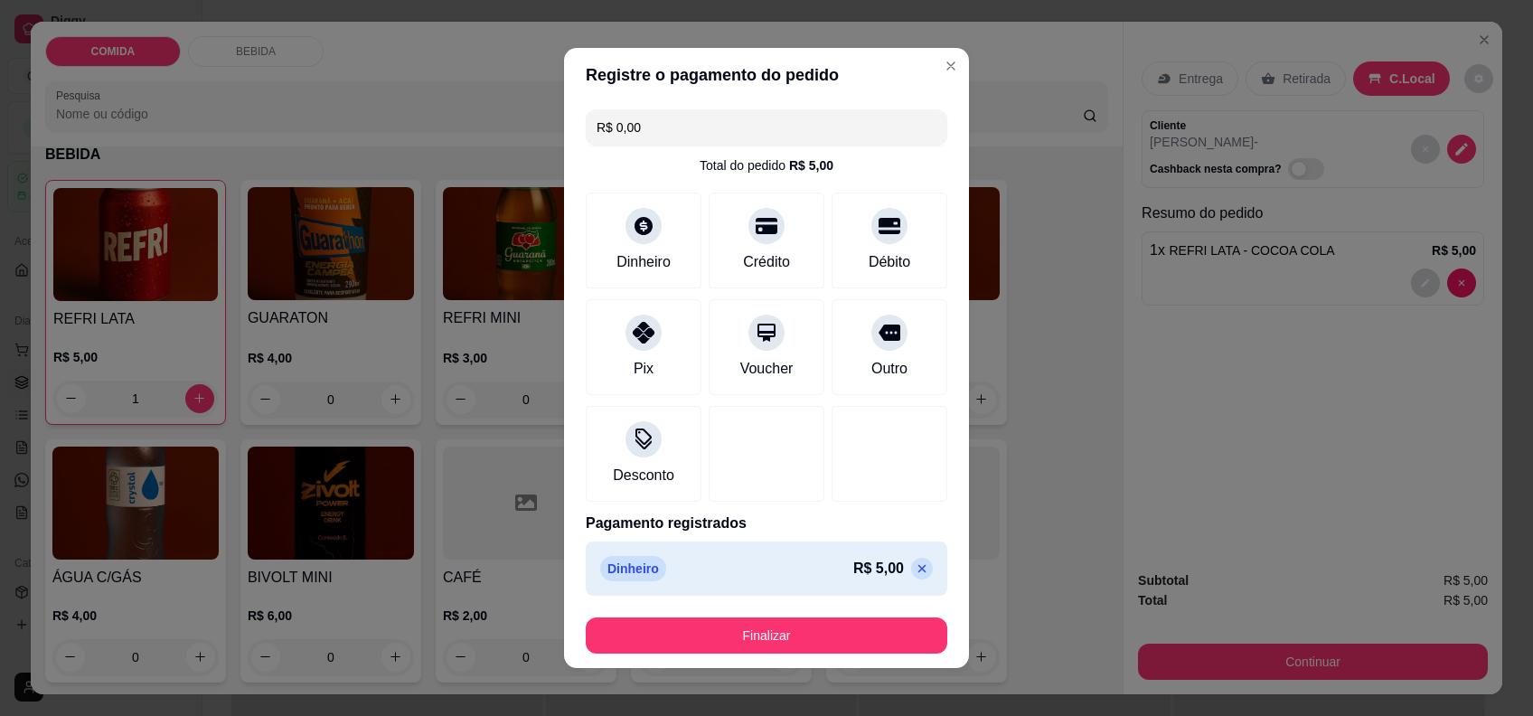
click at [756, 615] on footer "Finalizar" at bounding box center [766, 635] width 405 height 65
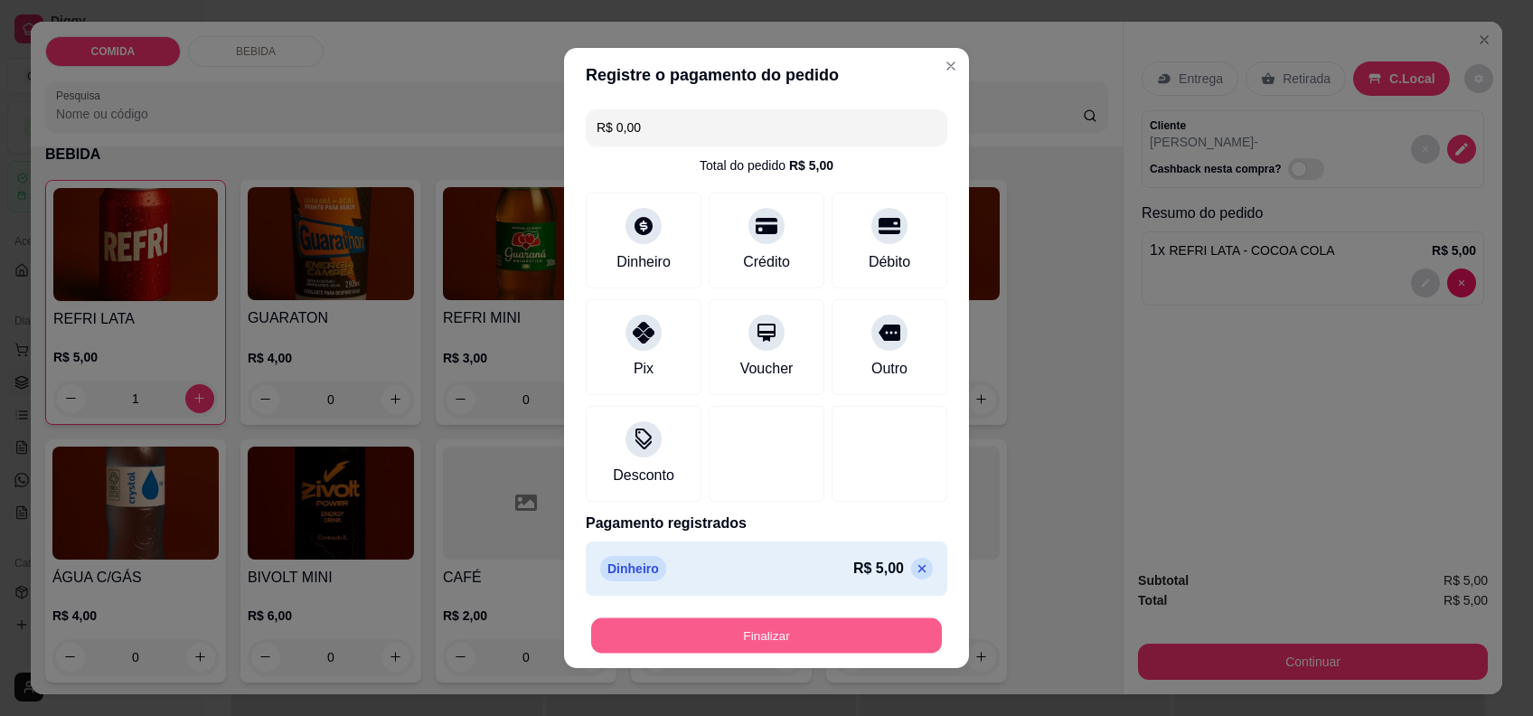
click at [747, 636] on button "Finalizar" at bounding box center [766, 635] width 351 height 35
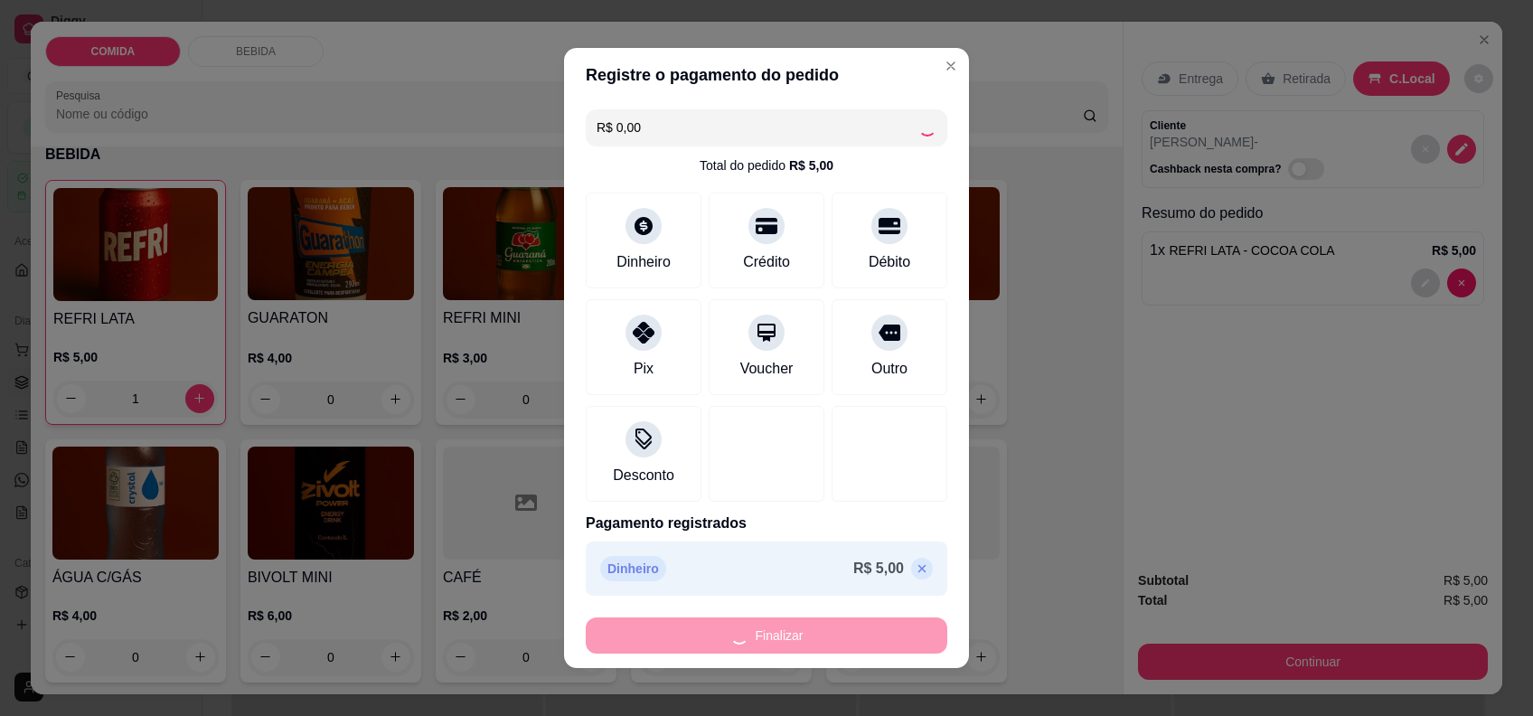
type input "0"
type input "-R$ 5,00"
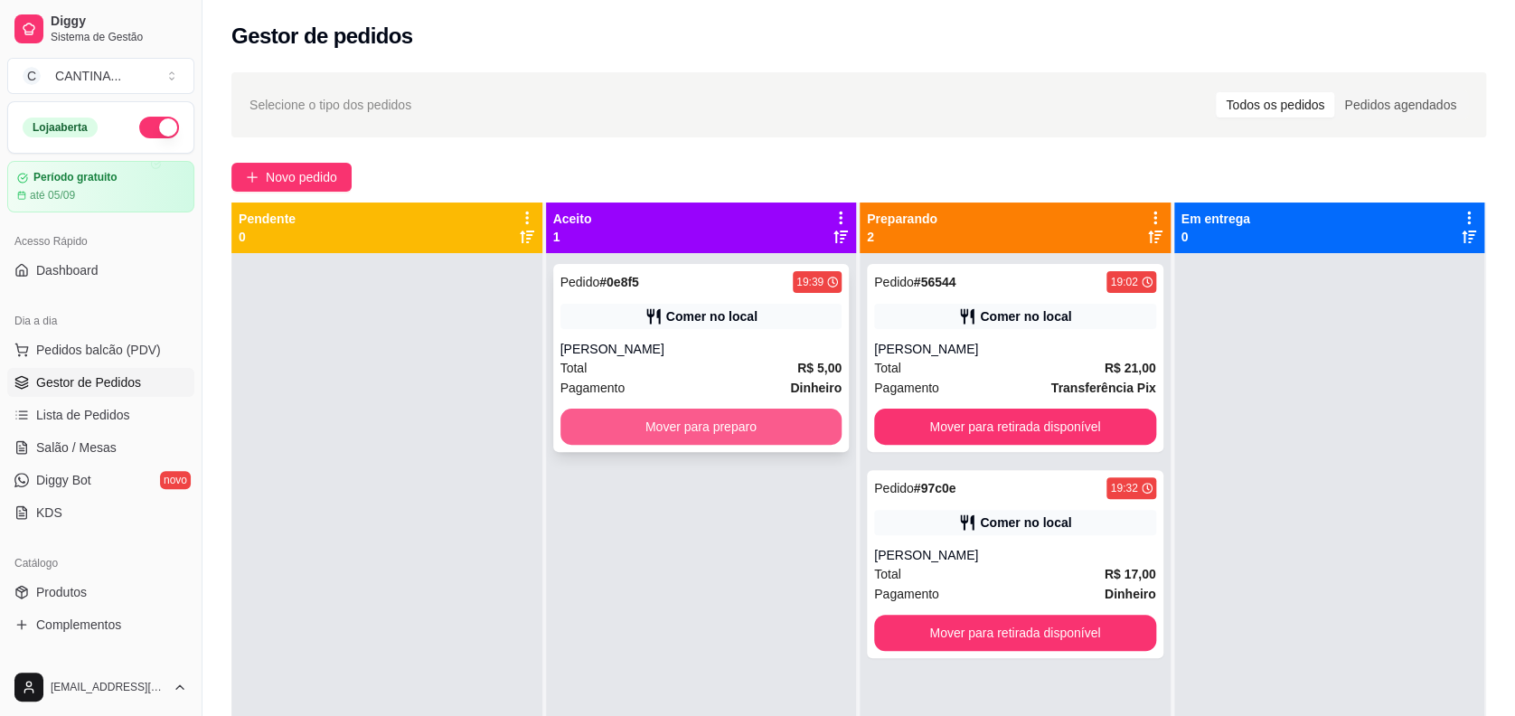
click at [764, 428] on button "Mover para preparo" at bounding box center [701, 427] width 282 height 36
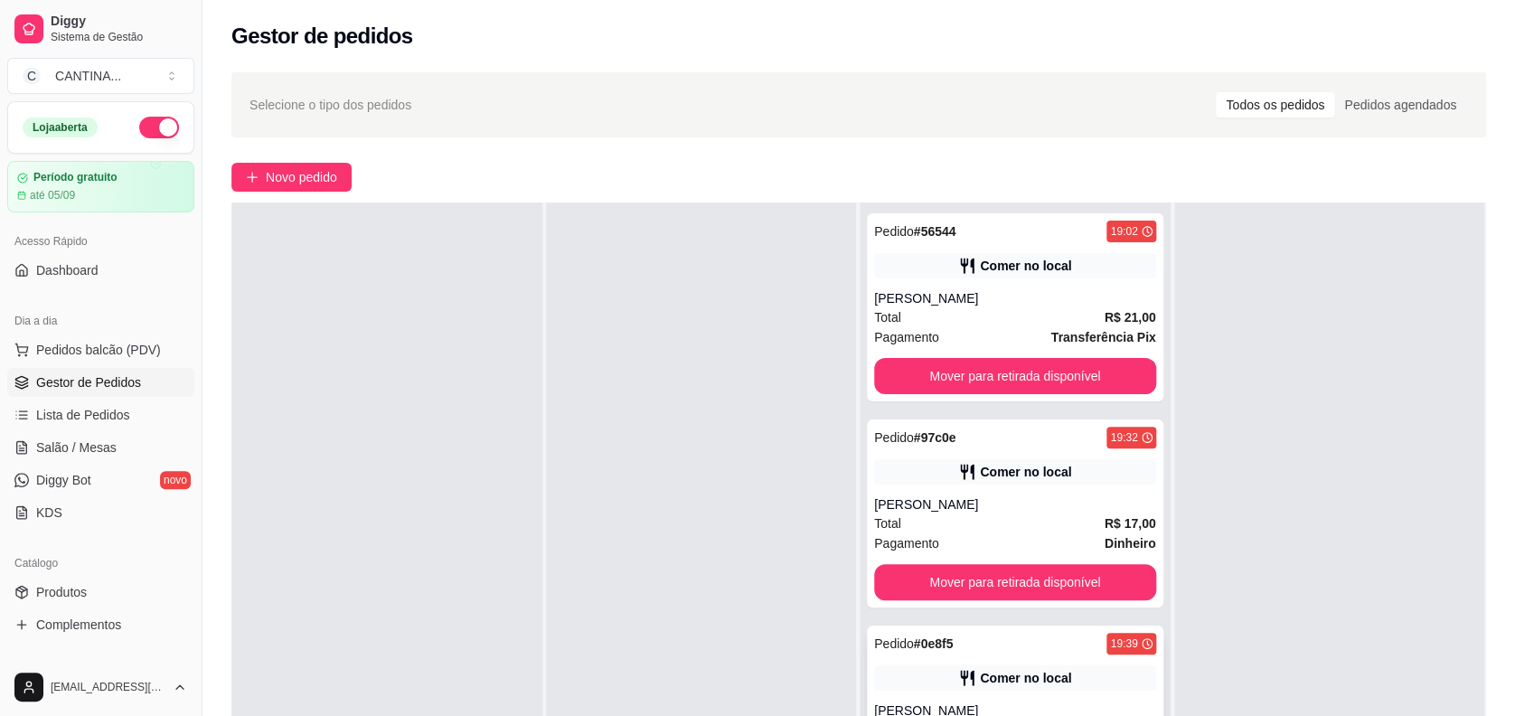
scroll to position [275, 0]
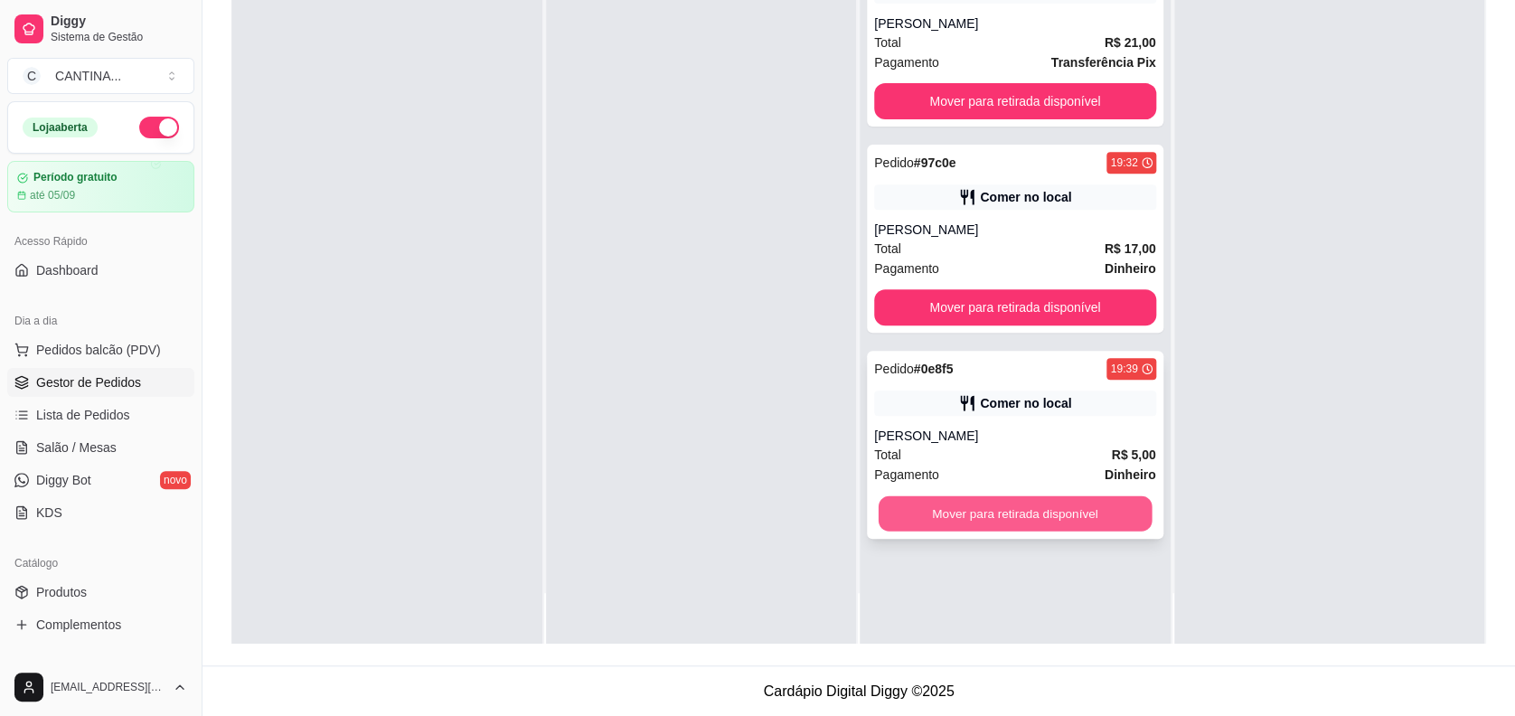
click at [959, 500] on button "Mover para retirada disponível" at bounding box center [1015, 513] width 273 height 35
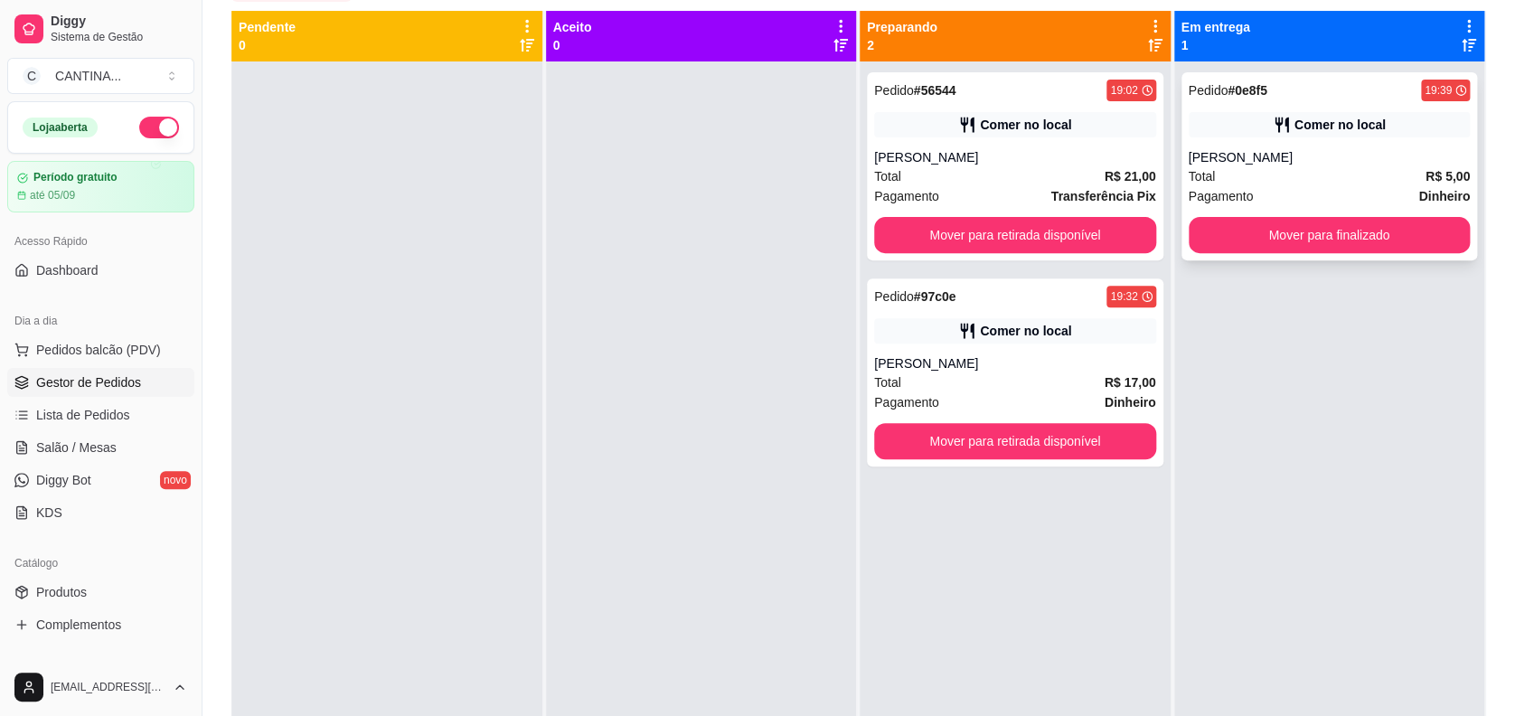
scroll to position [155, 0]
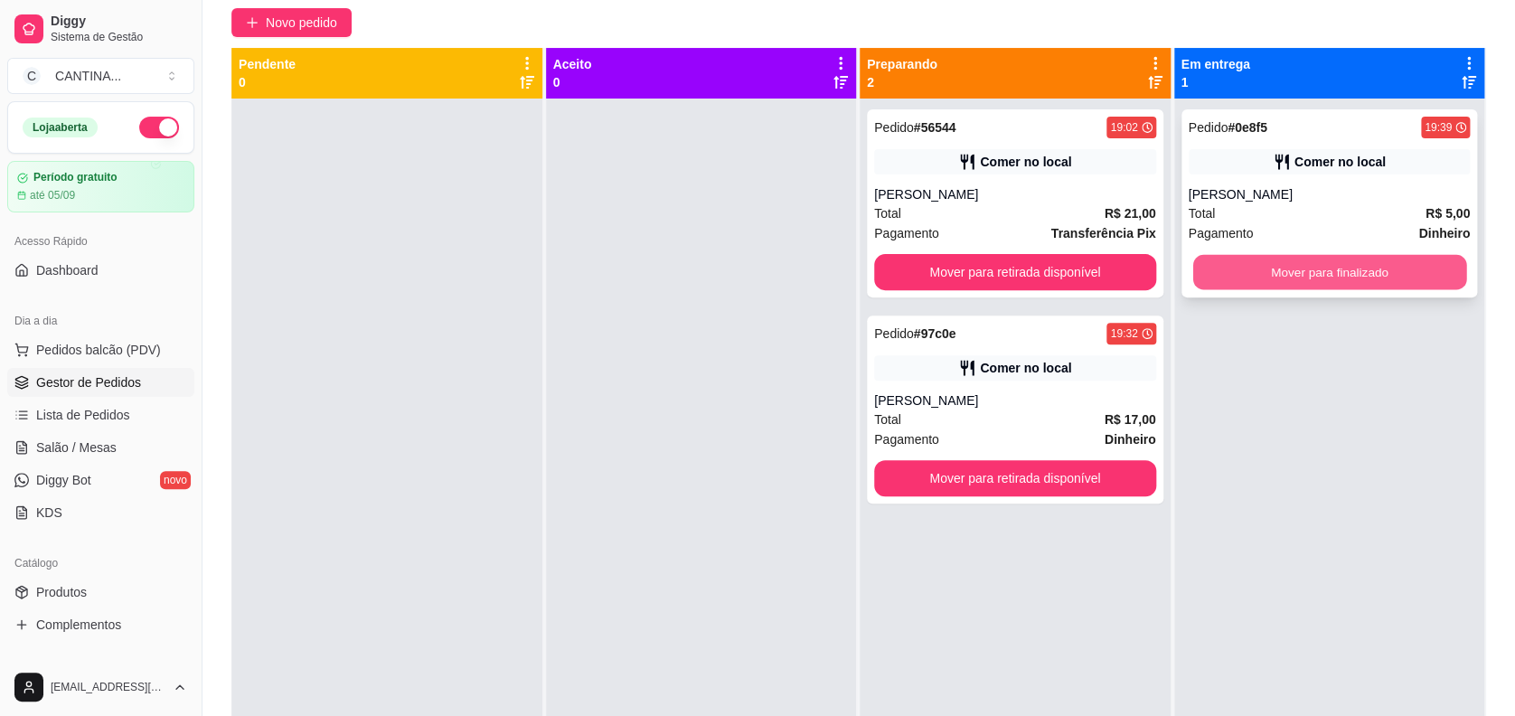
click at [1274, 264] on button "Mover para finalizado" at bounding box center [1328, 272] width 273 height 35
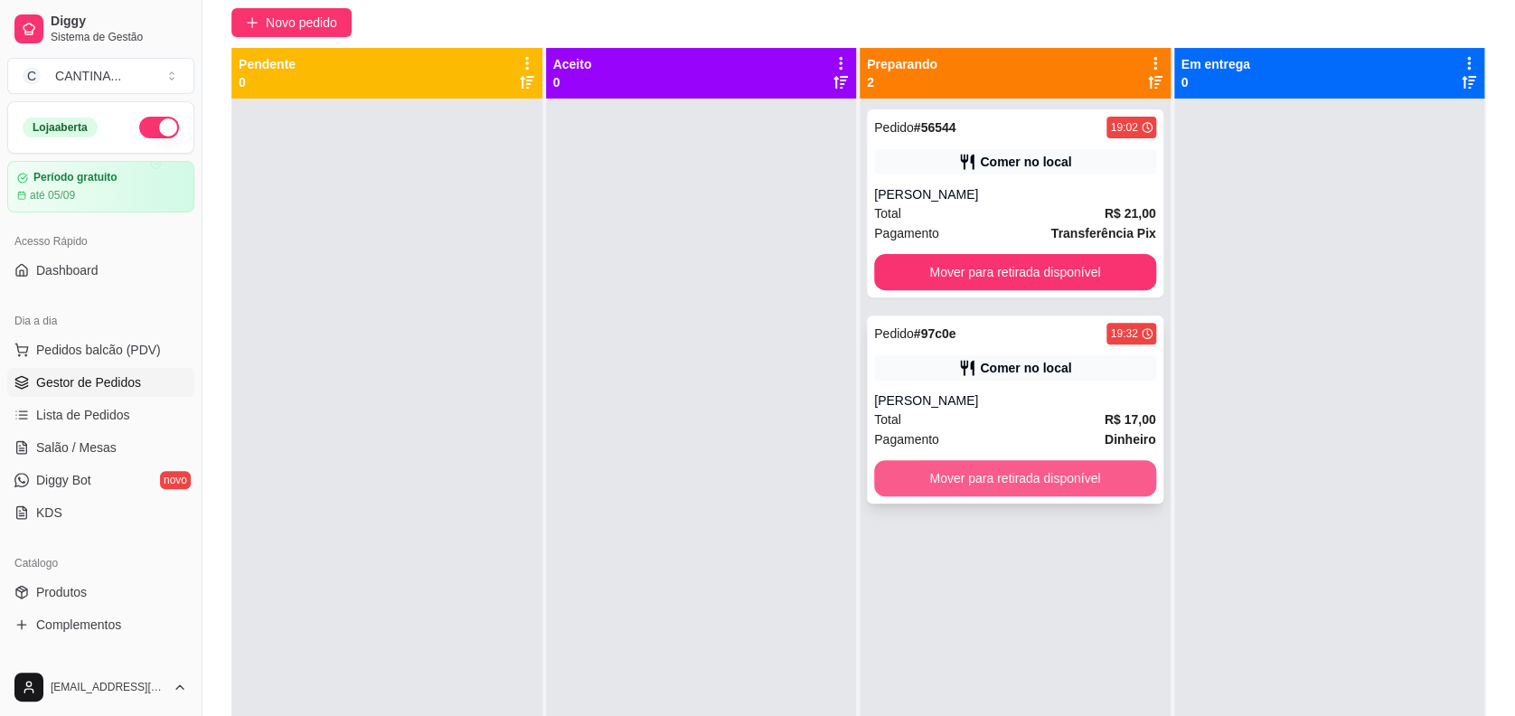
click at [1085, 475] on button "Mover para retirada disponível" at bounding box center [1015, 478] width 282 height 36
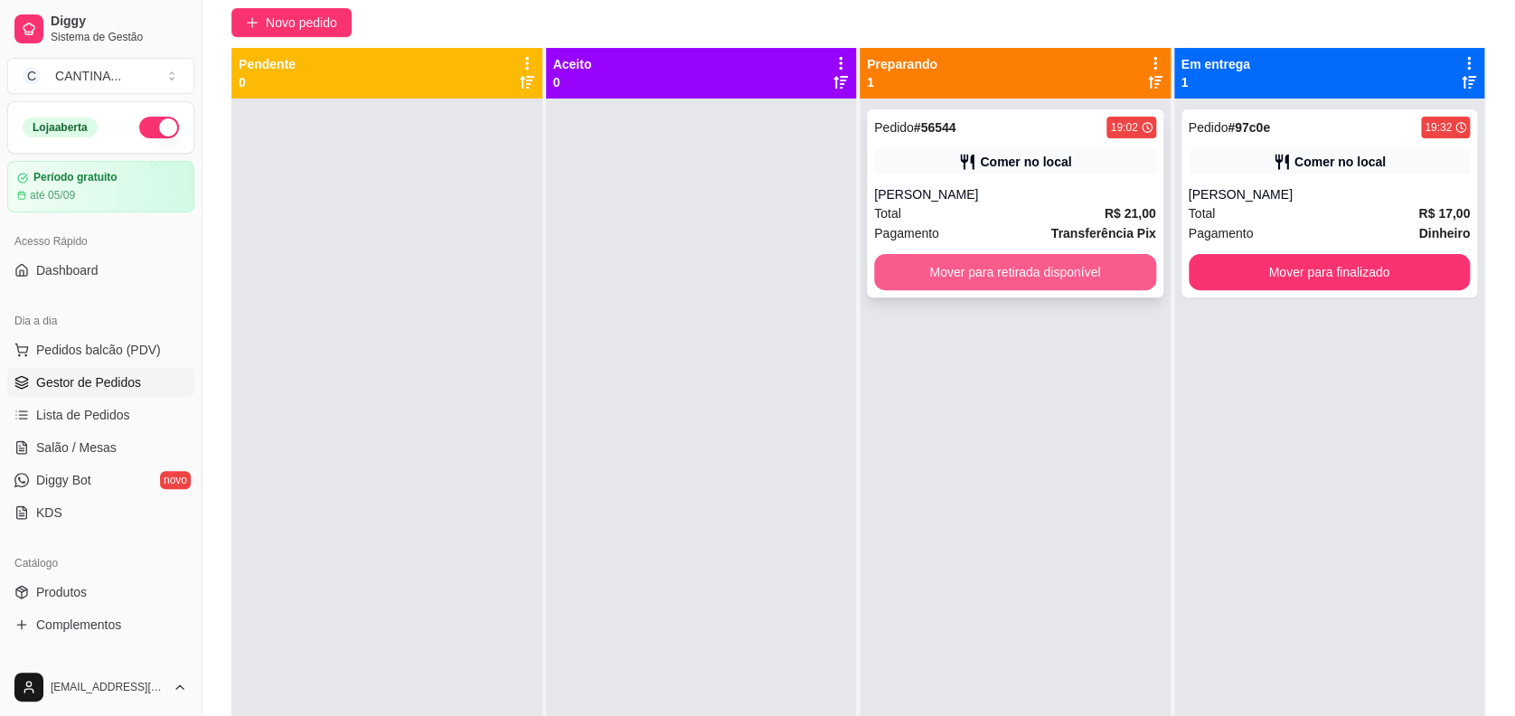
scroll to position [34, 0]
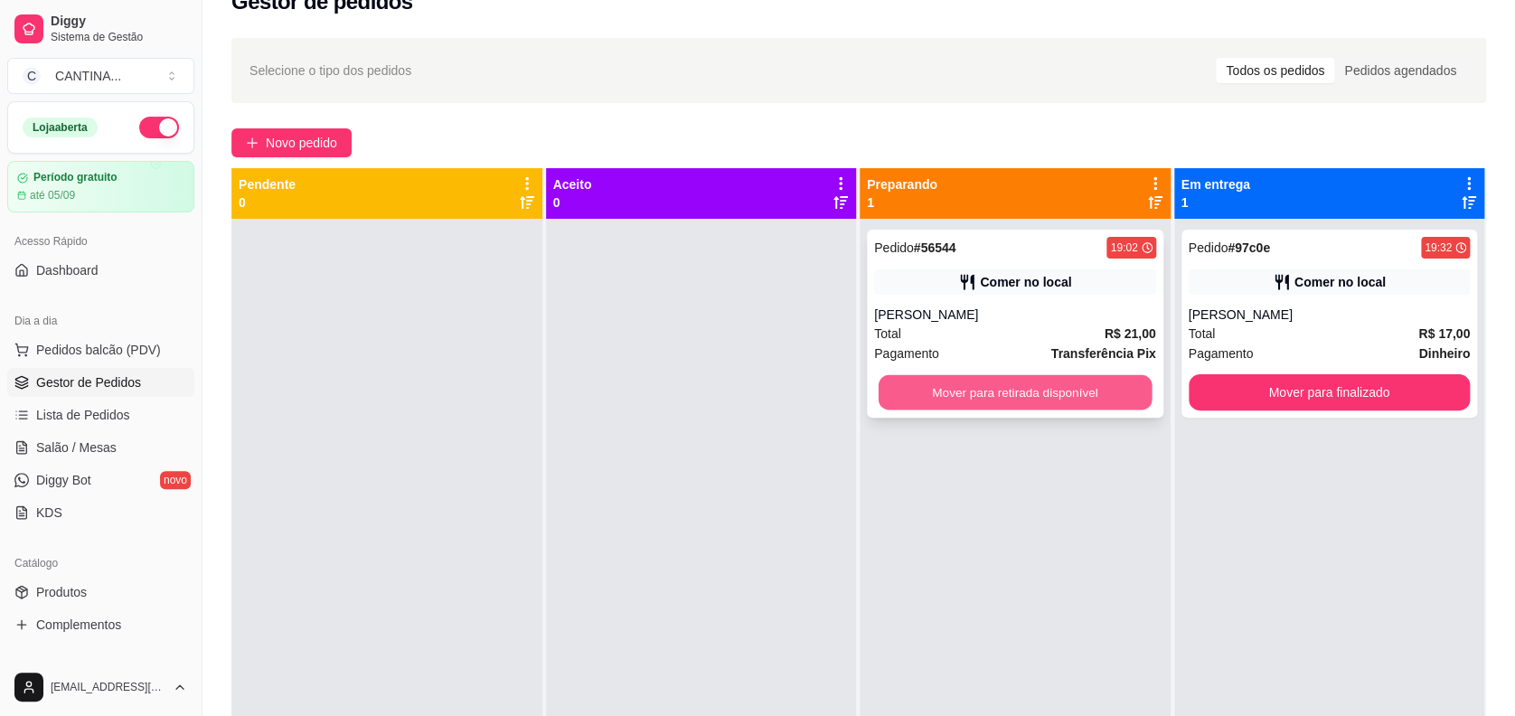
click at [1052, 398] on button "Mover para retirada disponível" at bounding box center [1015, 392] width 273 height 35
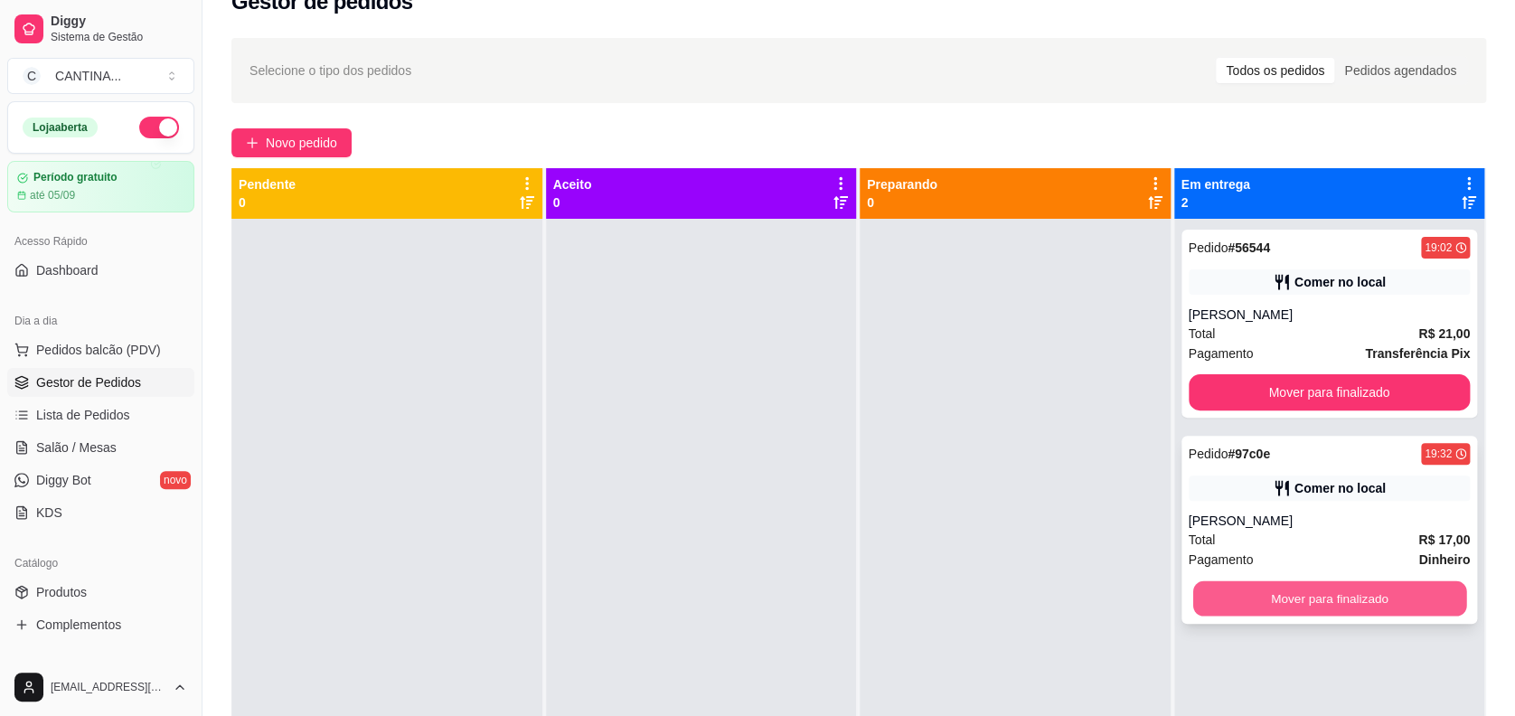
click at [1274, 594] on button "Mover para finalizado" at bounding box center [1328, 598] width 273 height 35
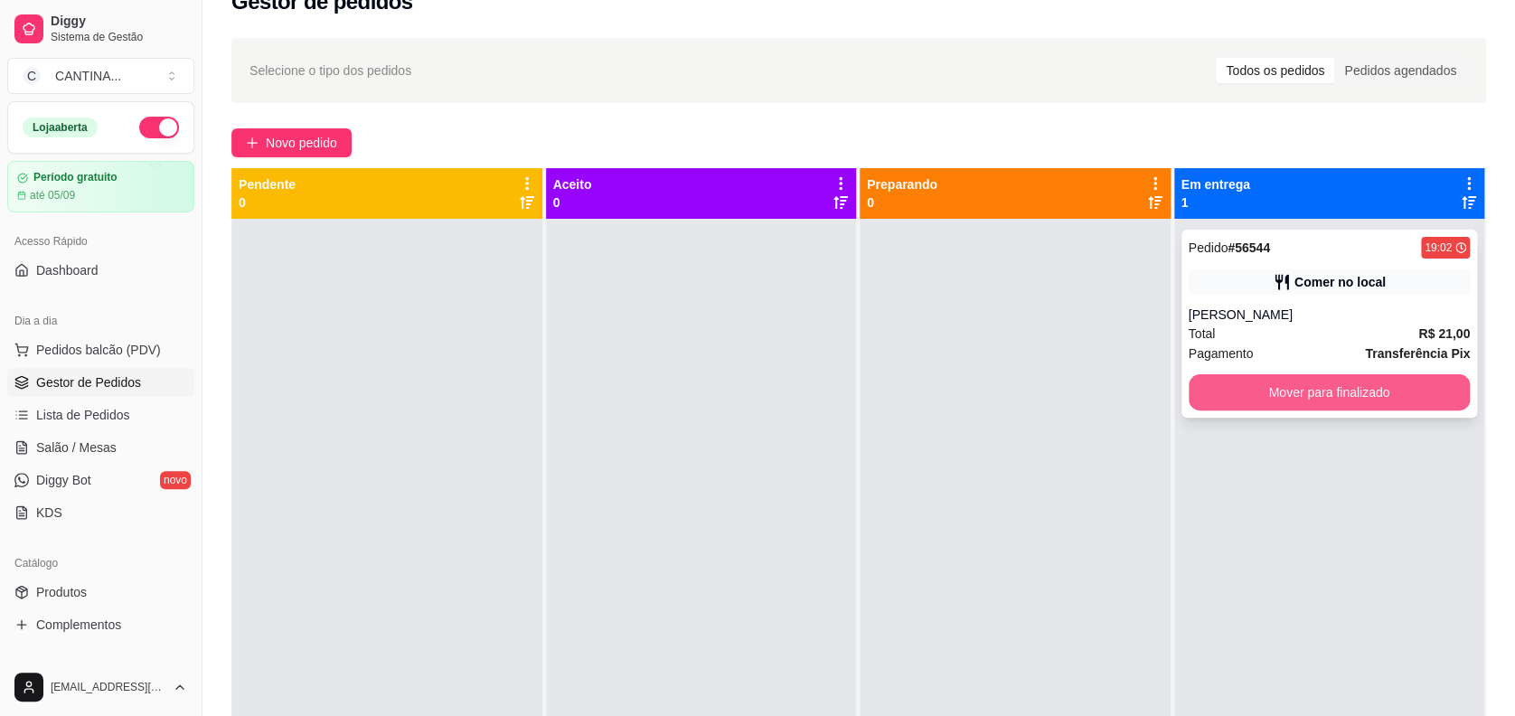
click at [1280, 391] on button "Mover para finalizado" at bounding box center [1330, 392] width 282 height 36
